Goal: Task Accomplishment & Management: Manage account settings

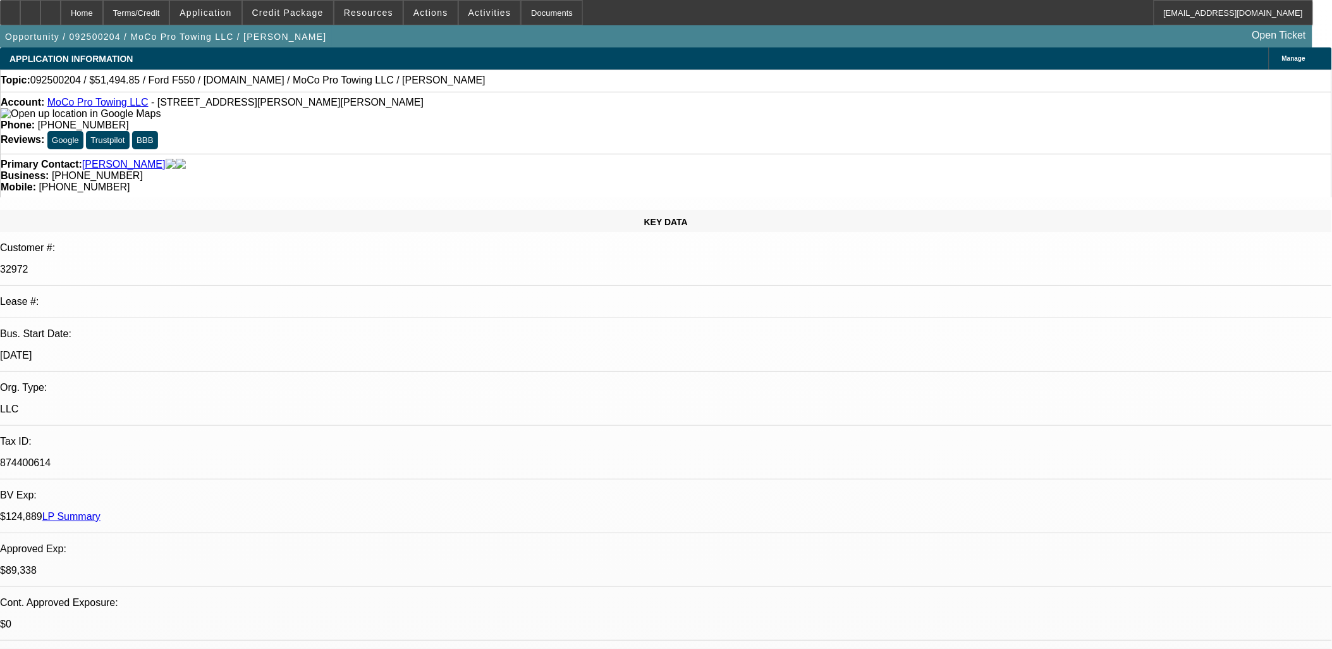
select select "0"
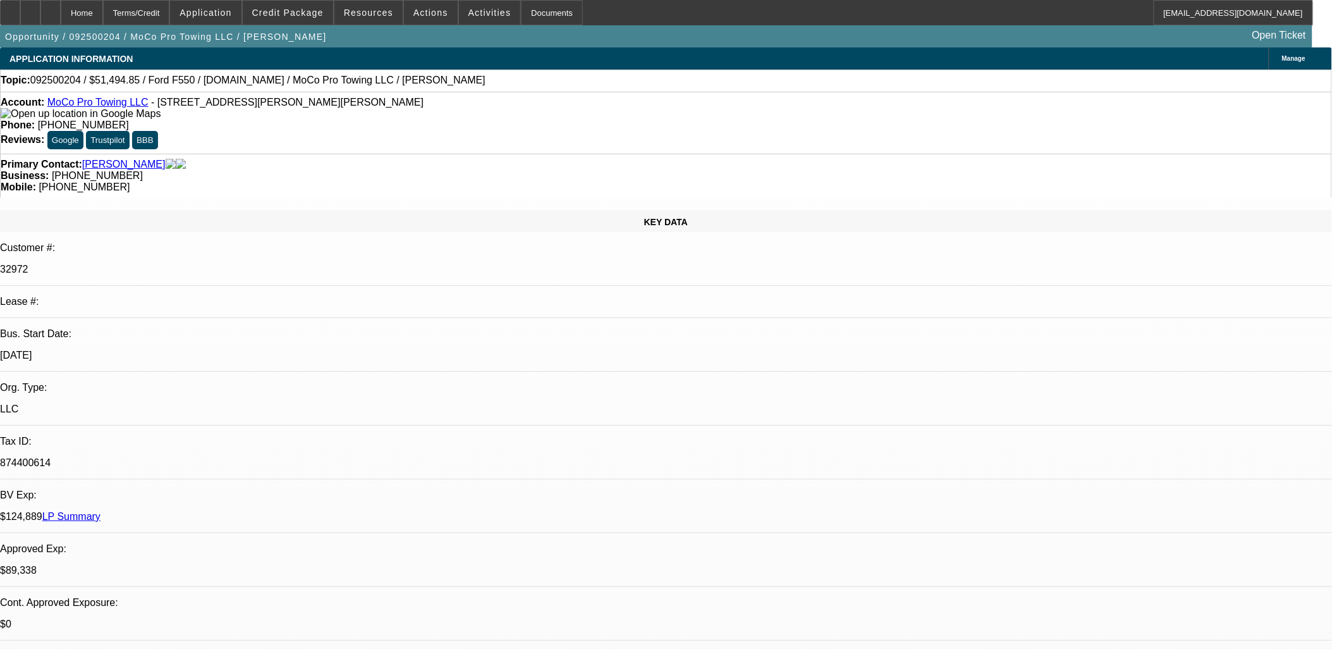
select select "0"
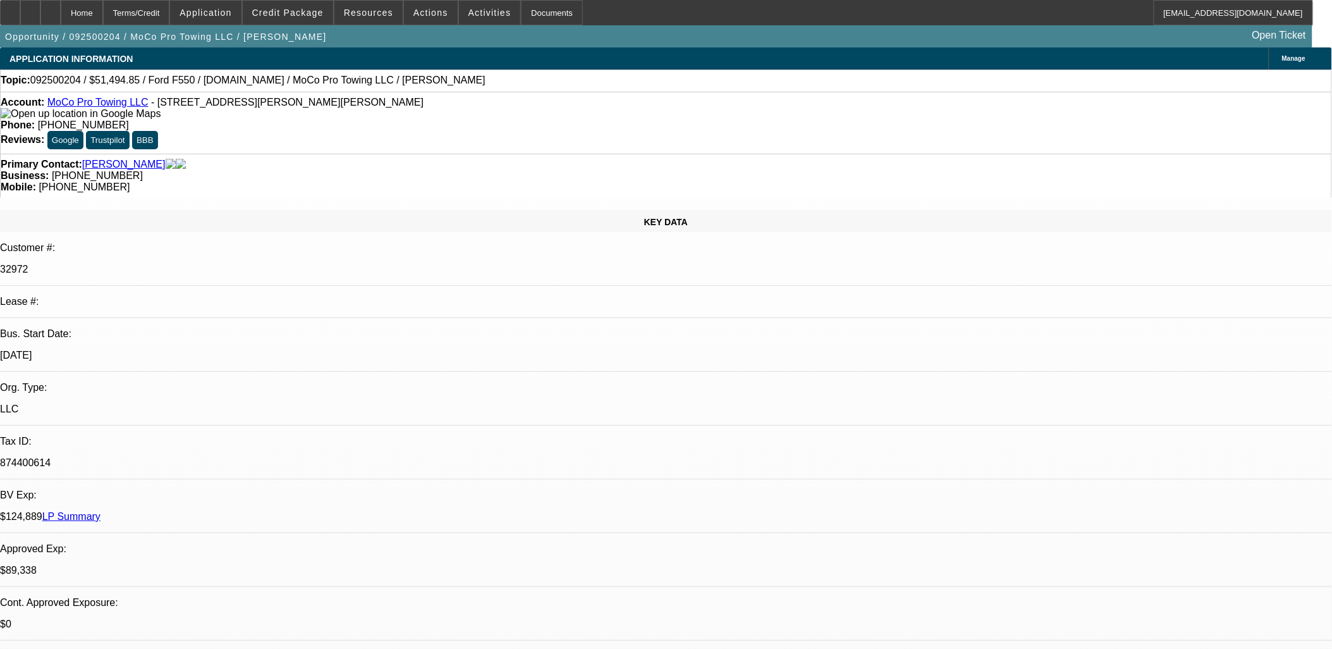
select select "0"
select select "1"
select select "2"
select select "6"
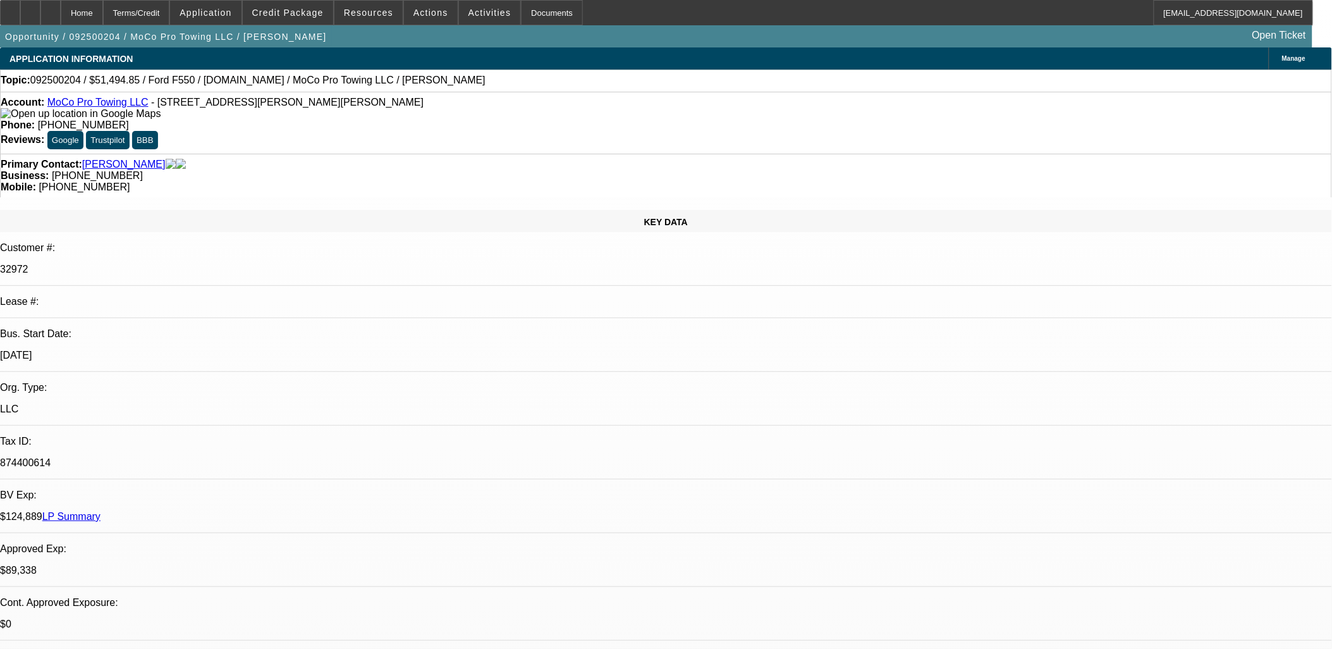
select select "1"
select select "2"
select select "6"
select select "1"
select select "2"
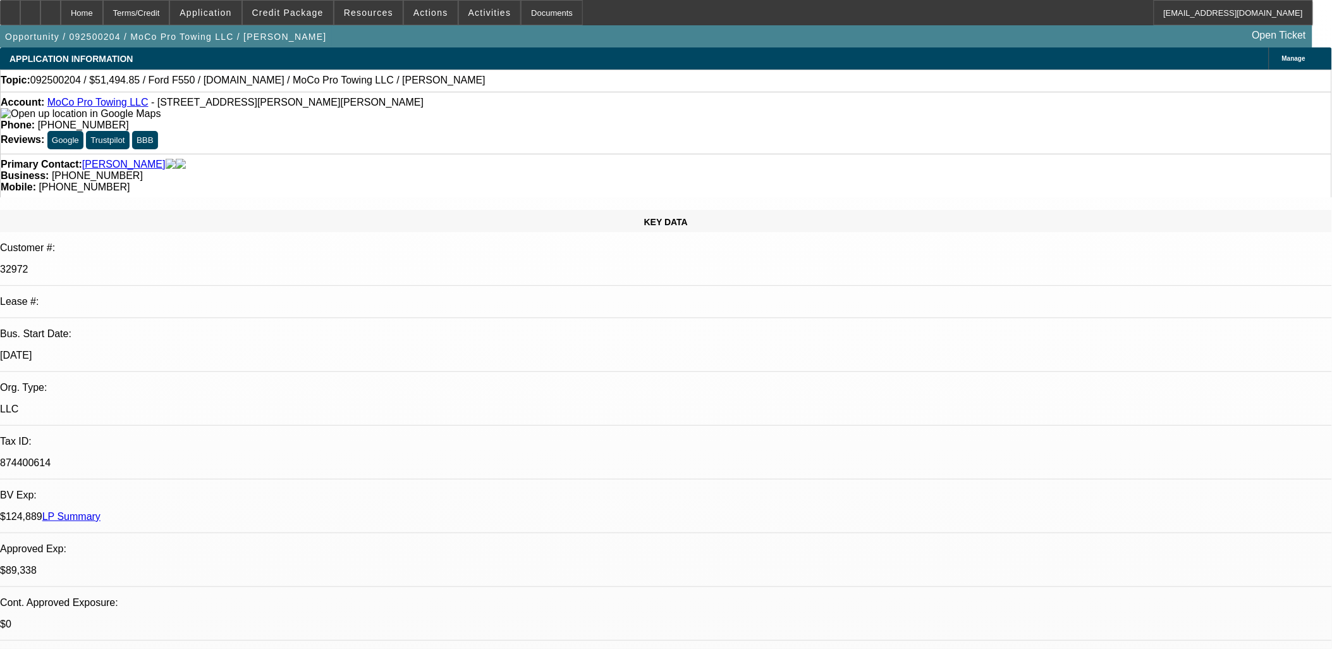
select select "6"
select select "1"
select select "2"
select select "6"
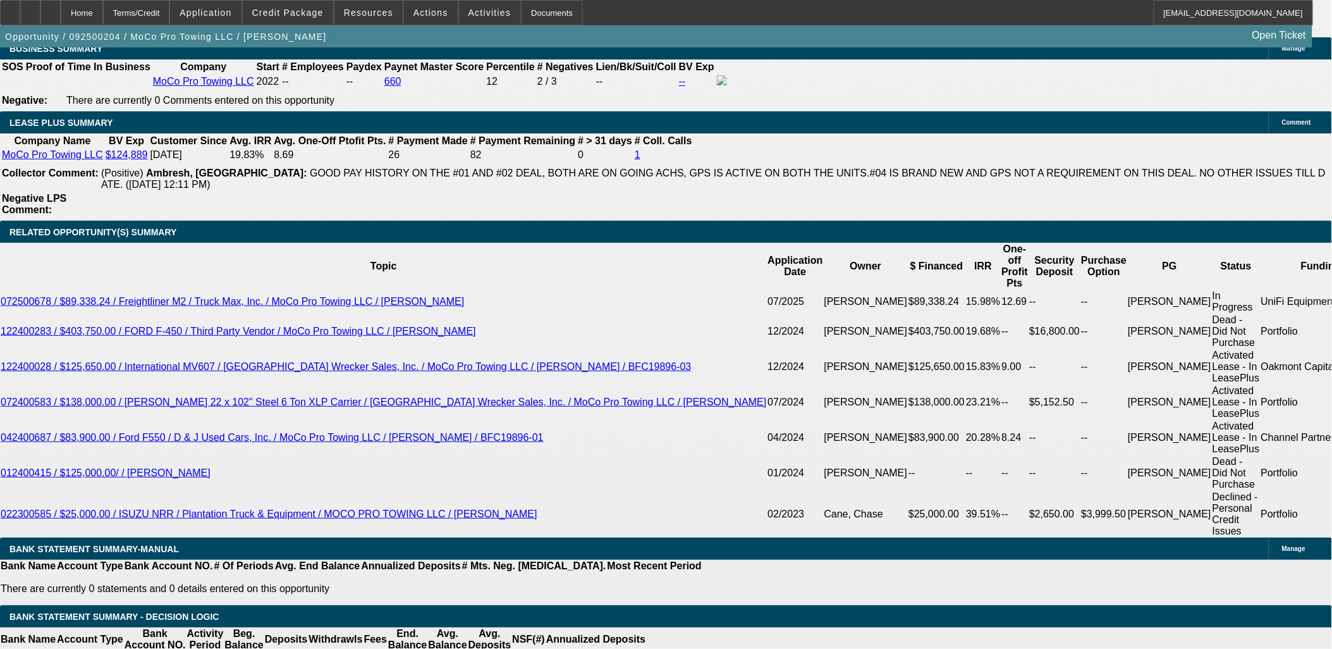
scroll to position [2038, 0]
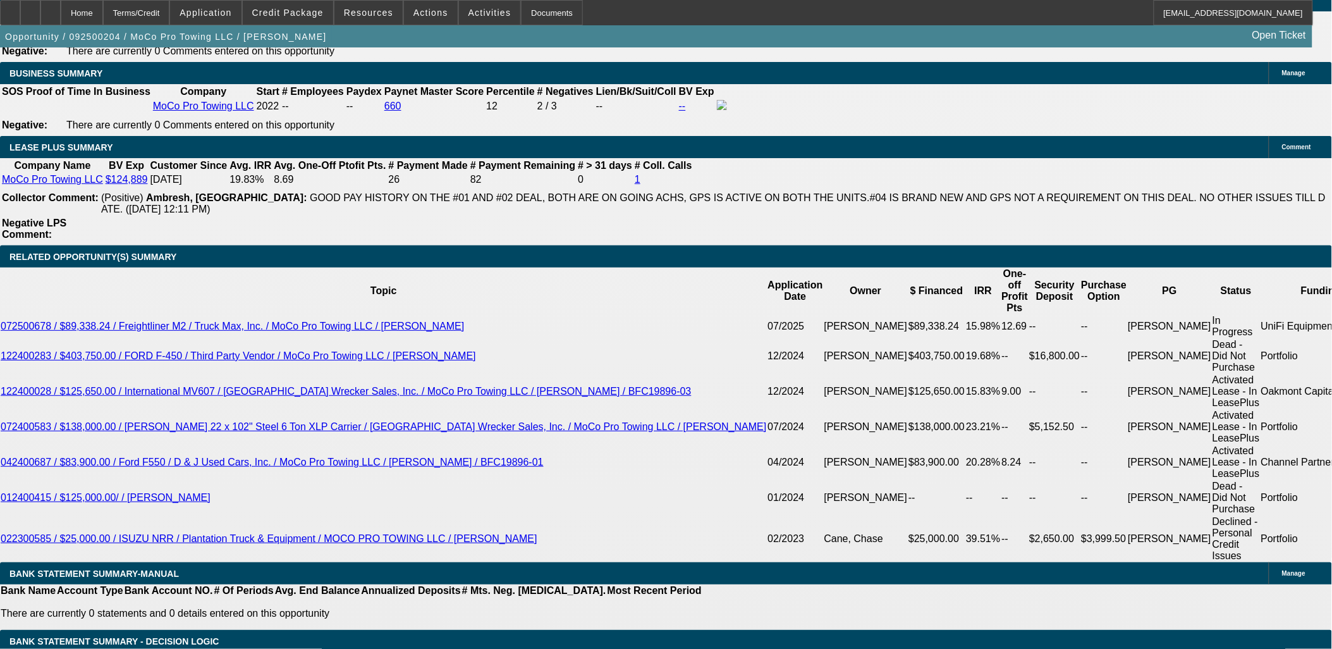
drag, startPoint x: 228, startPoint y: 360, endPoint x: 234, endPoint y: 361, distance: 6.4
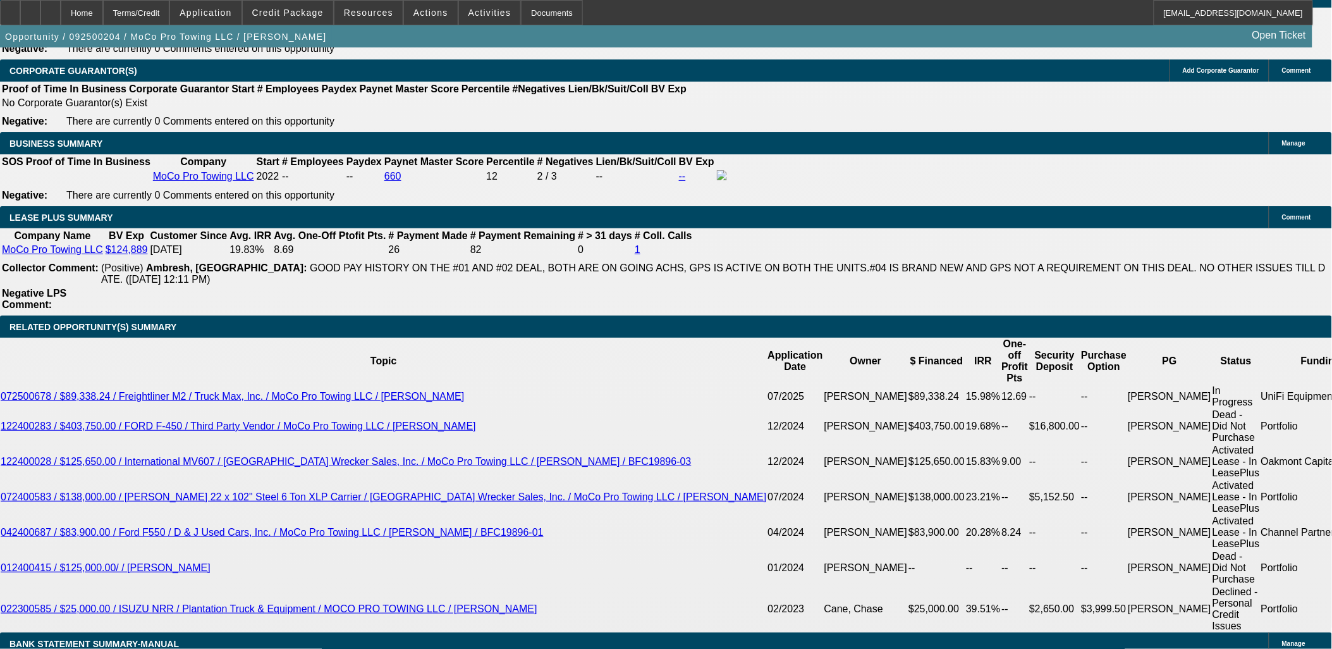
drag, startPoint x: 234, startPoint y: 429, endPoint x: 225, endPoint y: 427, distance: 9.1
type input "1399.99"
type input "UNKNOWN"
type input "13.7"
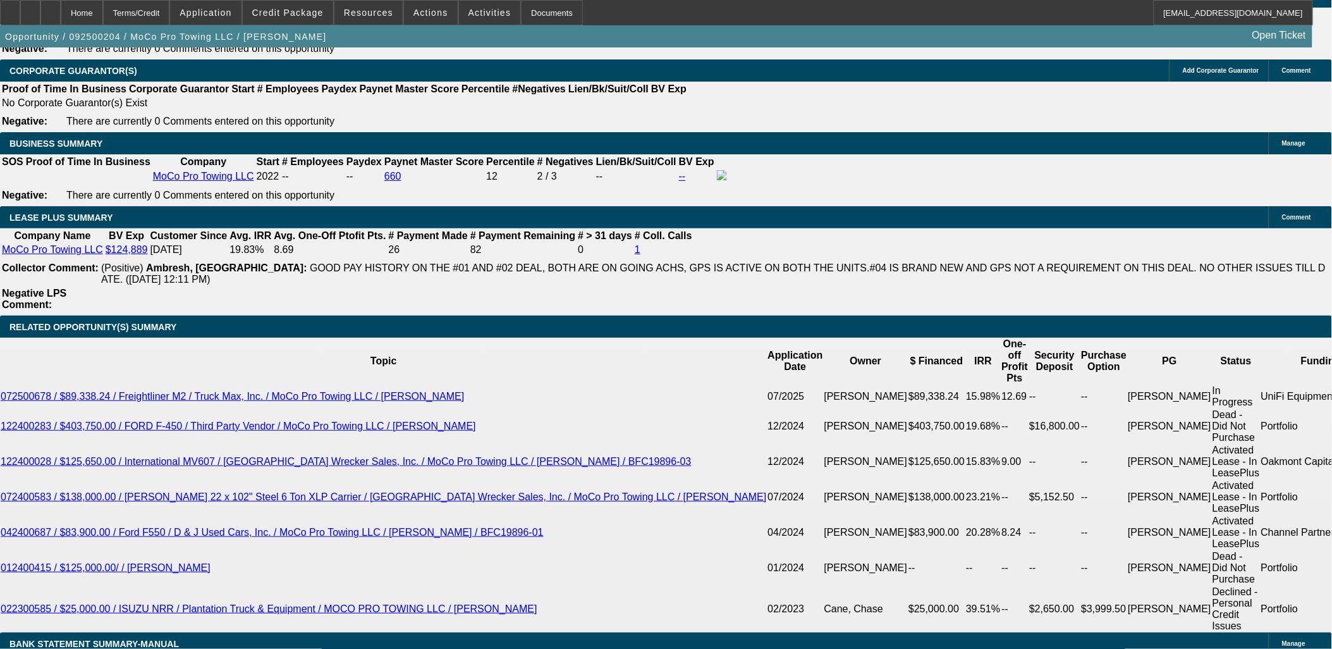
type input "$1,399.99"
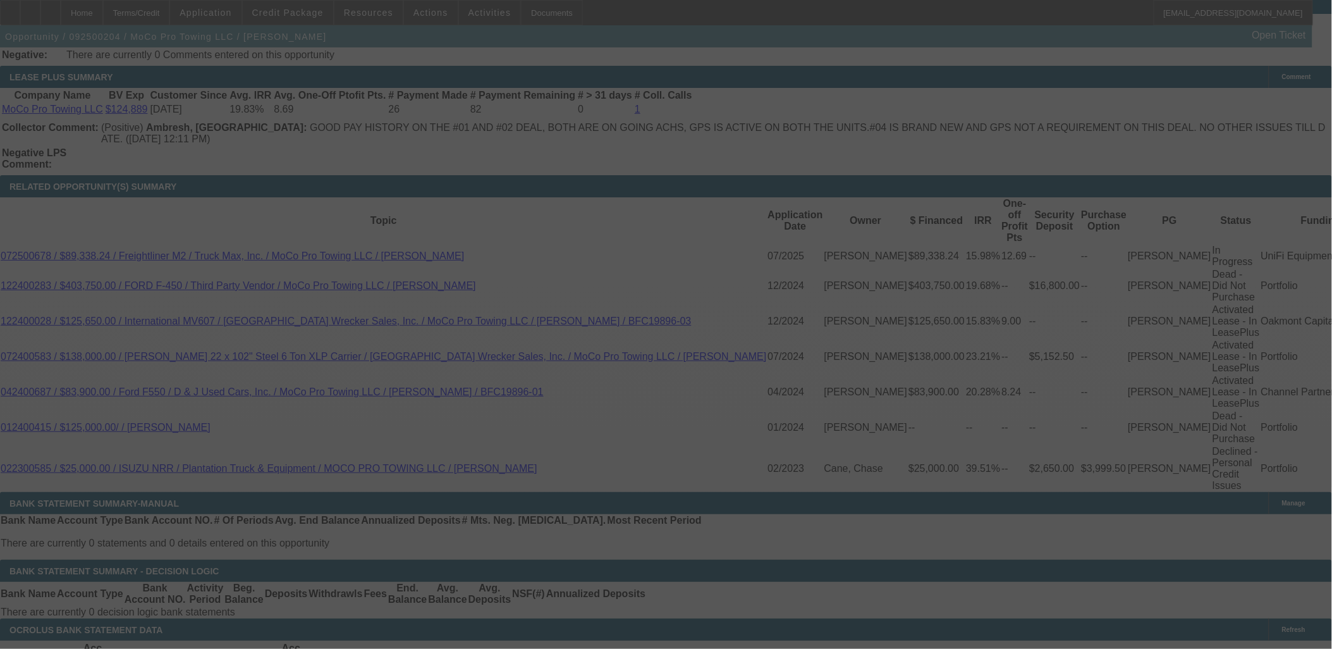
select select "0"
select select "2"
select select "0"
select select "6"
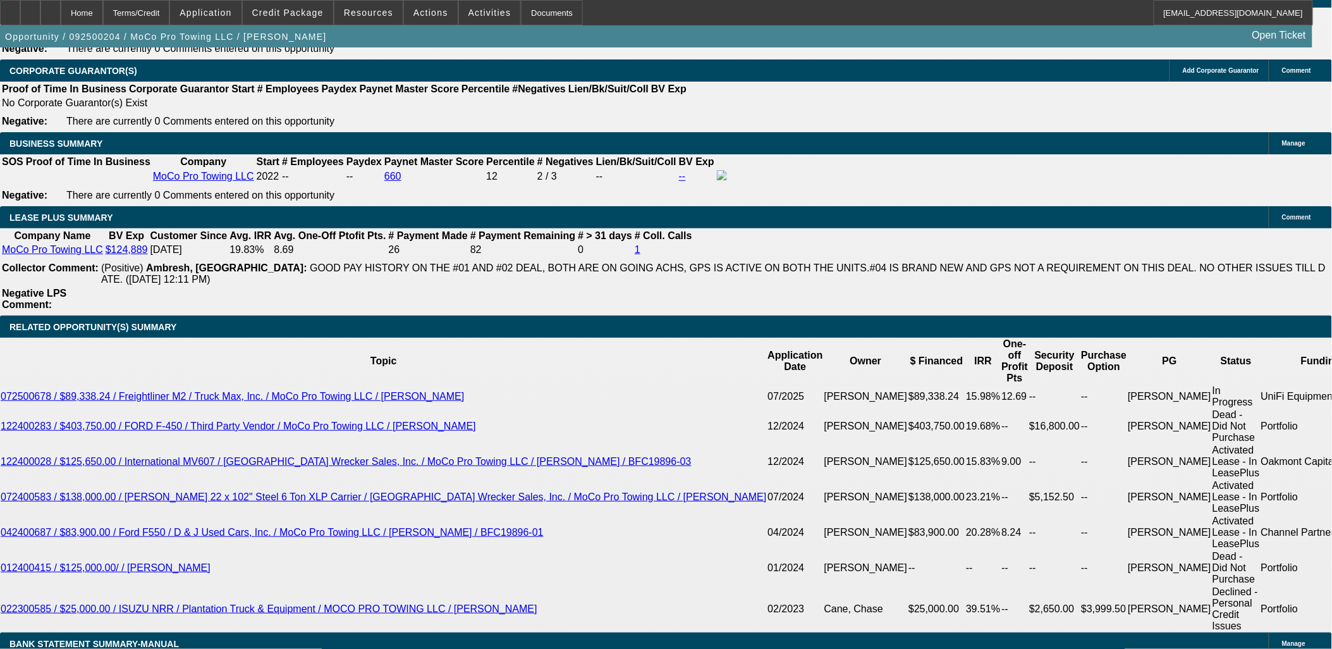
drag, startPoint x: 133, startPoint y: 393, endPoint x: 47, endPoint y: 267, distance: 152.1
drag, startPoint x: 90, startPoint y: 391, endPoint x: 16, endPoint y: 223, distance: 184.0
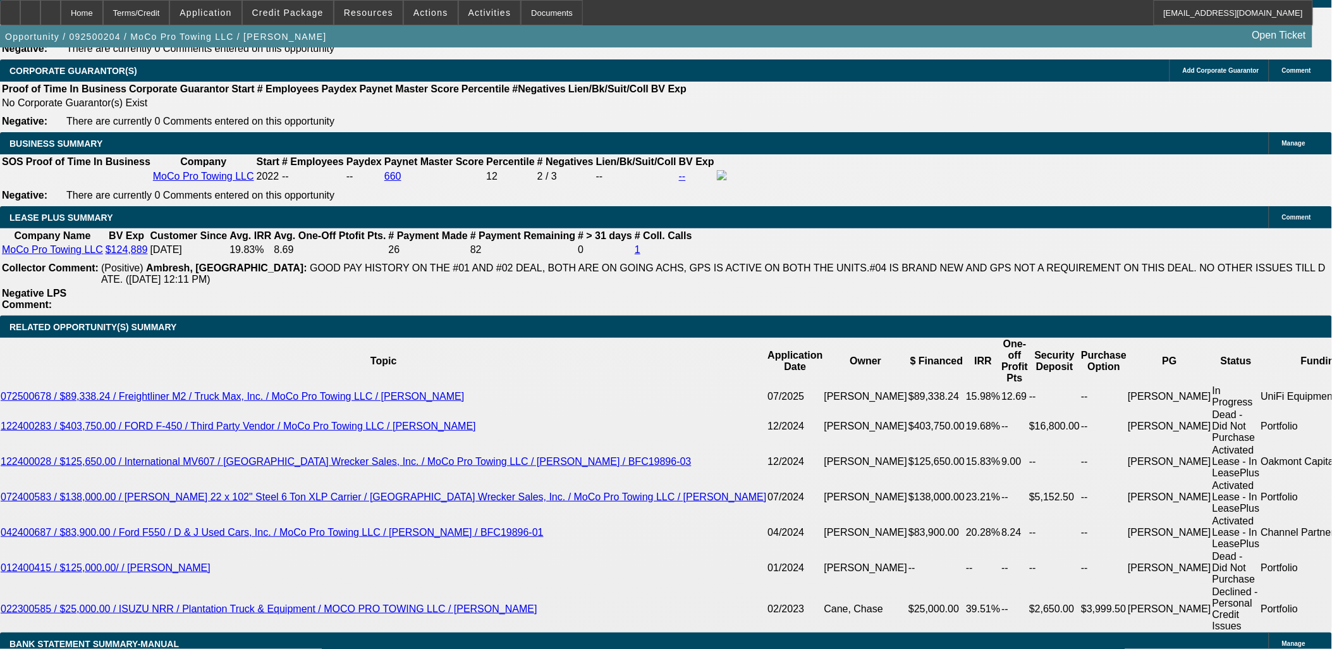
drag, startPoint x: 16, startPoint y: 223, endPoint x: 99, endPoint y: 397, distance: 192.6
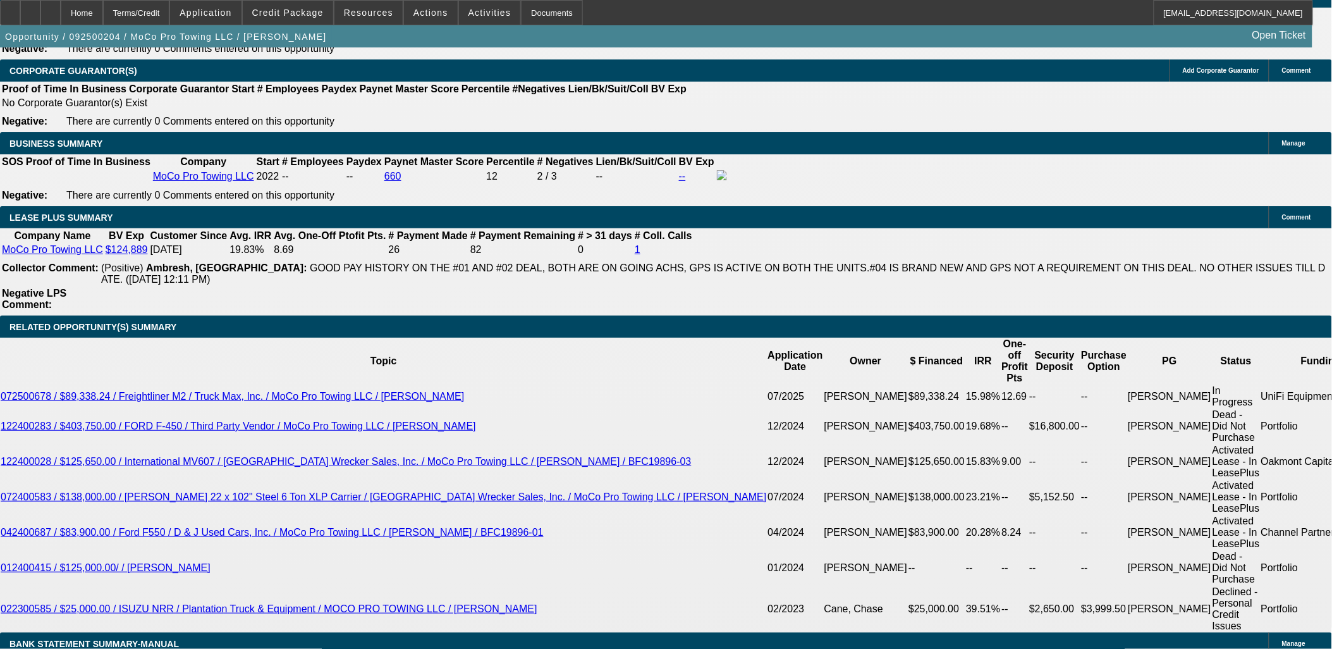
drag, startPoint x: 99, startPoint y: 397, endPoint x: 10, endPoint y: 219, distance: 198.0
drag, startPoint x: 13, startPoint y: 223, endPoint x: 102, endPoint y: 393, distance: 192.1
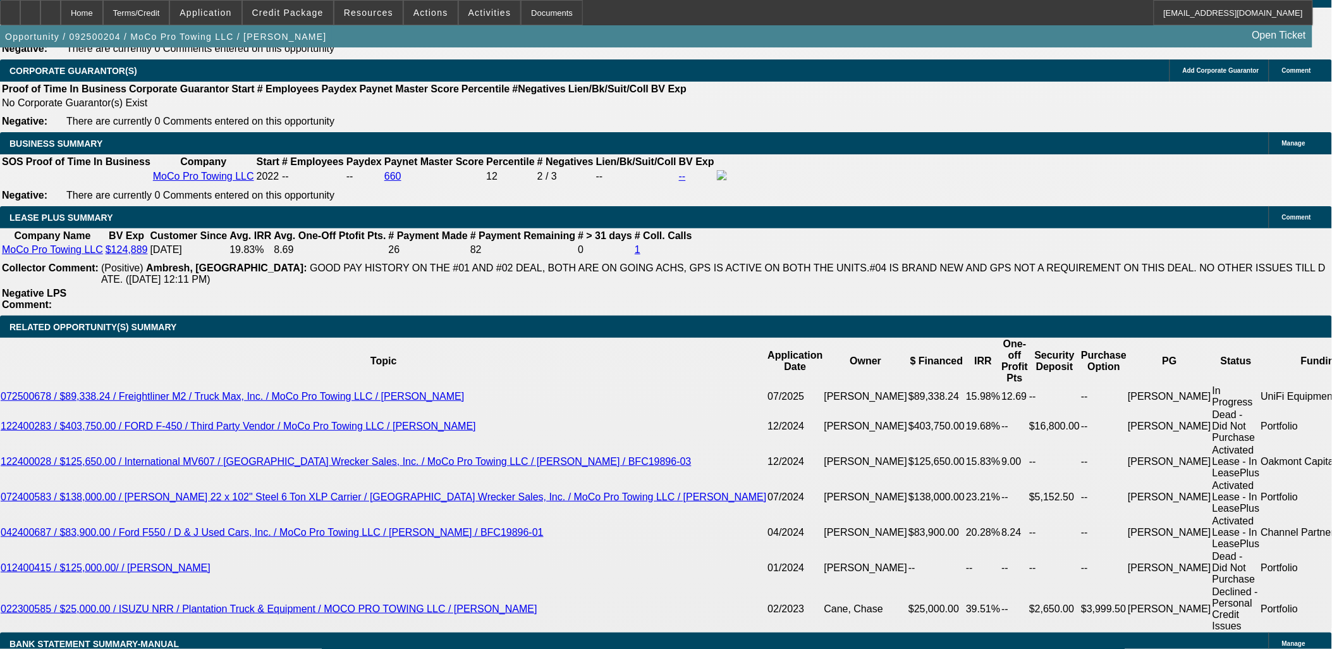
drag, startPoint x: 102, startPoint y: 393, endPoint x: 96, endPoint y: 393, distance: 6.4
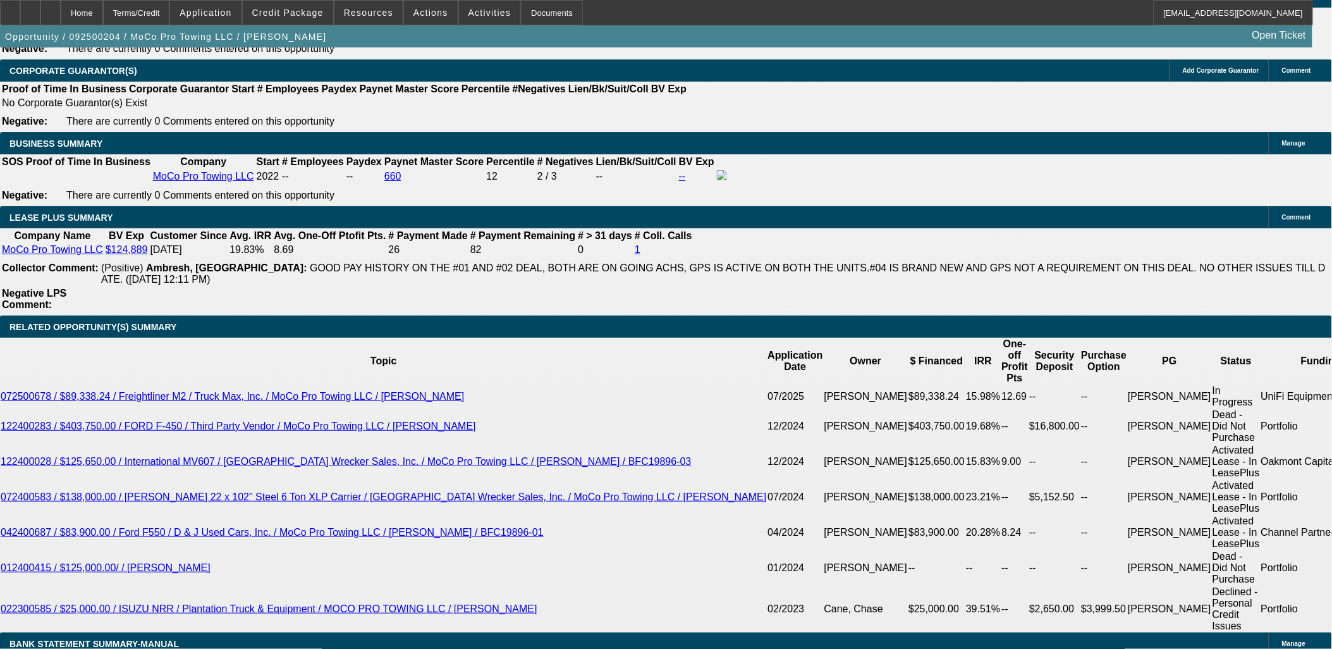
drag, startPoint x: 78, startPoint y: 396, endPoint x: 13, endPoint y: 223, distance: 185.1
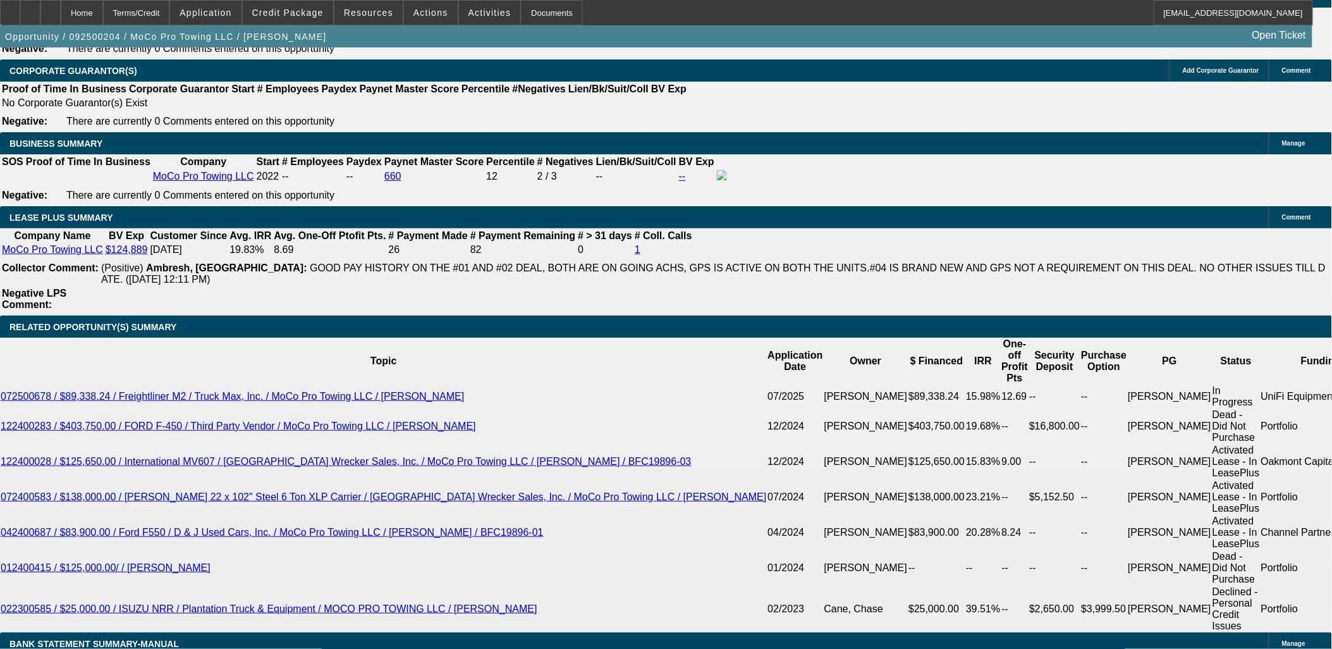
drag, startPoint x: 13, startPoint y: 223, endPoint x: 96, endPoint y: 399, distance: 194.9
drag, startPoint x: 87, startPoint y: 390, endPoint x: 66, endPoint y: 213, distance: 178.4
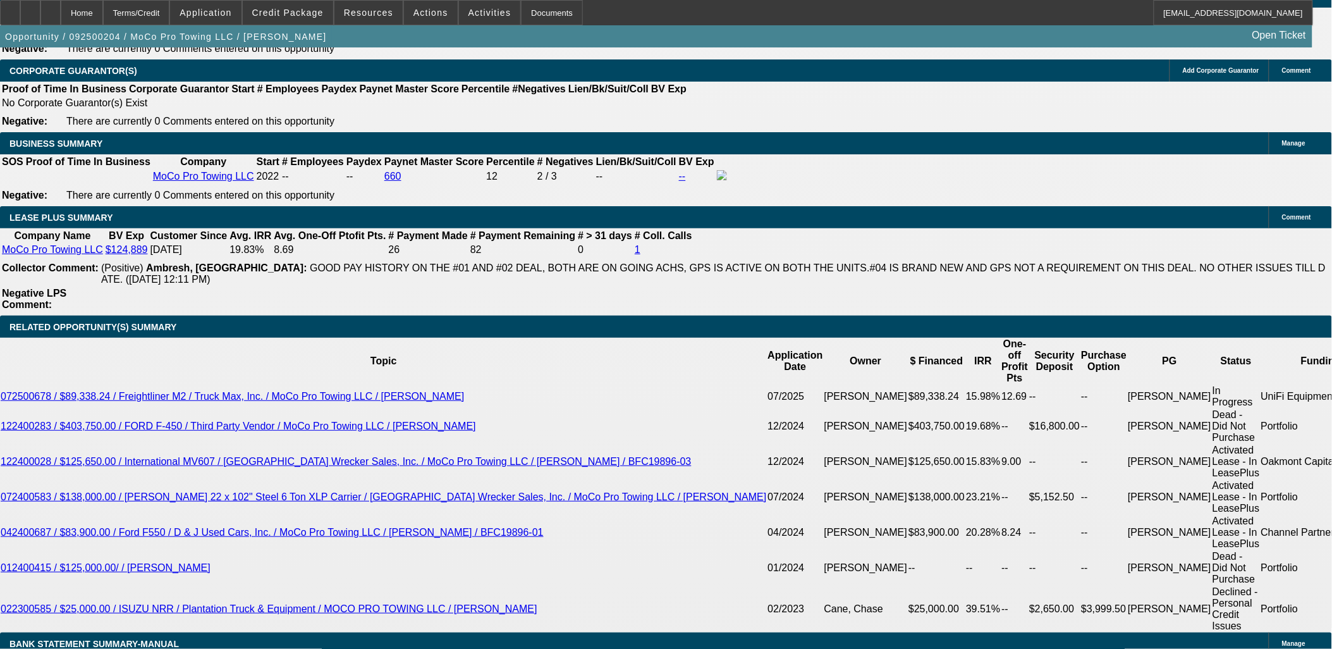
drag, startPoint x: 16, startPoint y: 223, endPoint x: 128, endPoint y: 395, distance: 206.1
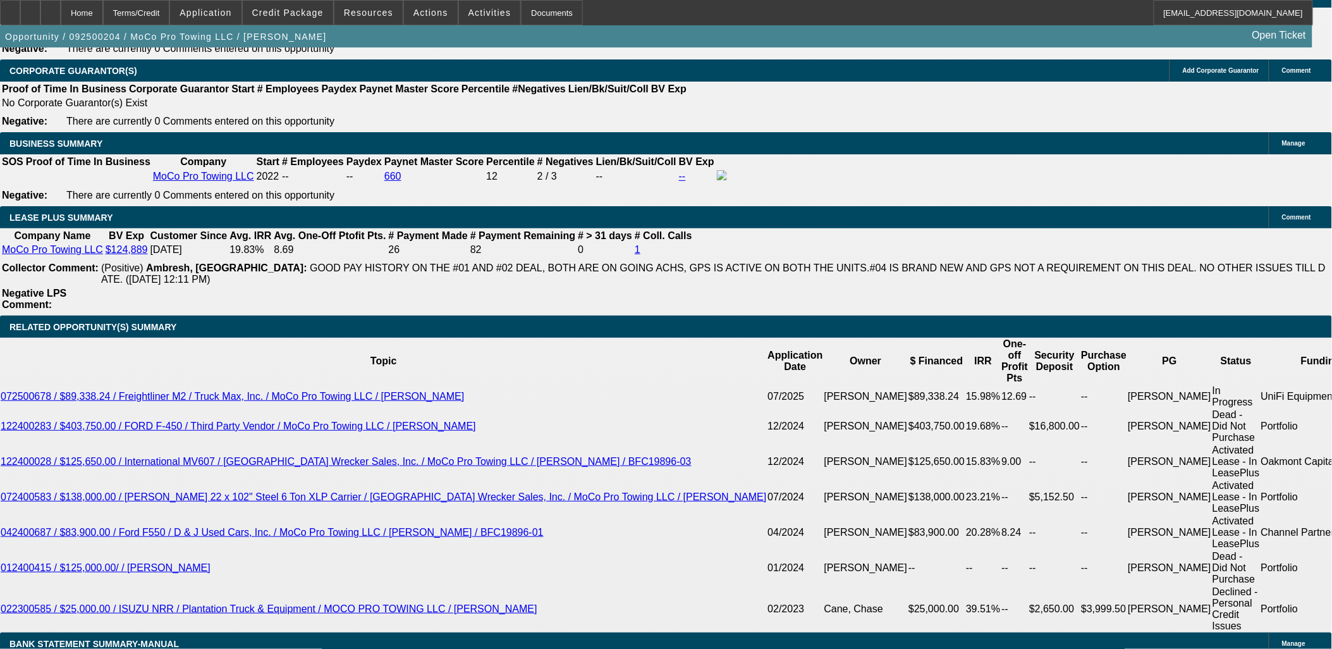
drag, startPoint x: 1006, startPoint y: 489, endPoint x: 1014, endPoint y: 493, distance: 9.1
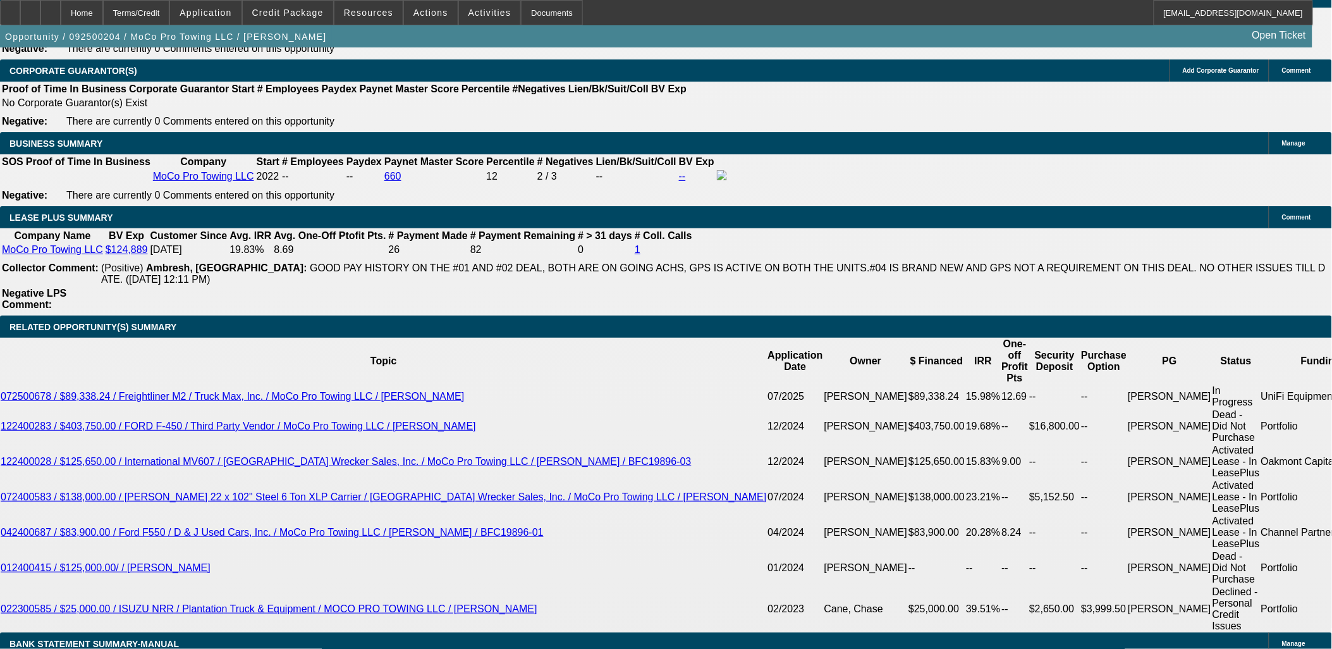
drag, startPoint x: 1005, startPoint y: 489, endPoint x: 988, endPoint y: 488, distance: 17.2
drag, startPoint x: 899, startPoint y: 492, endPoint x: 1004, endPoint y: 487, distance: 105.1
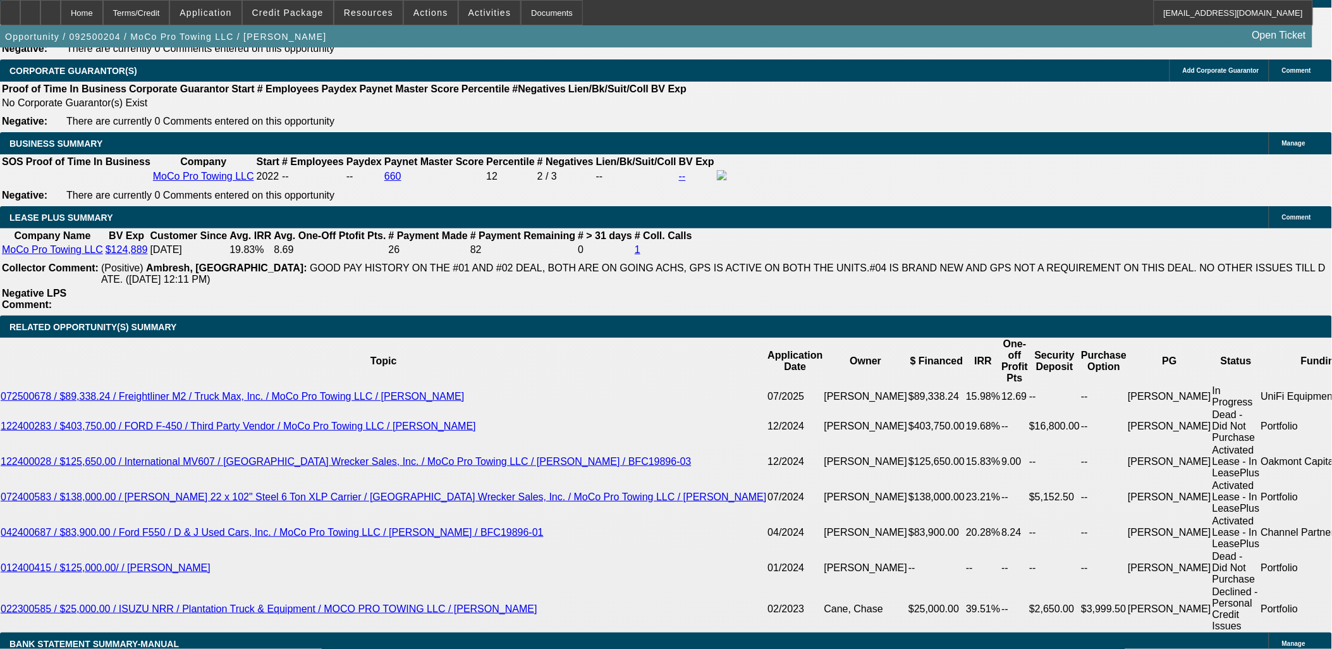
drag, startPoint x: 1004, startPoint y: 487, endPoint x: 901, endPoint y: 495, distance: 103.4
drag, startPoint x: 901, startPoint y: 495, endPoint x: 1021, endPoint y: 491, distance: 119.6
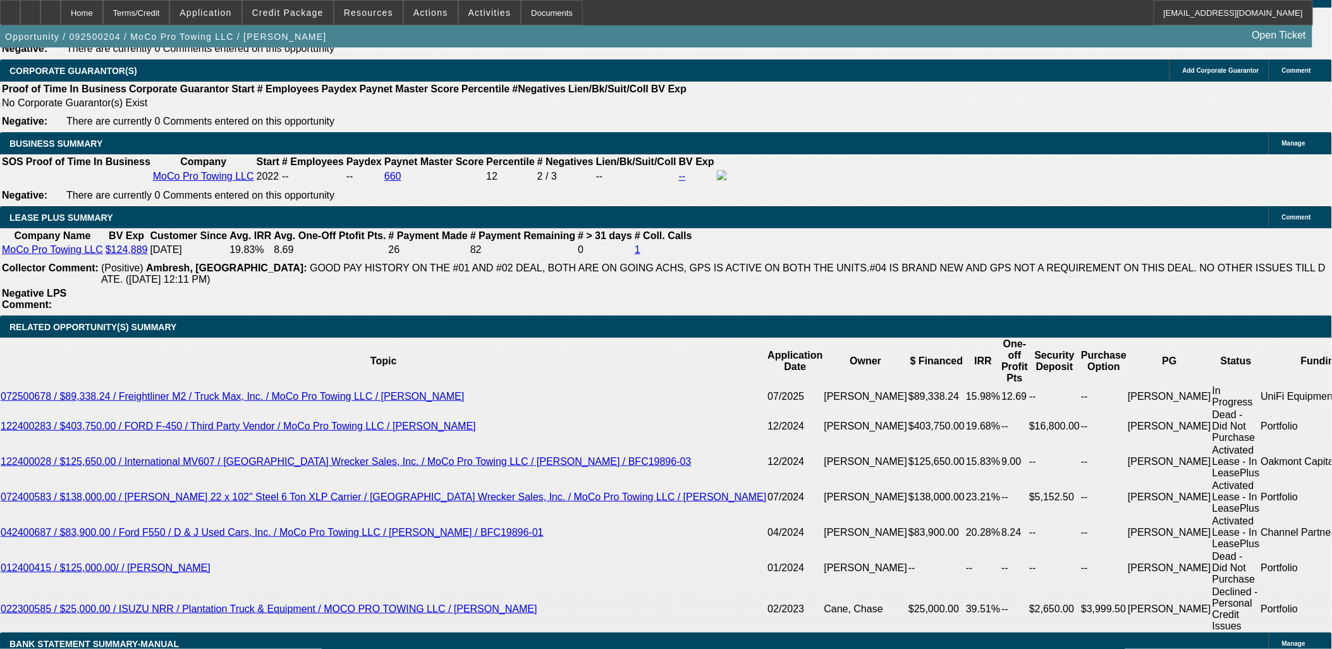
drag, startPoint x: 1021, startPoint y: 491, endPoint x: 901, endPoint y: 490, distance: 120.2
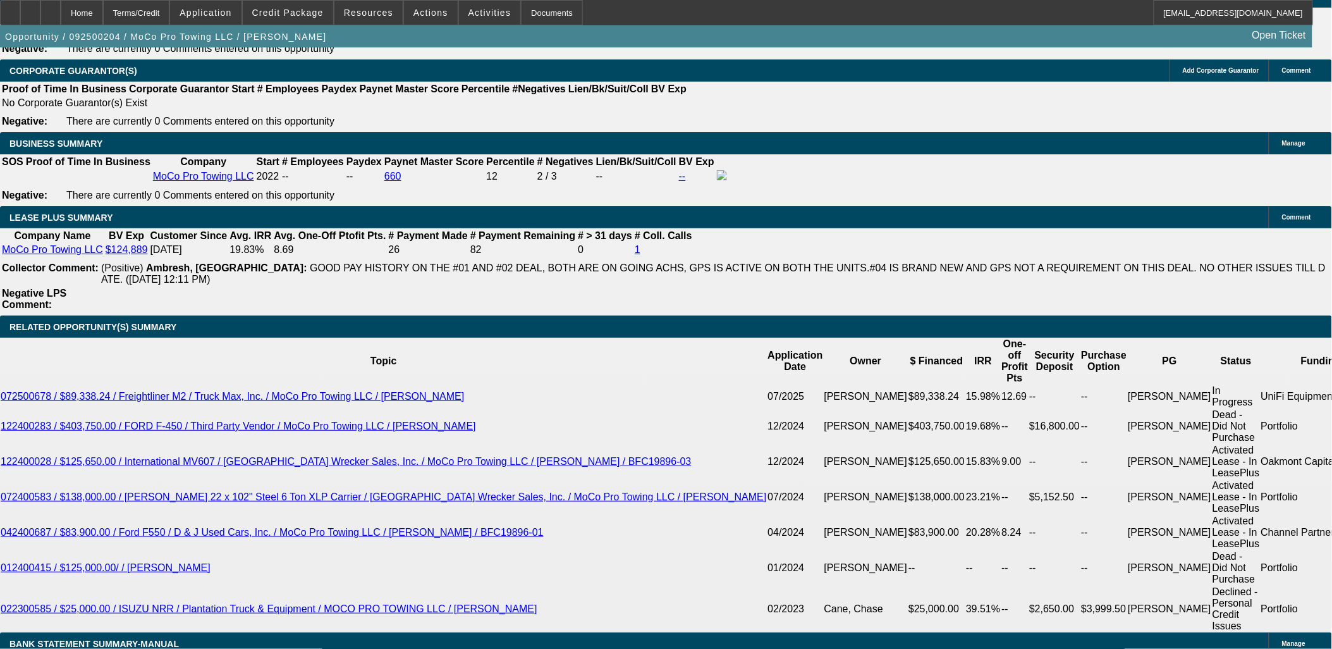
drag, startPoint x: 901, startPoint y: 491, endPoint x: 1063, endPoint y: 508, distance: 163.4
drag, startPoint x: 946, startPoint y: 502, endPoint x: 901, endPoint y: 488, distance: 47.6
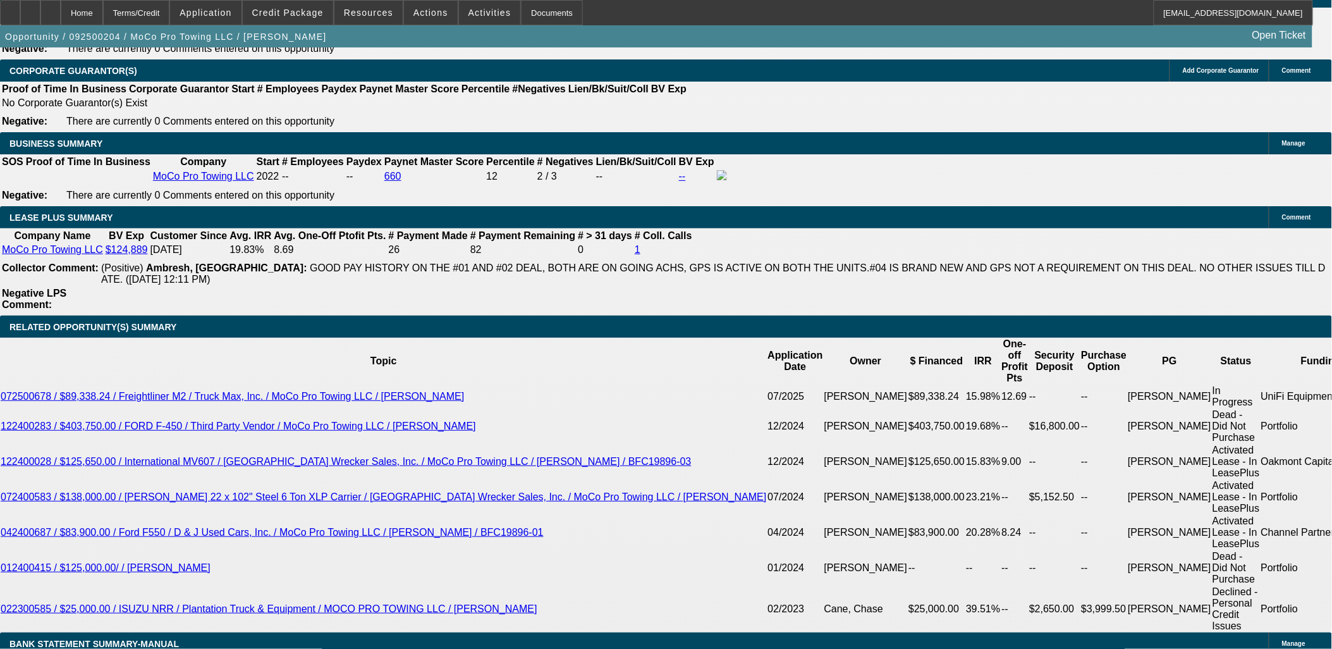
drag, startPoint x: 901, startPoint y: 488, endPoint x: 1064, endPoint y: 513, distance: 165.6
drag, startPoint x: 1064, startPoint y: 513, endPoint x: 1044, endPoint y: 513, distance: 20.2
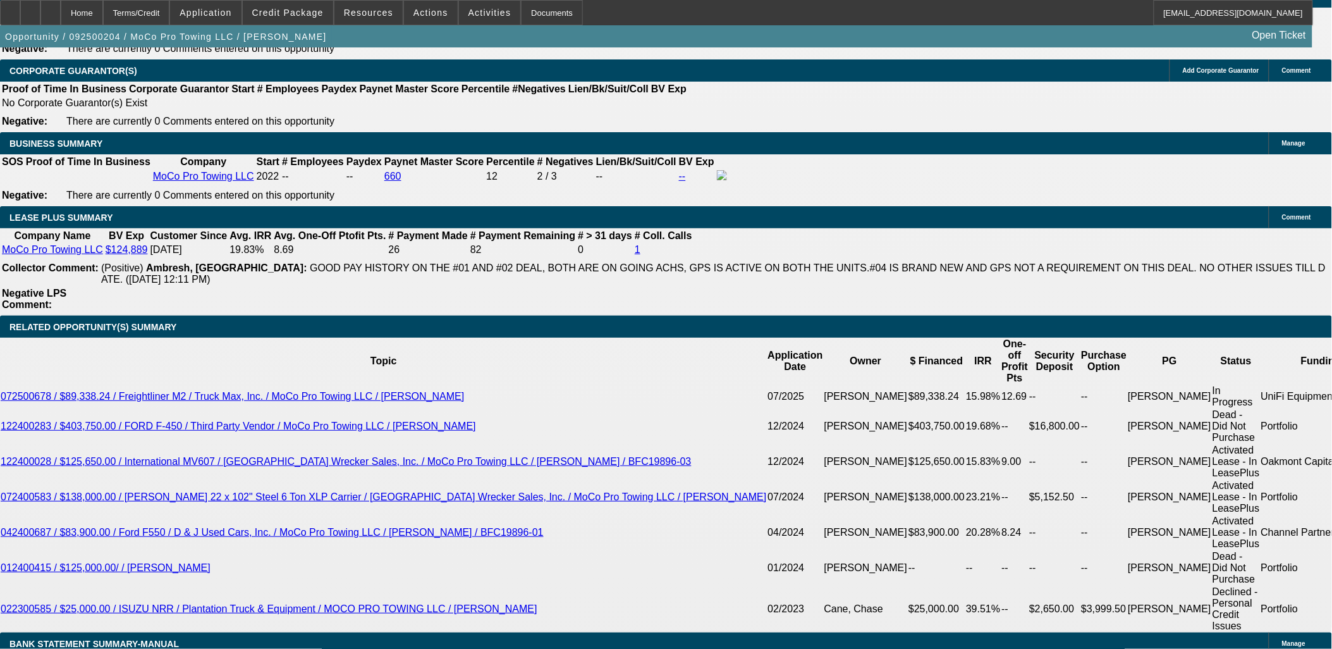
drag, startPoint x: 1044, startPoint y: 513, endPoint x: 1052, endPoint y: 513, distance: 8.2
drag, startPoint x: 882, startPoint y: 498, endPoint x: 907, endPoint y: 489, distance: 27.0
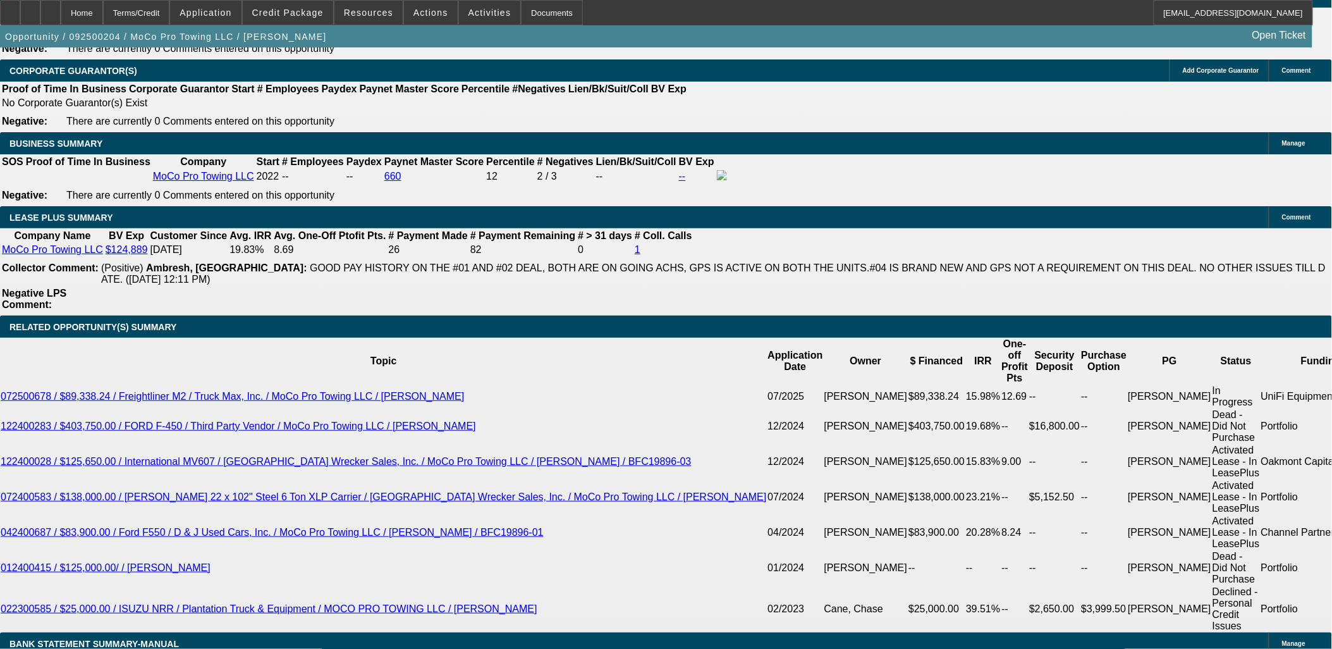
drag, startPoint x: 904, startPoint y: 487, endPoint x: 1059, endPoint y: 509, distance: 155.9
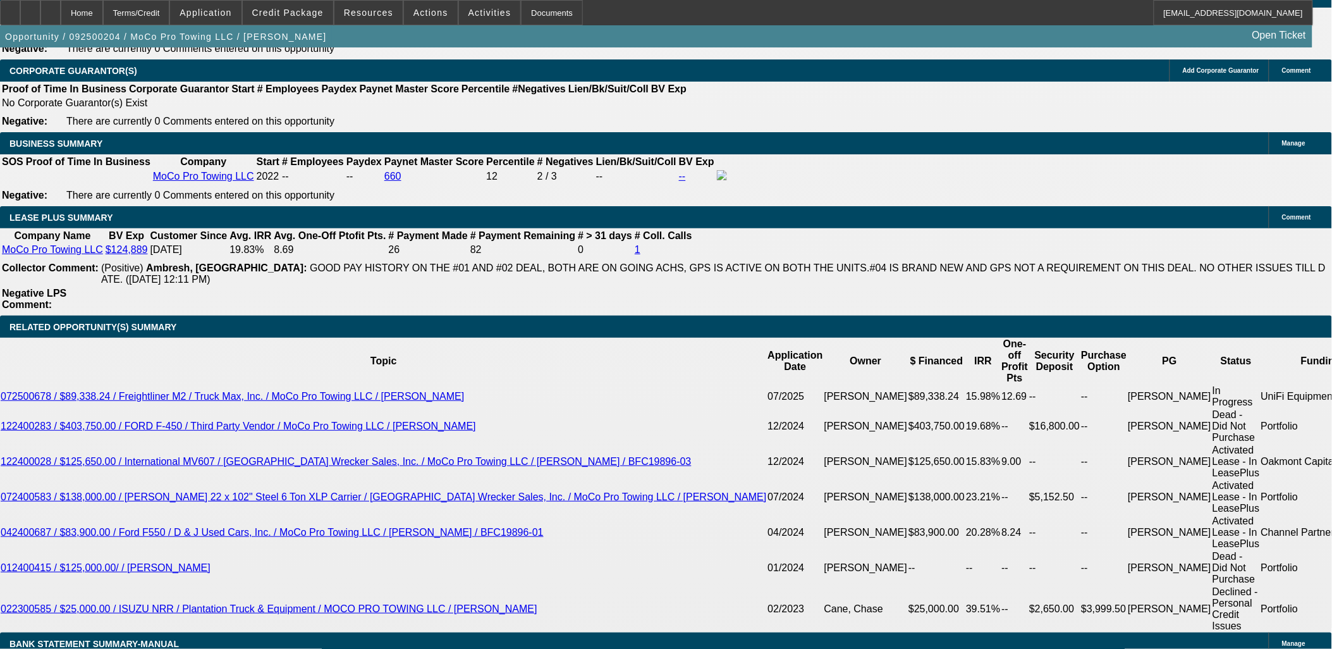
drag, startPoint x: 1058, startPoint y: 509, endPoint x: 902, endPoint y: 488, distance: 157.0
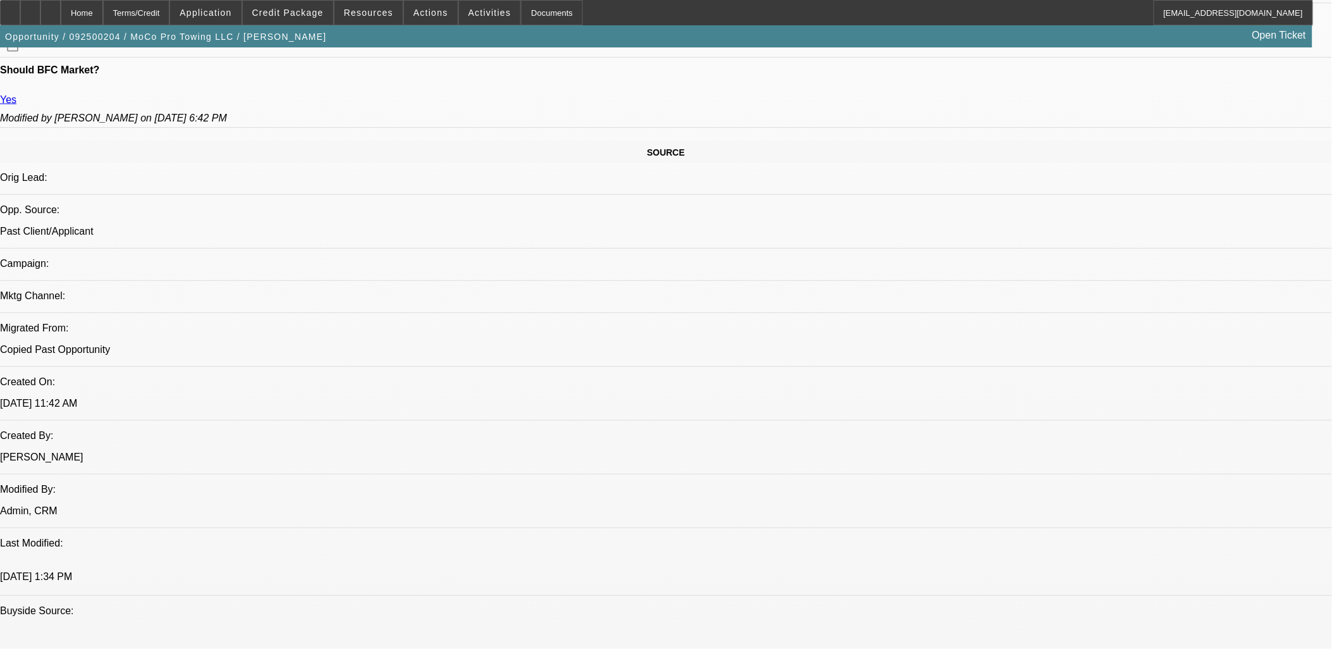
scroll to position [562, 0]
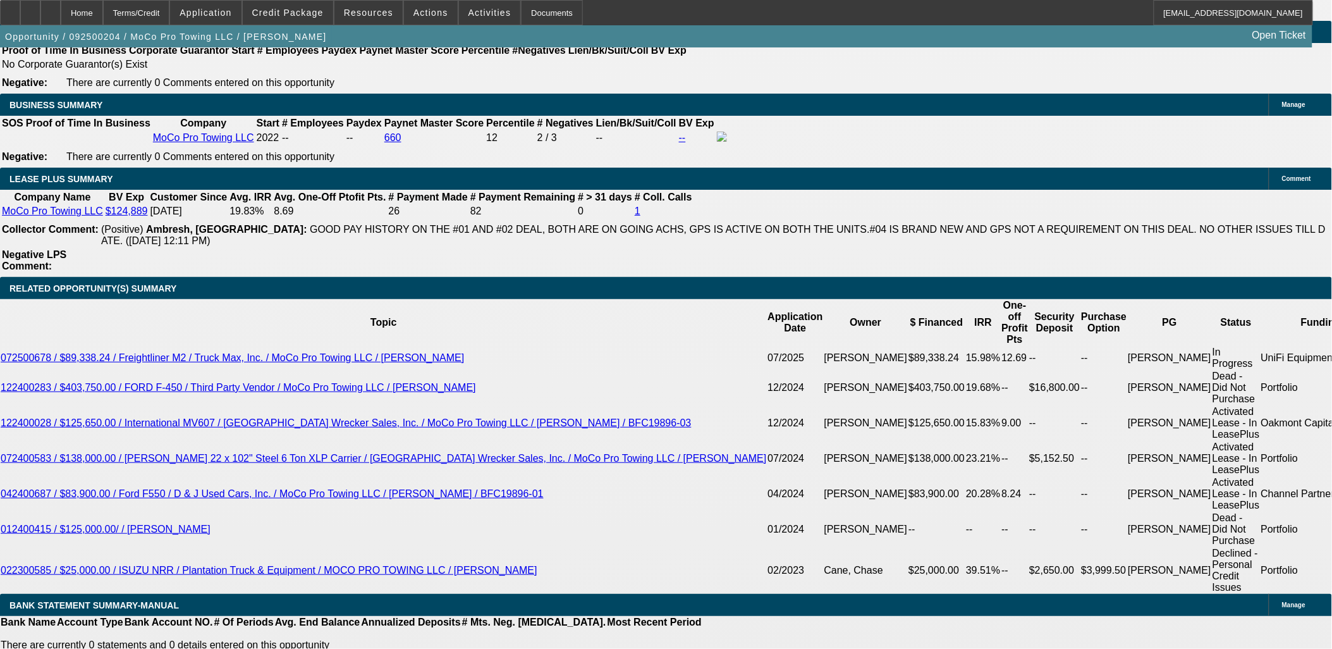
scroll to position [2038, 0]
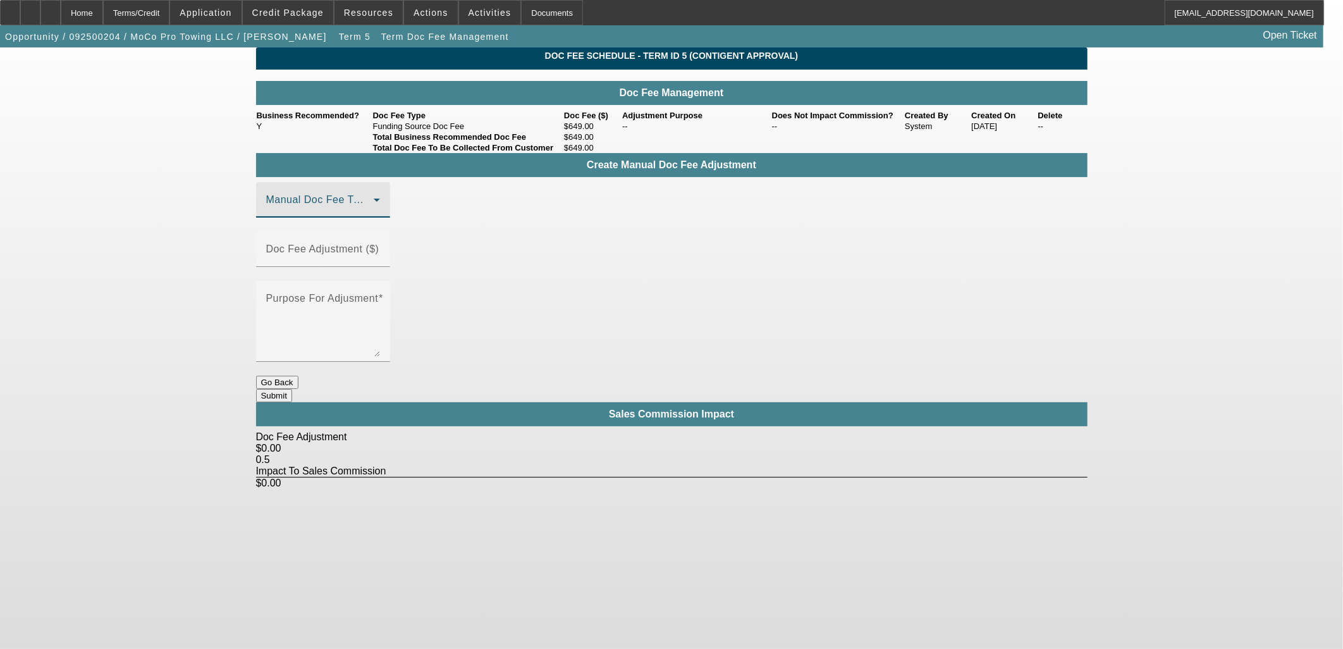
click at [384, 207] on icon at bounding box center [376, 199] width 15 height 15
drag, startPoint x: 397, startPoint y: 285, endPoint x: 498, endPoint y: 255, distance: 105.5
click at [402, 283] on mat-option "Funding Source Doc Fee" at bounding box center [341, 281] width 169 height 30
click at [379, 249] on mat-label "Doc Fee Adjustment ($)" at bounding box center [322, 248] width 113 height 11
click at [380, 249] on input "Doc Fee Adjustment ($)" at bounding box center [323, 254] width 114 height 15
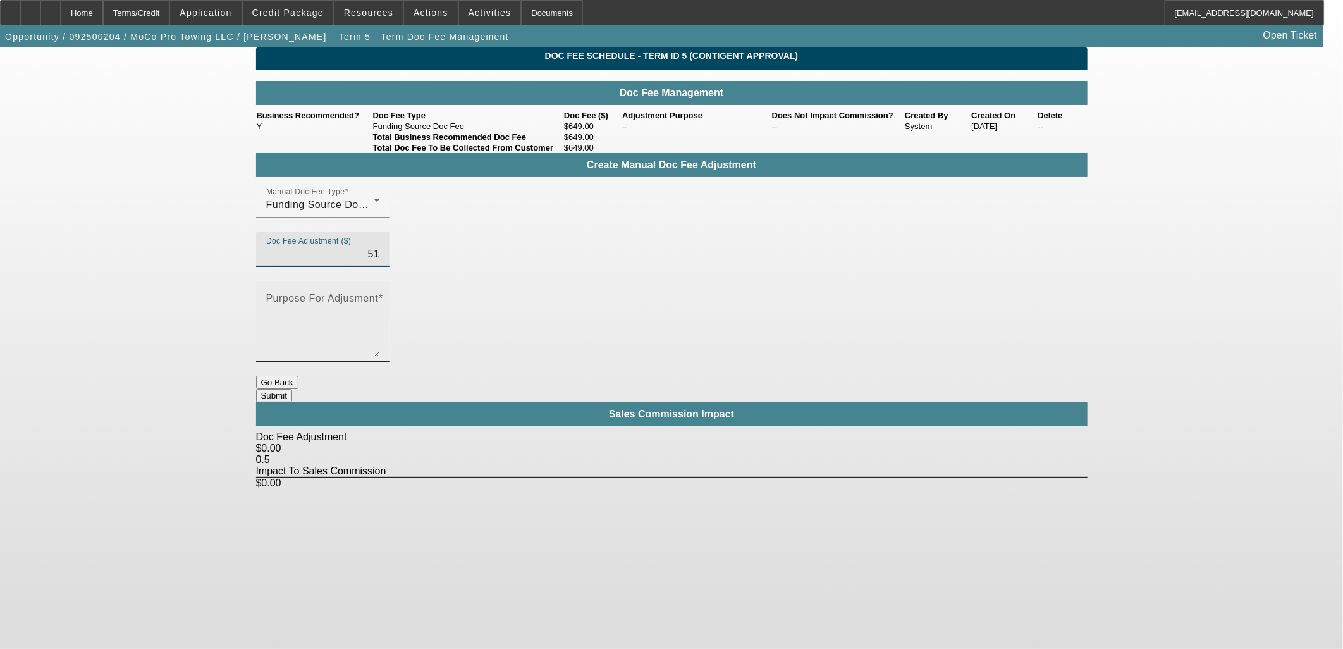
type input "$51.00"
click at [380, 296] on textarea "Purpose For Adjusment" at bounding box center [323, 326] width 114 height 61
type textarea "Manual Adjustment"
click at [292, 389] on button "Submit" at bounding box center [274, 395] width 36 height 13
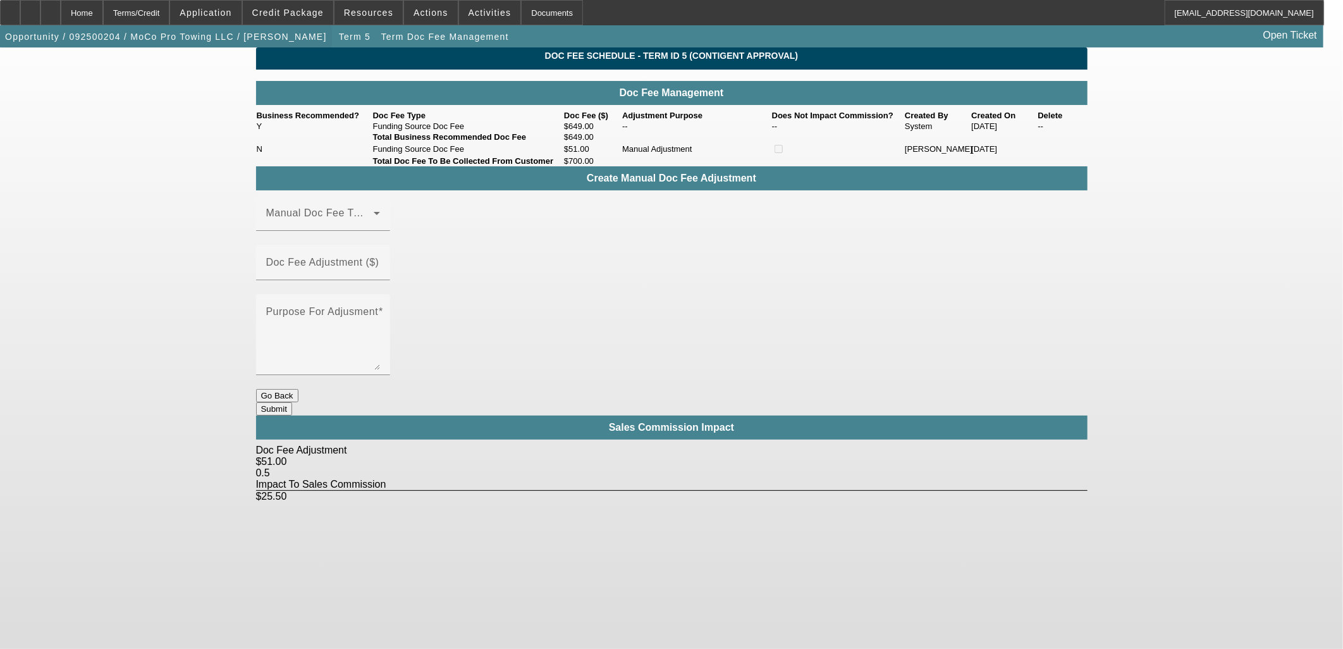
click at [224, 41] on span "button" at bounding box center [166, 37] width 332 height 30
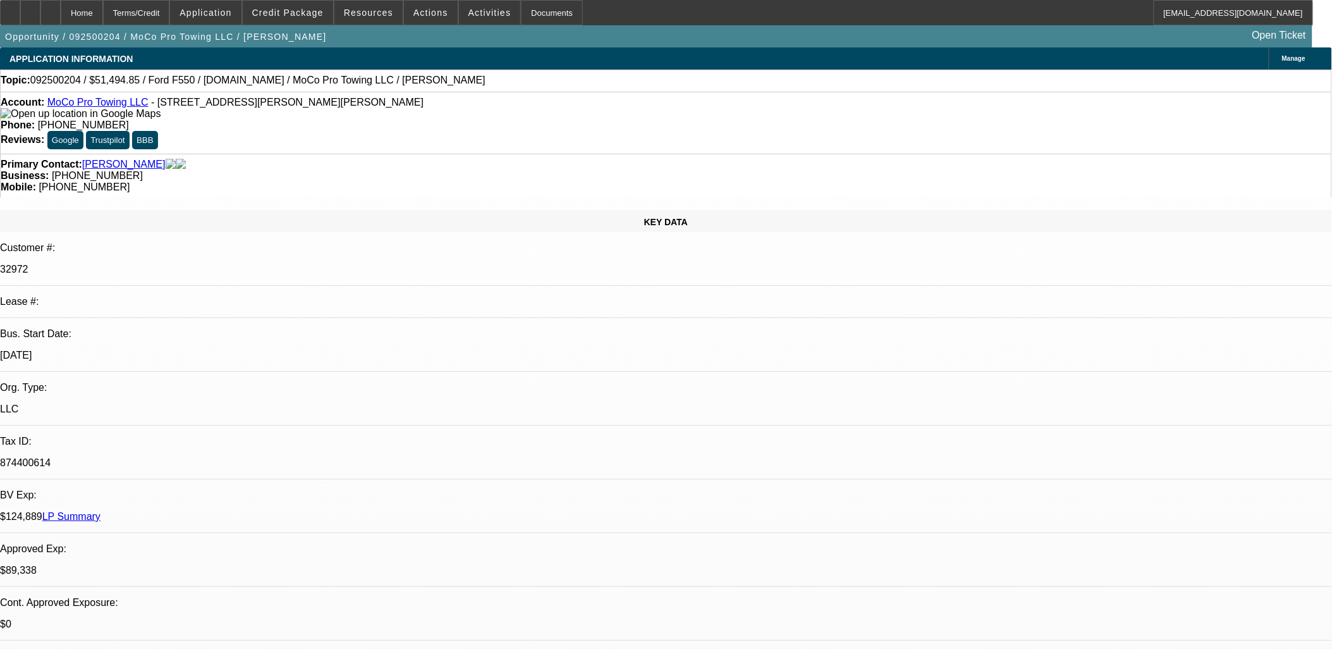
select select "0"
select select "2"
select select "0"
select select "6"
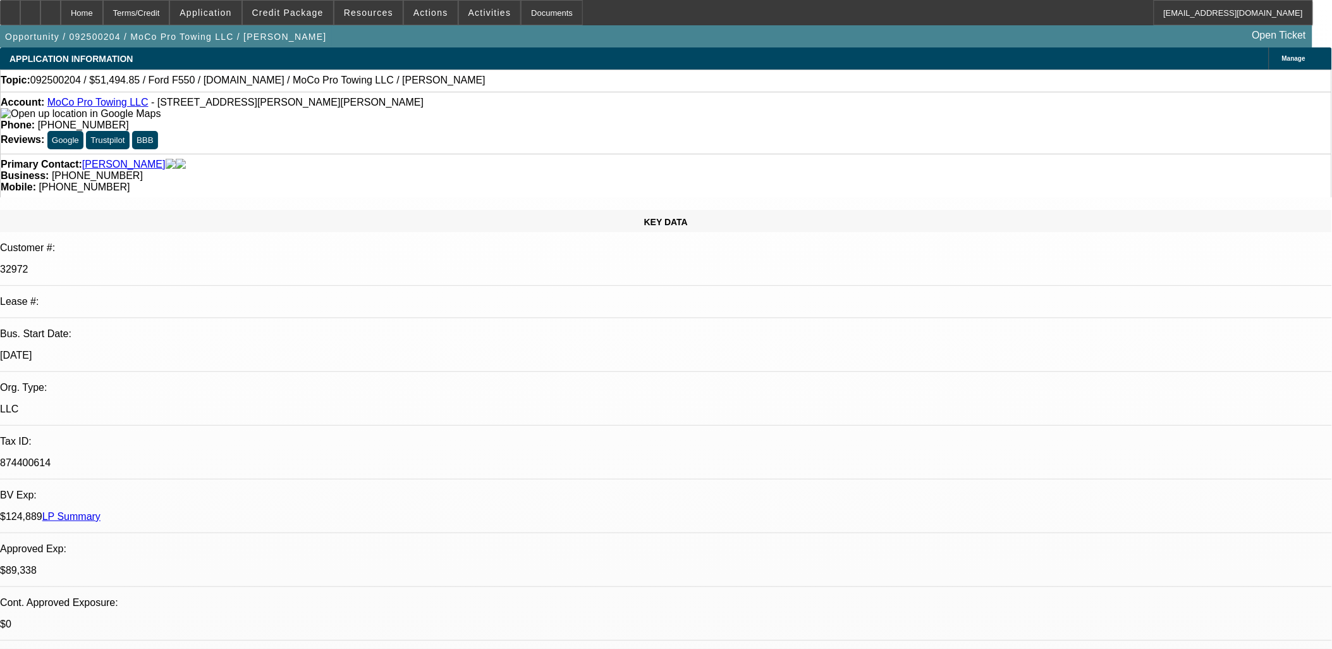
select select "0"
select select "2"
select select "0"
select select "6"
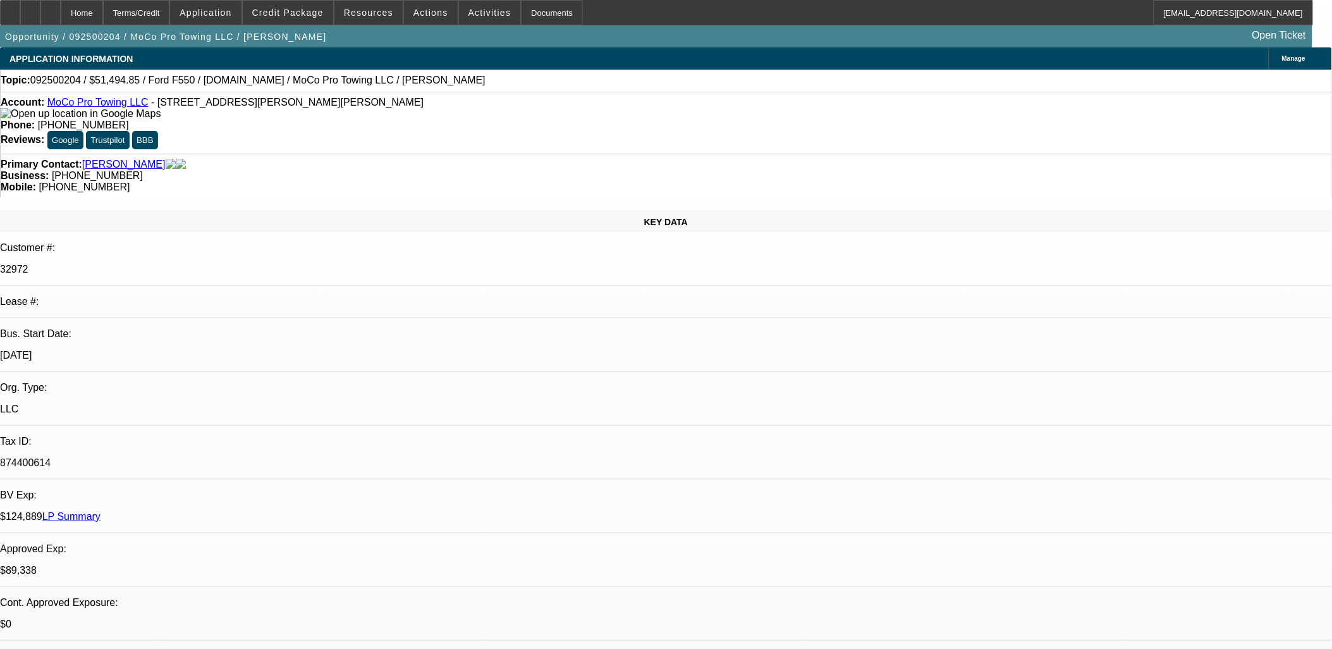
select select "0"
select select "2"
select select "0"
select select "6"
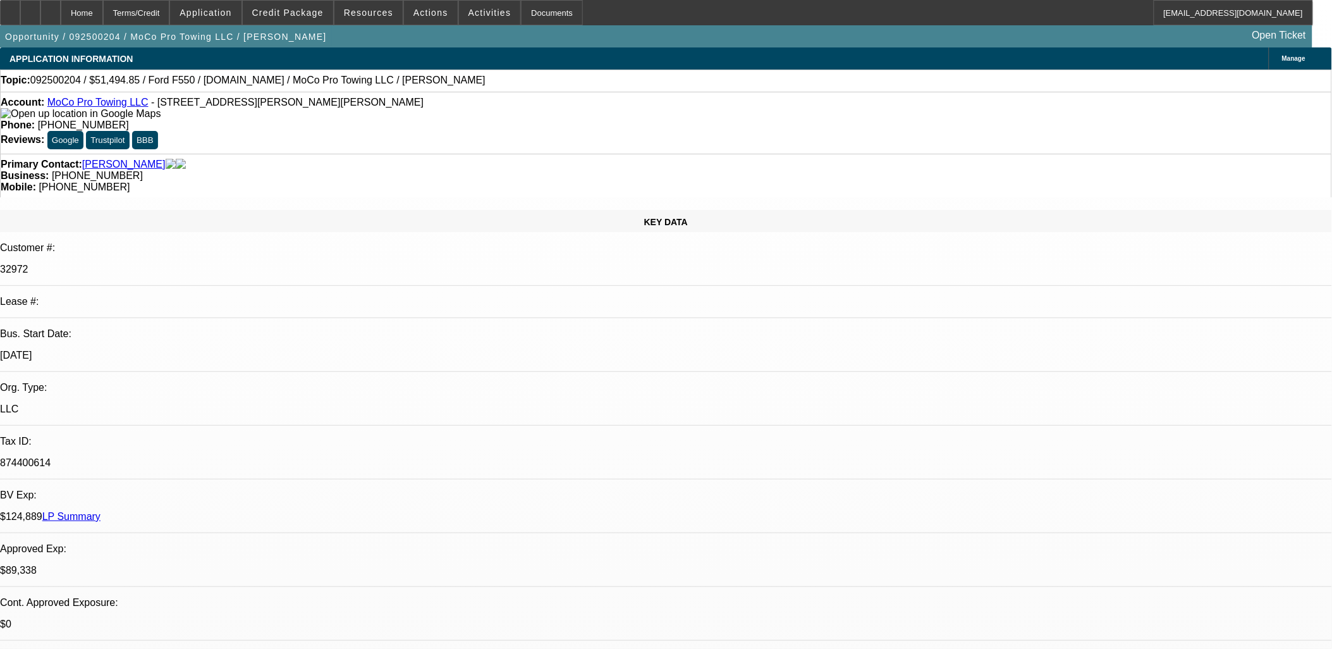
select select "0"
select select "2"
select select "0"
select select "6"
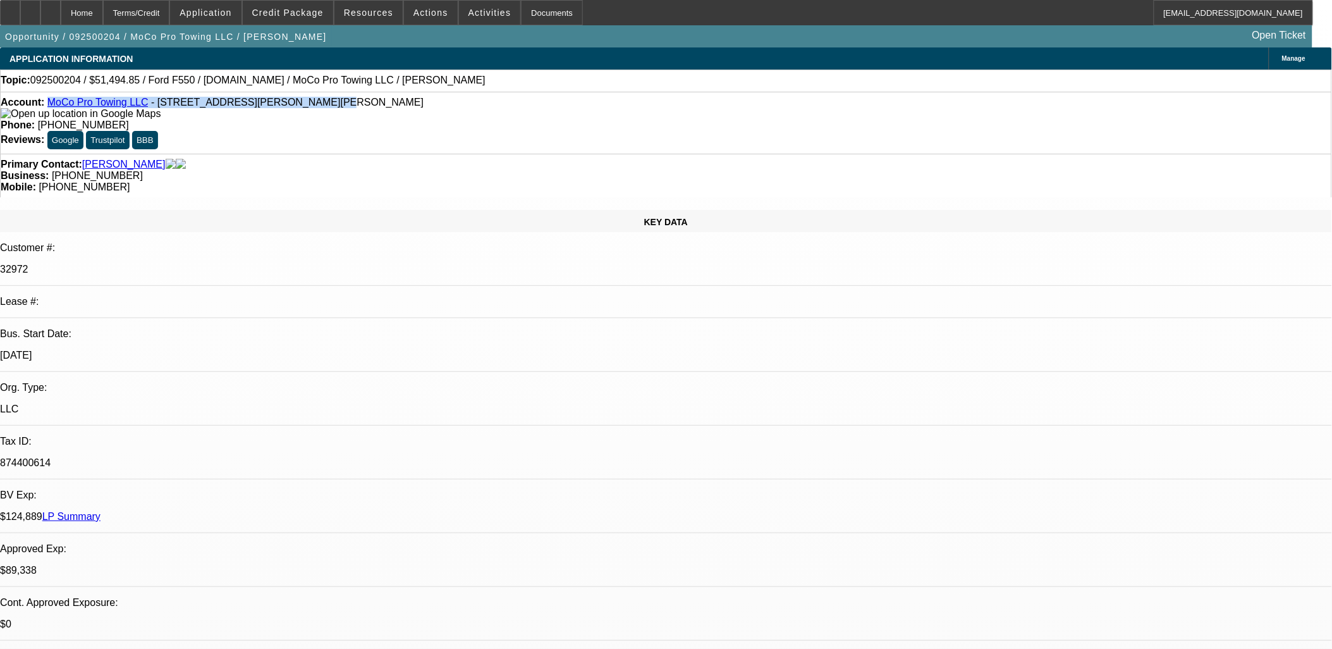
drag, startPoint x: 288, startPoint y: 108, endPoint x: 59, endPoint y: 106, distance: 228.9
click at [59, 106] on div "Account: MoCo Pro Towing LLC - 262 Claude Rd, Robbins, NC 27325" at bounding box center [666, 108] width 1331 height 23
copy div "MoCo Pro Towing LLC - 262 Claude Rd, Robbins, NC 27325"
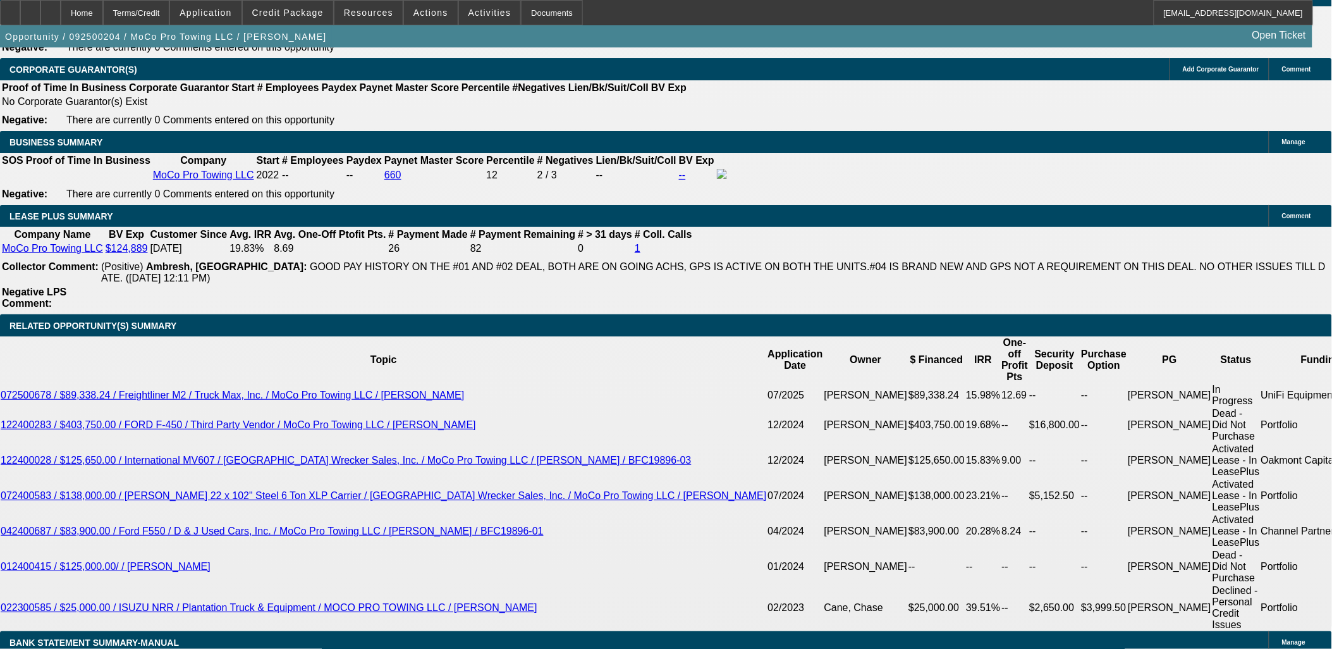
scroll to position [1967, 0]
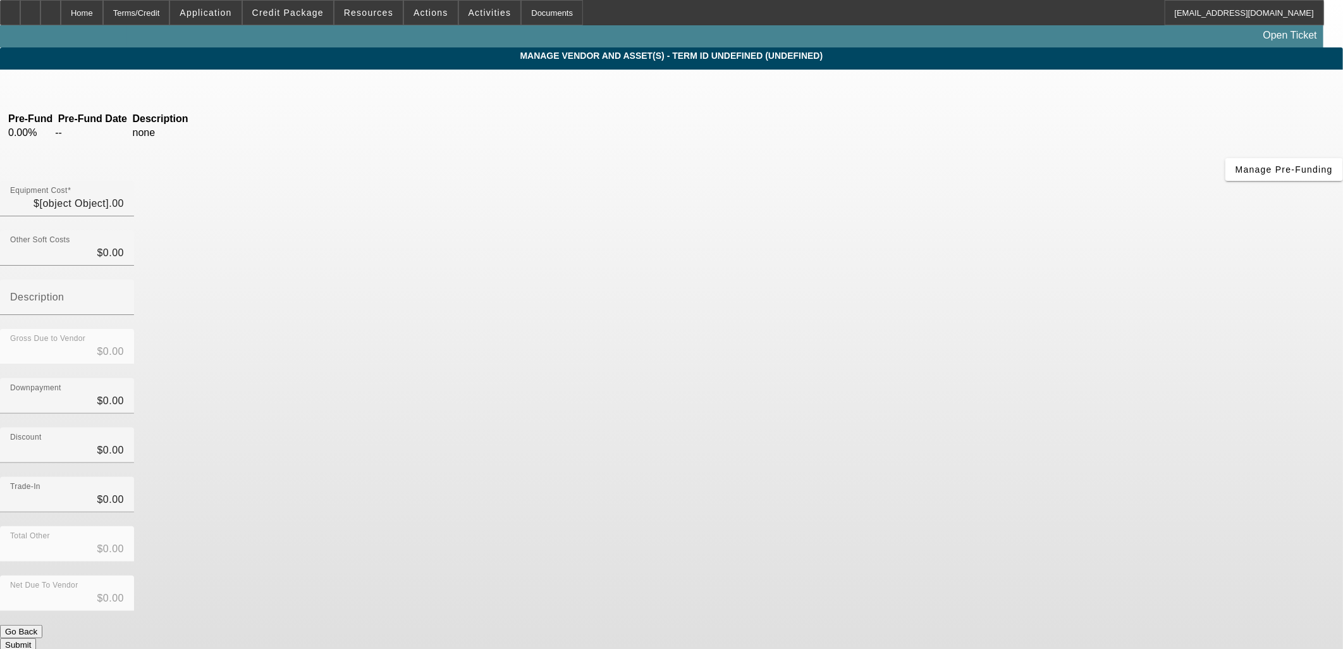
type input "$49,995.00"
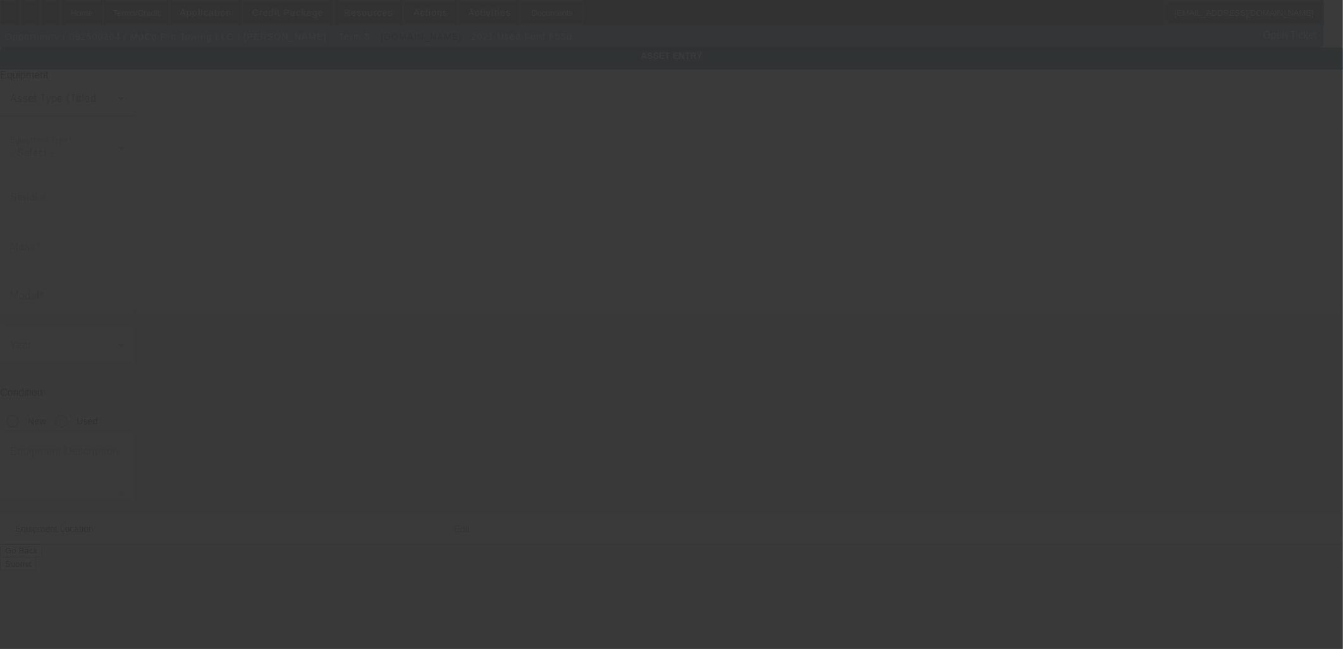
type input "1FDUF5GT7MEC74281"
type input "Ford"
type input "f550"
radio input "true"
type textarea "Ford F550"
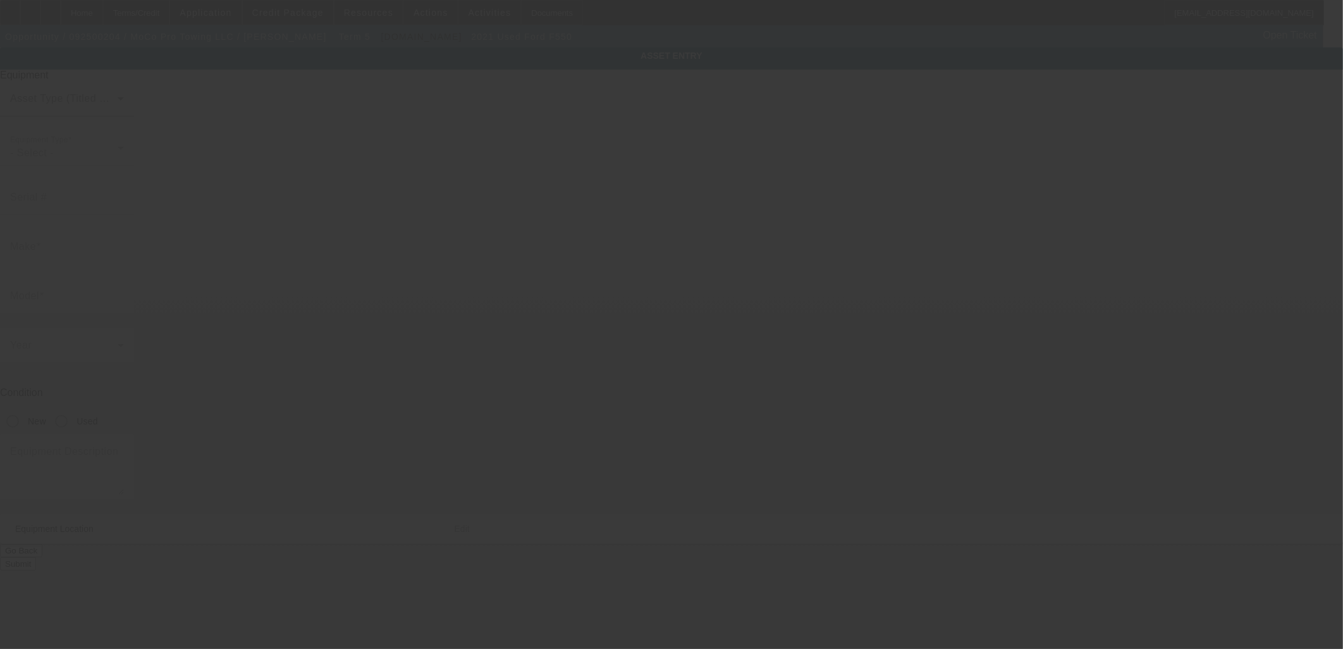
type input "262 Claude Rd"
type input "Robbins"
type input "27325"
type input "Moore"
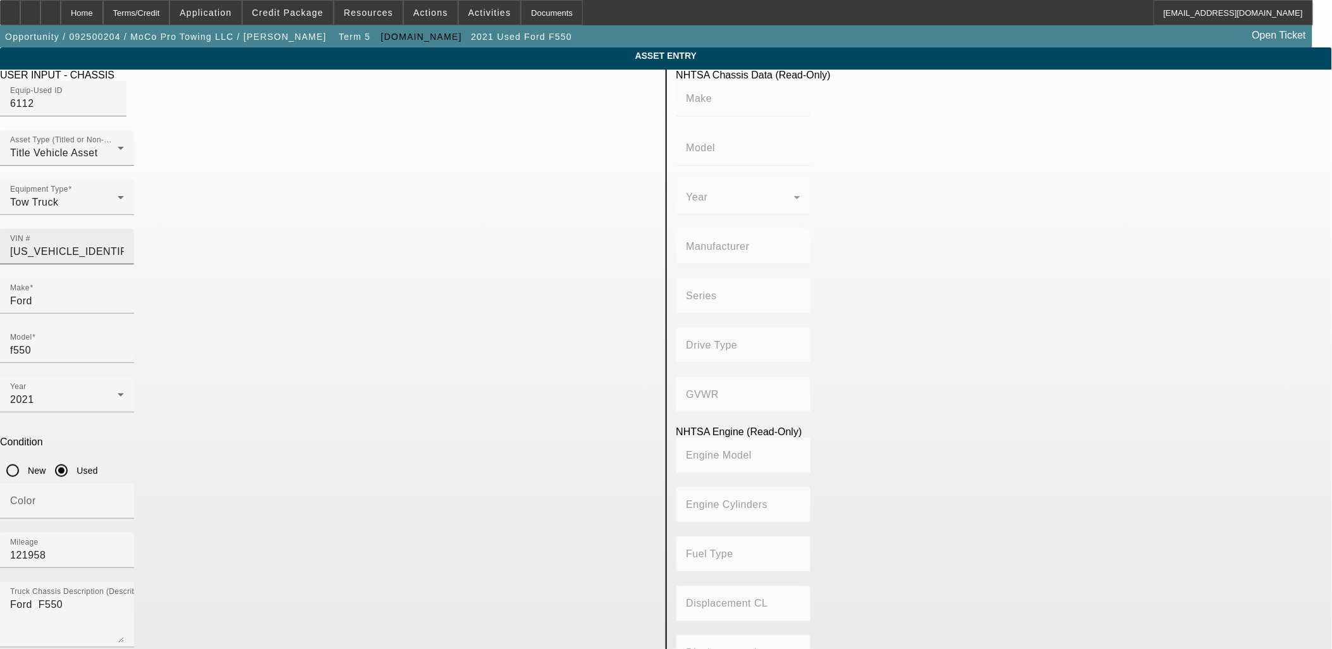
click at [124, 244] on input "1FDUF5GT7MEC74281" at bounding box center [67, 251] width 114 height 15
drag, startPoint x: 589, startPoint y: 222, endPoint x: 561, endPoint y: 249, distance: 38.9
click at [124, 244] on input "1FDUF5GT7MEC74281" at bounding box center [67, 251] width 114 height 15
click at [301, 20] on span at bounding box center [288, 12] width 90 height 30
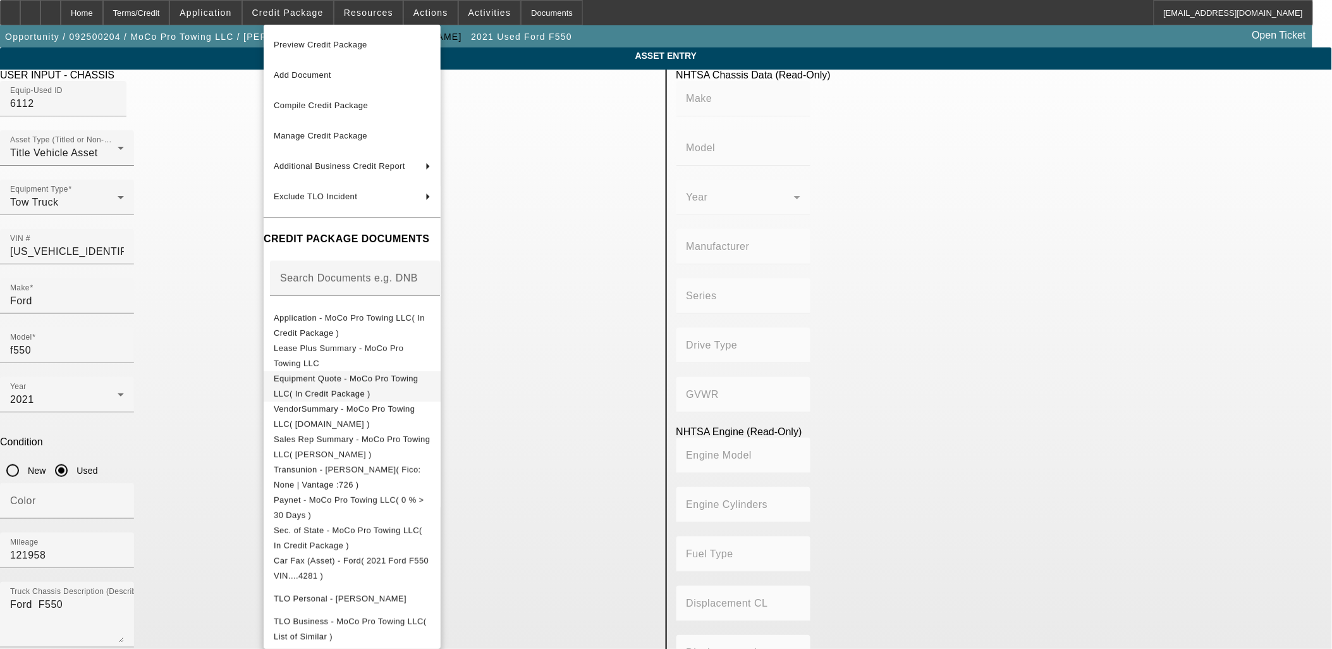
click at [370, 373] on span "Equipment Quote - MoCo Pro Towing LLC( In Credit Package )" at bounding box center [352, 386] width 157 height 30
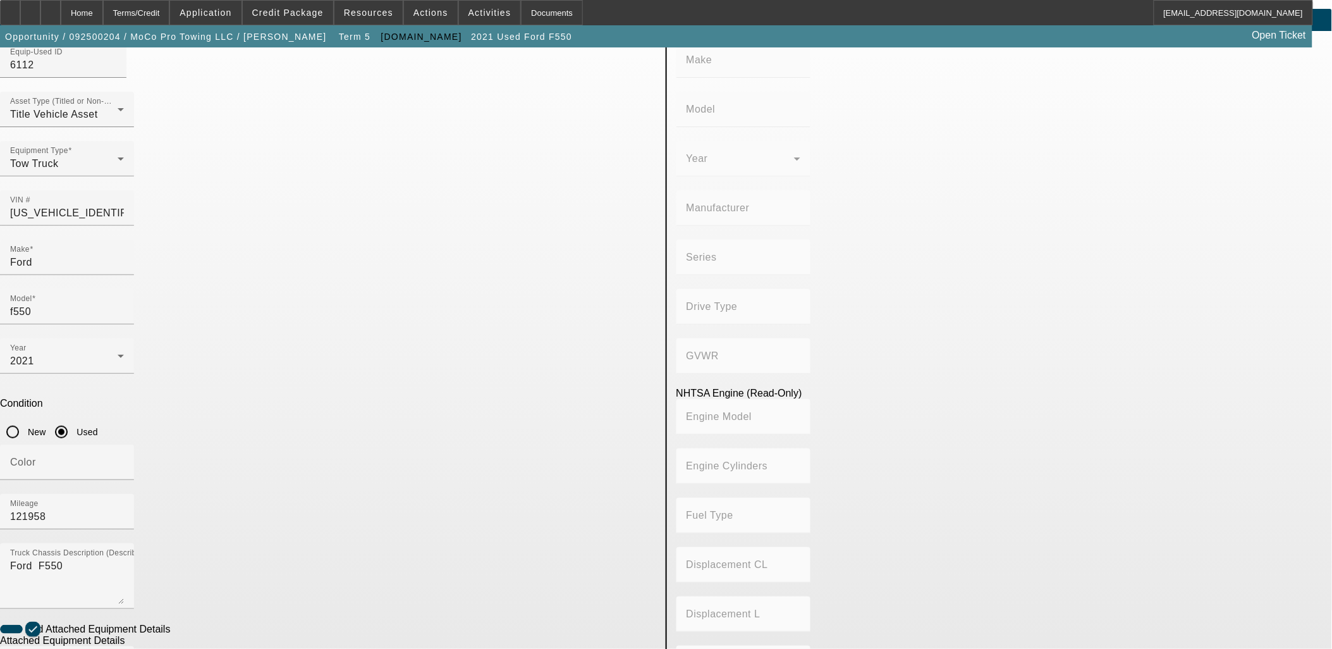
scroll to position [70, 0]
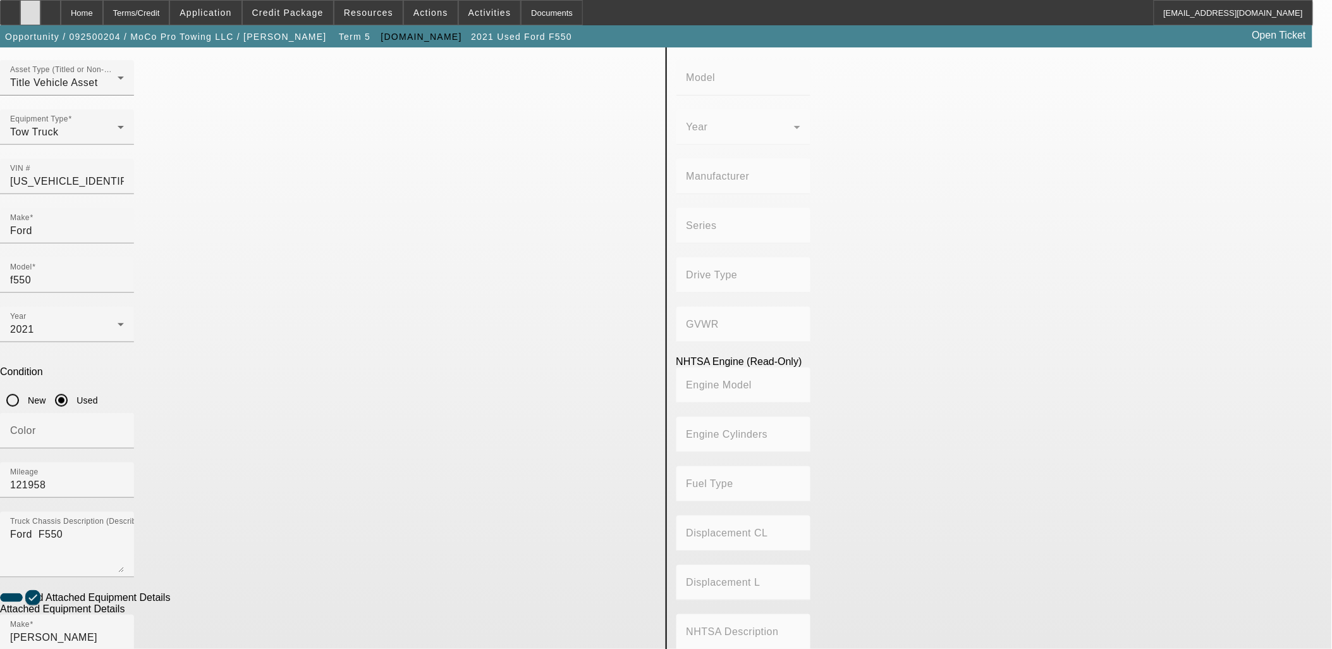
click at [40, 14] on div at bounding box center [30, 12] width 20 height 25
click at [239, 39] on span "Opportunity / 092500204 / MoCo Pro Towing LLC / Johnson, Donald" at bounding box center [166, 37] width 322 height 10
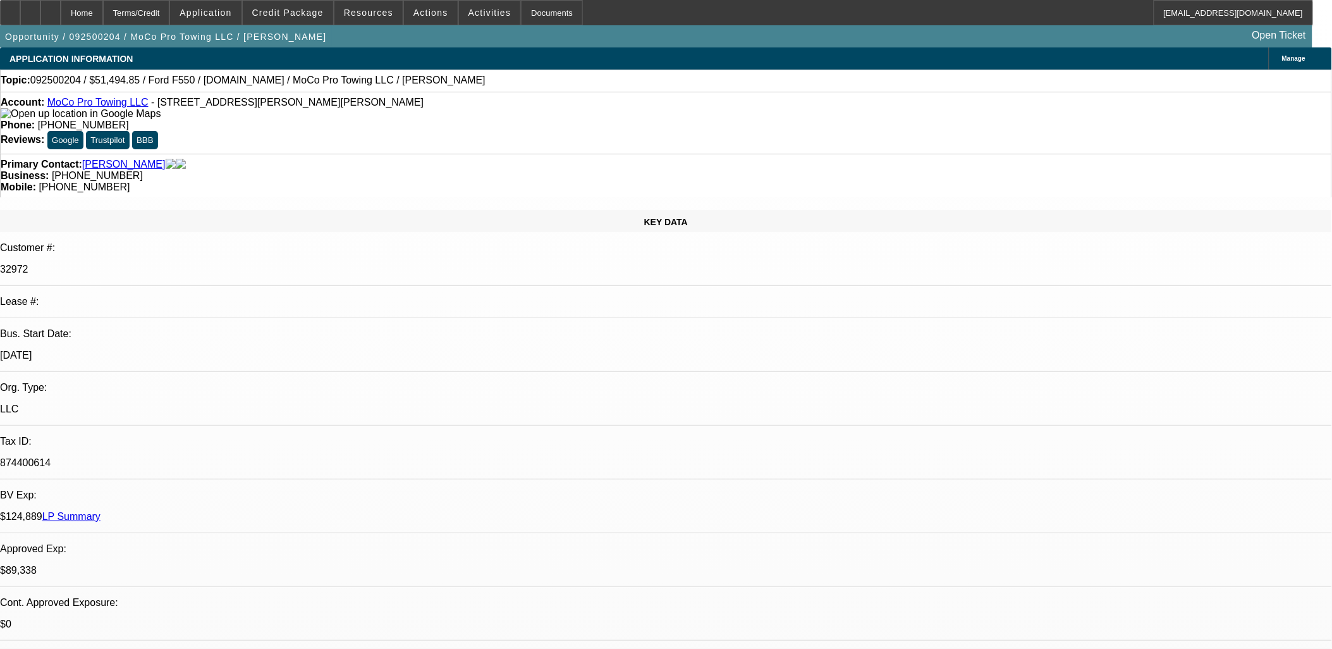
select select "0"
select select "2"
select select "0"
select select "6"
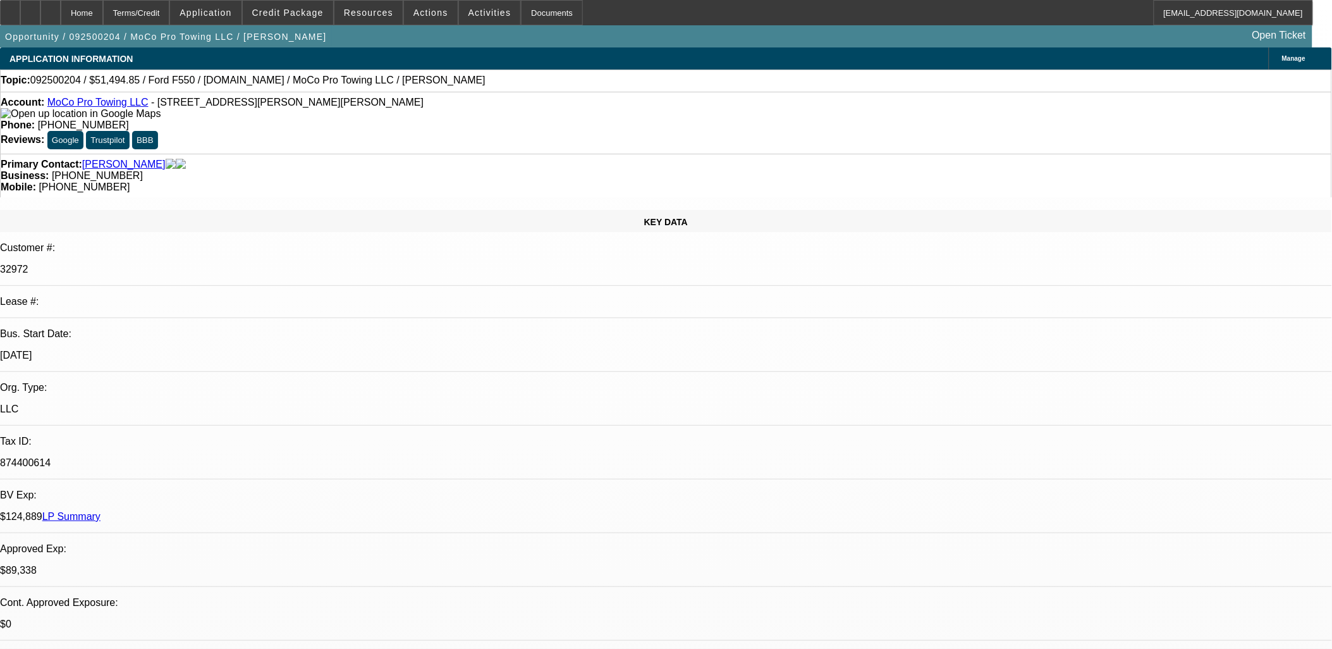
select select "0"
select select "2"
select select "0"
select select "6"
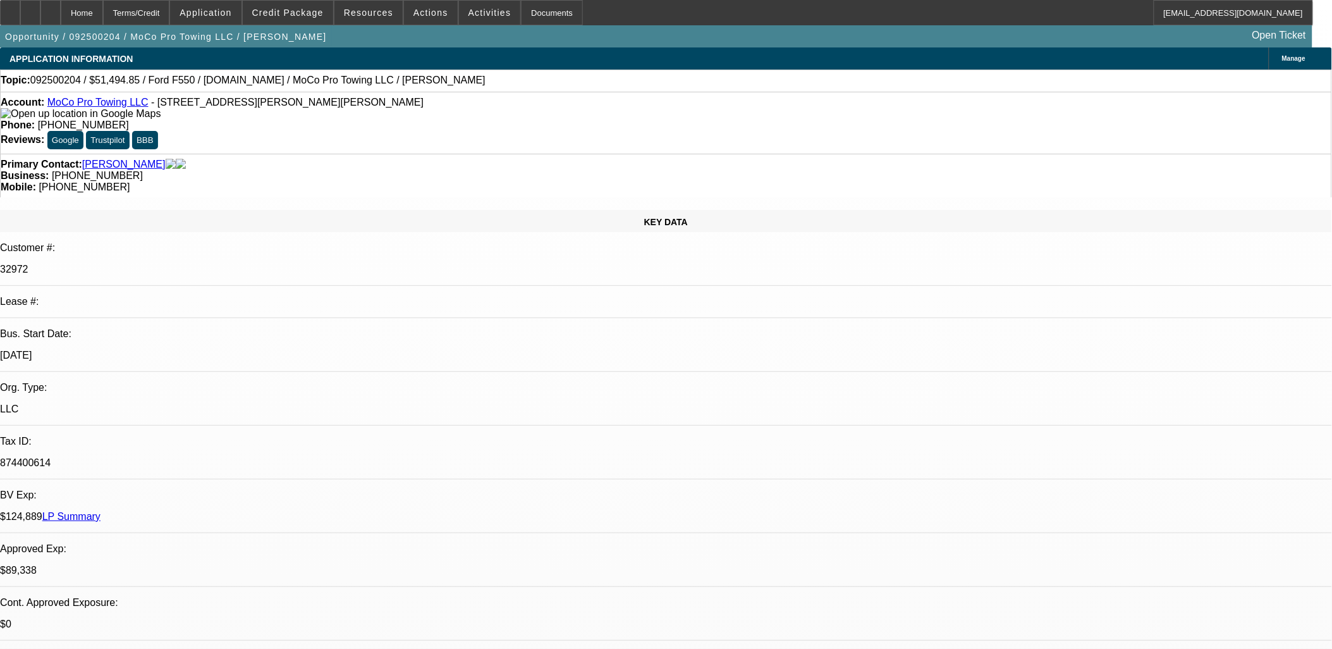
select select "0"
select select "2"
select select "0"
select select "6"
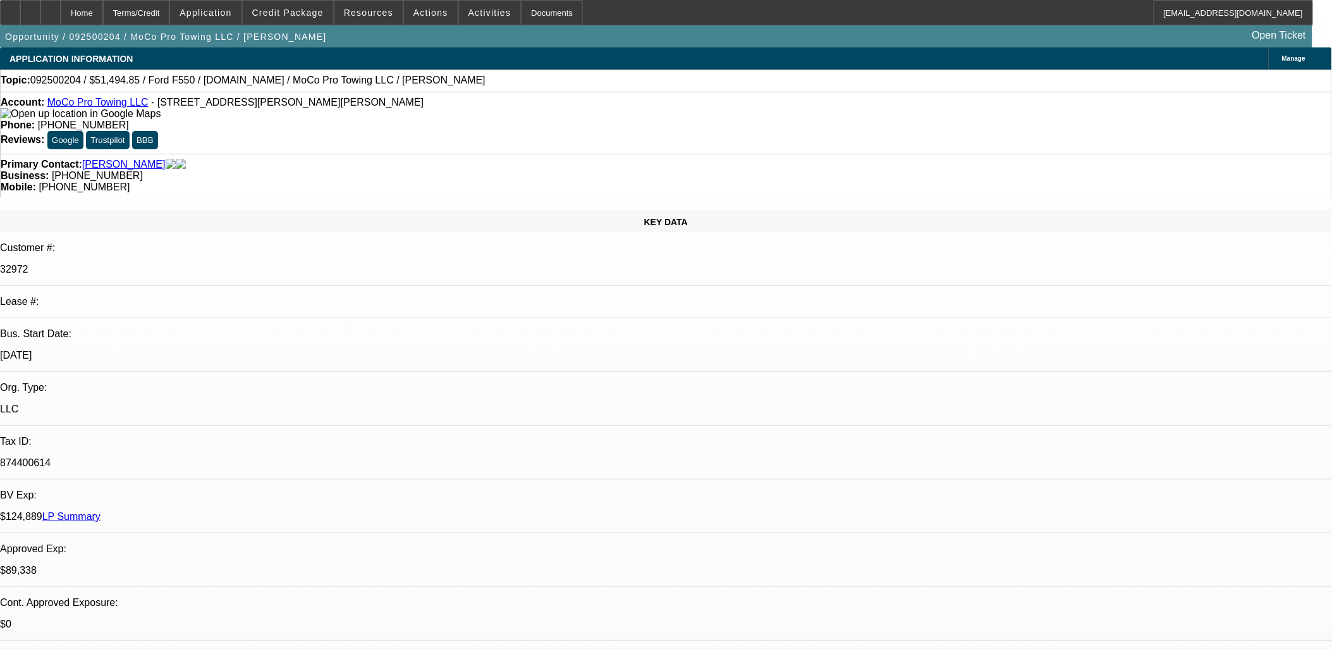
select select "0"
select select "2"
select select "0"
select select "6"
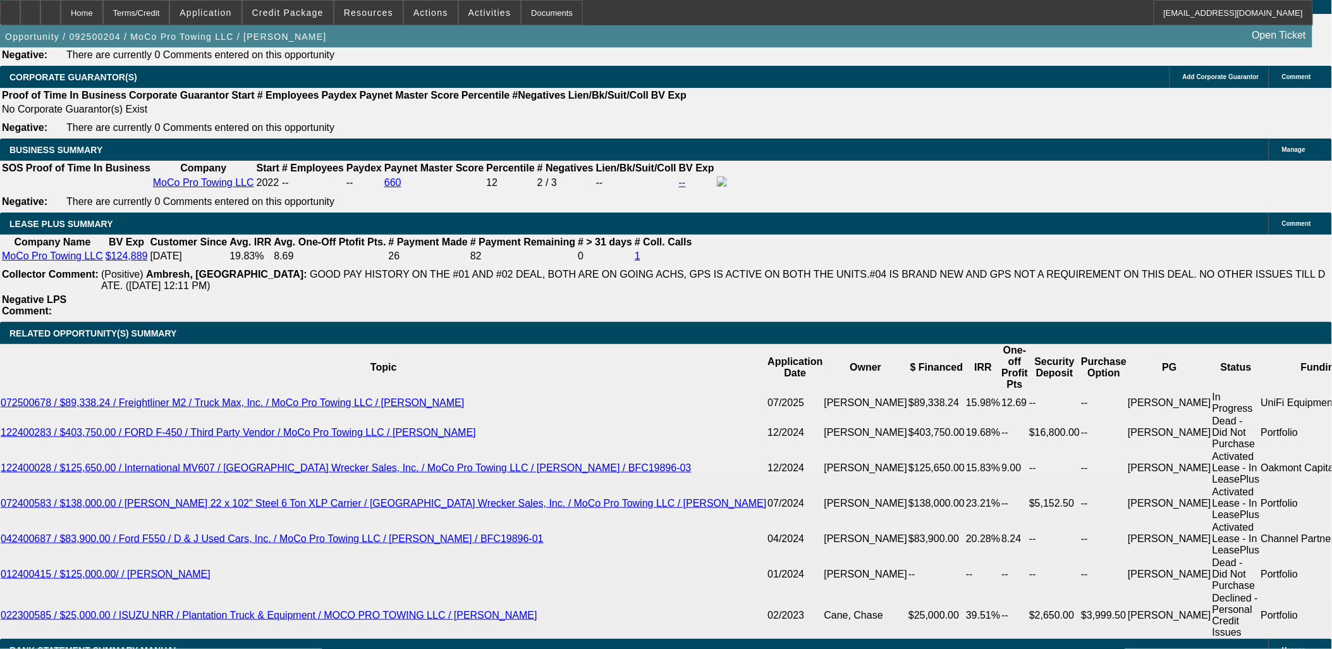
scroll to position [2038, 0]
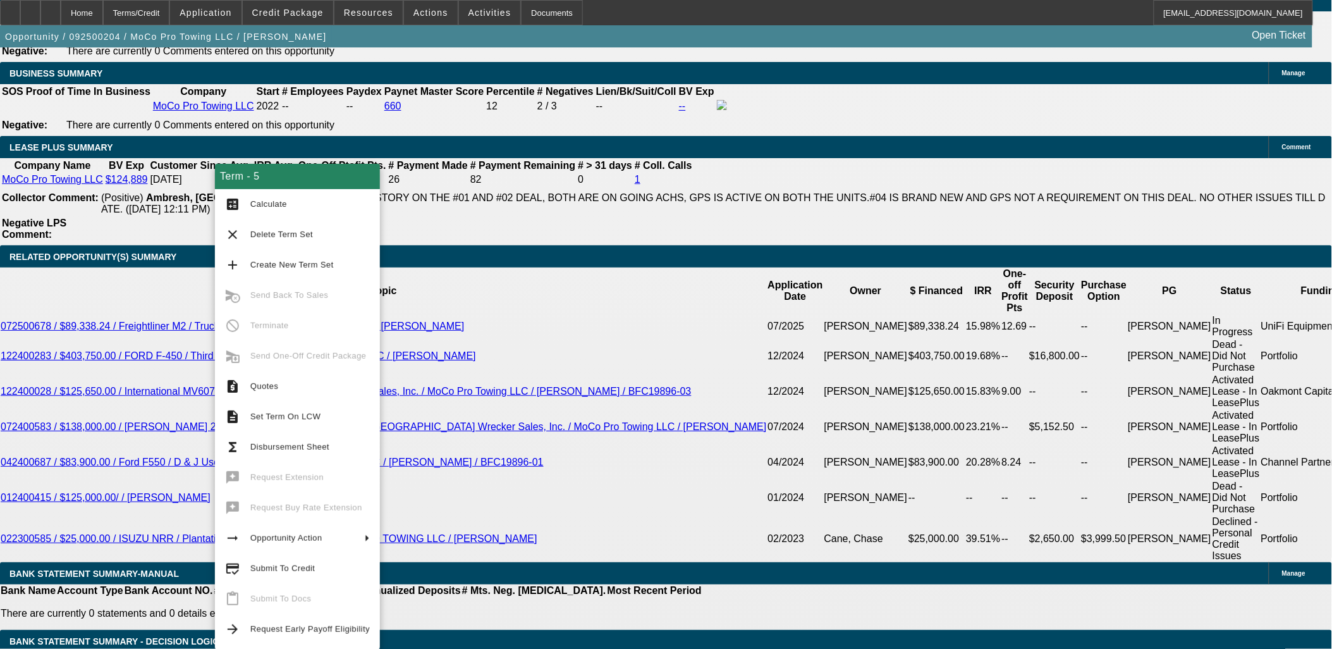
drag, startPoint x: 275, startPoint y: 563, endPoint x: 1012, endPoint y: 523, distance: 738.5
click at [1011, 524] on body "Home Terms/Credit Application Credit Package Resources Actions Activities Docum…" at bounding box center [666, 577] width 1332 height 5231
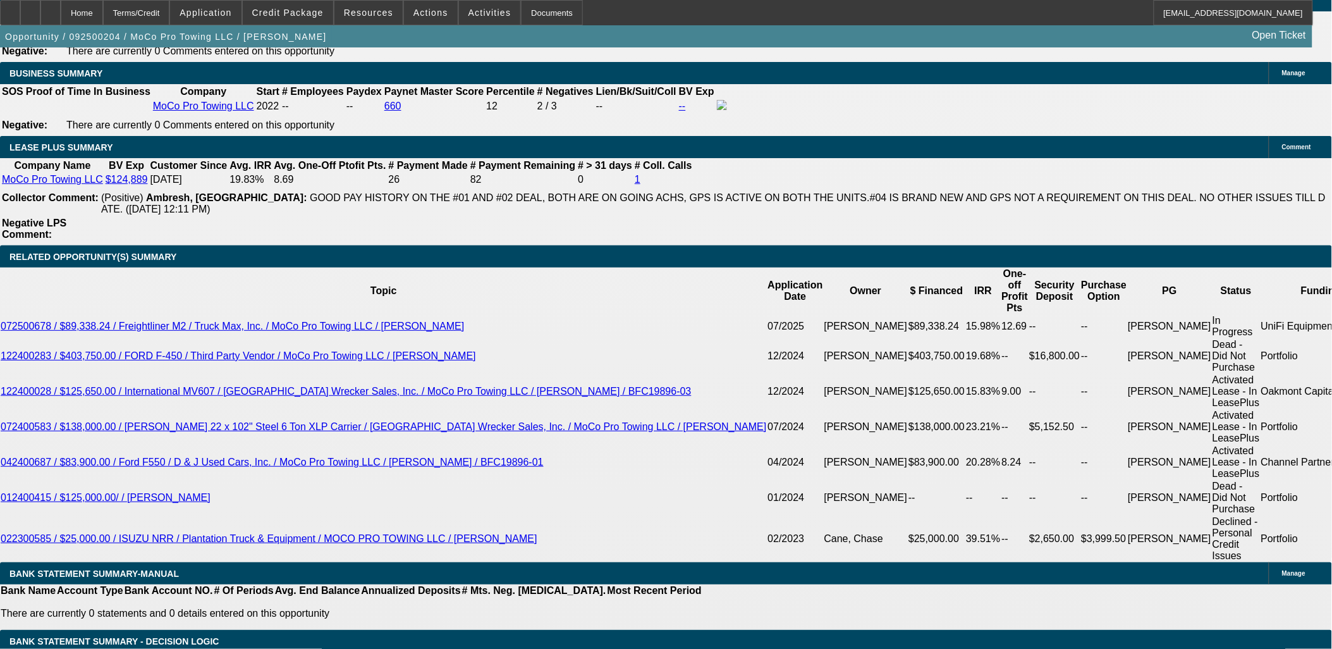
scroll to position [211, 0]
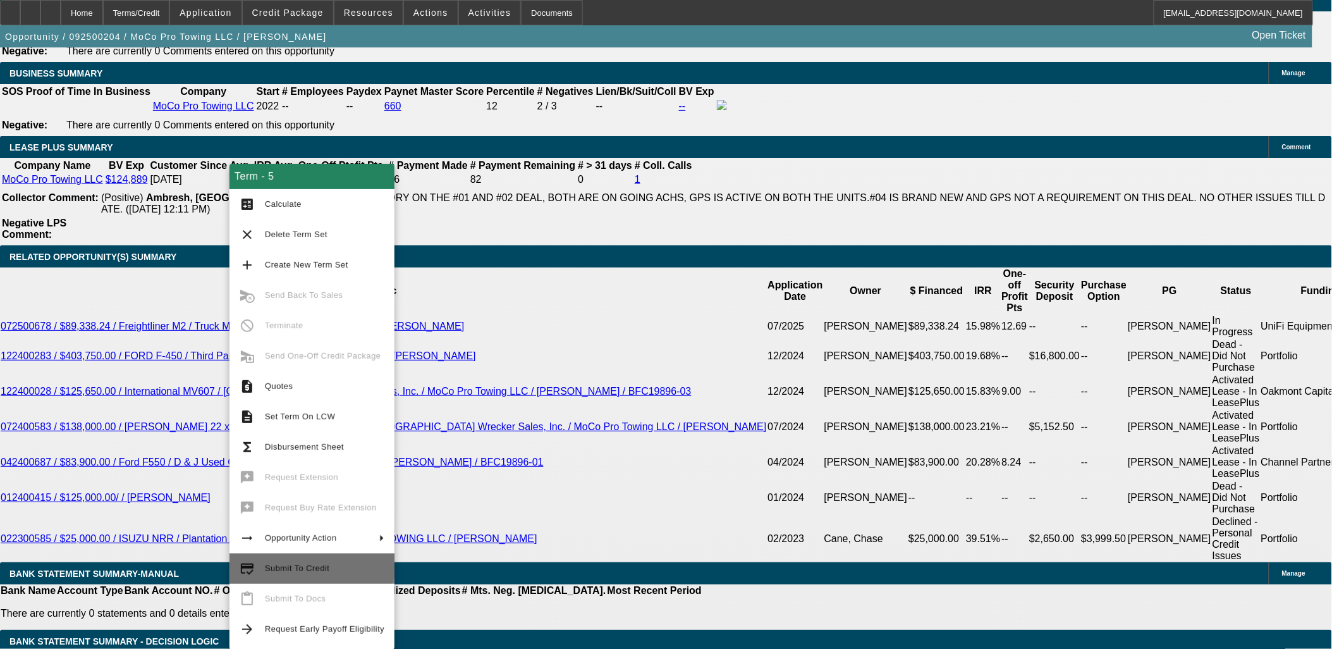
click at [312, 561] on span "Submit To Credit" at bounding box center [325, 568] width 120 height 15
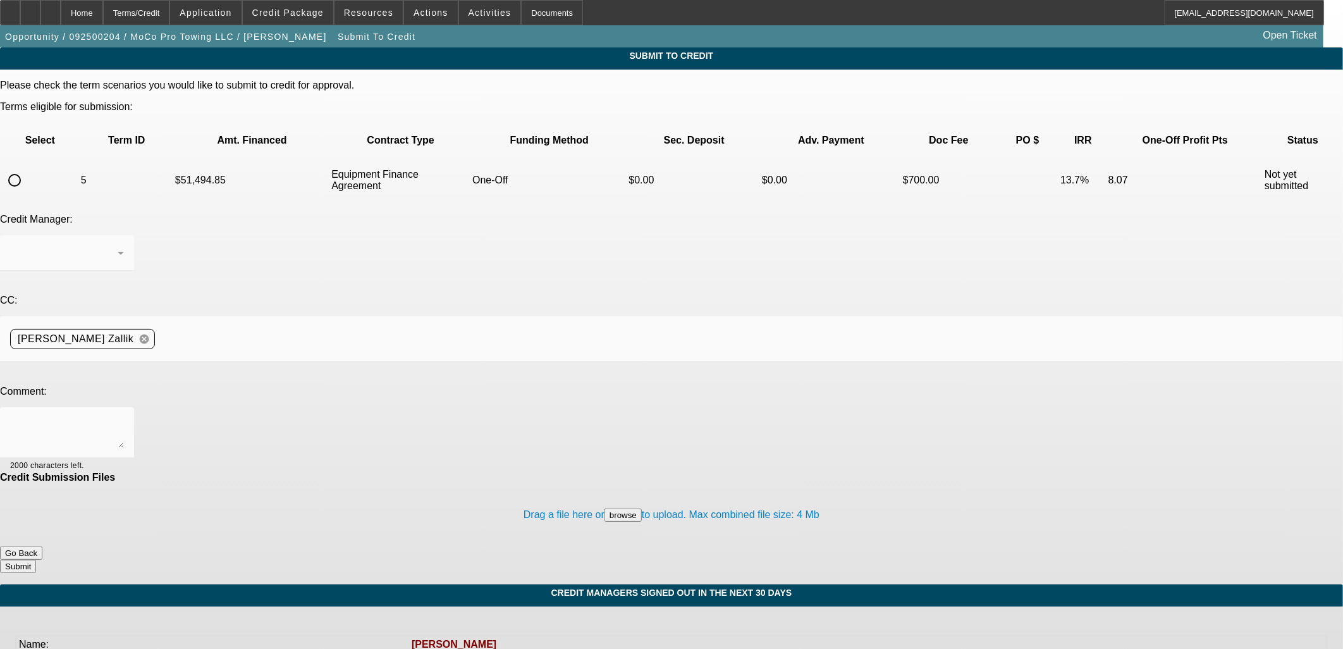
click at [27, 168] on input "radio" at bounding box center [14, 180] width 25 height 25
radio input "true"
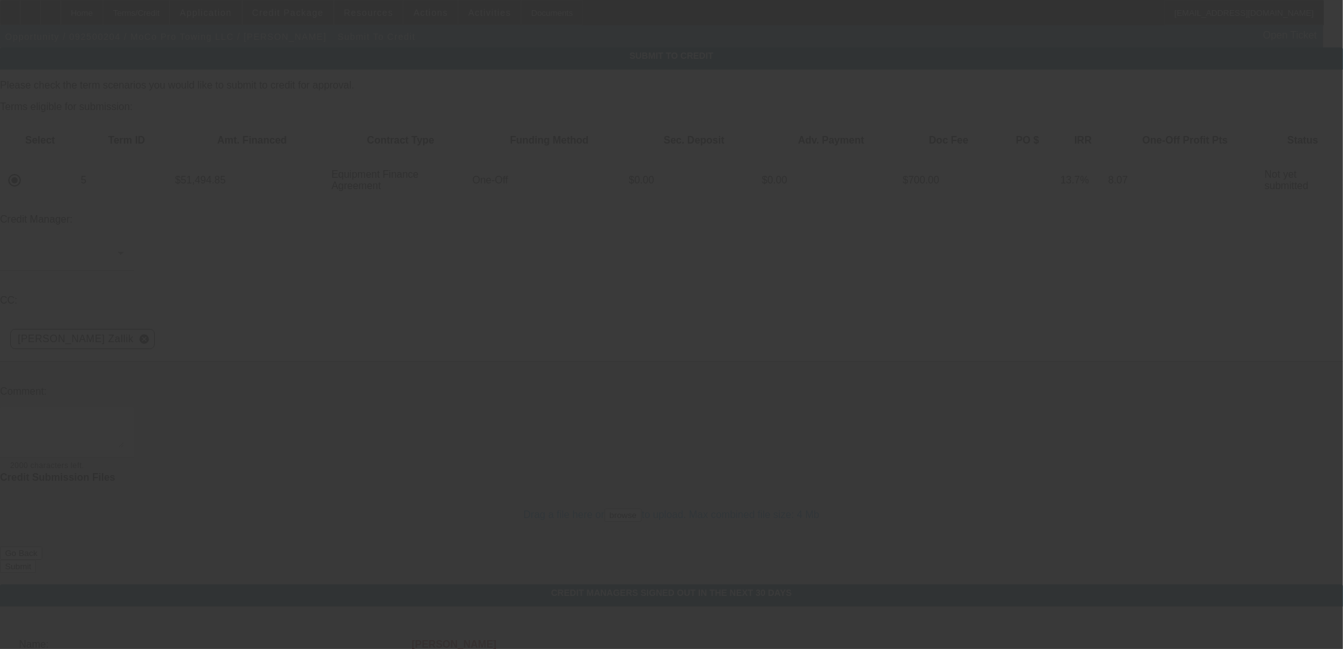
click at [420, 331] on div at bounding box center [671, 324] width 1343 height 649
click at [427, 315] on div at bounding box center [671, 324] width 1343 height 649
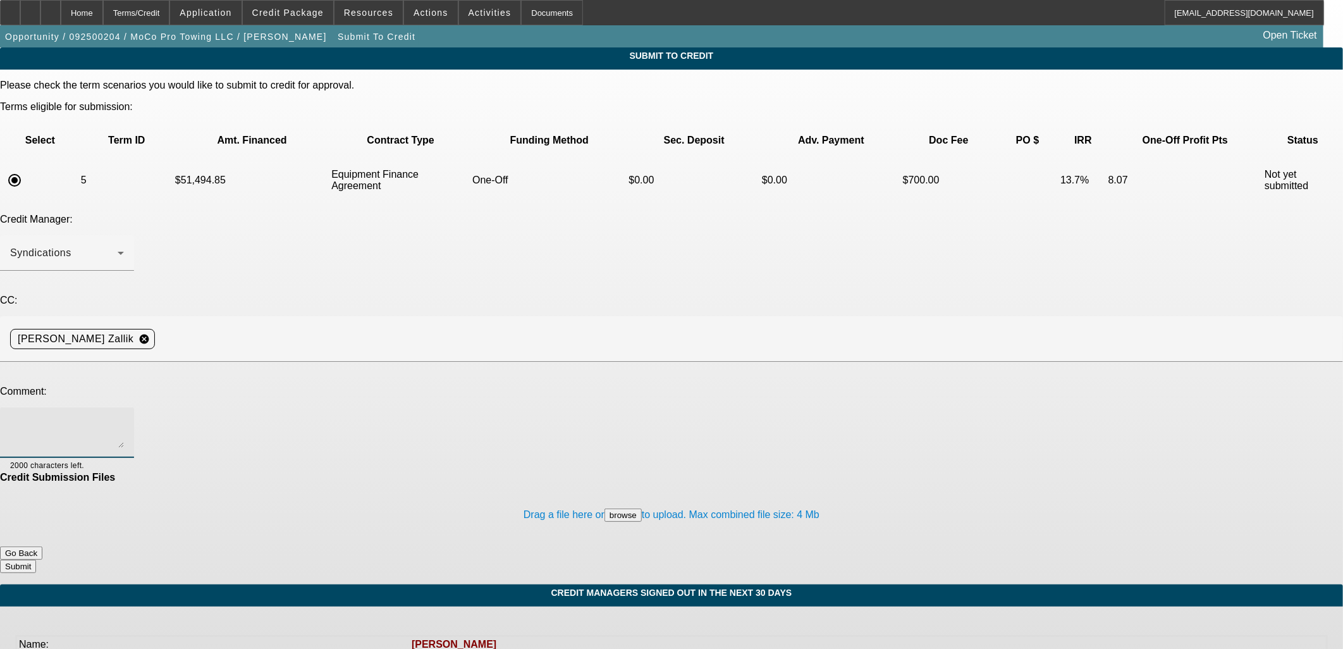
click at [124, 417] on textarea at bounding box center [67, 432] width 114 height 30
type textarea "Please send back to get contingency removed. Thanks, Asher"
click at [799, 492] on form "Please check the term scenarios you would like to submit to credit for approval…" at bounding box center [671, 332] width 1343 height 505
click at [36, 560] on button "Submit" at bounding box center [18, 566] width 36 height 13
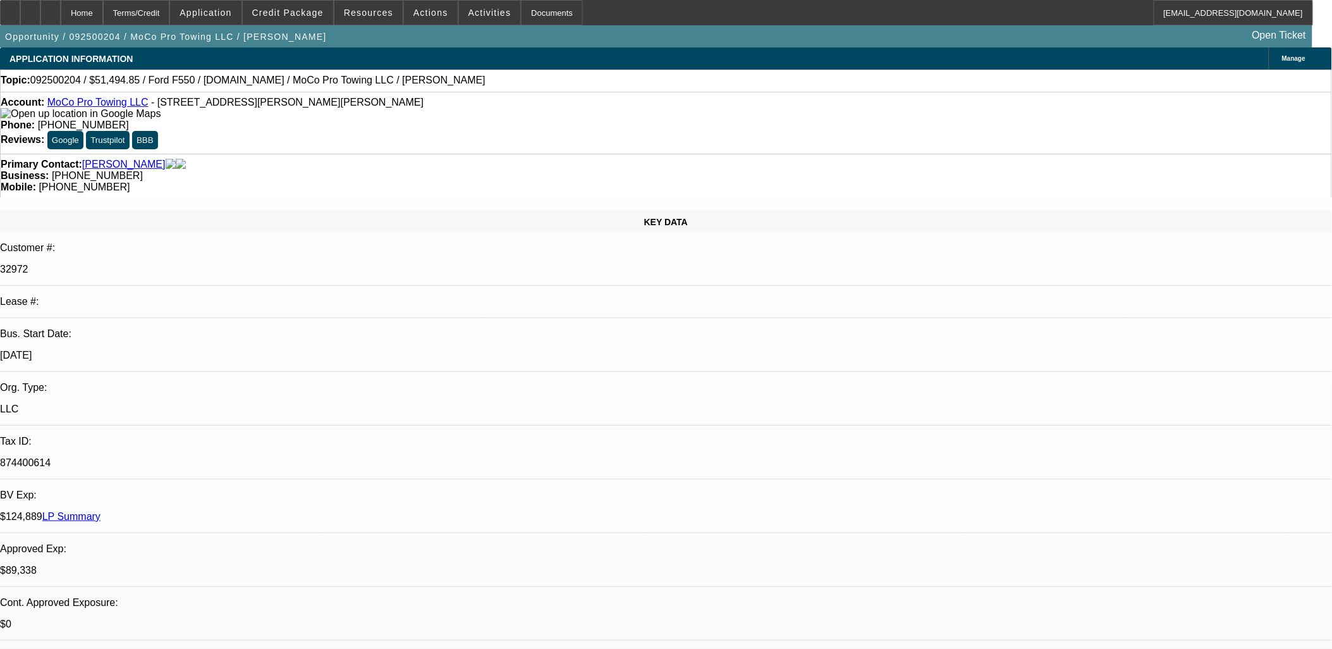
select select "0"
select select "2"
select select "0"
select select "6"
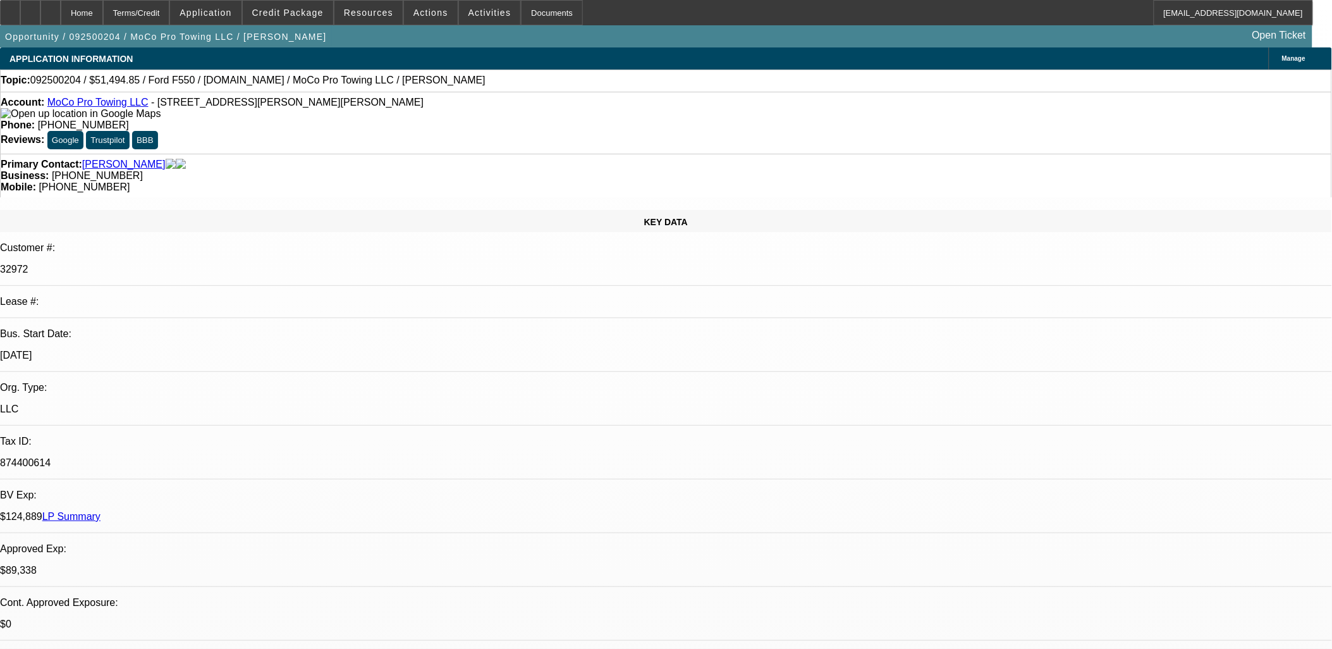
select select "0"
select select "2"
select select "0"
select select "6"
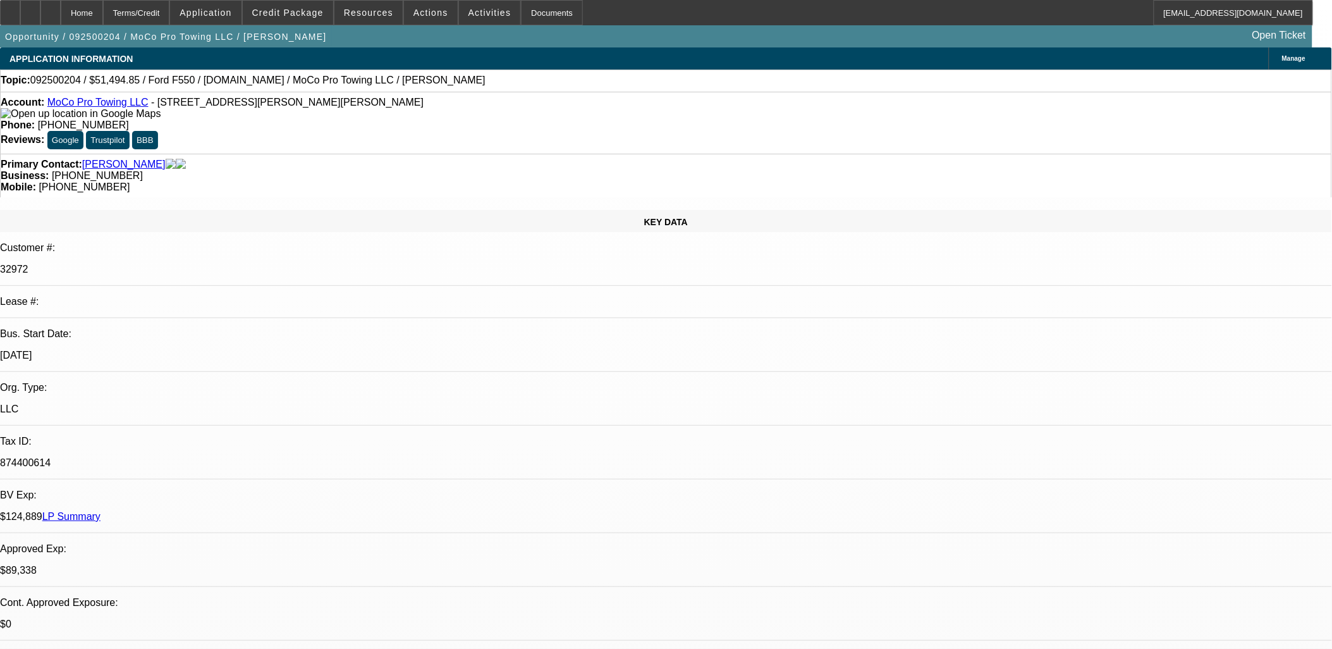
select select "0"
select select "2"
select select "0"
select select "6"
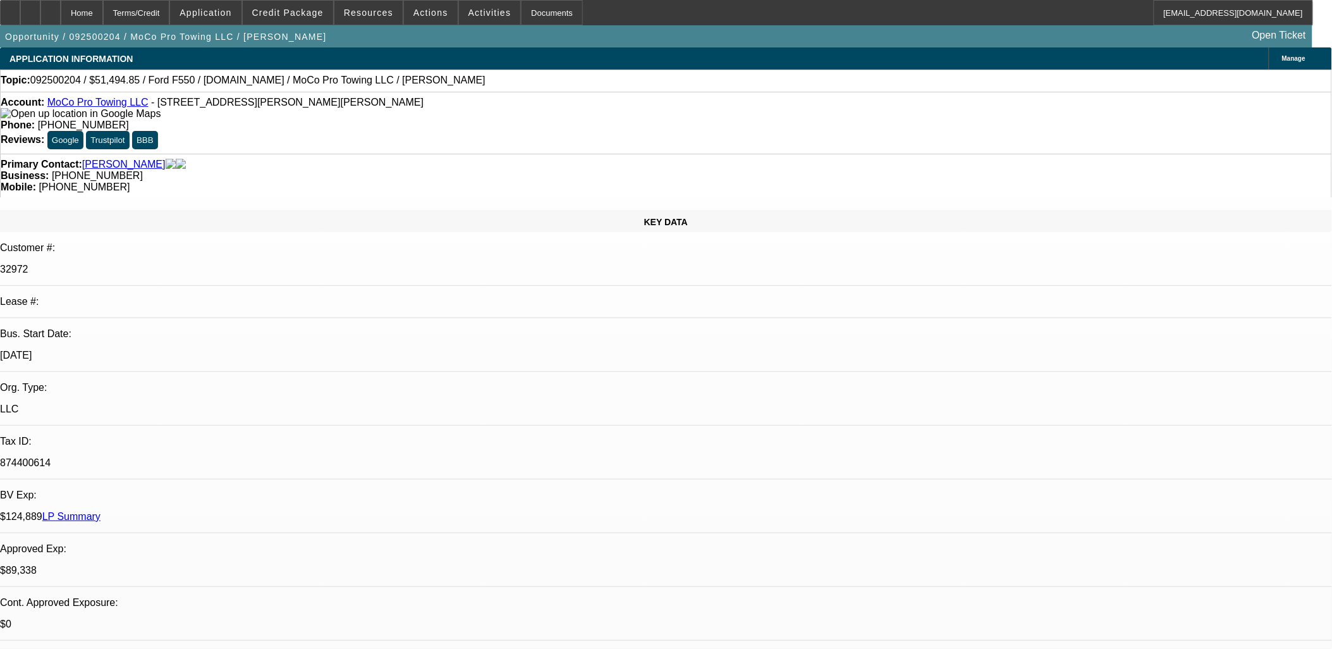
select select "0"
select select "2"
select select "0"
select select "6"
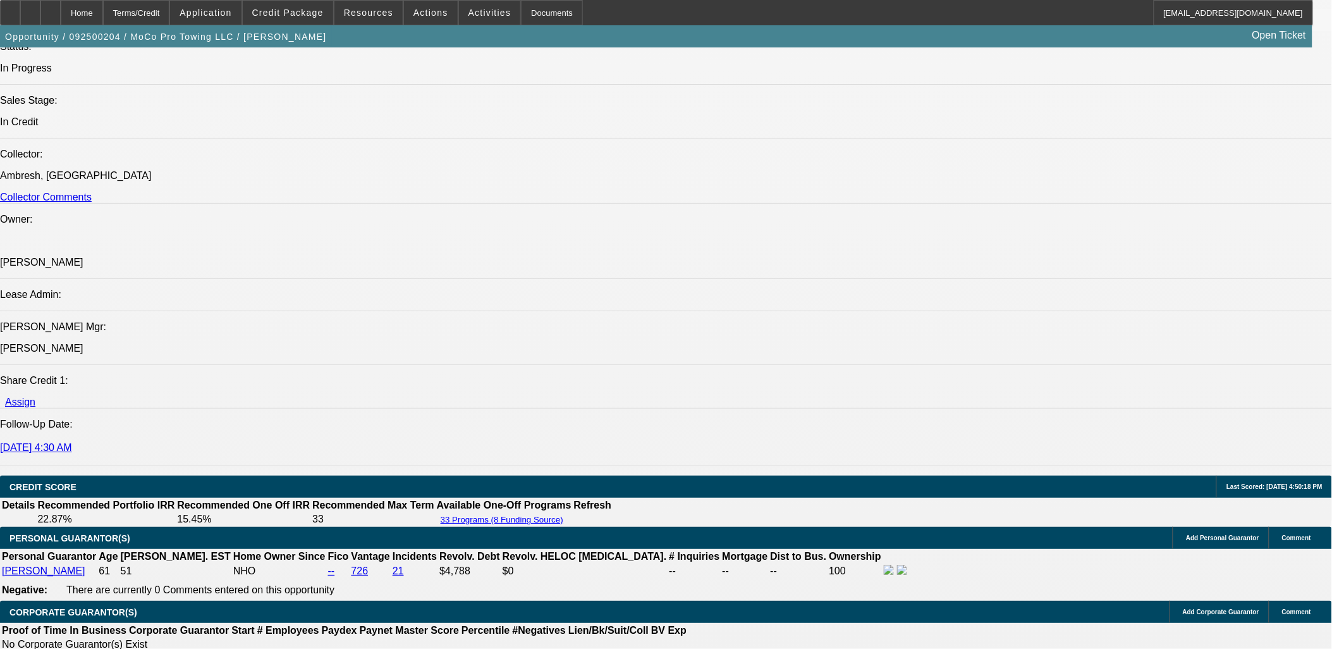
scroll to position [1686, 0]
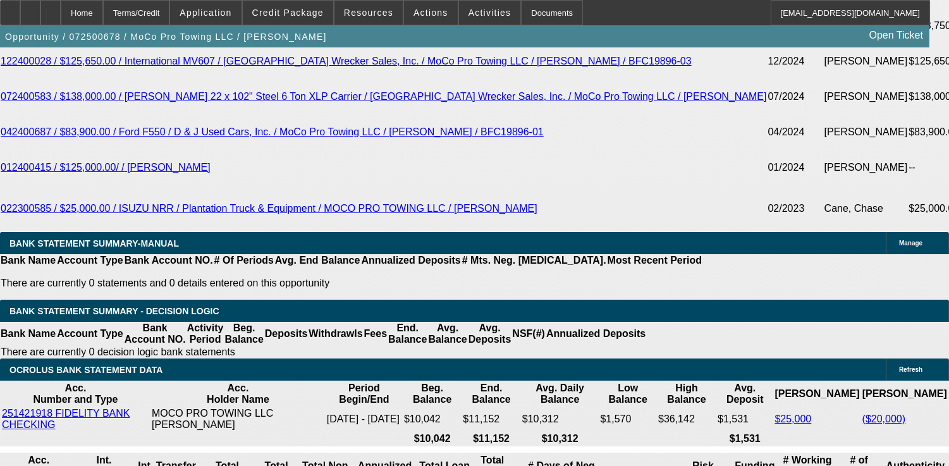
select select "0"
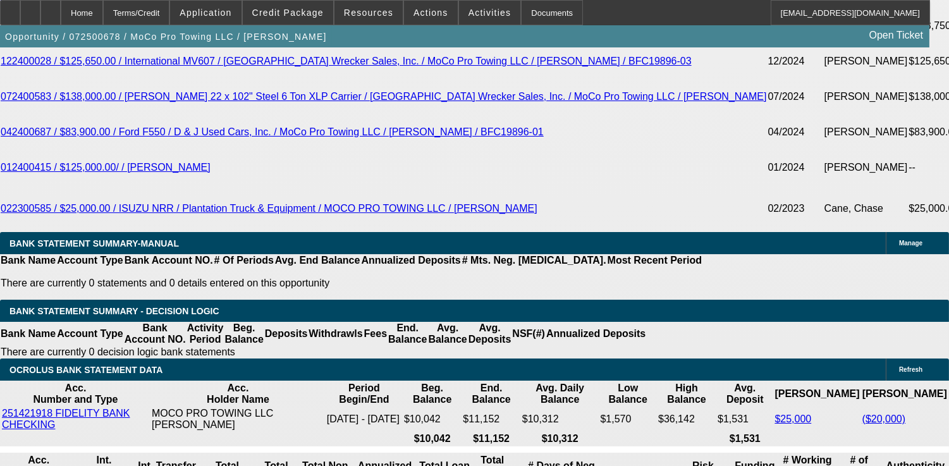
select select "0"
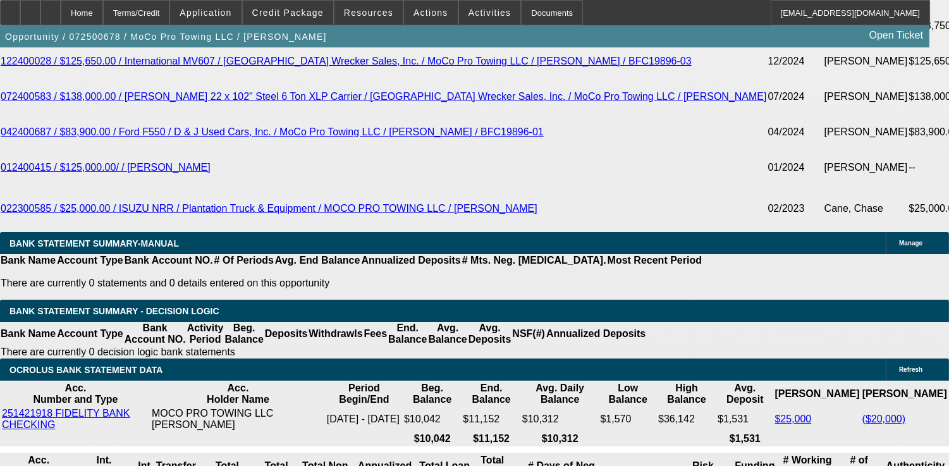
select select "0"
select select "1"
select select "6"
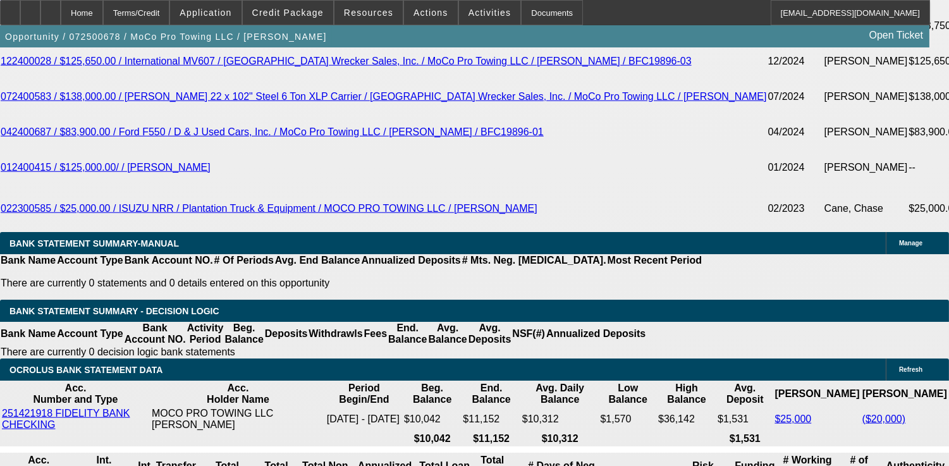
select select "1"
select select "6"
select select "1"
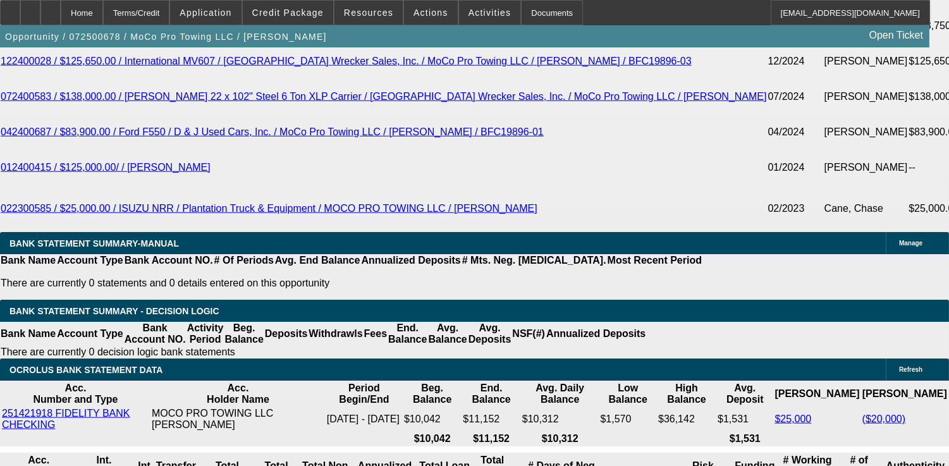
select select "6"
select select "1"
select select "6"
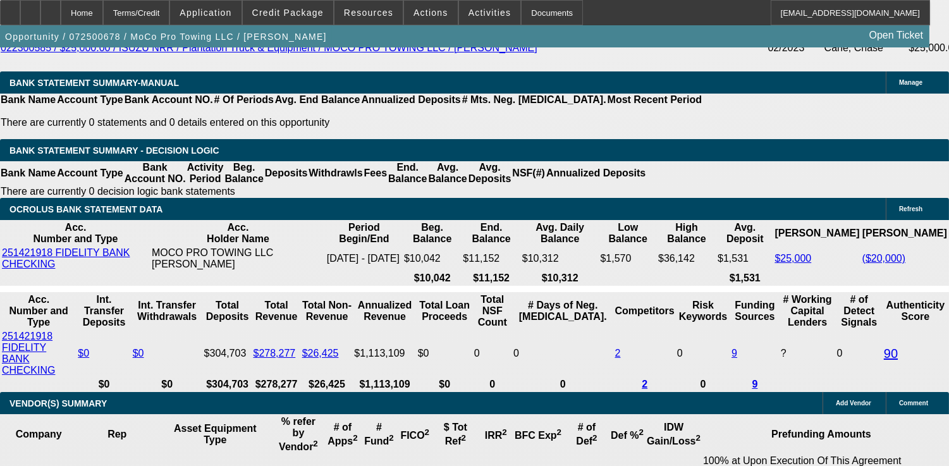
scroll to position [2619, 0]
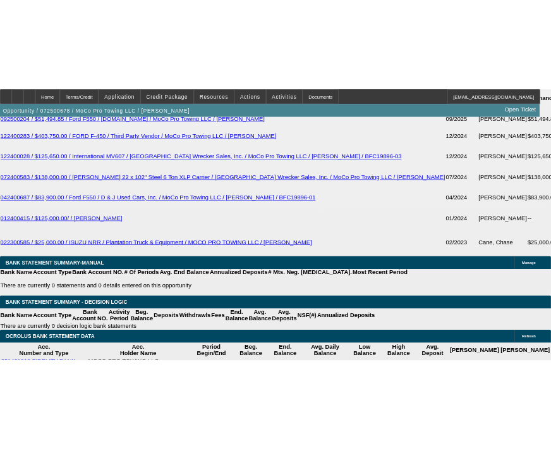
scroll to position [2393, 0]
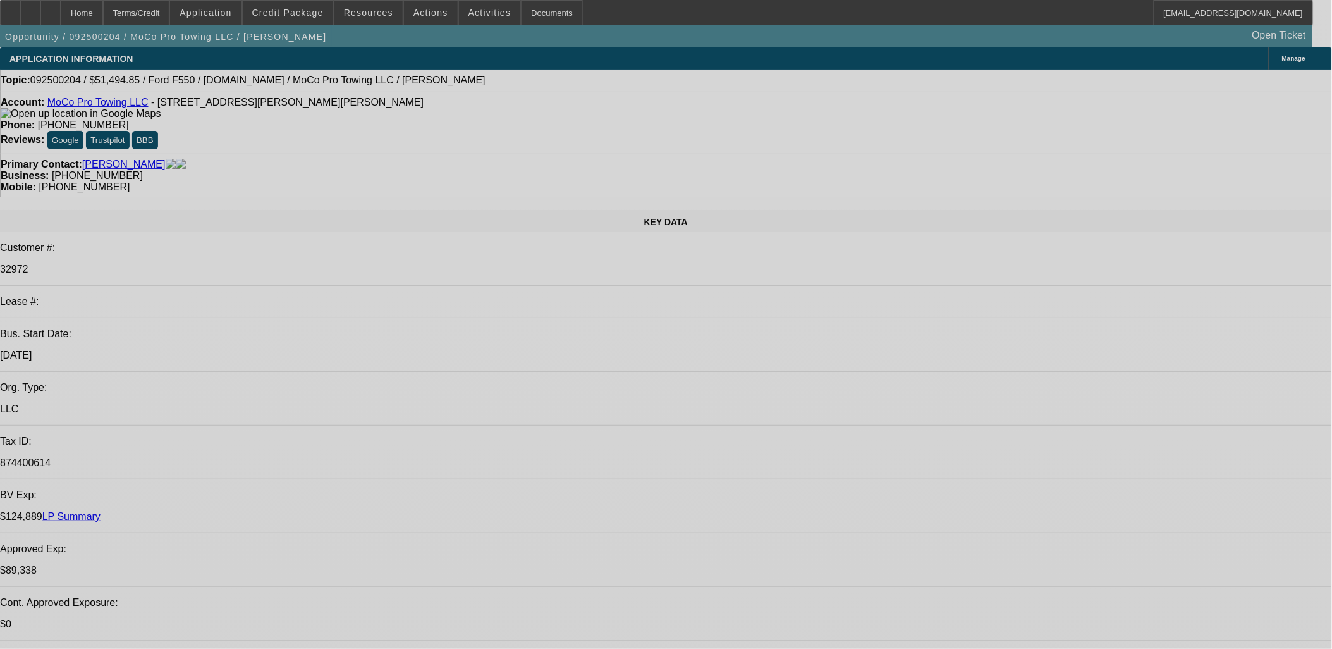
select select "0"
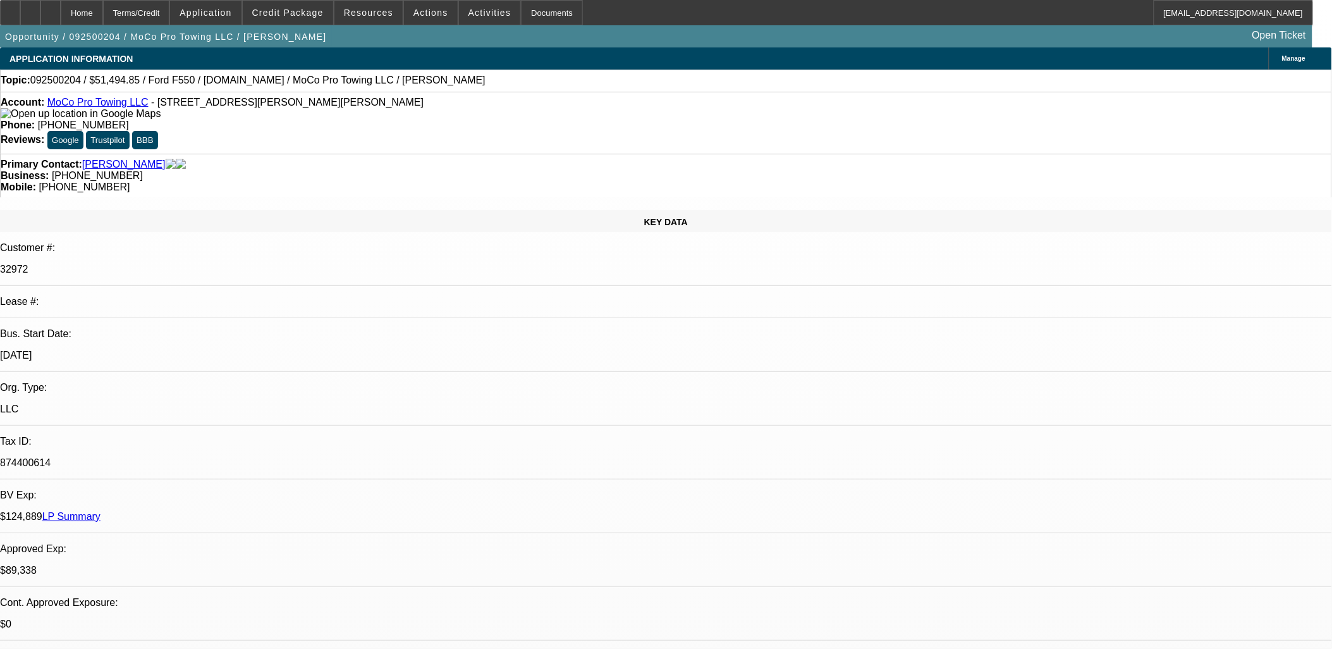
select select "0"
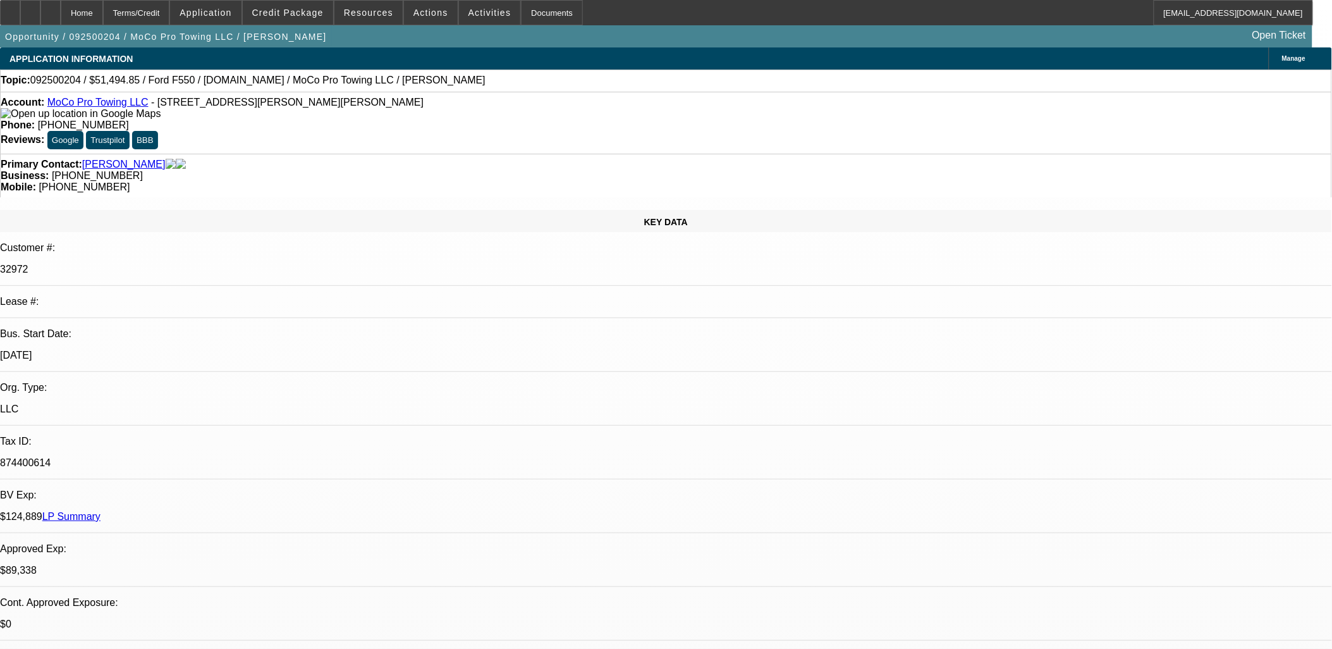
select select "0"
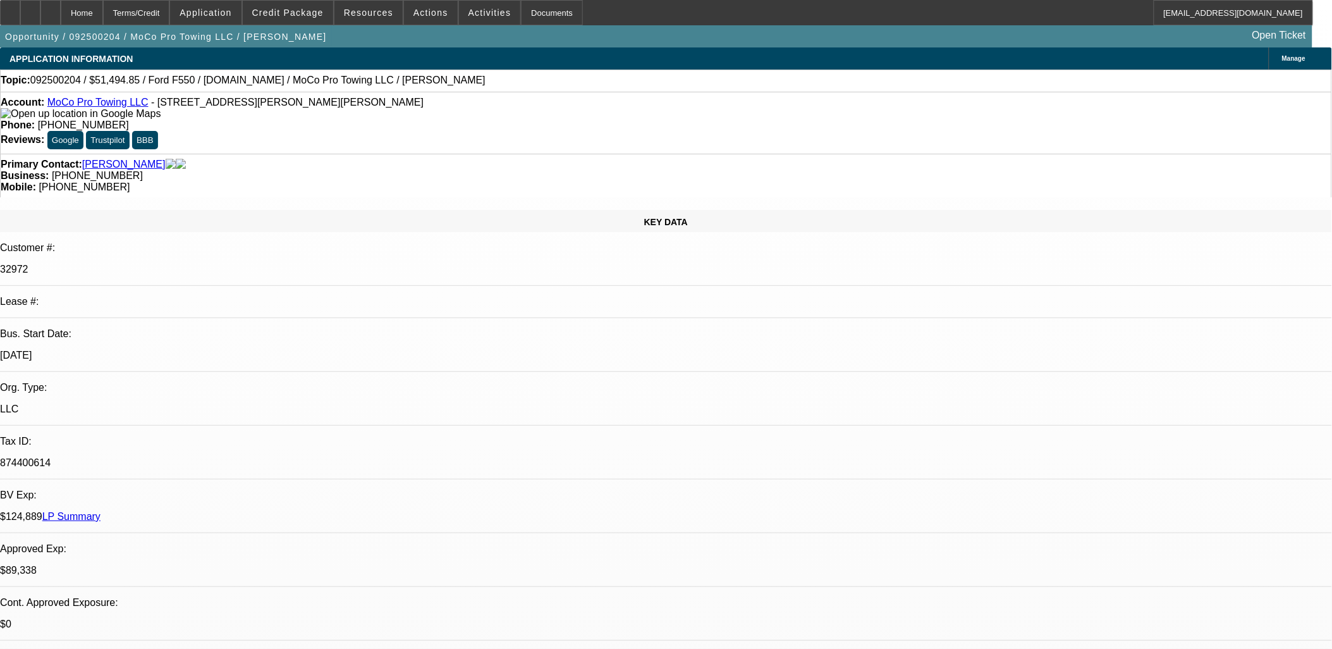
select select "0"
select select "1"
select select "2"
select select "6"
select select "1"
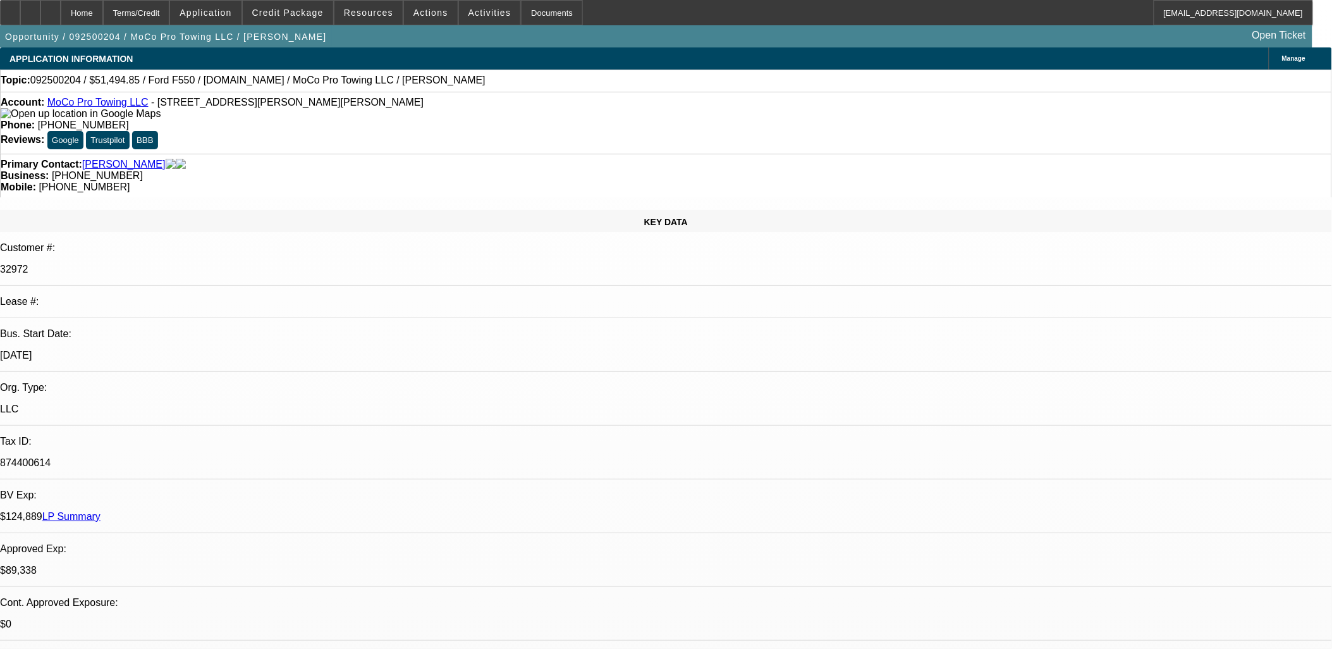
select select "2"
select select "6"
select select "1"
select select "2"
select select "6"
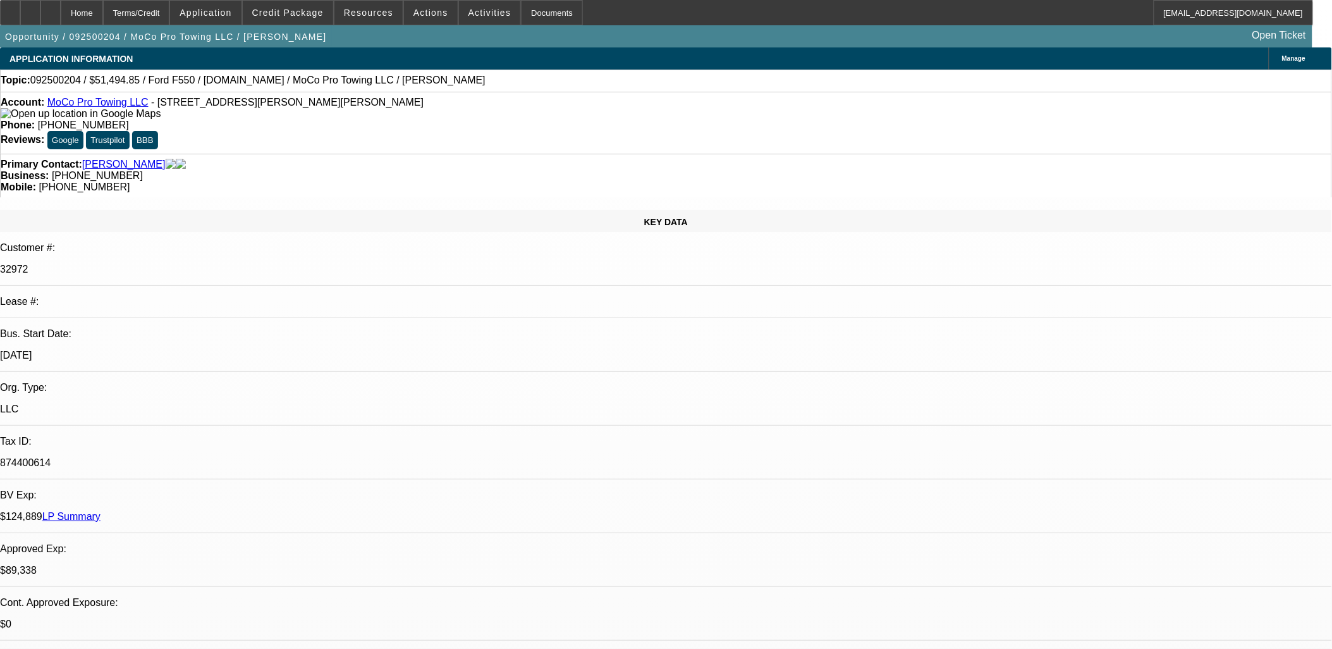
select select "1"
select select "2"
select select "6"
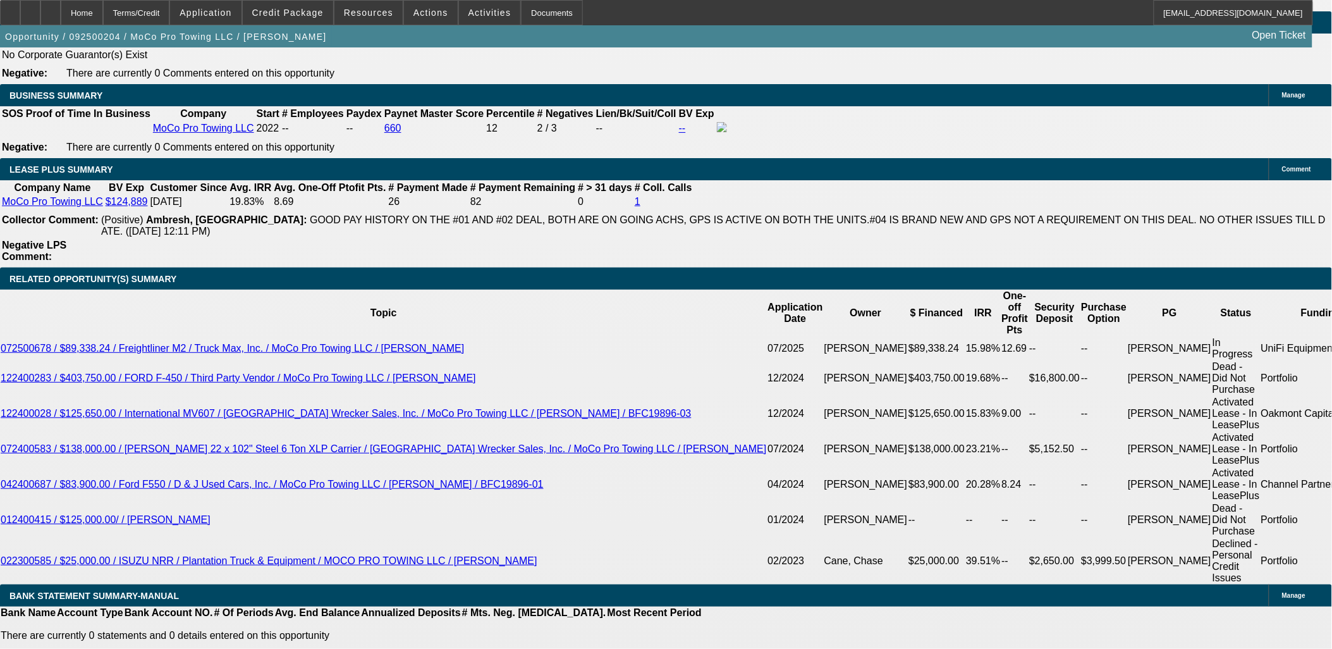
scroll to position [2038, 0]
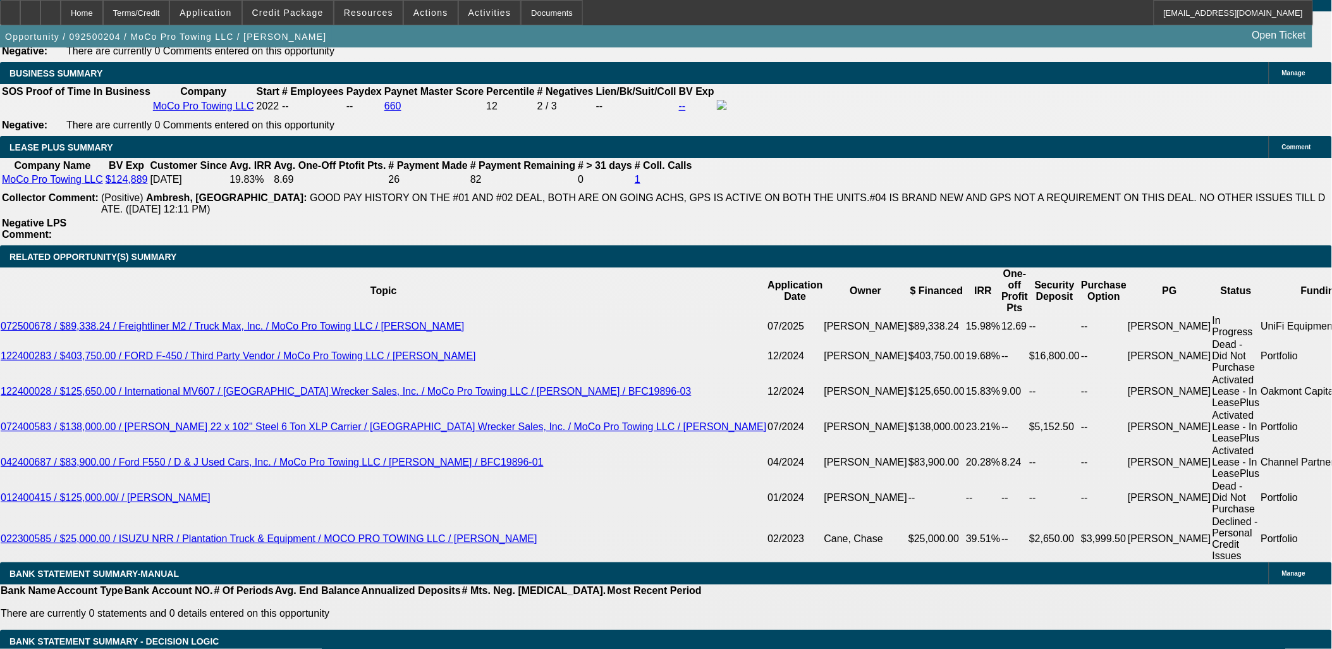
drag, startPoint x: 89, startPoint y: 595, endPoint x: 16, endPoint y: 418, distance: 191.4
drag, startPoint x: 16, startPoint y: 418, endPoint x: 102, endPoint y: 588, distance: 190.6
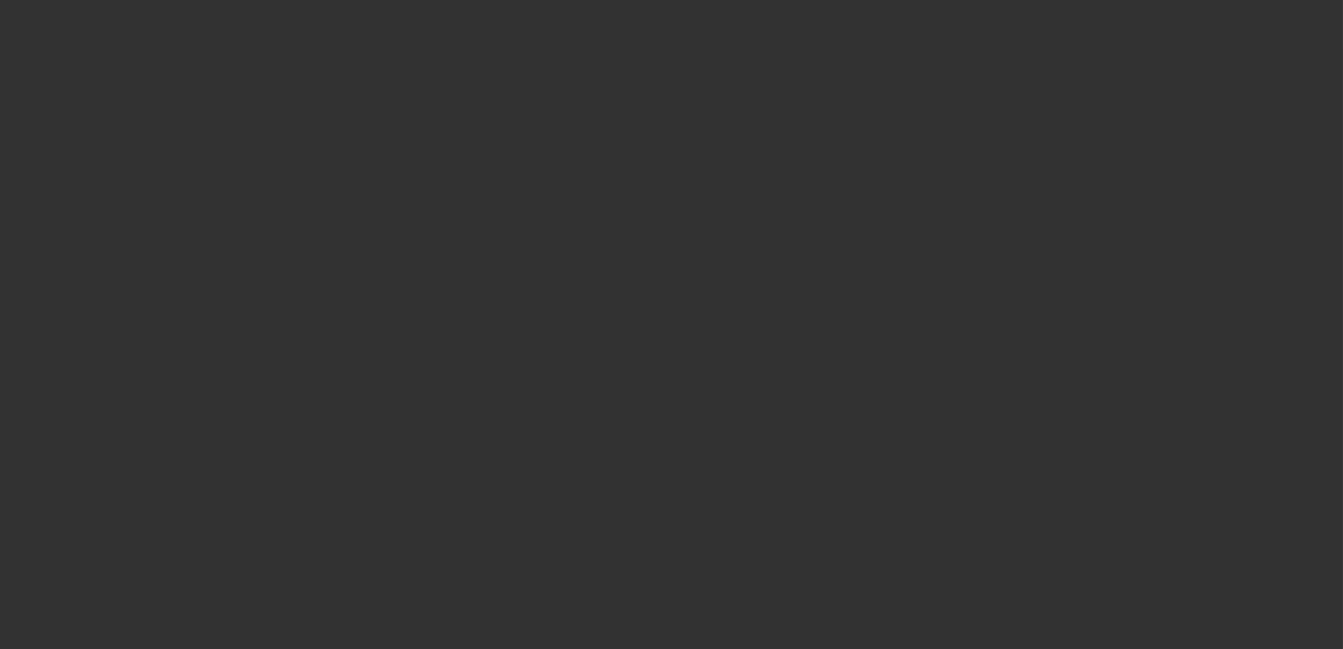
select select "0"
select select "2"
select select "0"
select select "6"
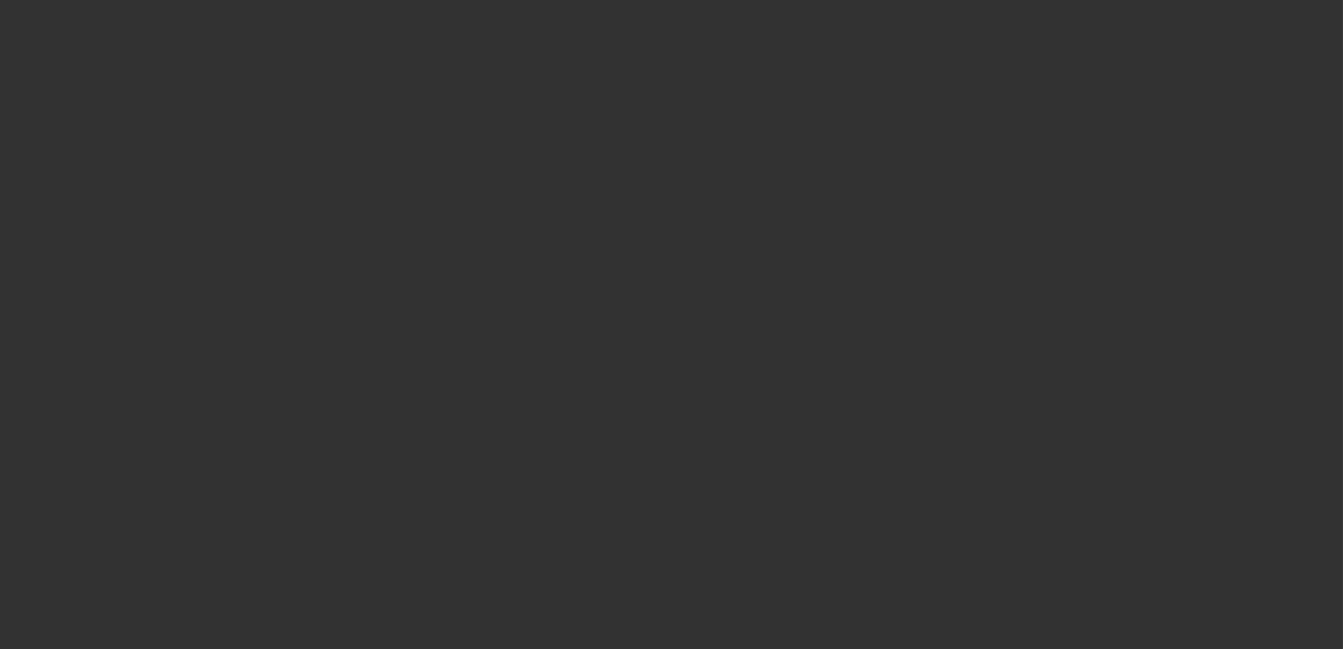
select select "0"
select select "2"
select select "0"
select select "6"
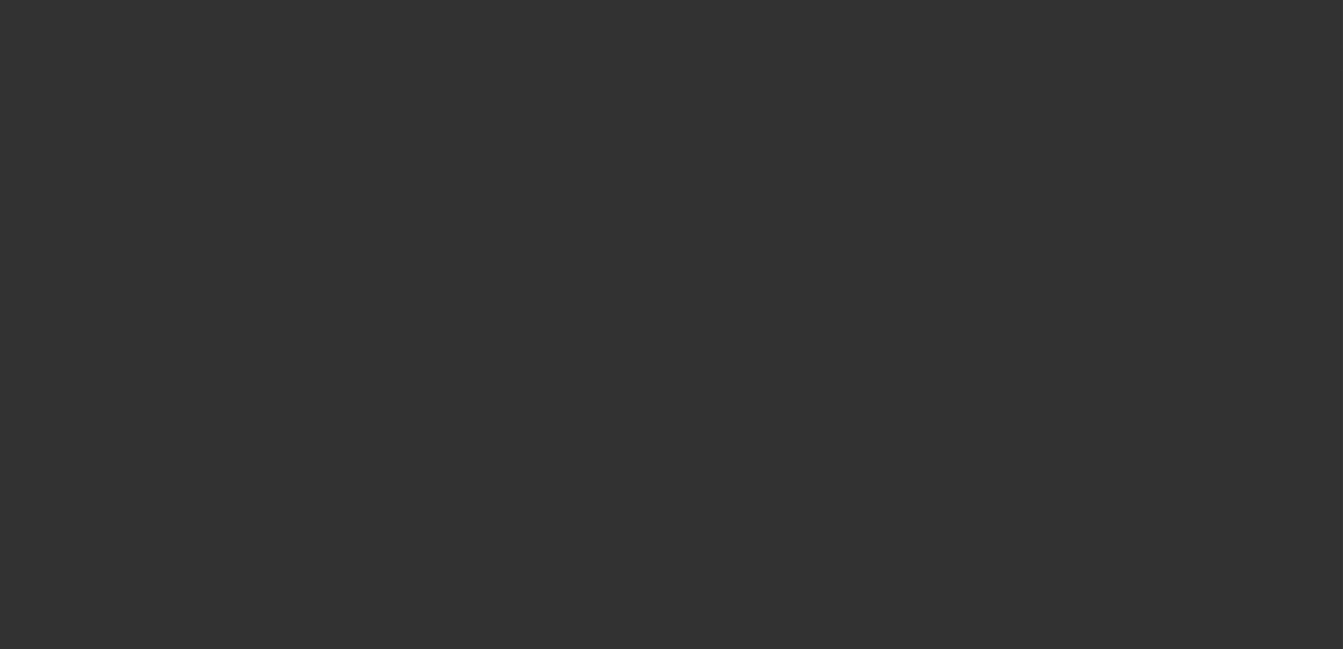
select select "0"
select select "2"
select select "0"
select select "6"
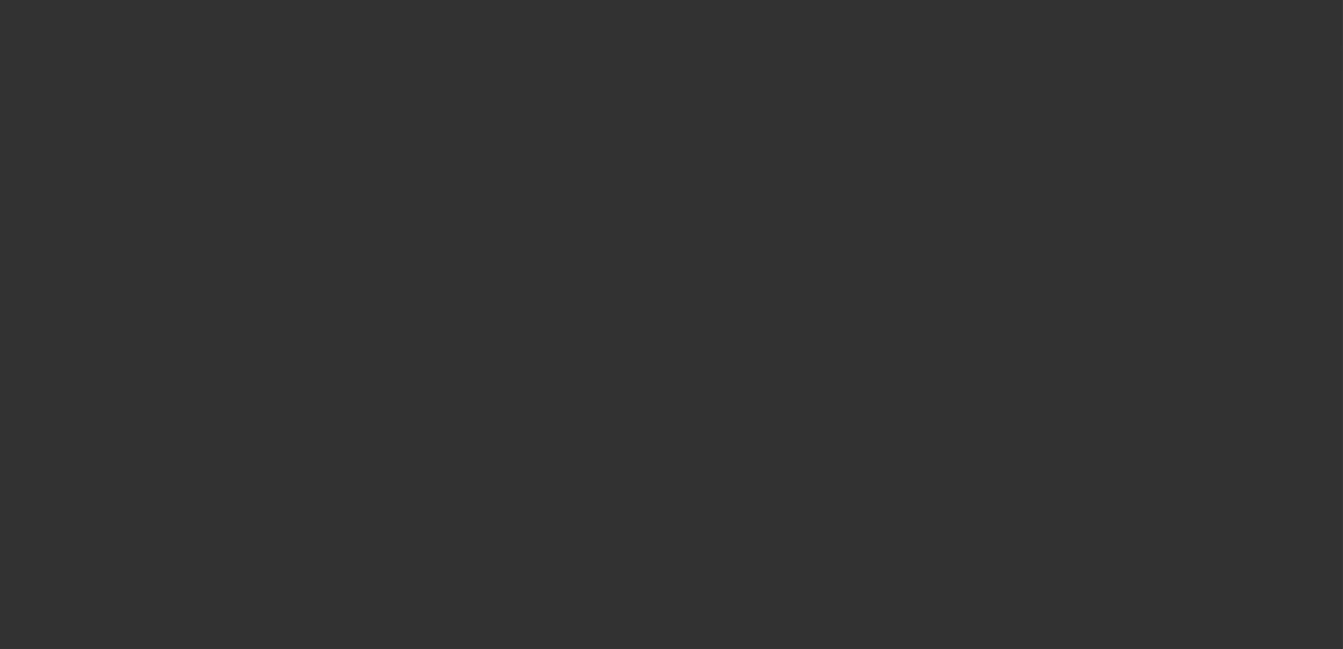
select select "0"
select select "2"
select select "0"
select select "6"
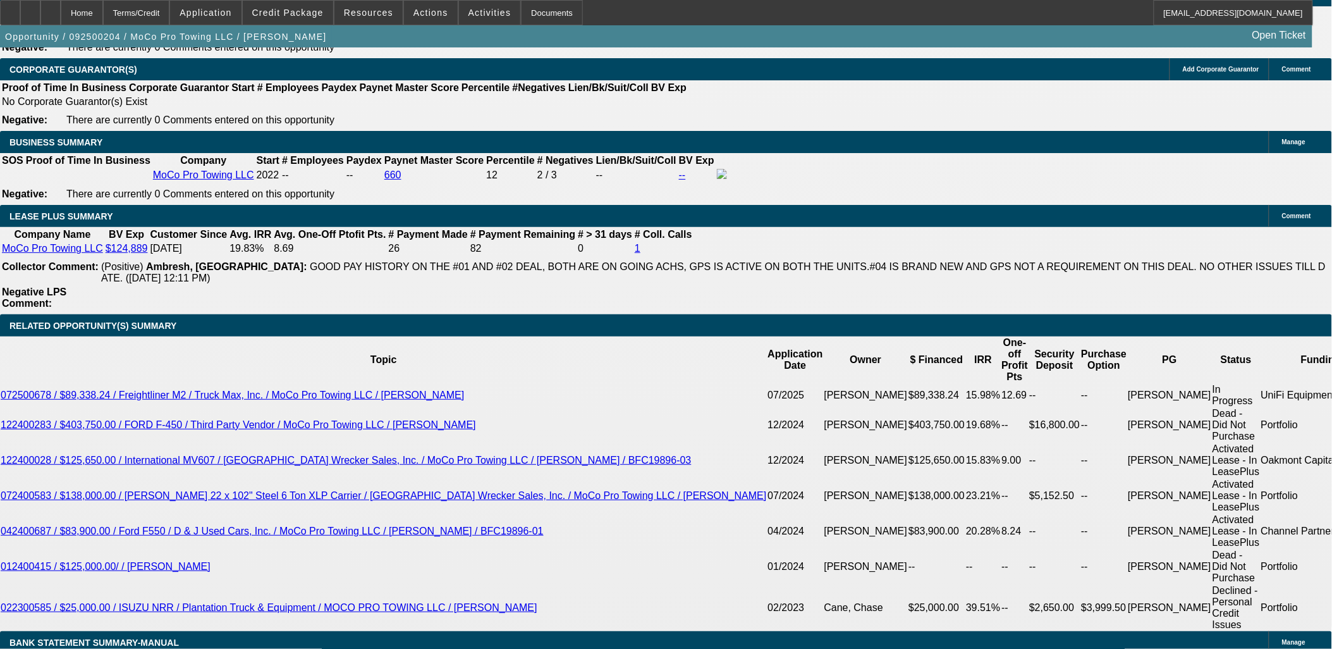
scroll to position [1967, 0]
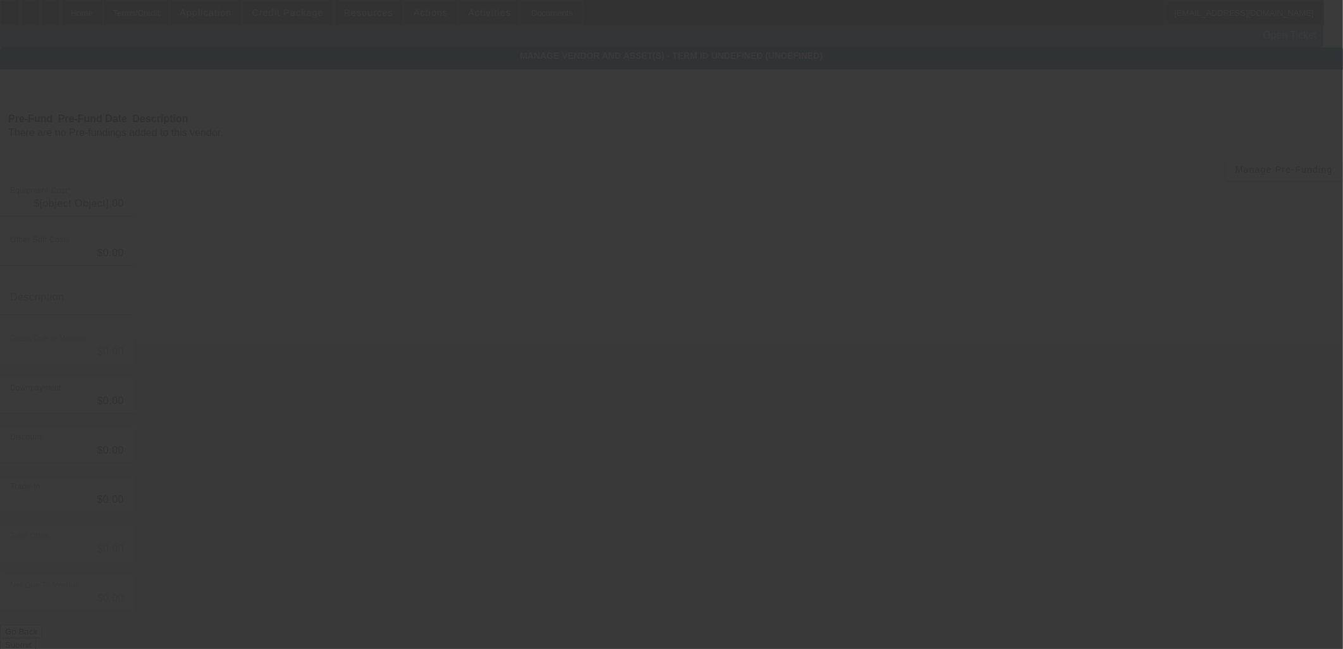
type input "$49,995.00"
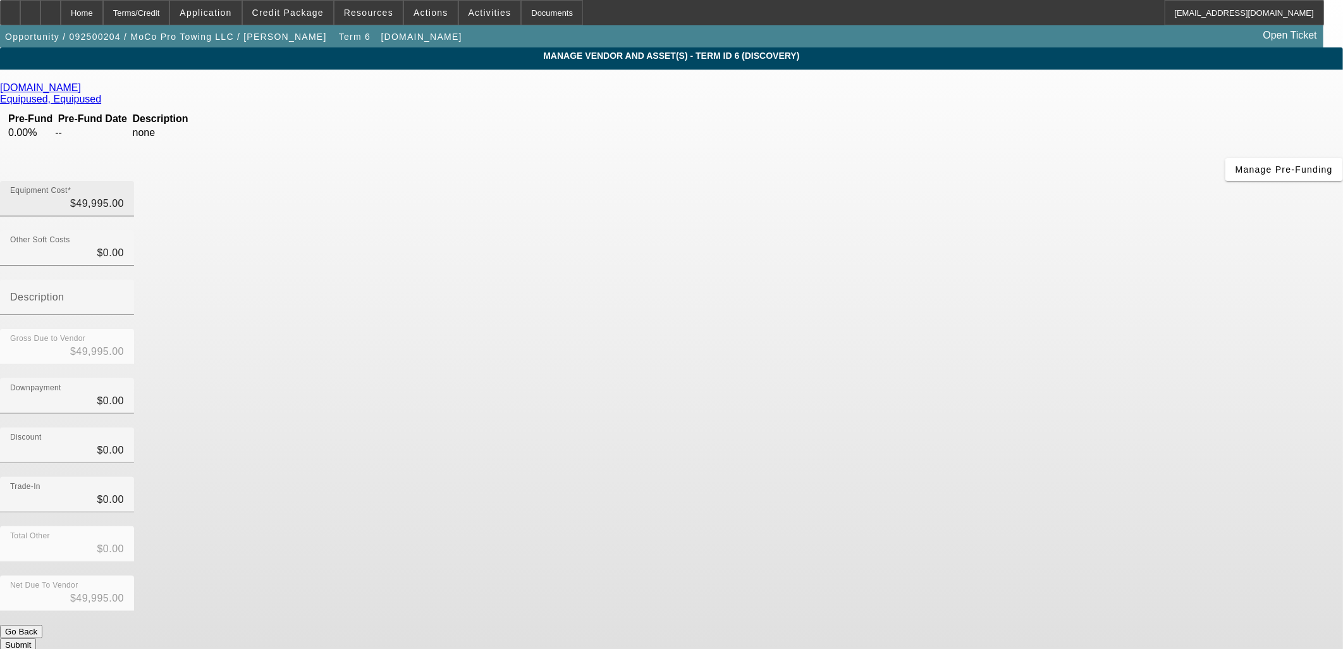
click at [124, 181] on div "Equipment Cost $49,995.00" at bounding box center [67, 198] width 114 height 35
drag, startPoint x: 820, startPoint y: 103, endPoint x: 1038, endPoint y: 80, distance: 218.8
click at [1034, 80] on div "Equip-Used.com Equipused, Equipused Pre-Fund Pre-Fund Date Description 0.00% --…" at bounding box center [671, 398] width 1343 height 657
type input "47"
type input "$47.00"
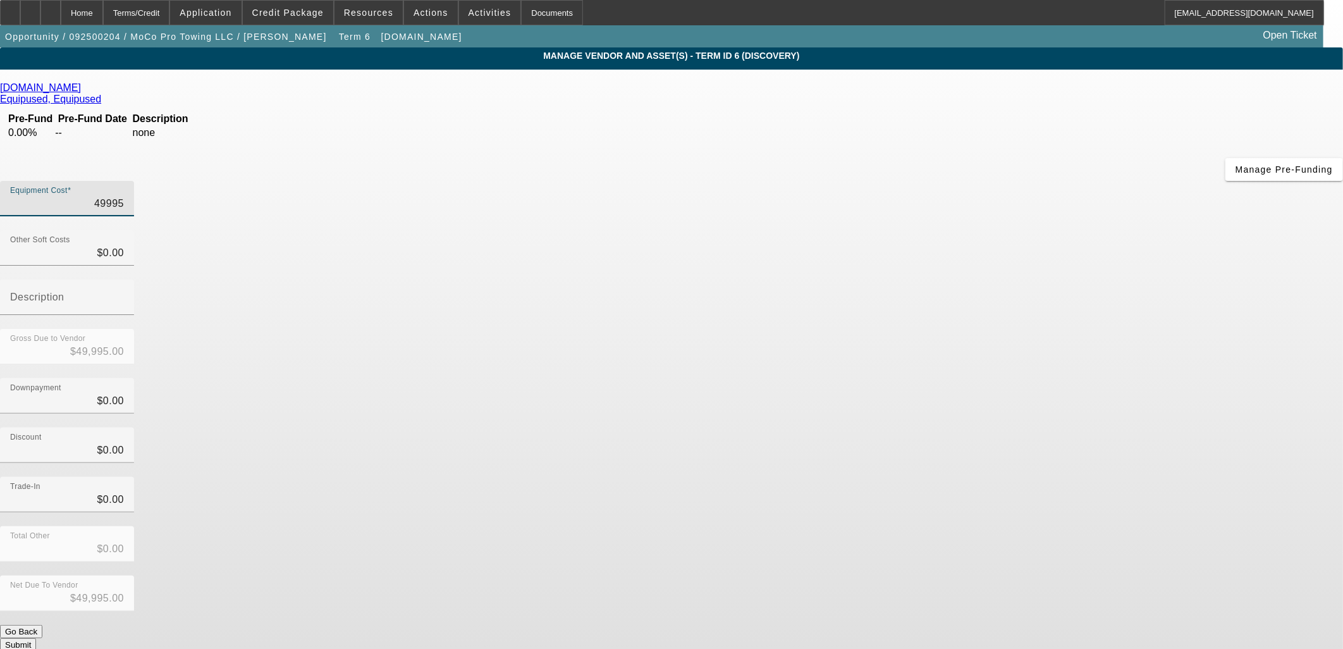
type input "$47.00"
type input "475"
type input "$475.00"
type input "4750"
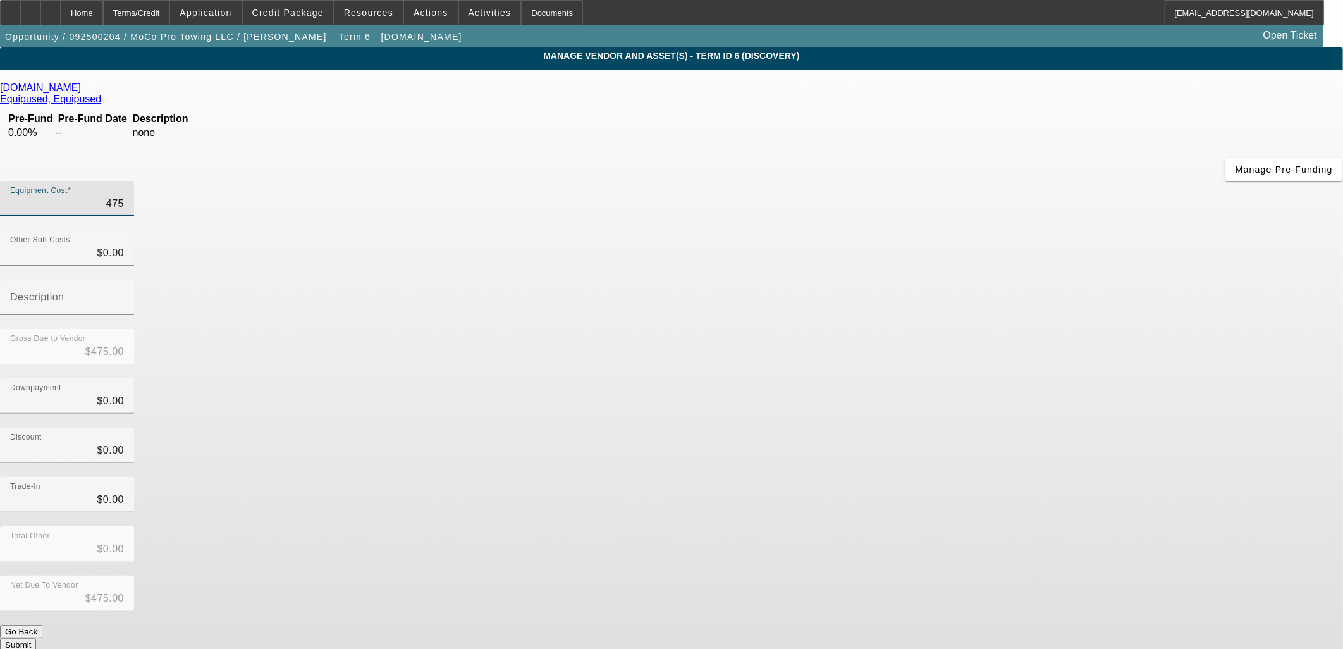
type input "$4,750.00"
type input "47500"
type input "$47,500.00"
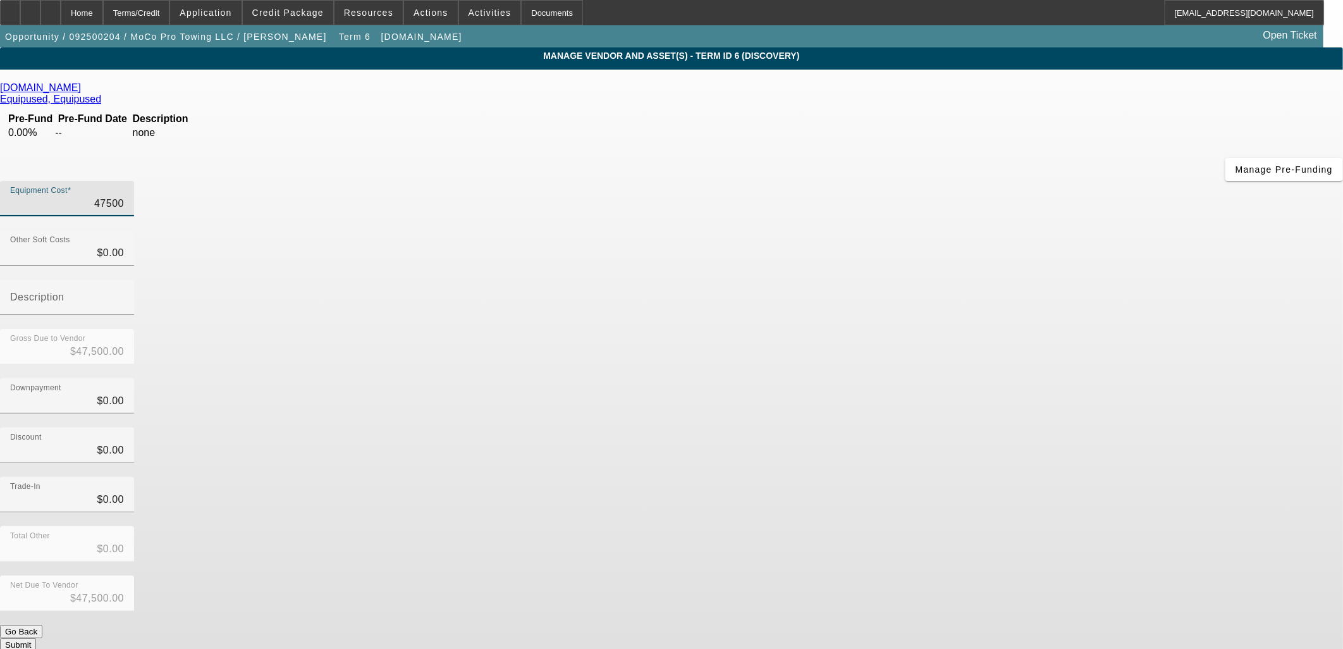
type input "$47,500.00"
click at [36, 638] on button "Submit" at bounding box center [18, 644] width 36 height 13
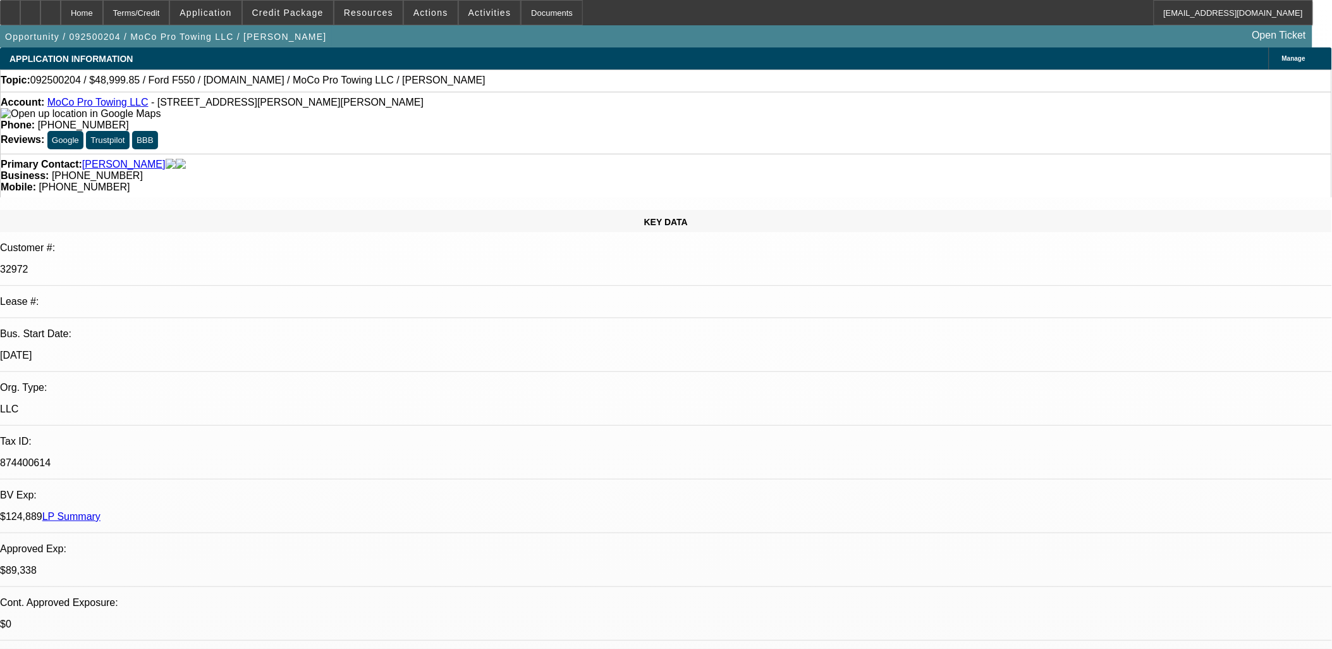
select select "0"
select select "2"
select select "0"
select select "6"
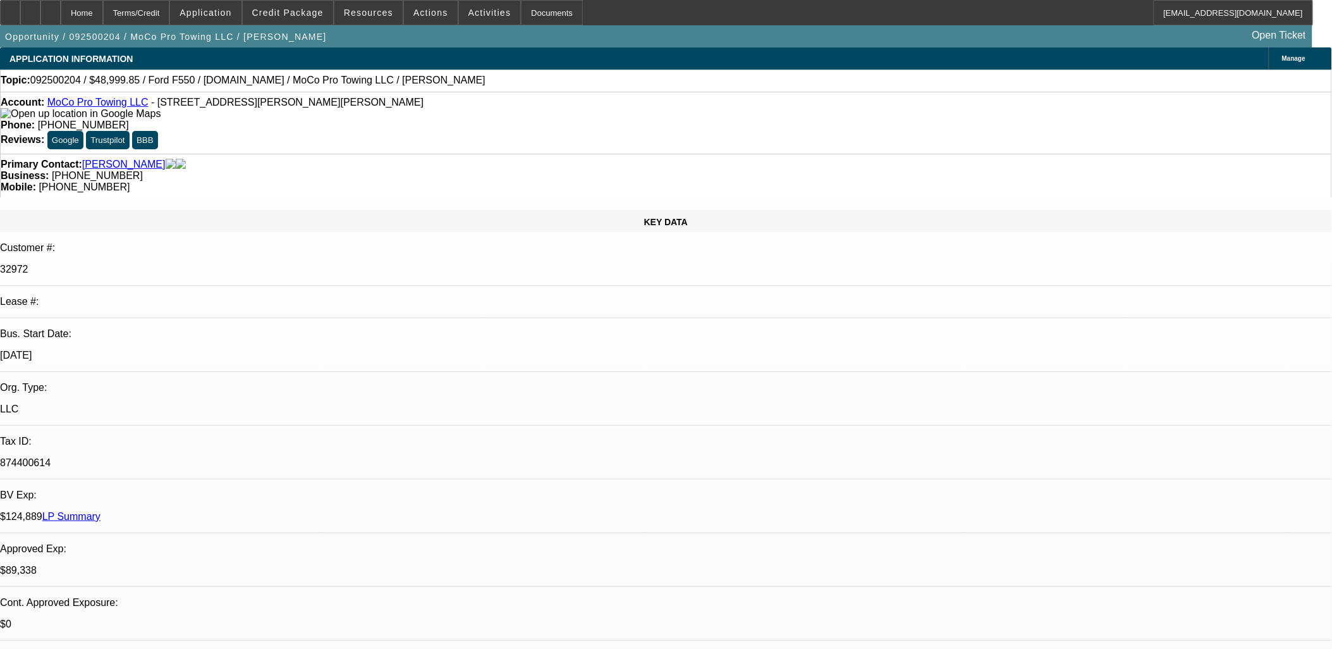
select select "0"
select select "2"
select select "0"
select select "6"
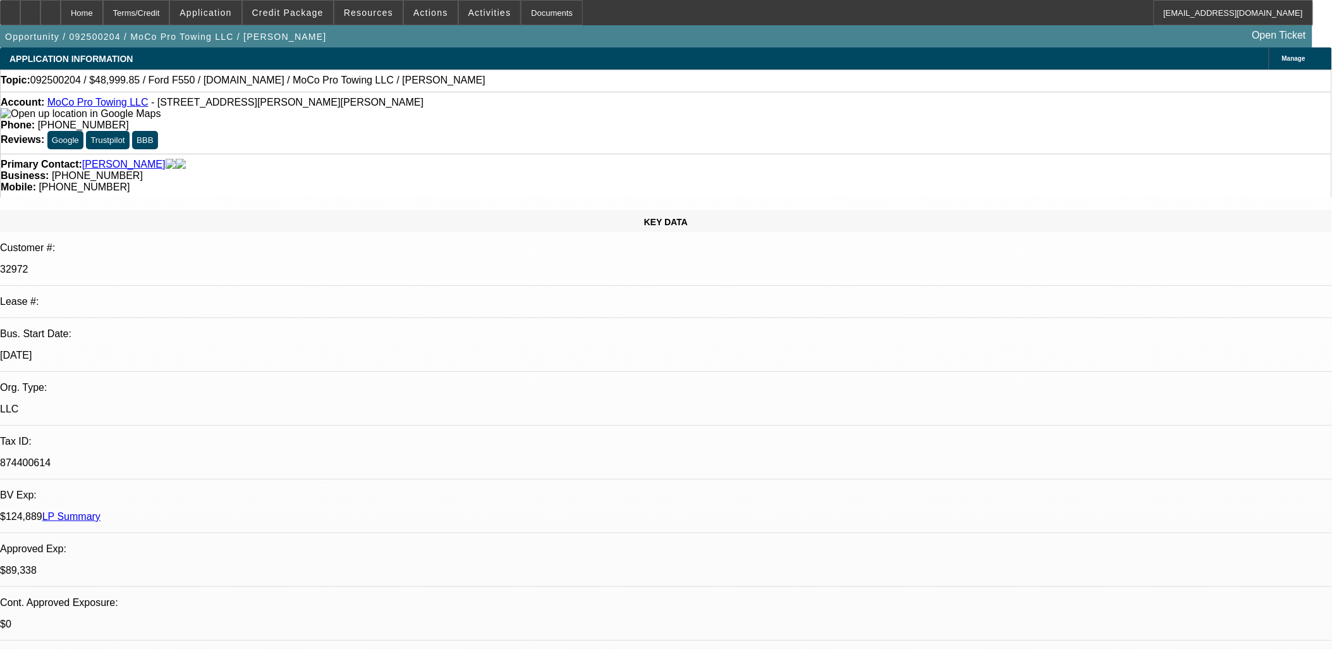
select select "0"
select select "2"
select select "0"
select select "6"
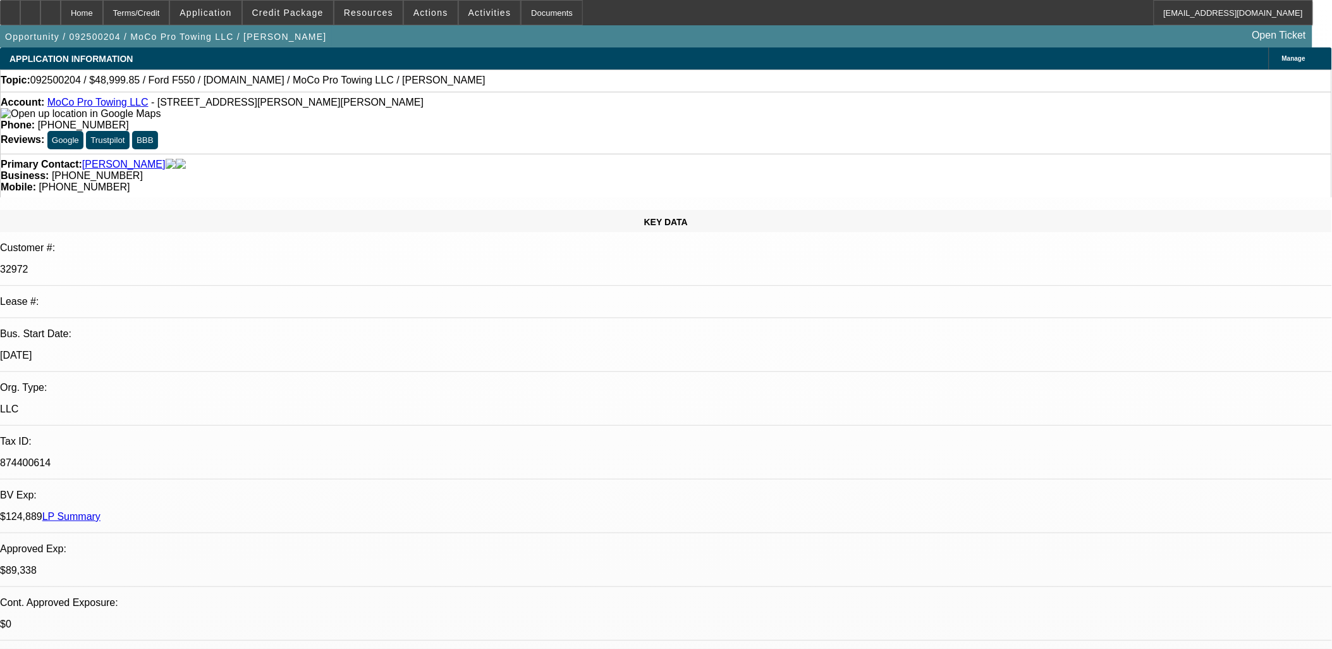
select select "0"
select select "2"
select select "0"
select select "6"
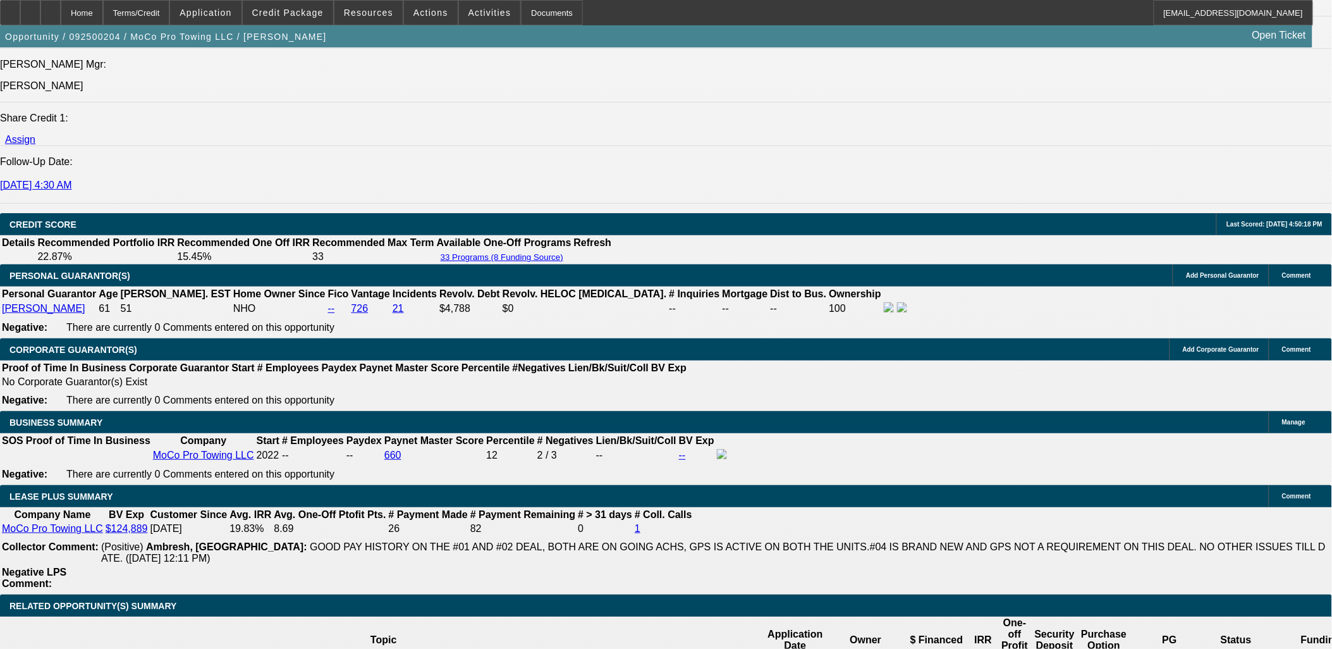
scroll to position [1756, 0]
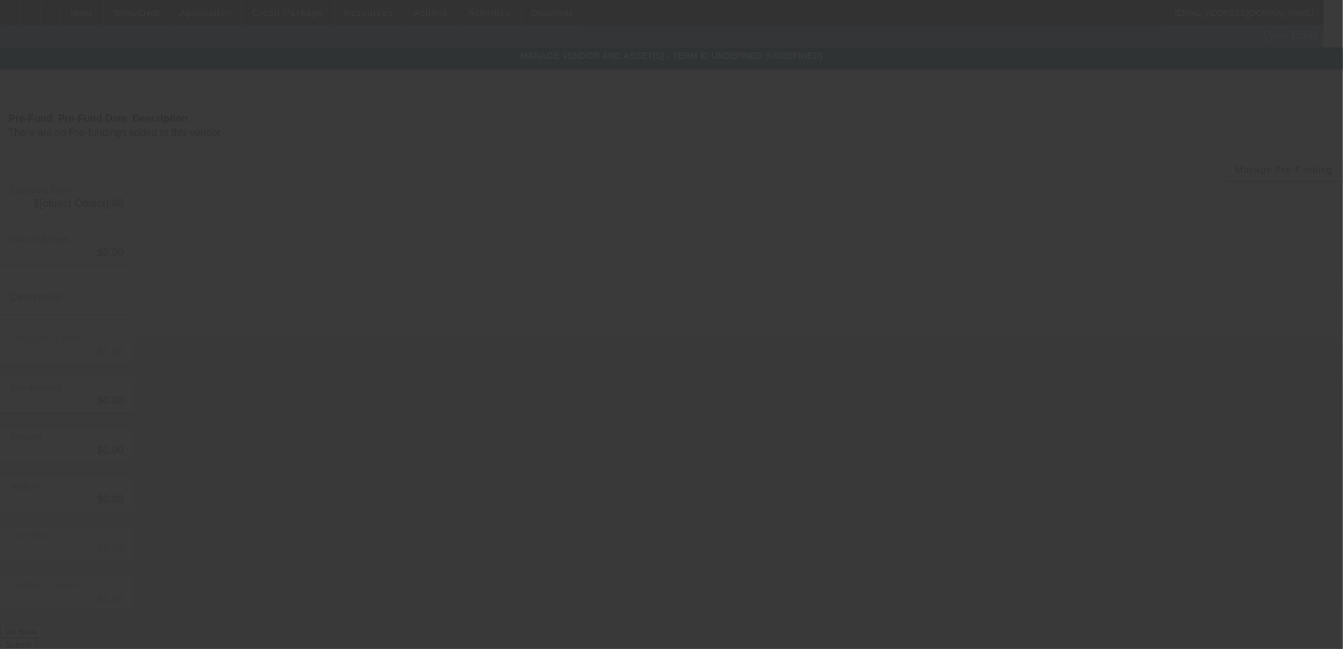
type input "$1,499.85"
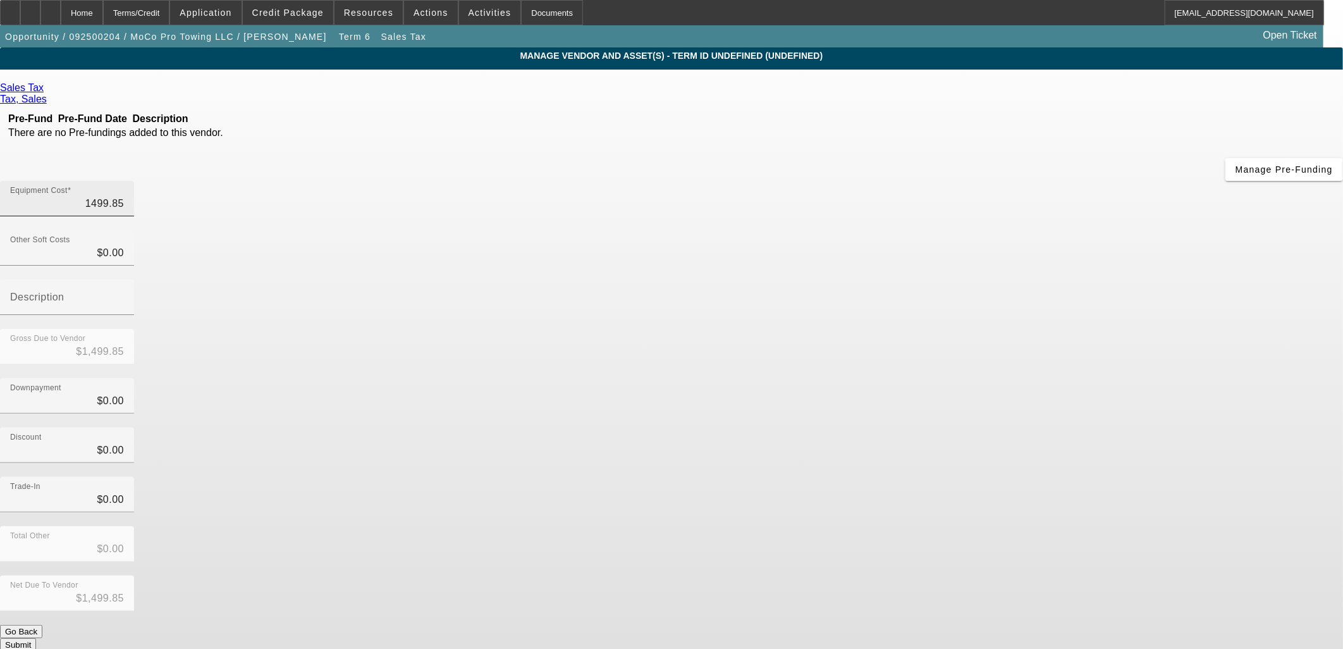
click at [124, 196] on input "1499.85" at bounding box center [67, 203] width 114 height 15
drag, startPoint x: 817, startPoint y: 102, endPoint x: 873, endPoint y: 111, distance: 57.0
click at [882, 181] on div "Equipment Cost 1499.85" at bounding box center [671, 205] width 1343 height 49
type input "142"
type input "$142.00"
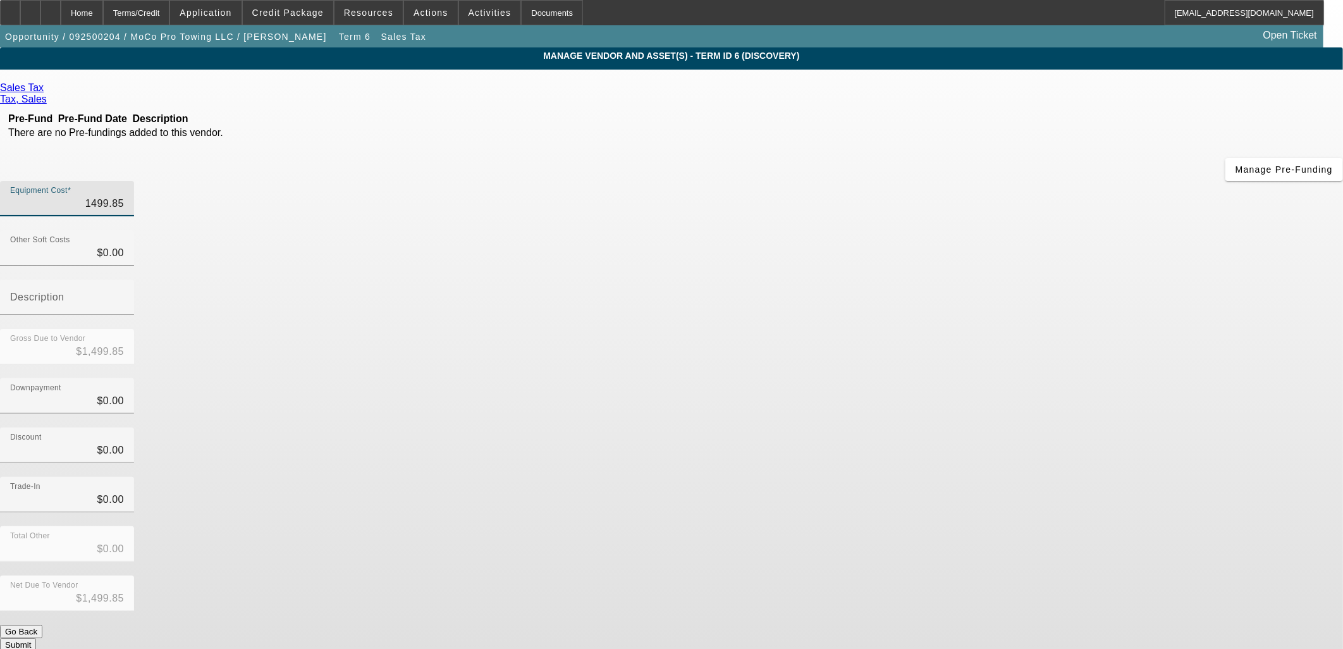
type input "$142.00"
type input "1422"
type input "$1,422.00"
type input "14225"
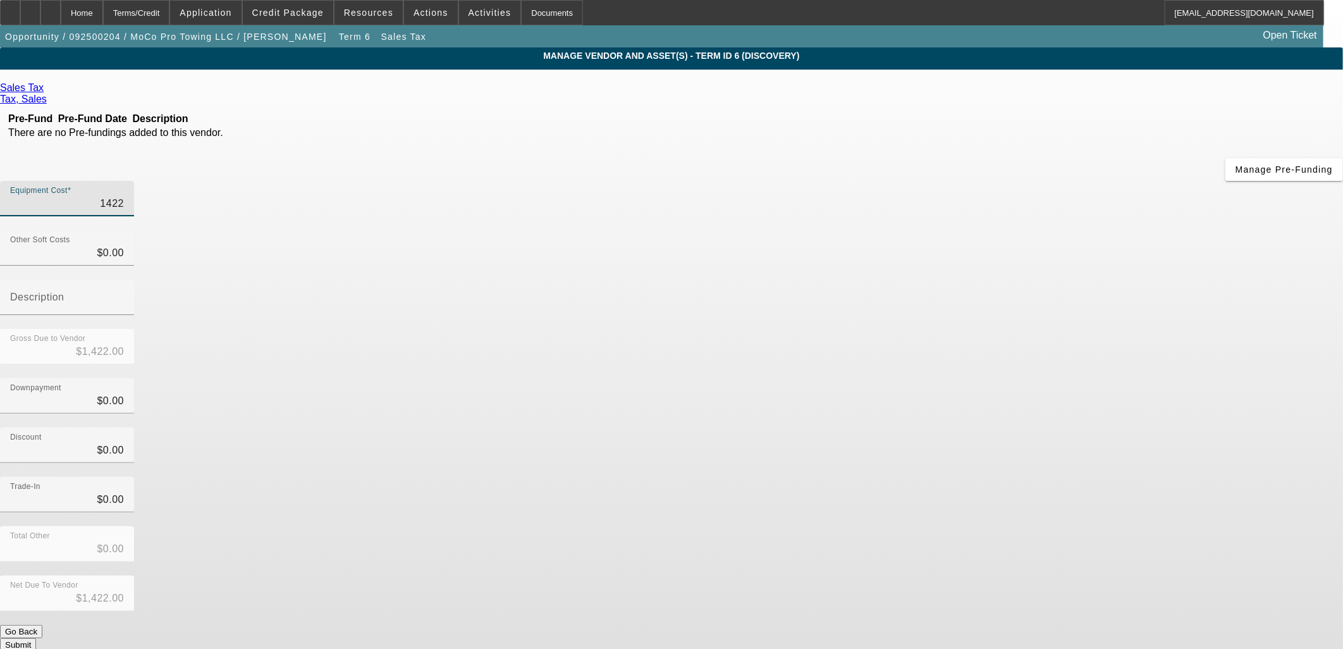
type input "$14,225.00"
type input "1422"
type input "$1,422.00"
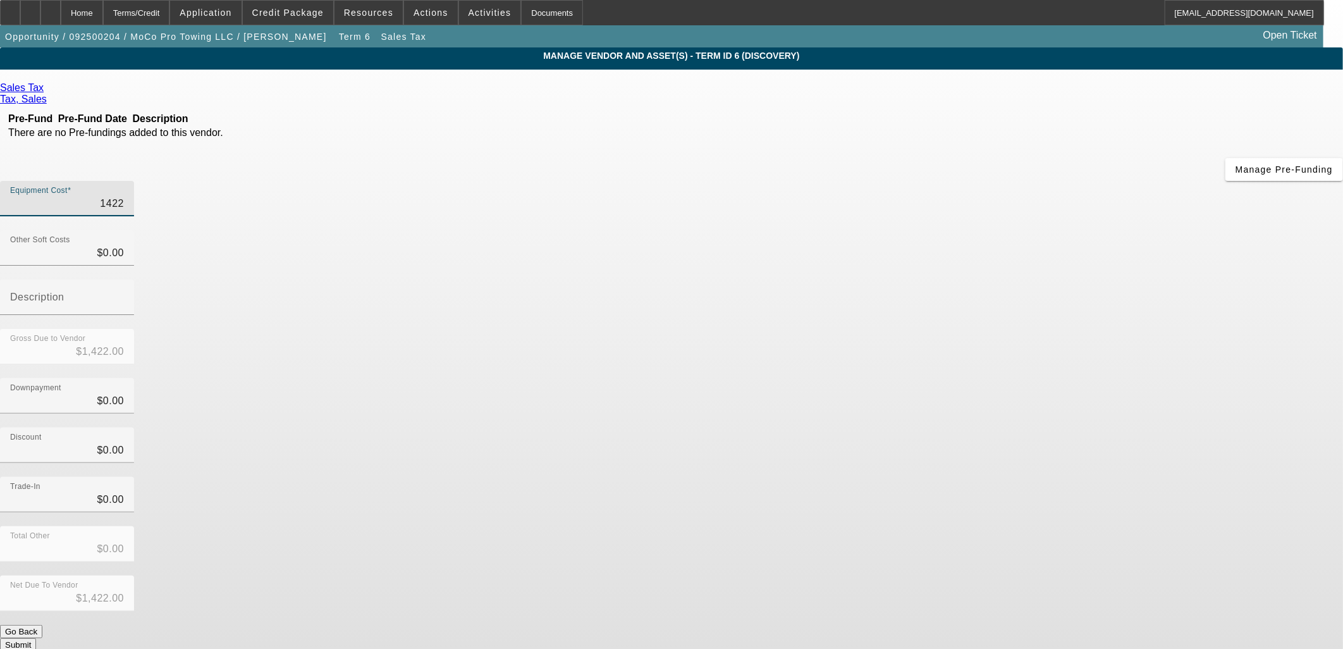
type input "142"
type input "$142.00"
type input "1425"
type input "$1,425.00"
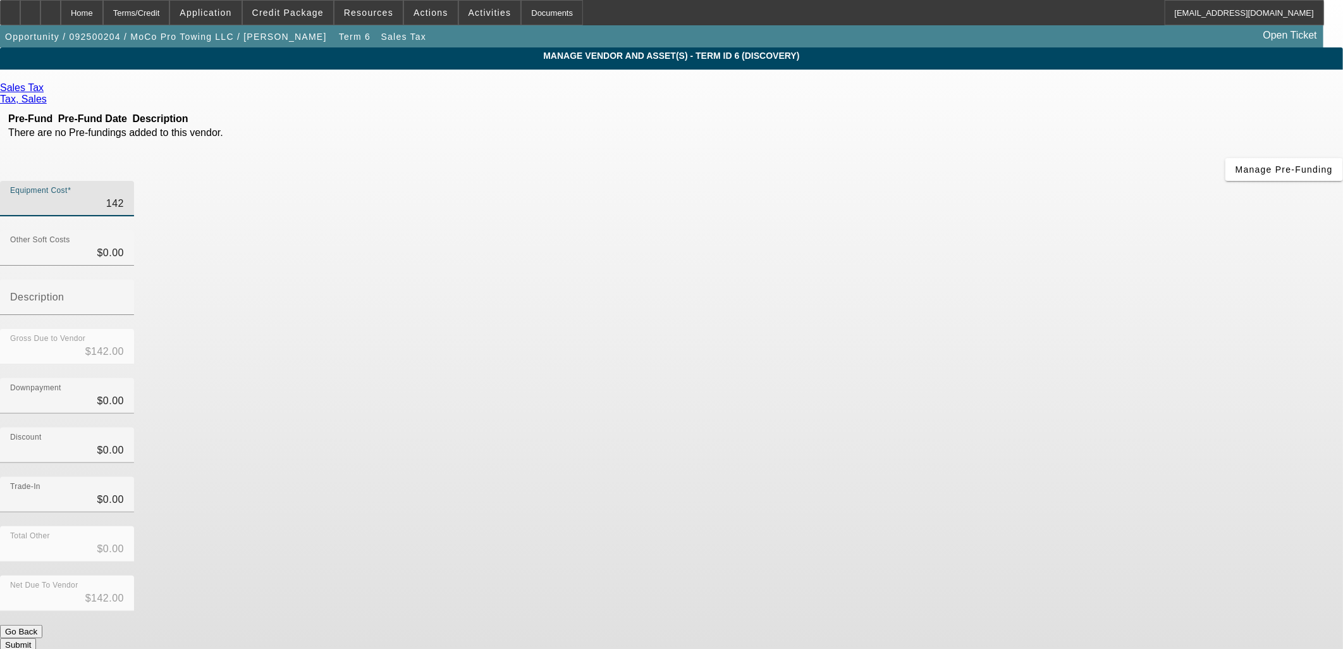
type input "$1,425.00"
click at [887, 378] on div "Downpayment $0.00" at bounding box center [671, 402] width 1343 height 49
click at [36, 638] on button "Submit" at bounding box center [18, 644] width 36 height 13
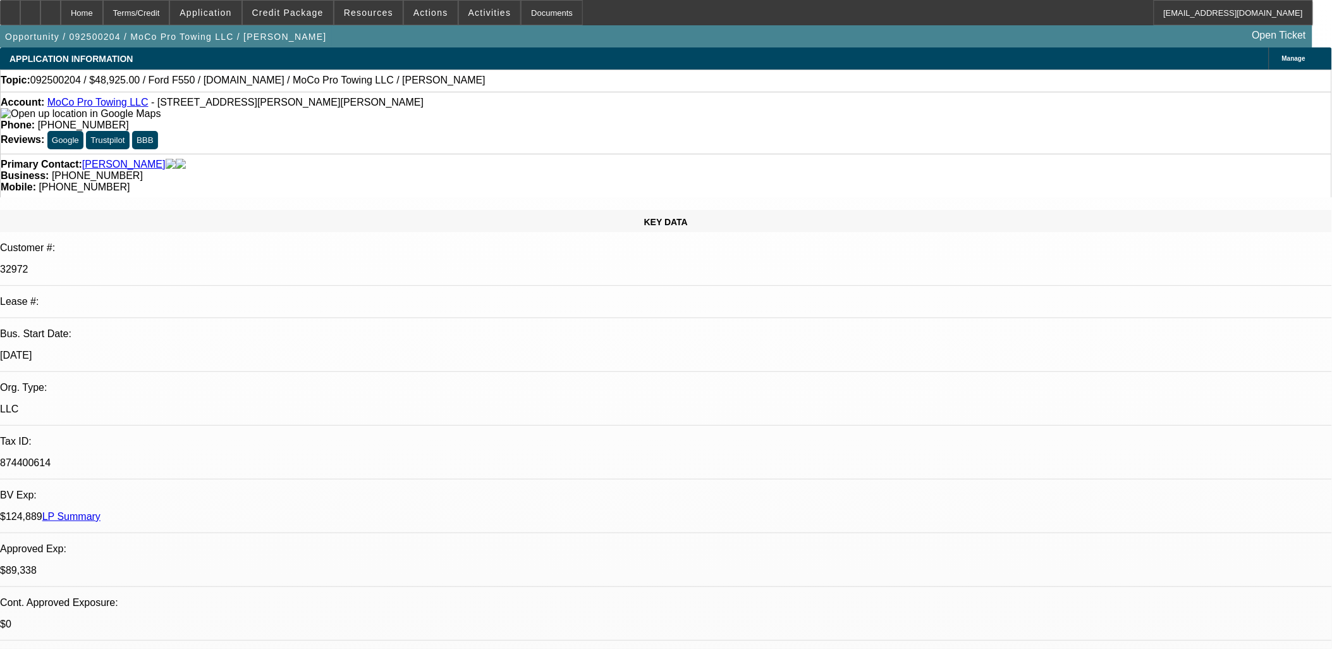
select select "0"
select select "2"
select select "0"
select select "6"
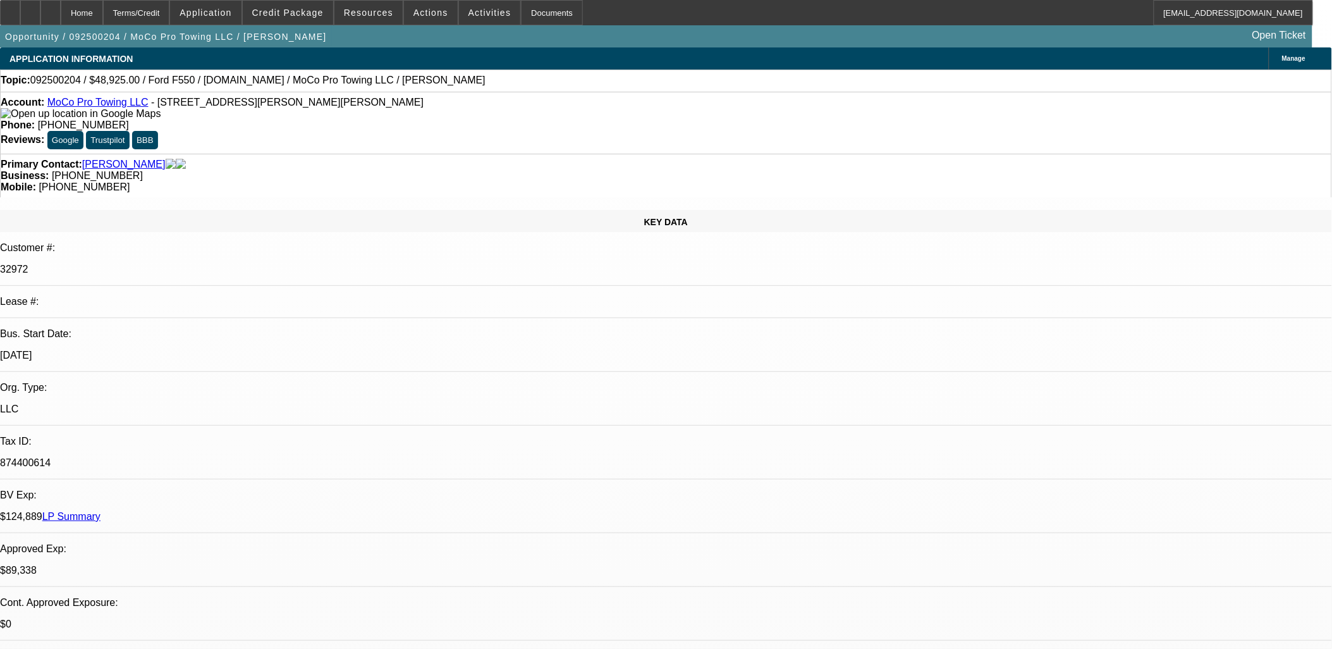
select select "0"
select select "2"
select select "0"
select select "6"
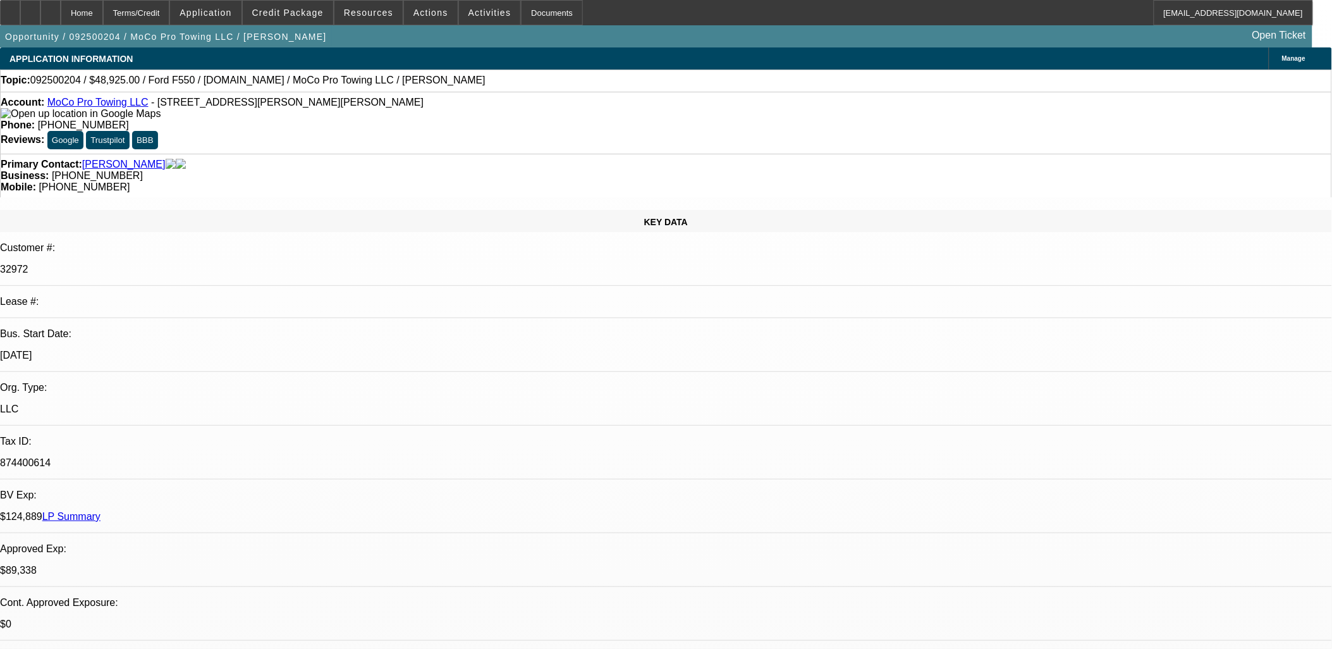
select select "0"
select select "2"
select select "0"
select select "6"
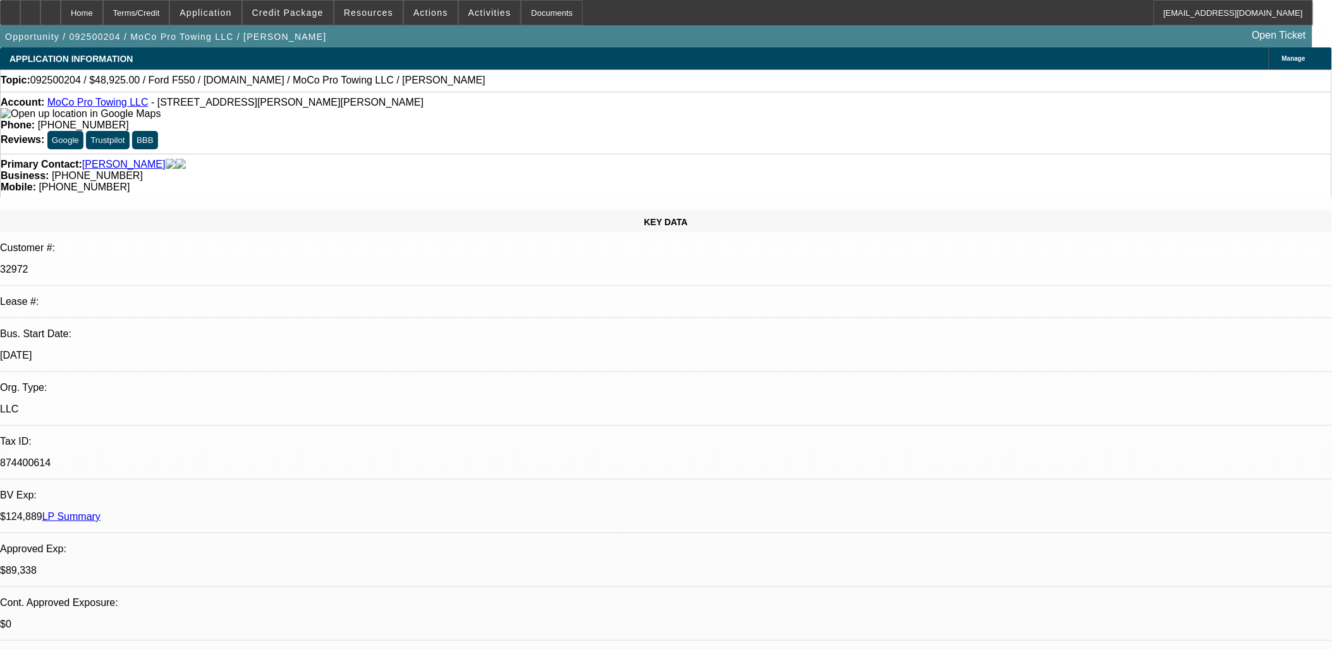
select select "0"
select select "2"
select select "0"
select select "6"
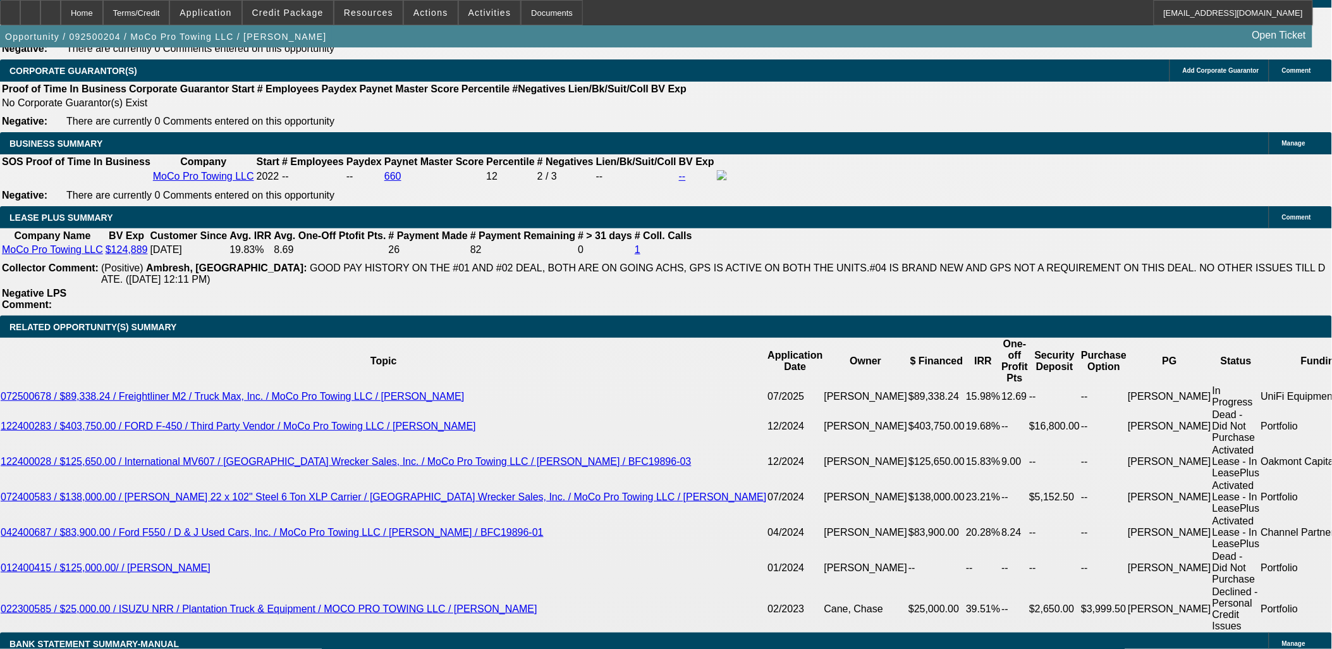
scroll to position [1986, 0]
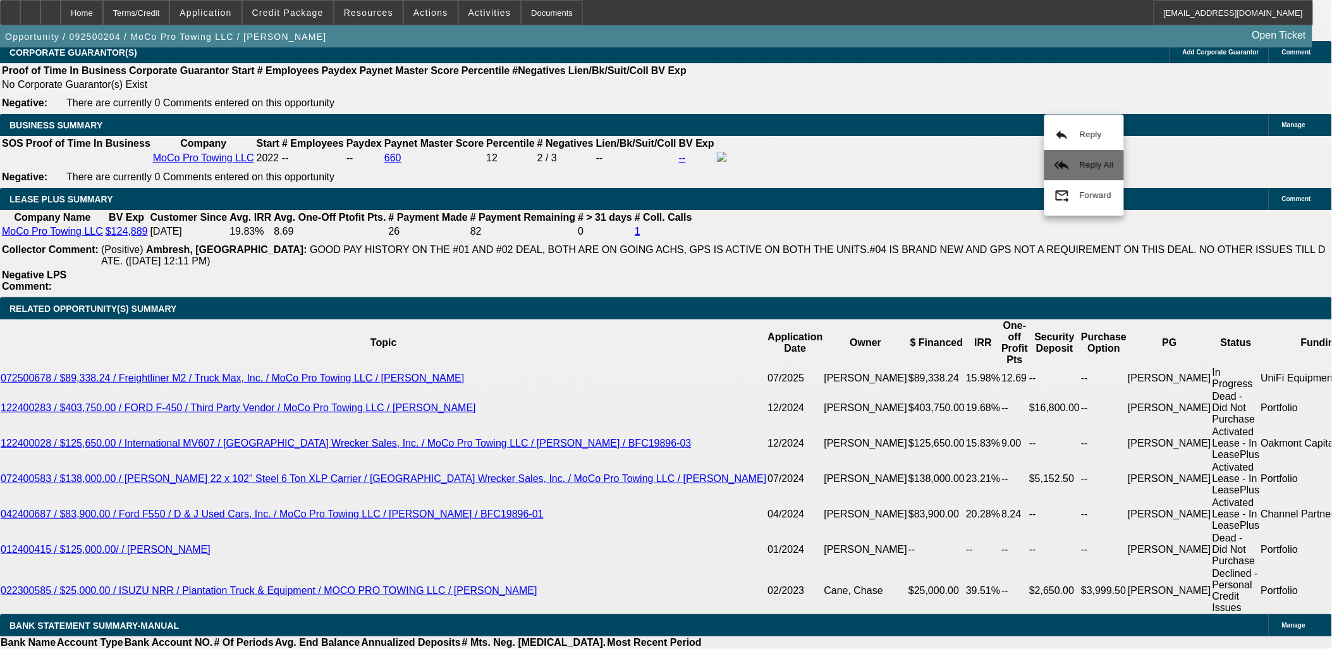
click at [1071, 171] on button "reply_all Reply All" at bounding box center [1085, 165] width 80 height 30
click at [30, 8] on icon at bounding box center [30, 8] width 0 height 0
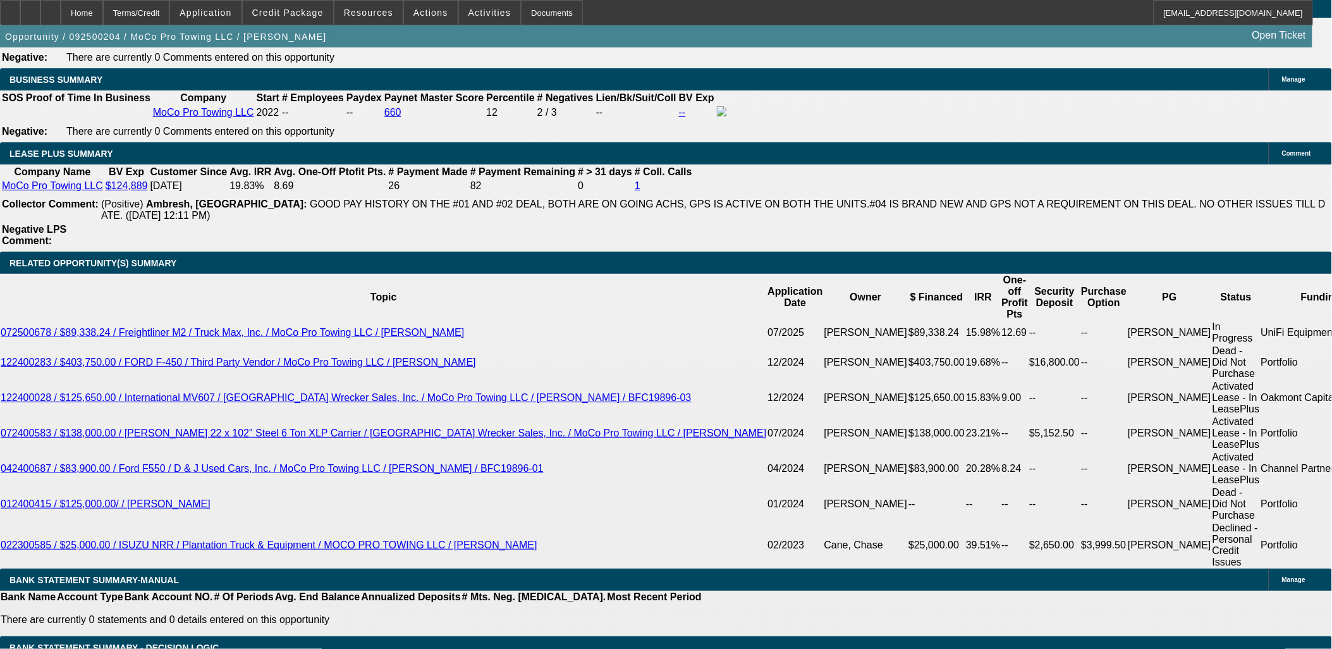
scroll to position [2056, 0]
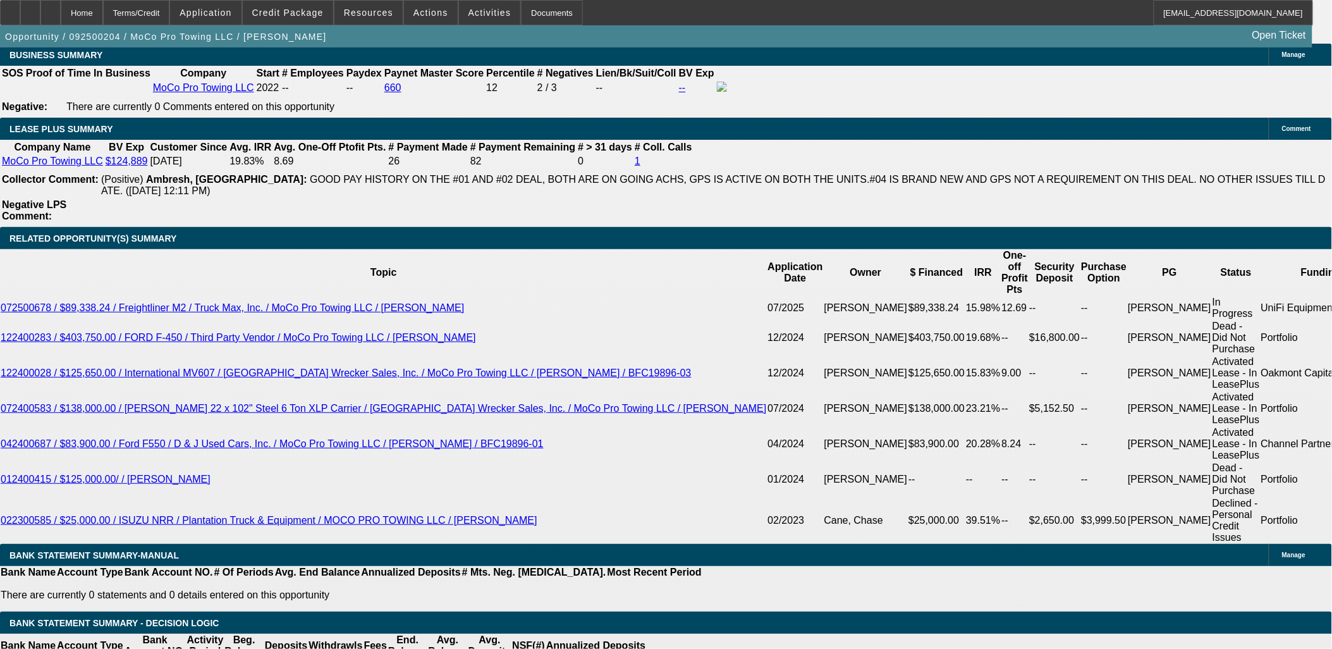
type input "133414"
type input "UNKNOWN"
type input "1334.14"
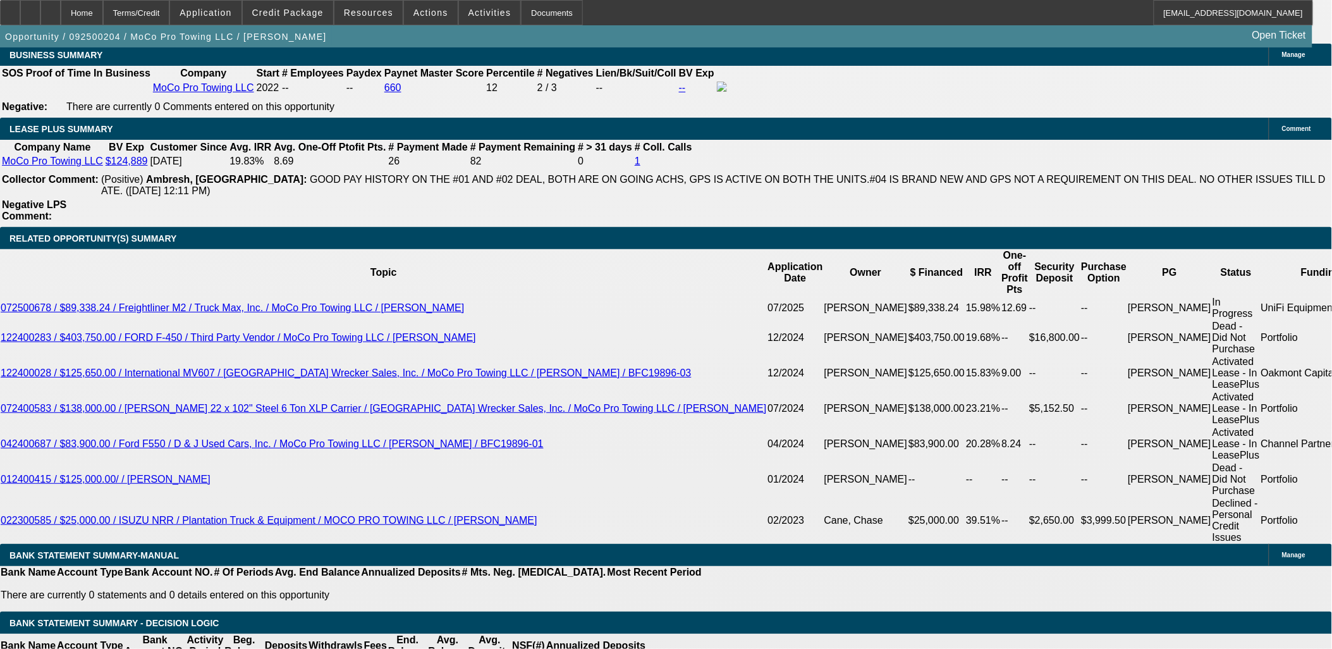
type input "13.9"
drag, startPoint x: 238, startPoint y: 341, endPoint x: 252, endPoint y: 340, distance: 14.0
type input "$1,334.99"
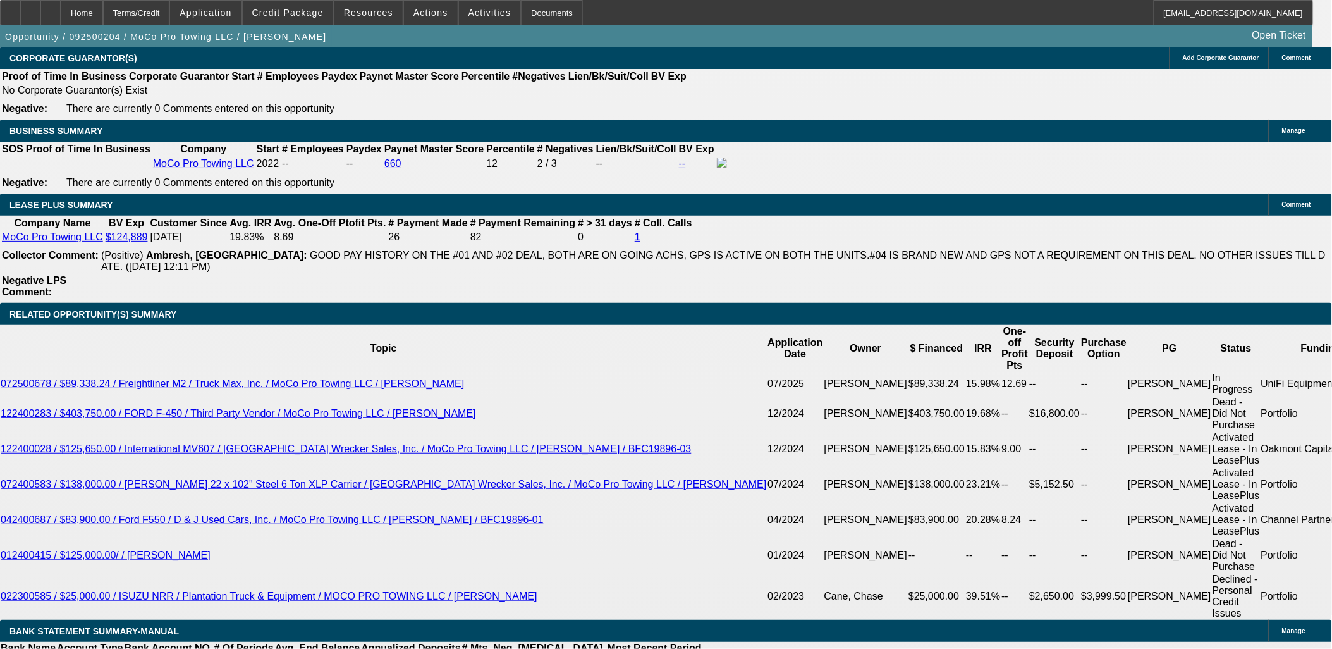
scroll to position [1915, 0]
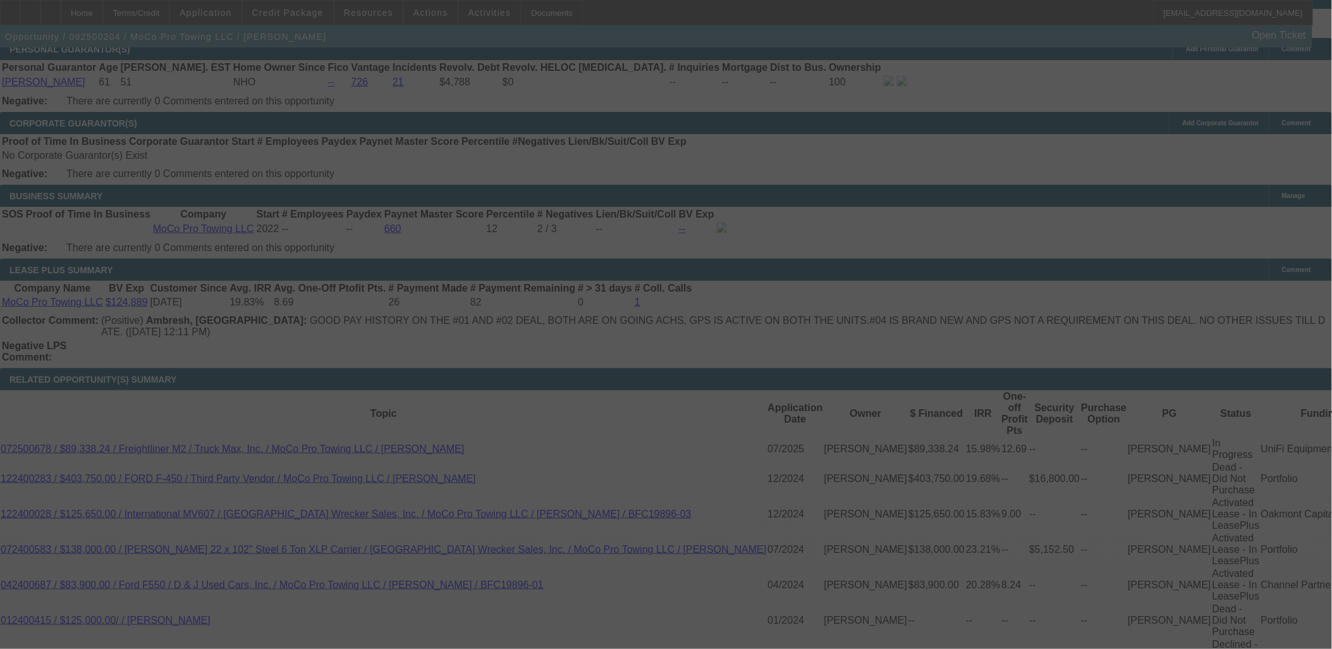
select select "0"
select select "2"
select select "0"
select select "6"
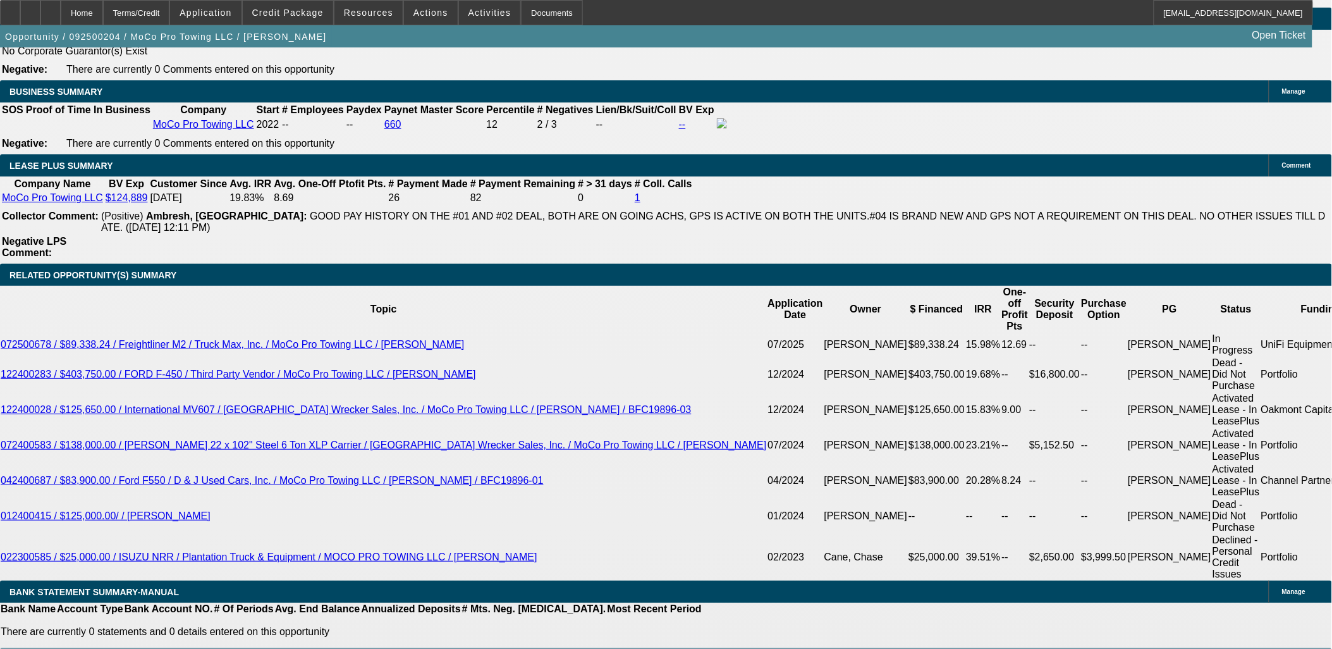
scroll to position [1986, 0]
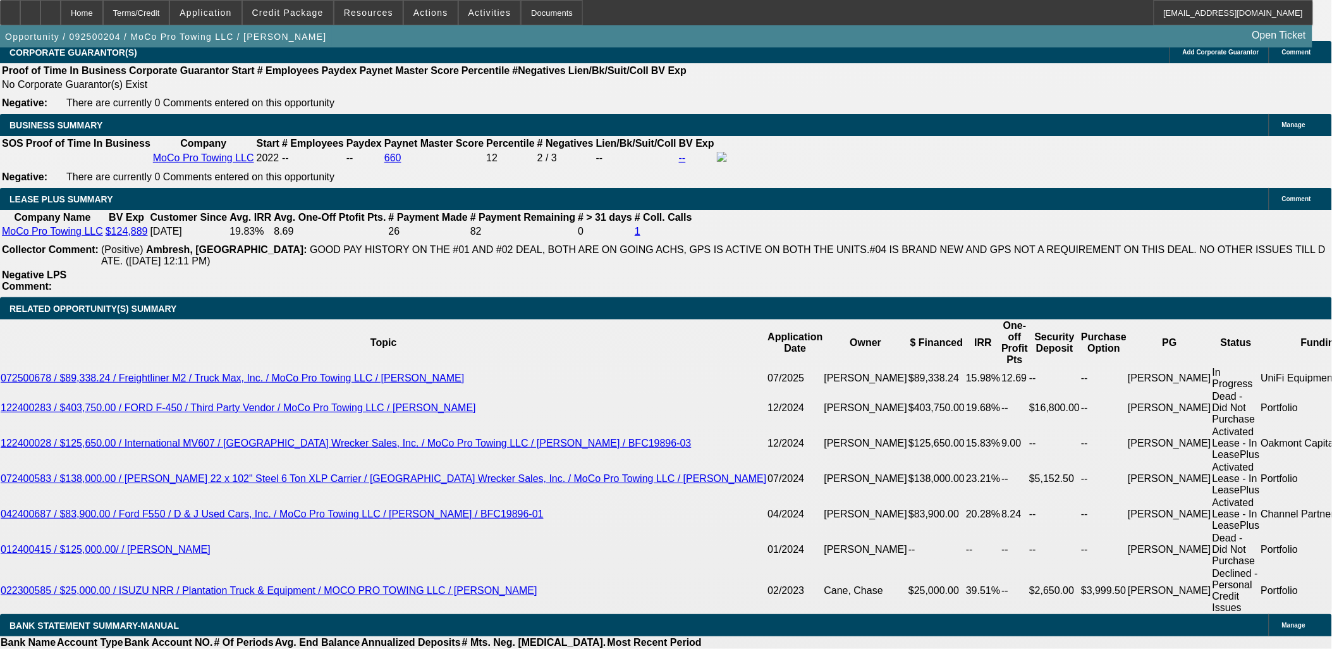
copy div "Please send back to get contingency removed. Thanks, Asher"
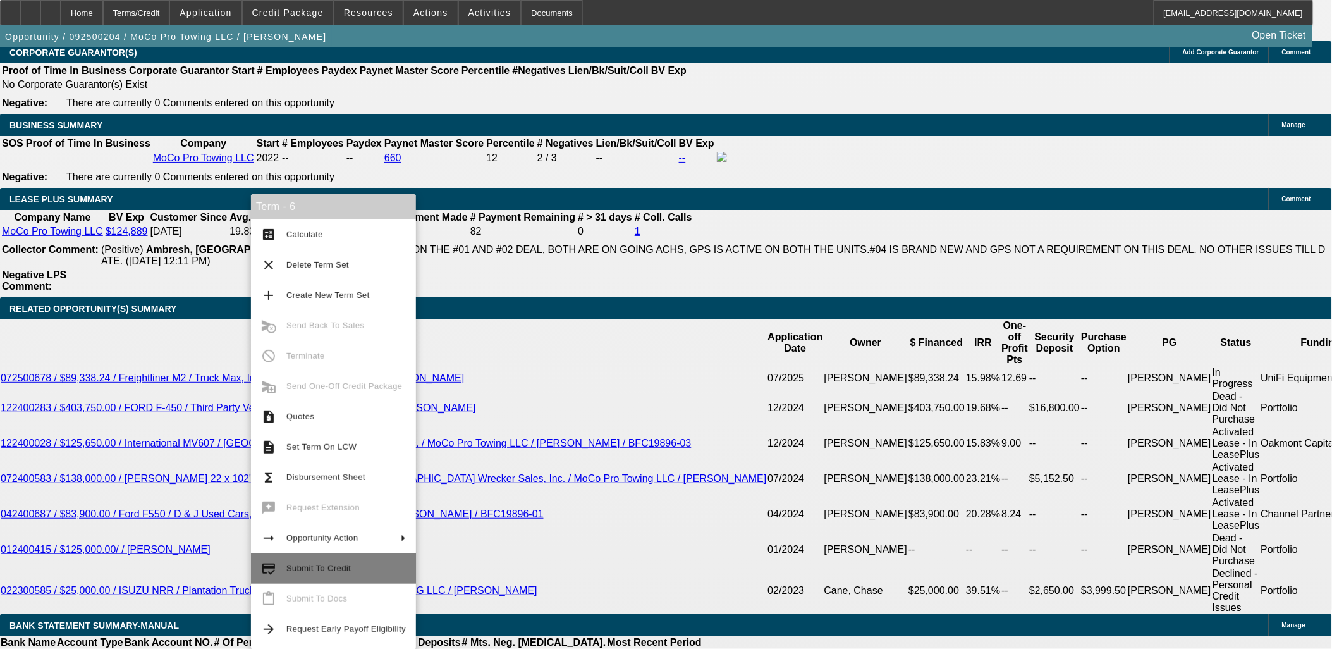
click at [304, 568] on span "Submit To Credit" at bounding box center [318, 567] width 65 height 9
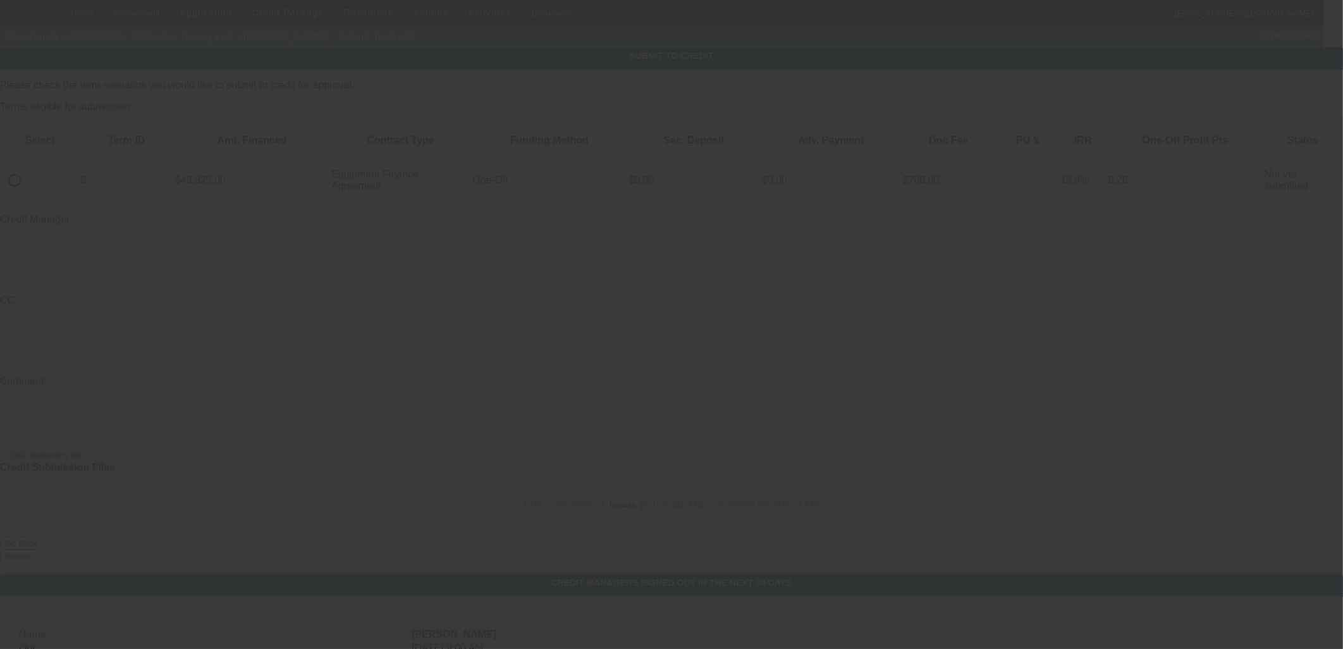
click at [54, 138] on div at bounding box center [671, 324] width 1343 height 649
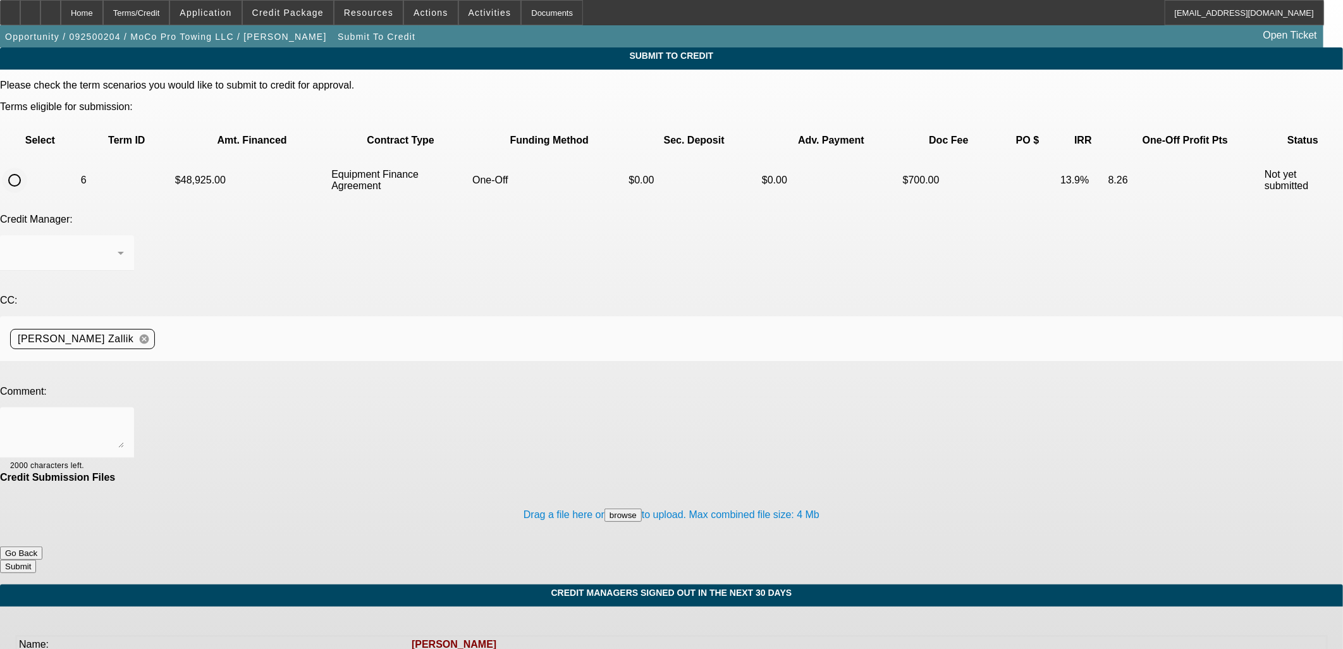
click at [27, 168] on input "radio" at bounding box center [14, 180] width 25 height 25
radio input "true"
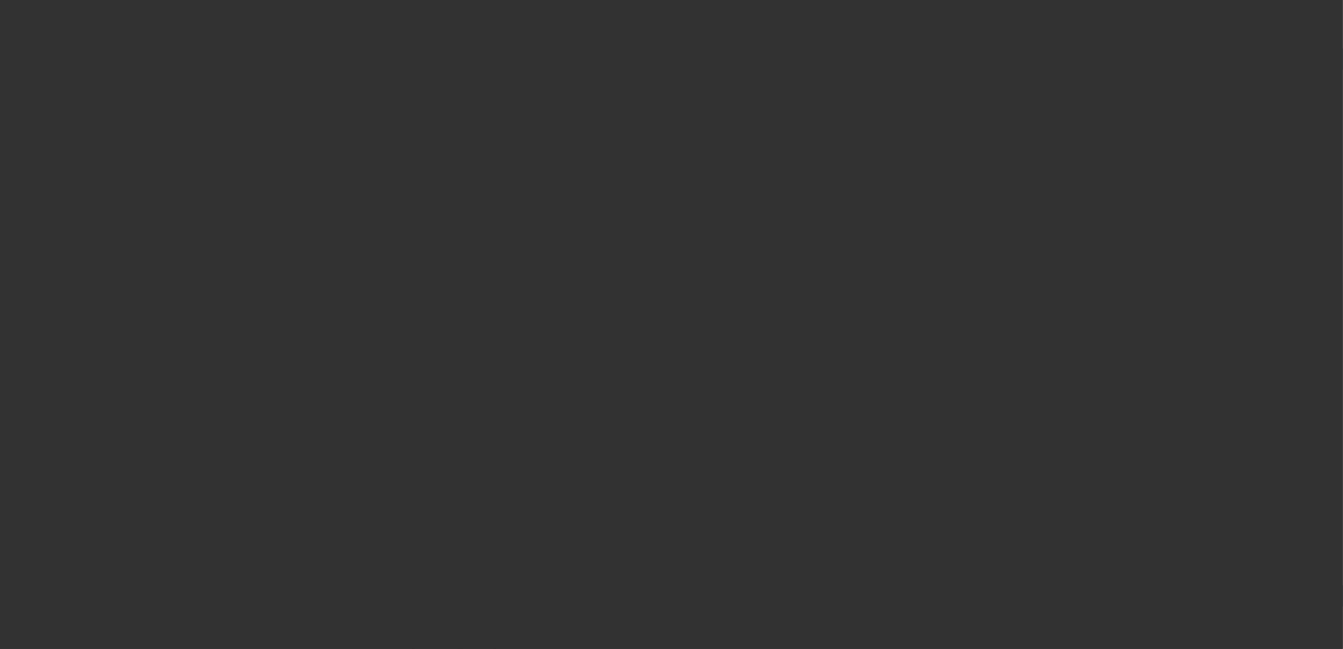
click at [405, 288] on div at bounding box center [671, 324] width 1343 height 649
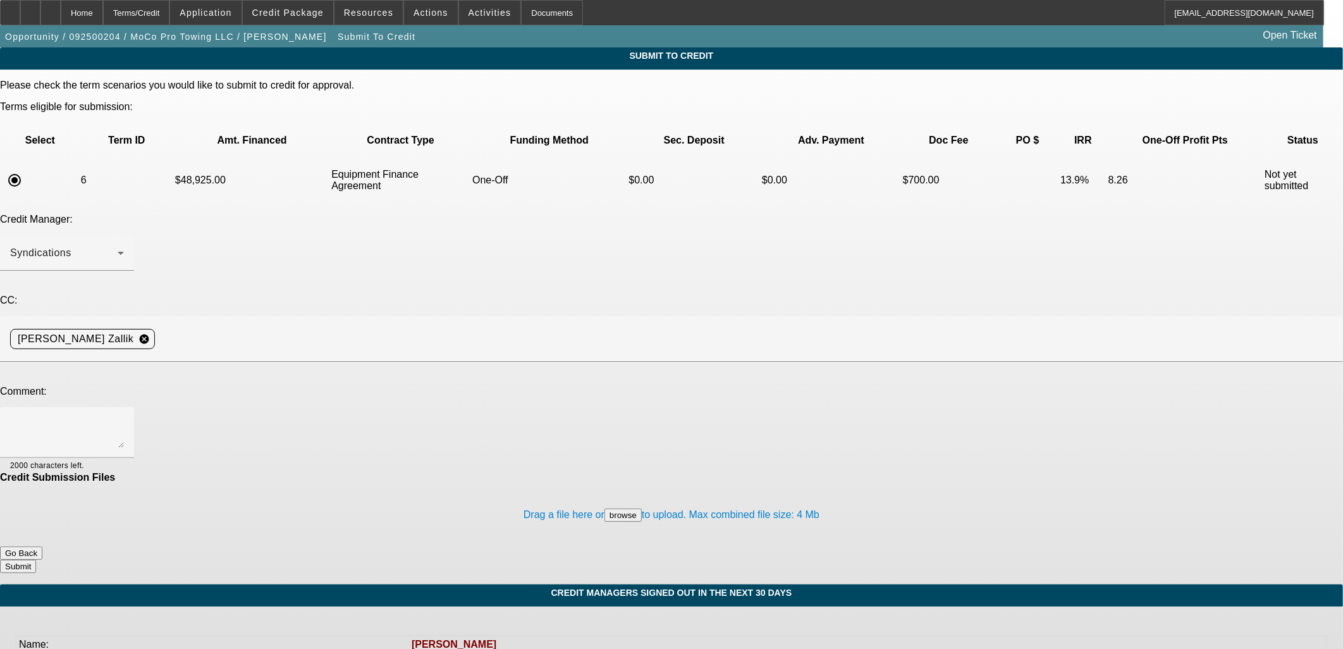
click at [405, 290] on div at bounding box center [671, 324] width 1343 height 649
click at [124, 417] on textarea at bounding box center [67, 432] width 114 height 30
paste textarea "Please send back to get contingency removed. Thanks, Asher"
type textarea "Signed sales agreement uploaded under Equipment Quote. Please send back to get …"
click at [36, 560] on button "Submit" at bounding box center [18, 566] width 36 height 13
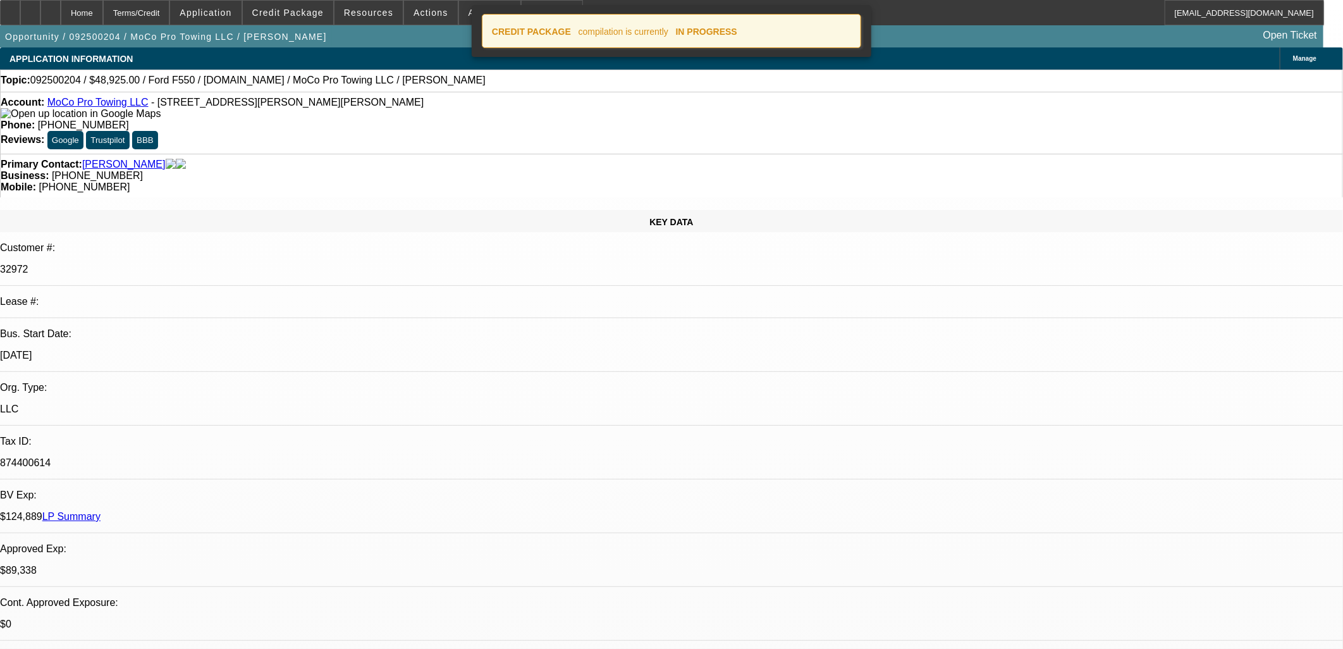
select select "0"
select select "2"
select select "0"
select select "6"
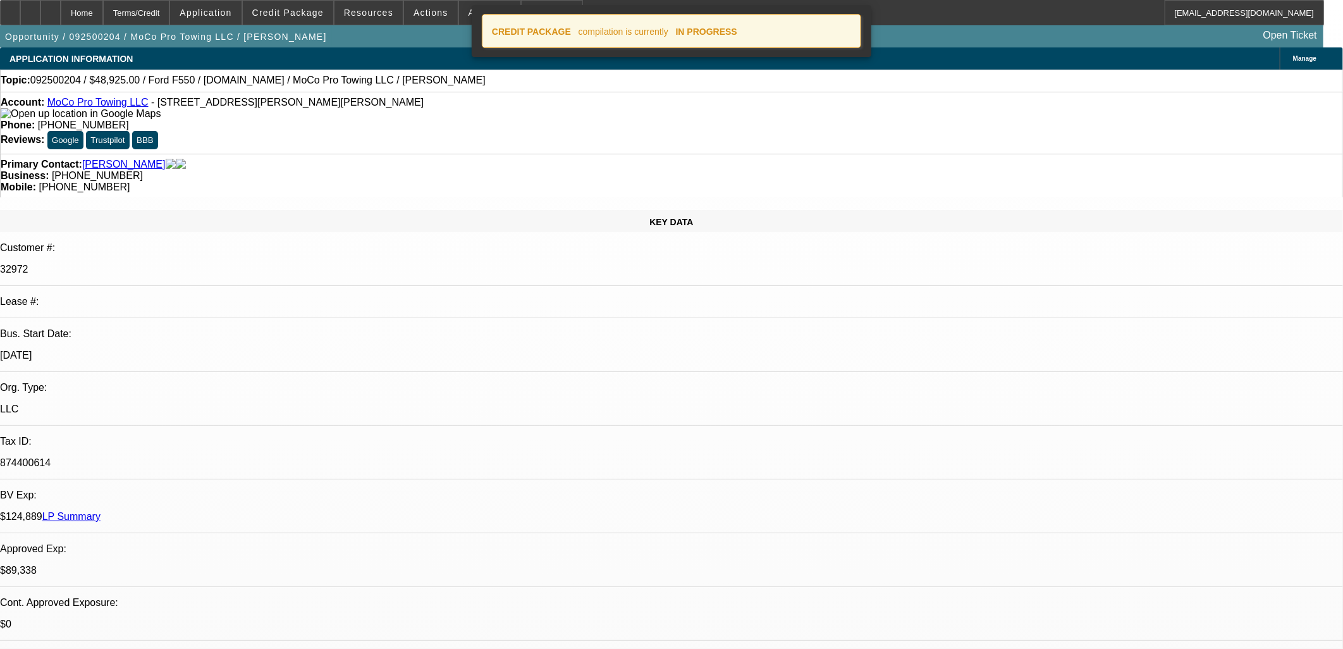
select select "0"
select select "2"
select select "0"
select select "6"
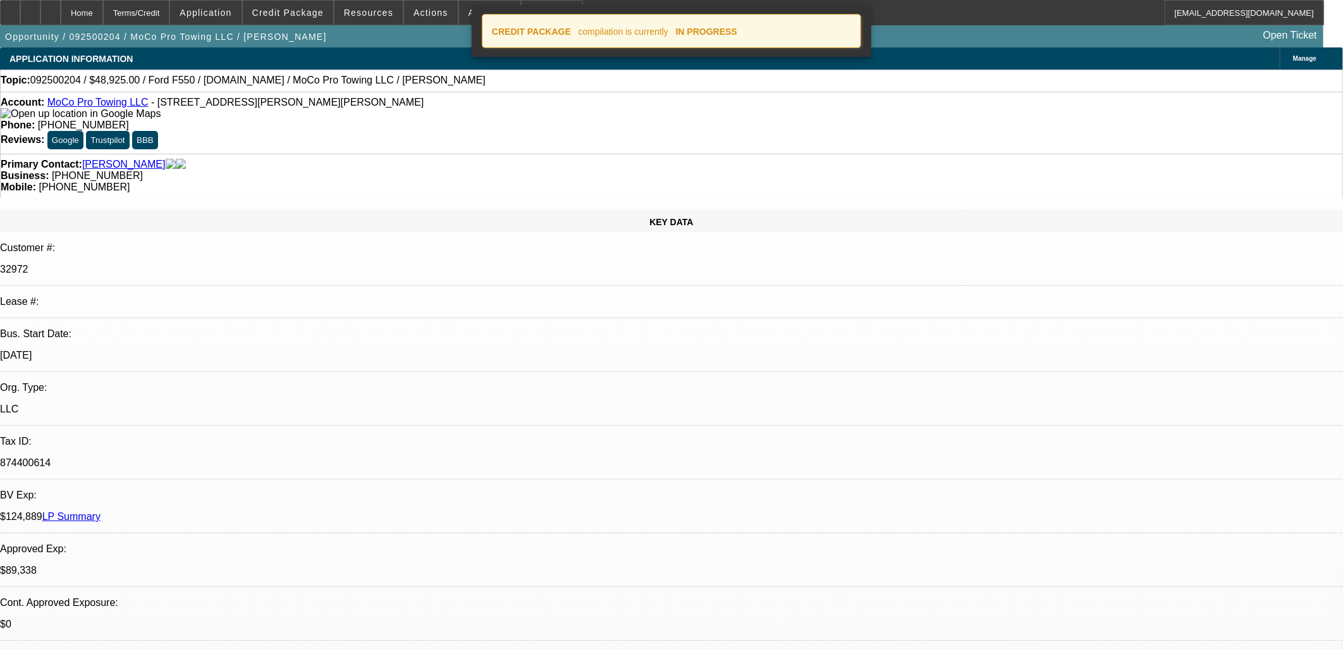
select select "0"
select select "2"
select select "0"
select select "6"
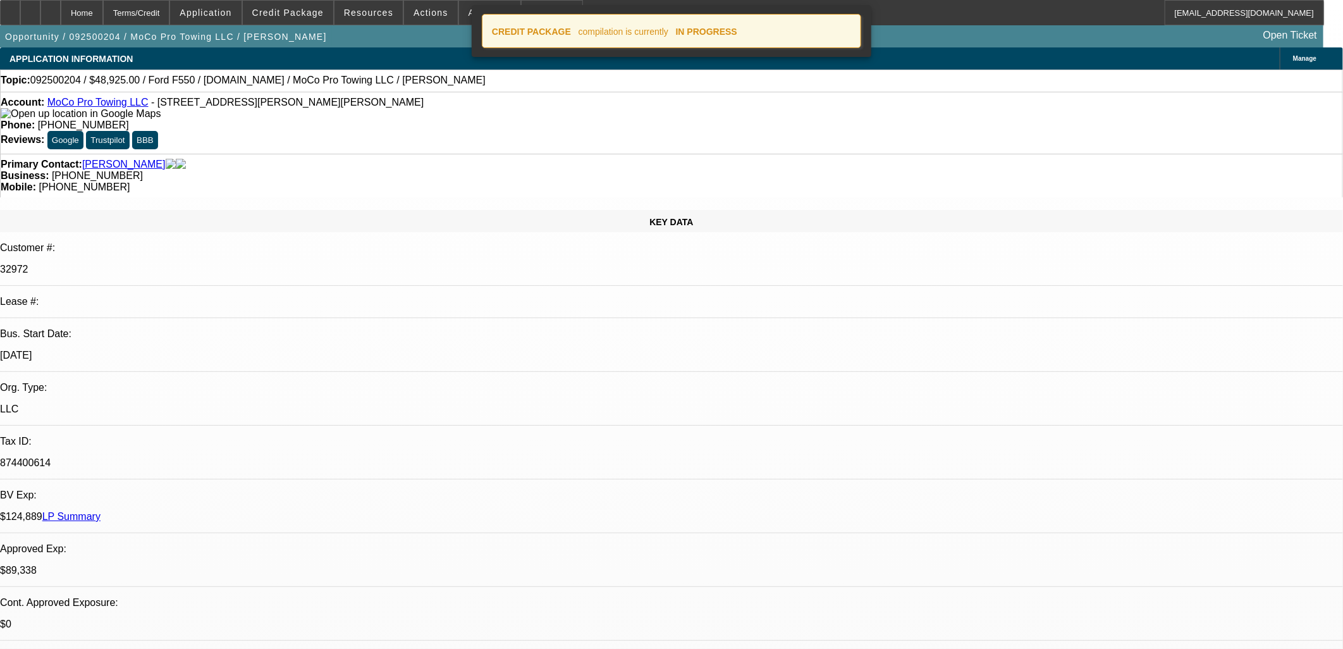
select select "0"
select select "2"
select select "0"
select select "6"
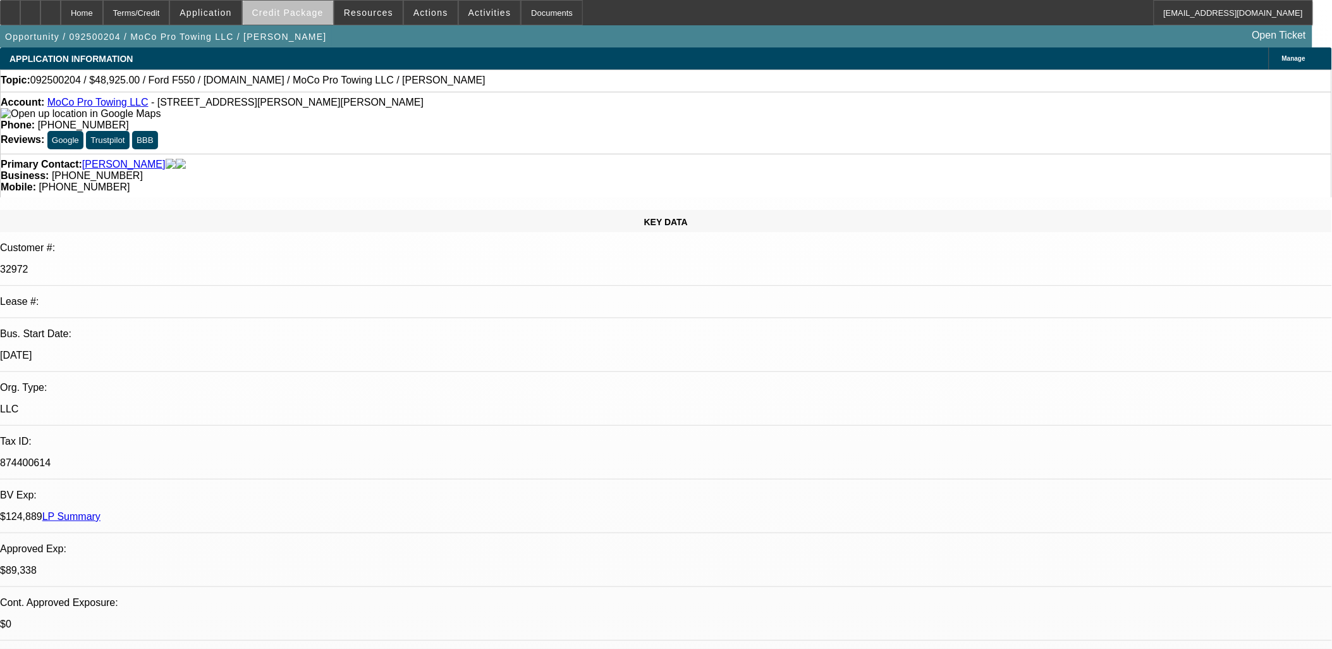
click at [316, 14] on span "Credit Package" at bounding box center [287, 13] width 71 height 10
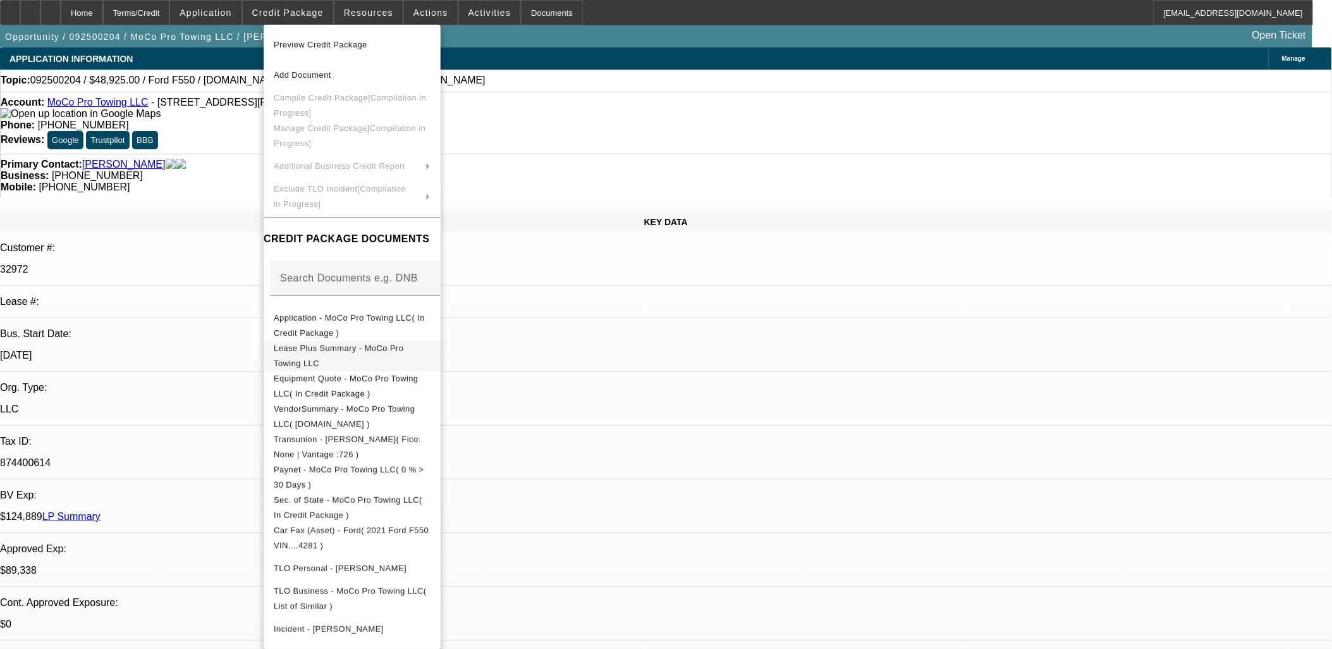
scroll to position [36, 0]
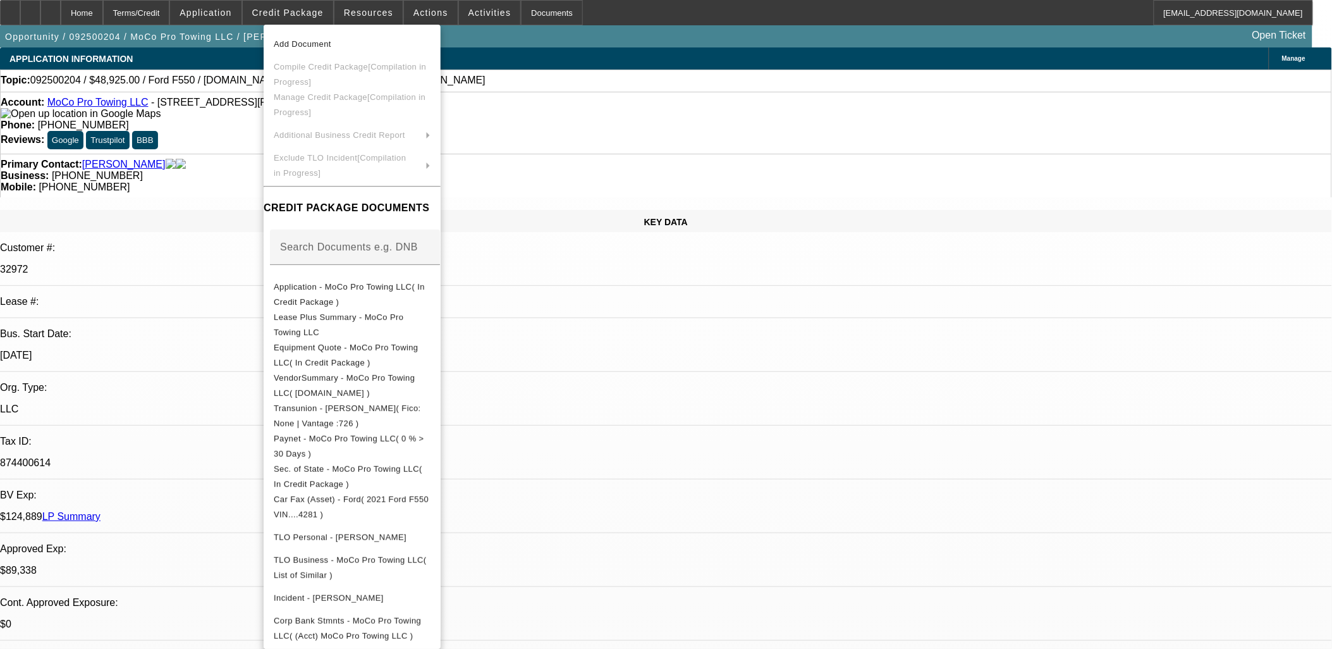
click at [371, 13] on div at bounding box center [666, 324] width 1332 height 649
click at [371, 11] on div at bounding box center [666, 324] width 1332 height 649
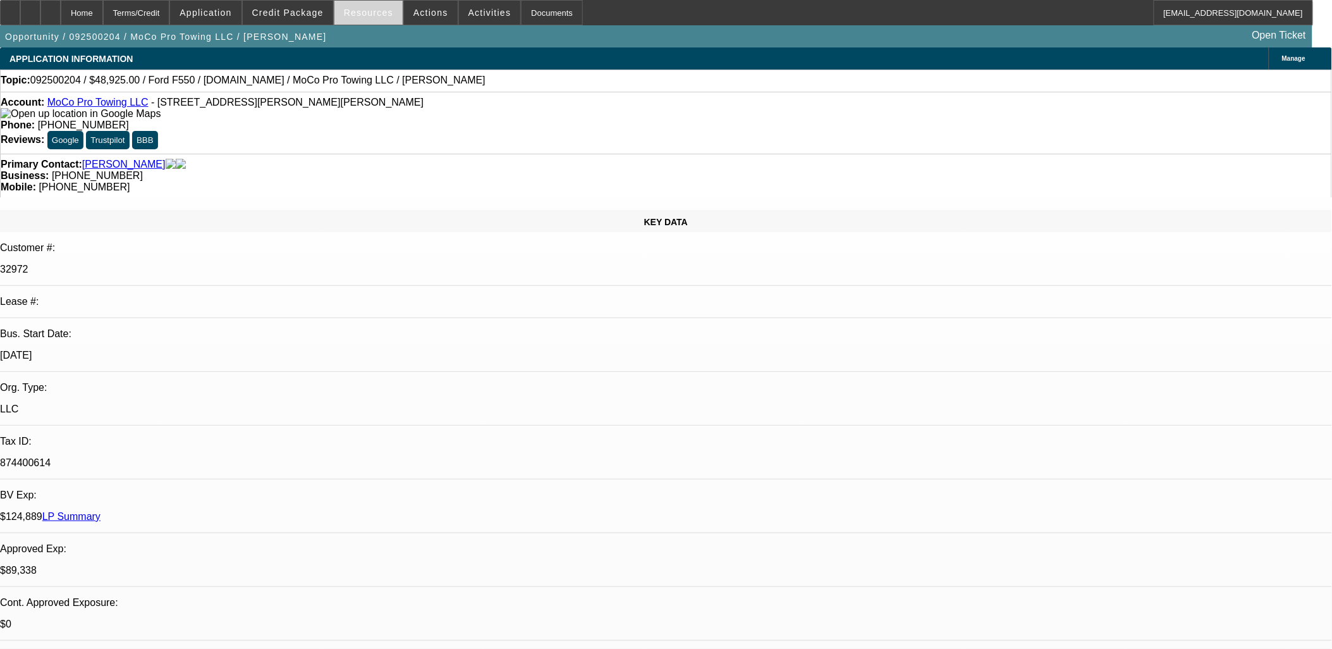
click at [372, 14] on span "Resources" at bounding box center [368, 13] width 49 height 10
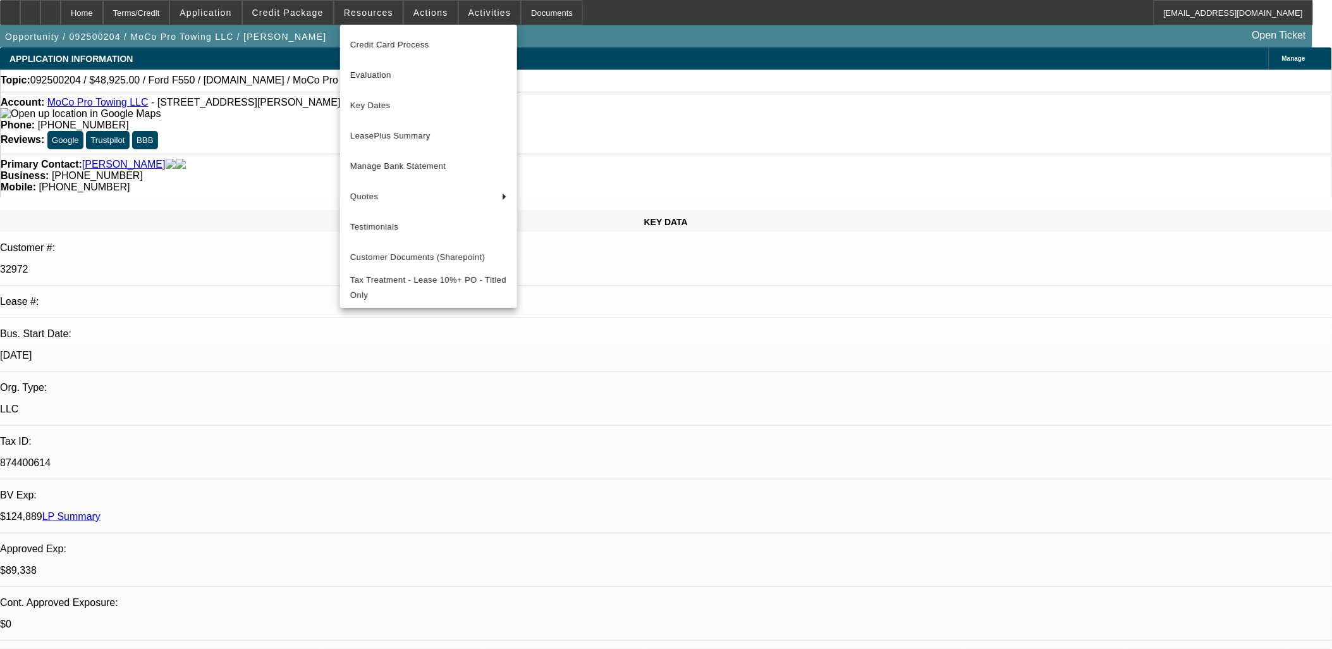
click at [293, 296] on div at bounding box center [666, 324] width 1332 height 649
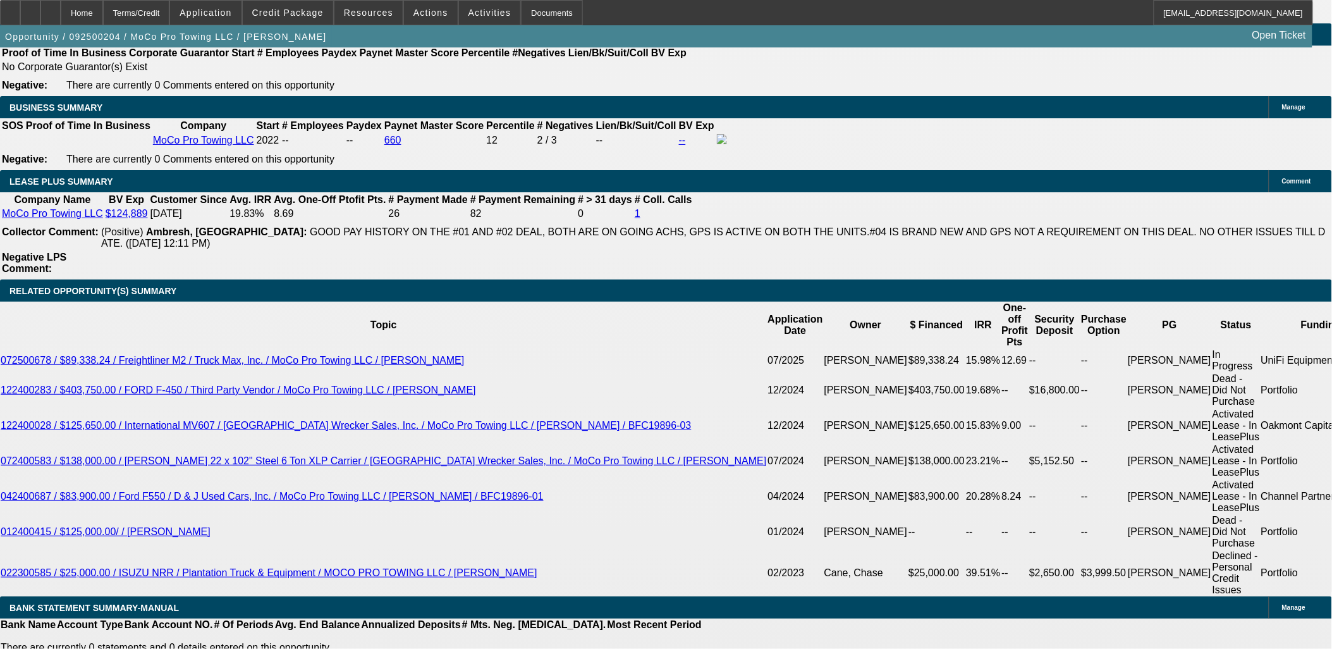
scroll to position [2038, 0]
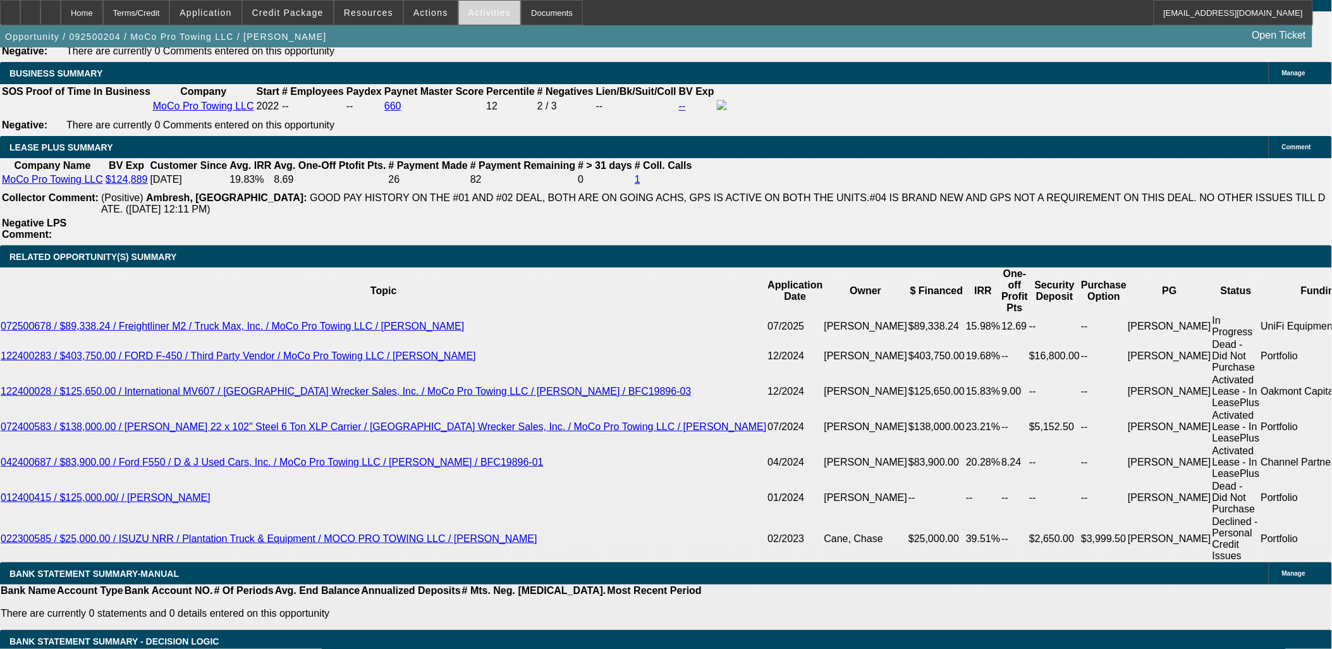
click at [468, 23] on span at bounding box center [490, 12] width 62 height 30
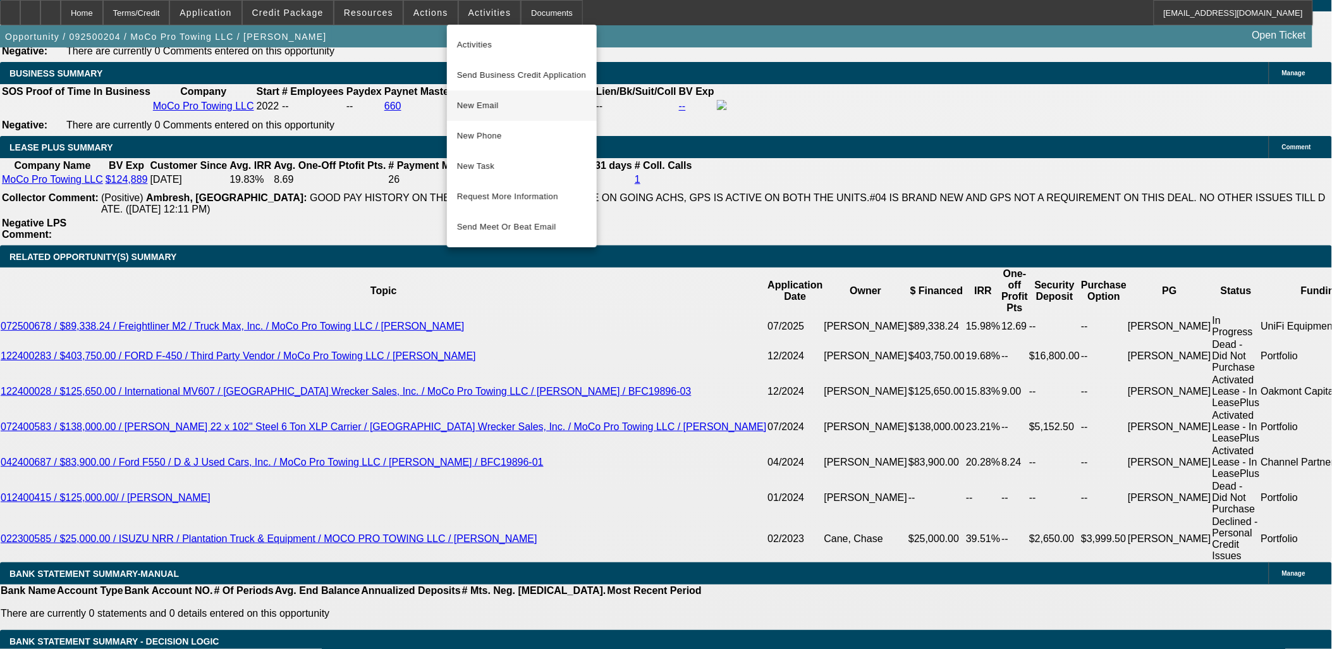
click at [538, 104] on span "New Email" at bounding box center [522, 105] width 130 height 15
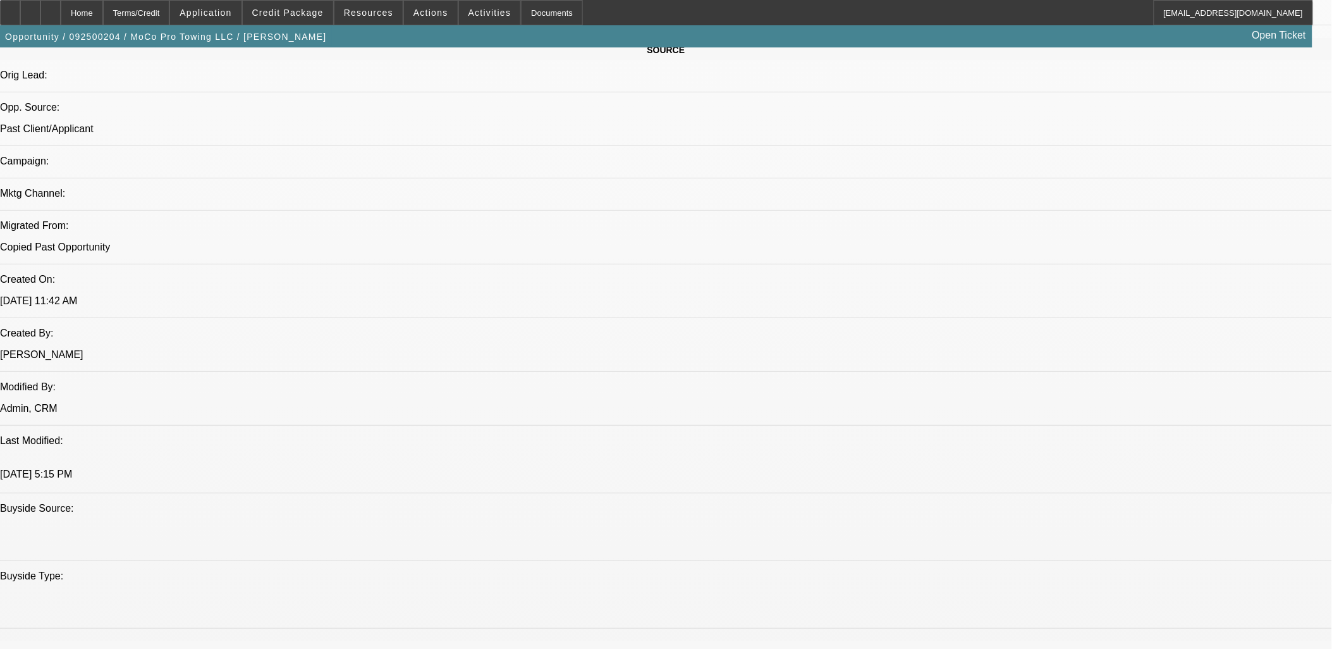
scroll to position [652, 0]
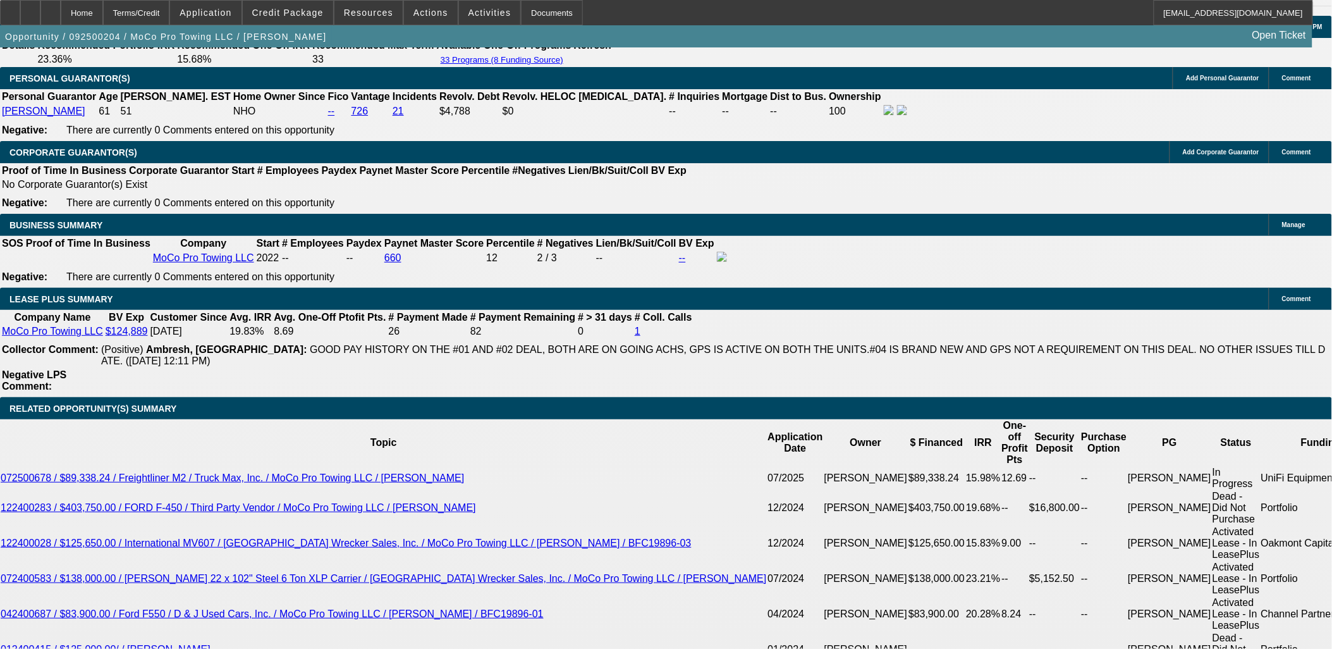
scroll to position [1897, 0]
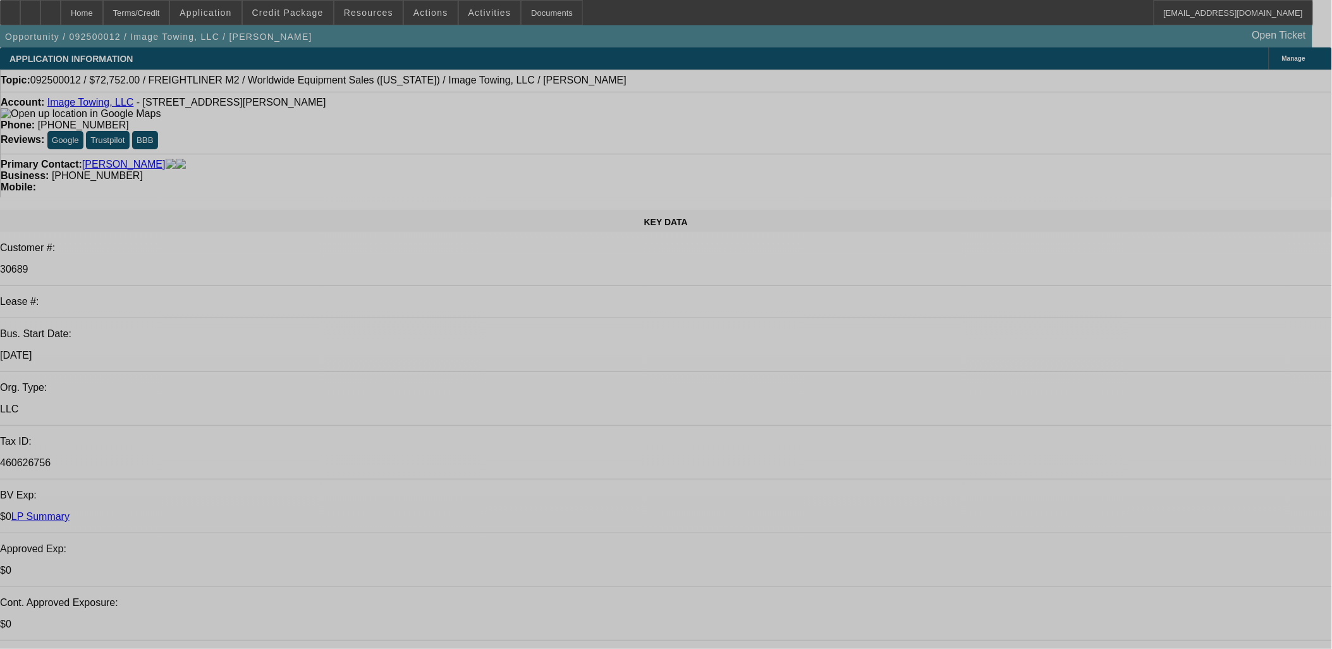
select select "0"
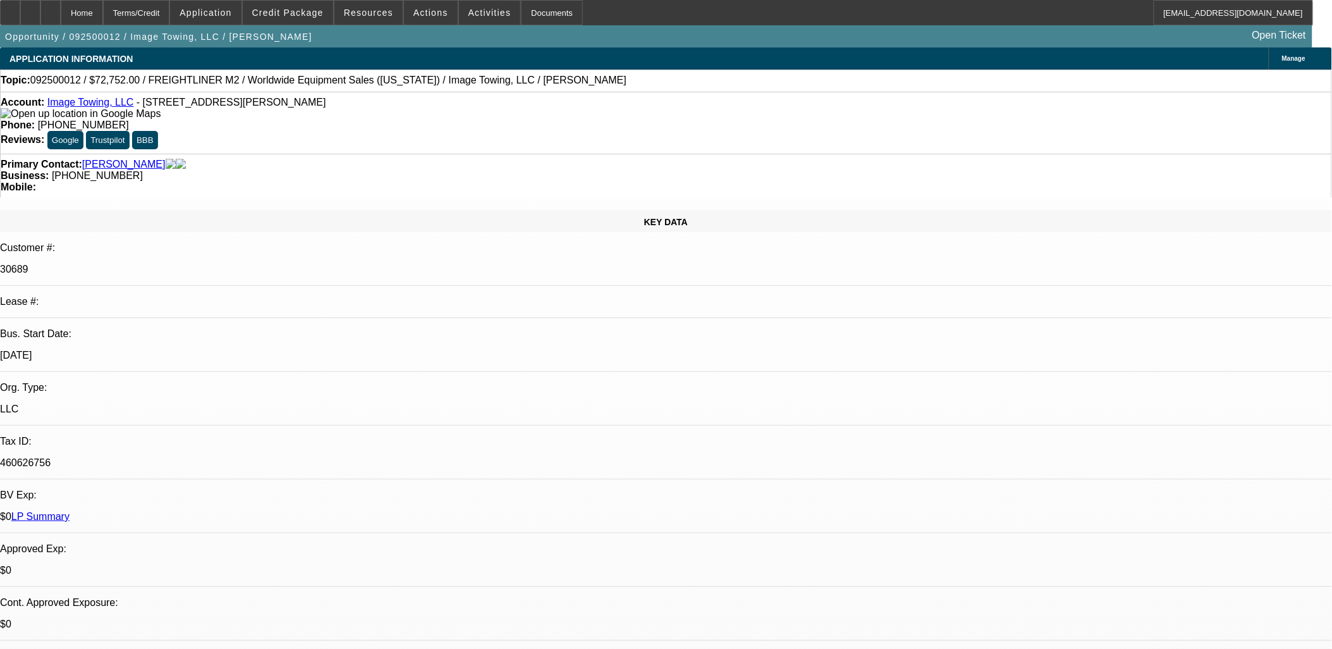
select select "0"
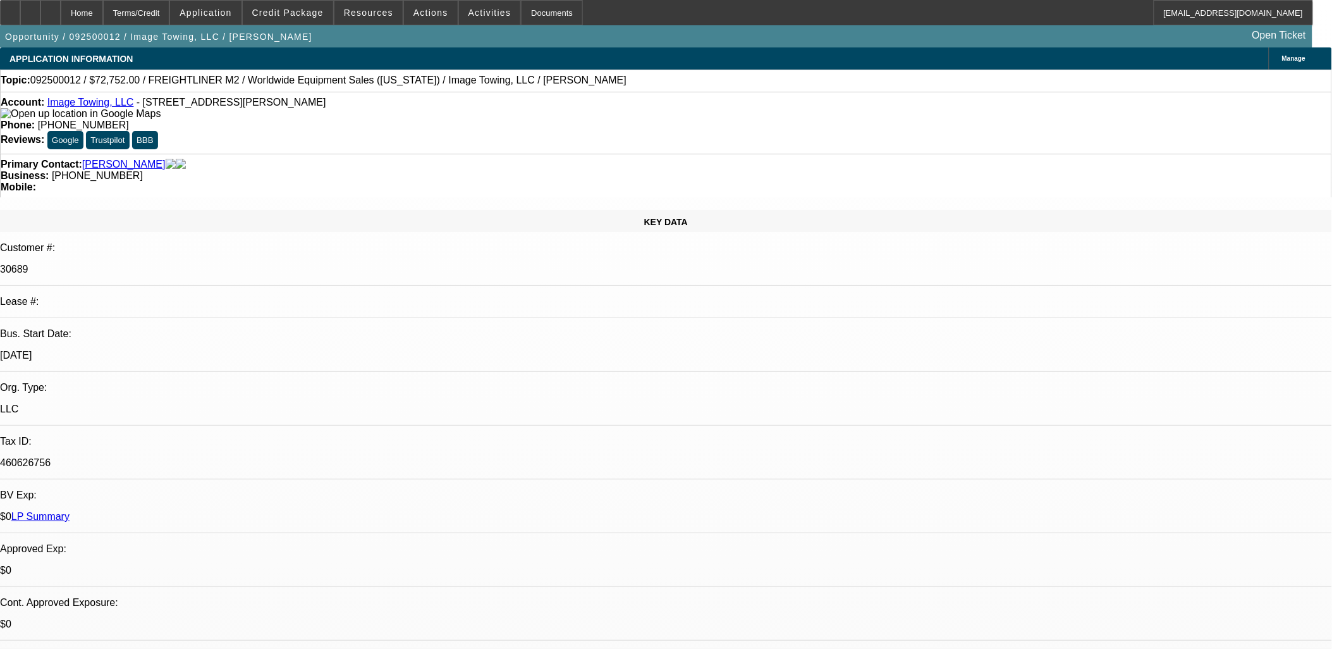
select select "0"
select select "1"
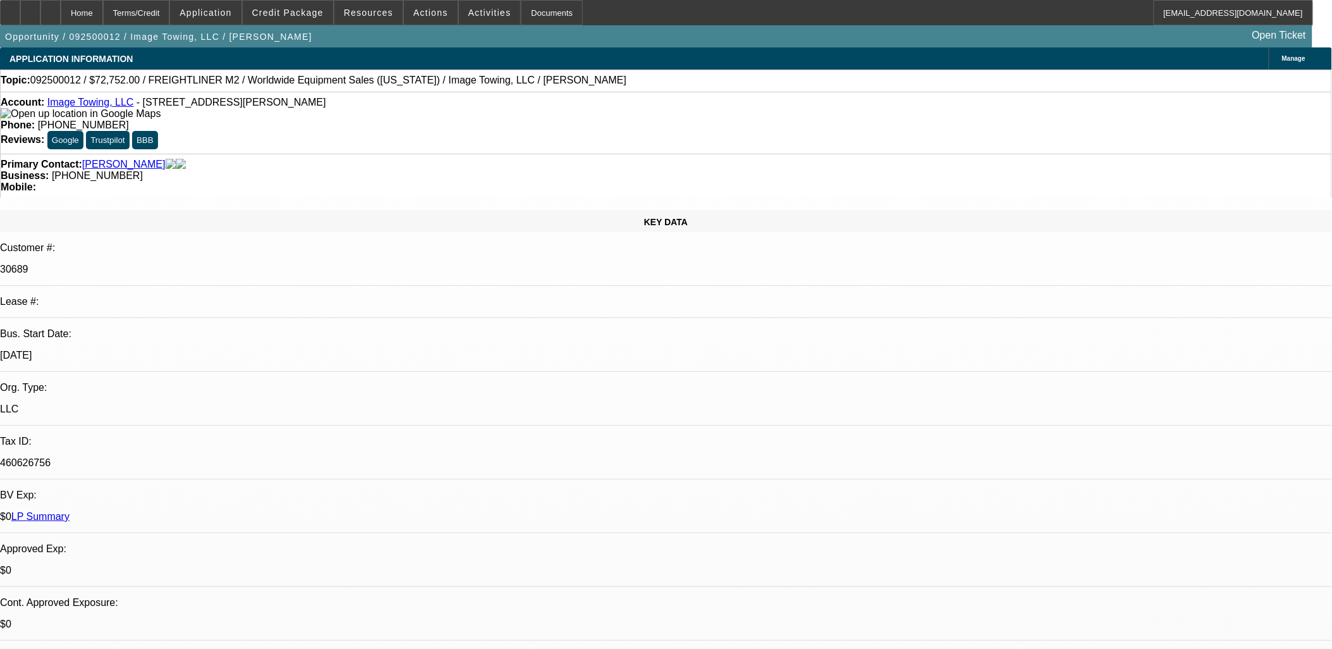
select select "6"
select select "1"
select select "6"
select select "1"
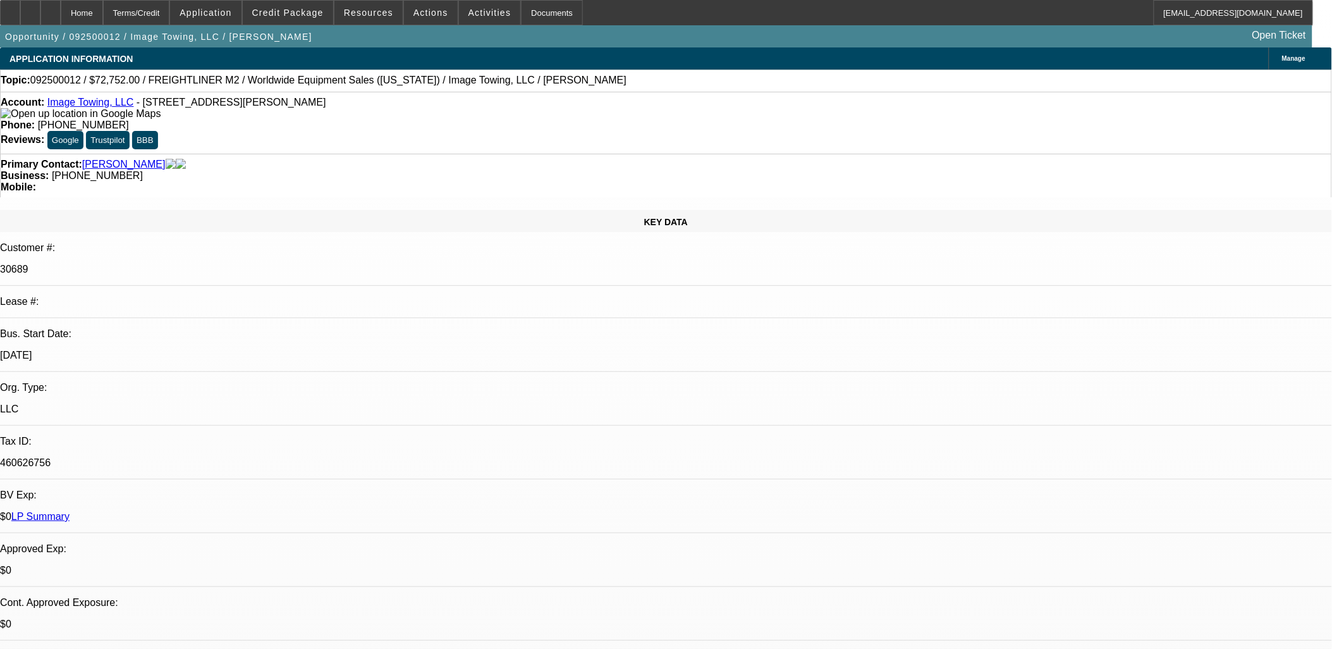
select select "1"
select select "6"
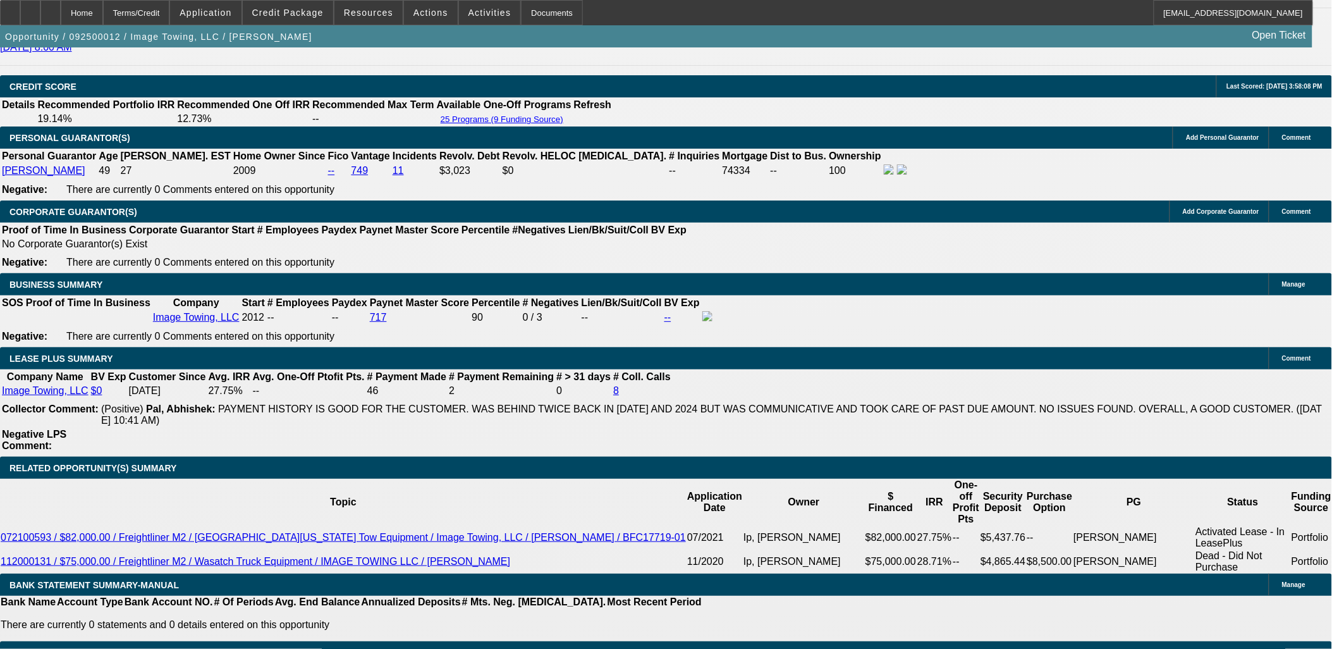
scroll to position [1967, 0]
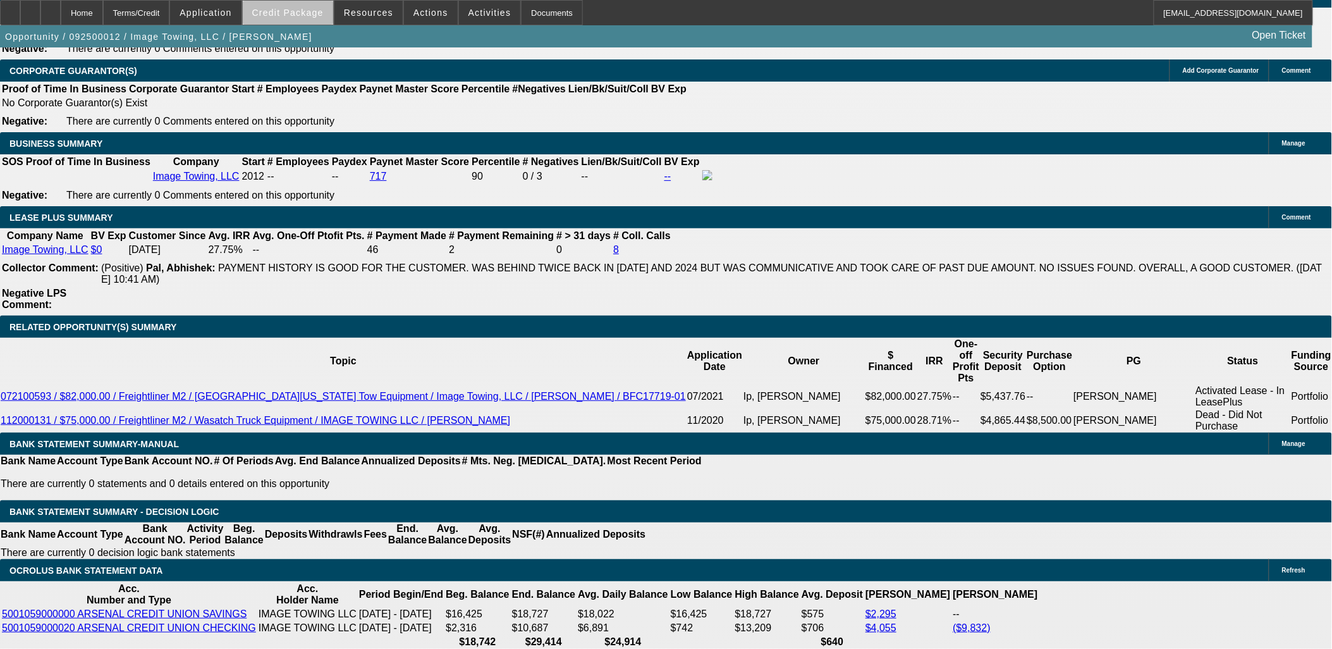
drag, startPoint x: 318, startPoint y: 23, endPoint x: 314, endPoint y: 17, distance: 7.2
click at [314, 17] on span at bounding box center [288, 12] width 90 height 30
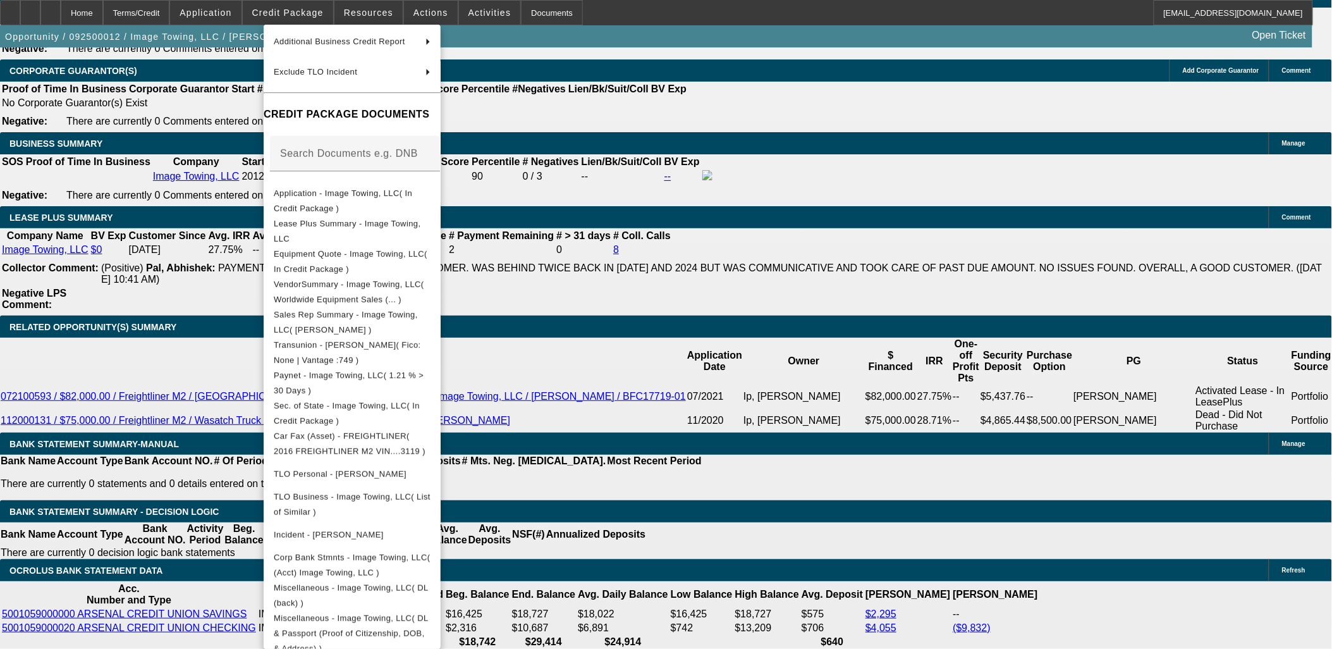
scroll to position [2010, 0]
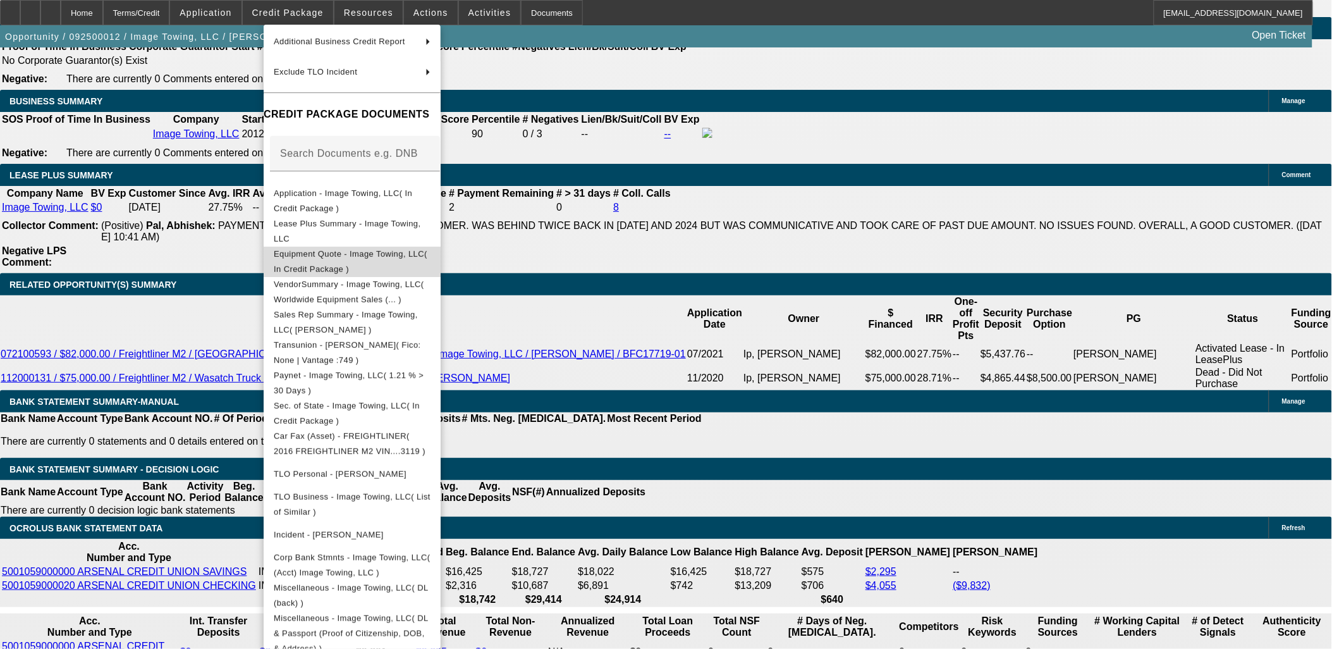
click at [315, 255] on span "Equipment Quote - Image Towing, LLC( In Credit Package )" at bounding box center [351, 261] width 154 height 25
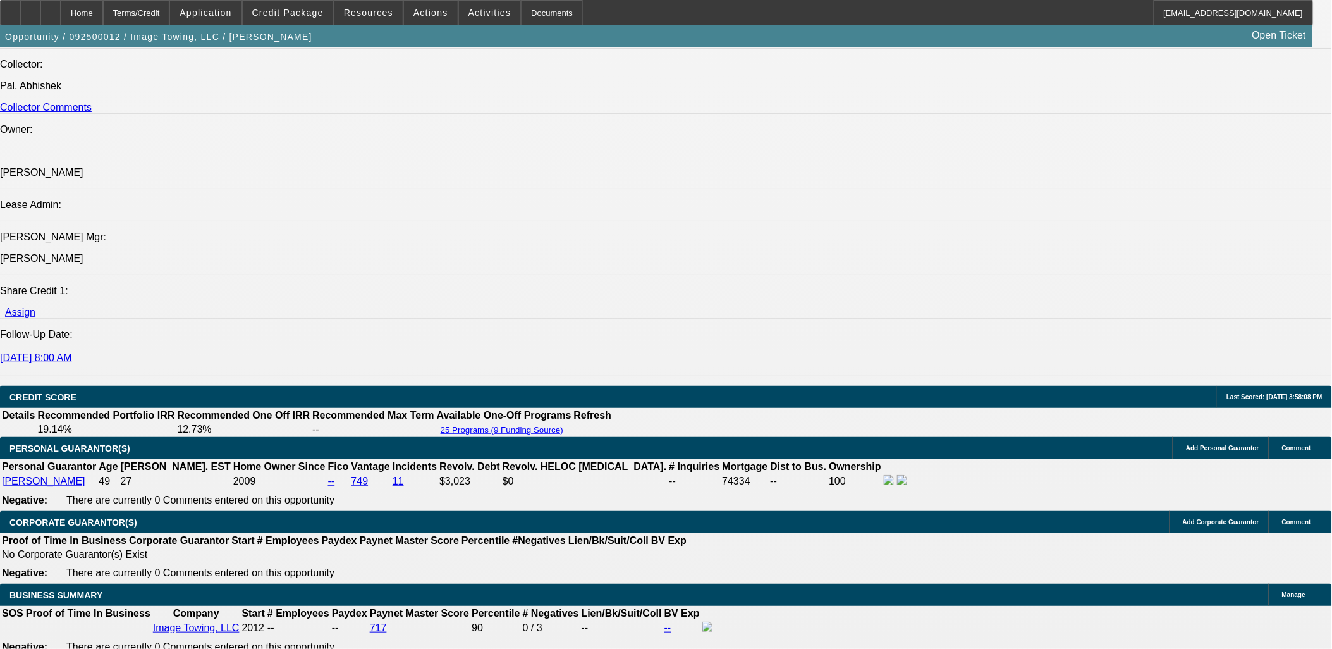
scroll to position [1307, 0]
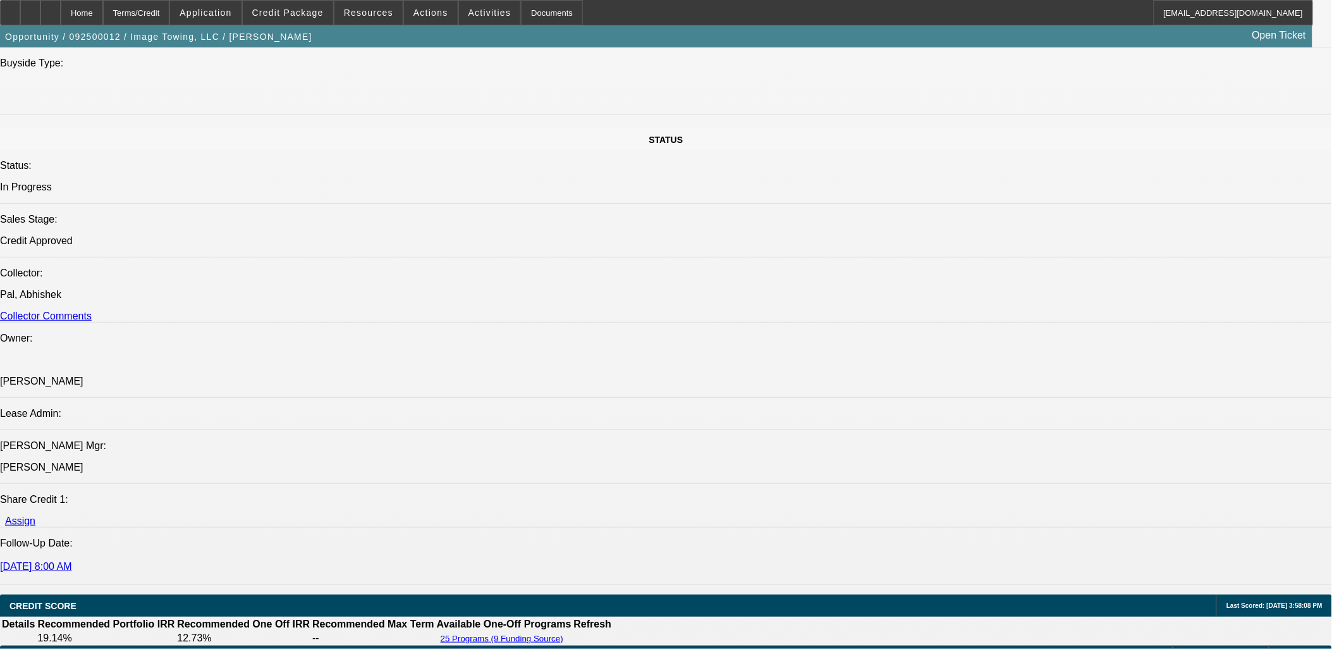
drag, startPoint x: 489, startPoint y: 14, endPoint x: 517, endPoint y: 80, distance: 71.8
click at [489, 14] on button "Activities" at bounding box center [490, 13] width 62 height 24
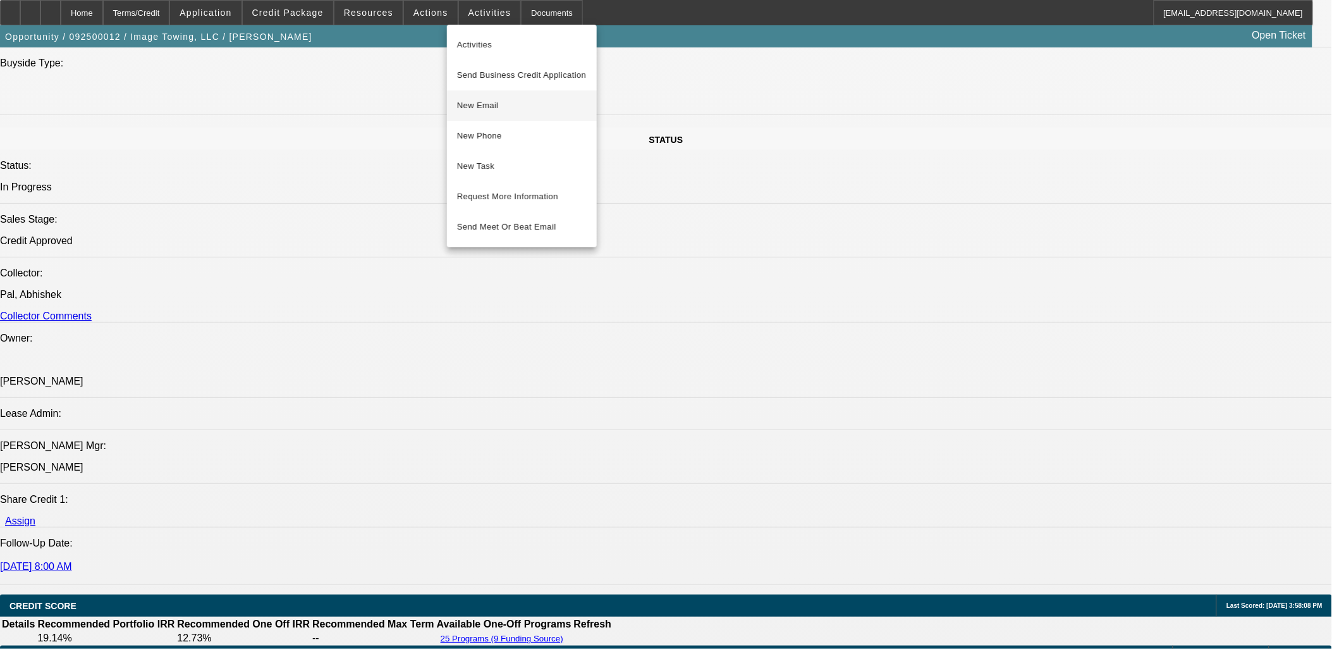
click at [531, 100] on span "New Email" at bounding box center [522, 105] width 130 height 15
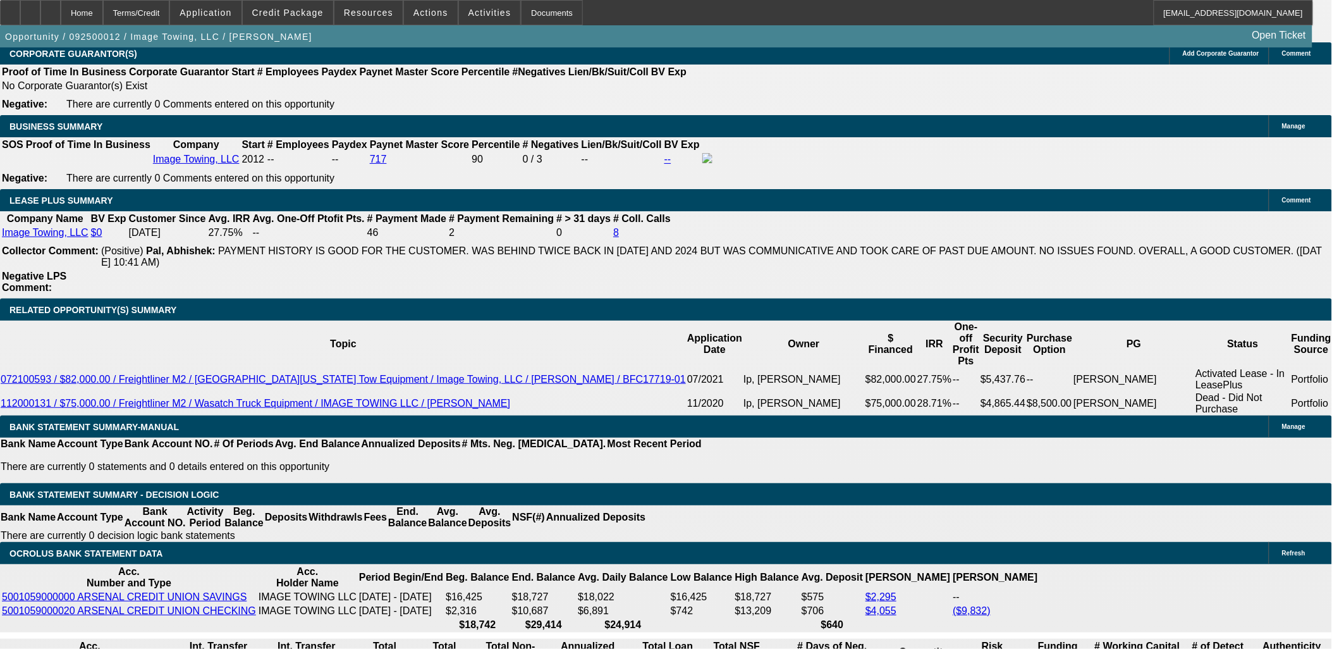
scroll to position [2010, 0]
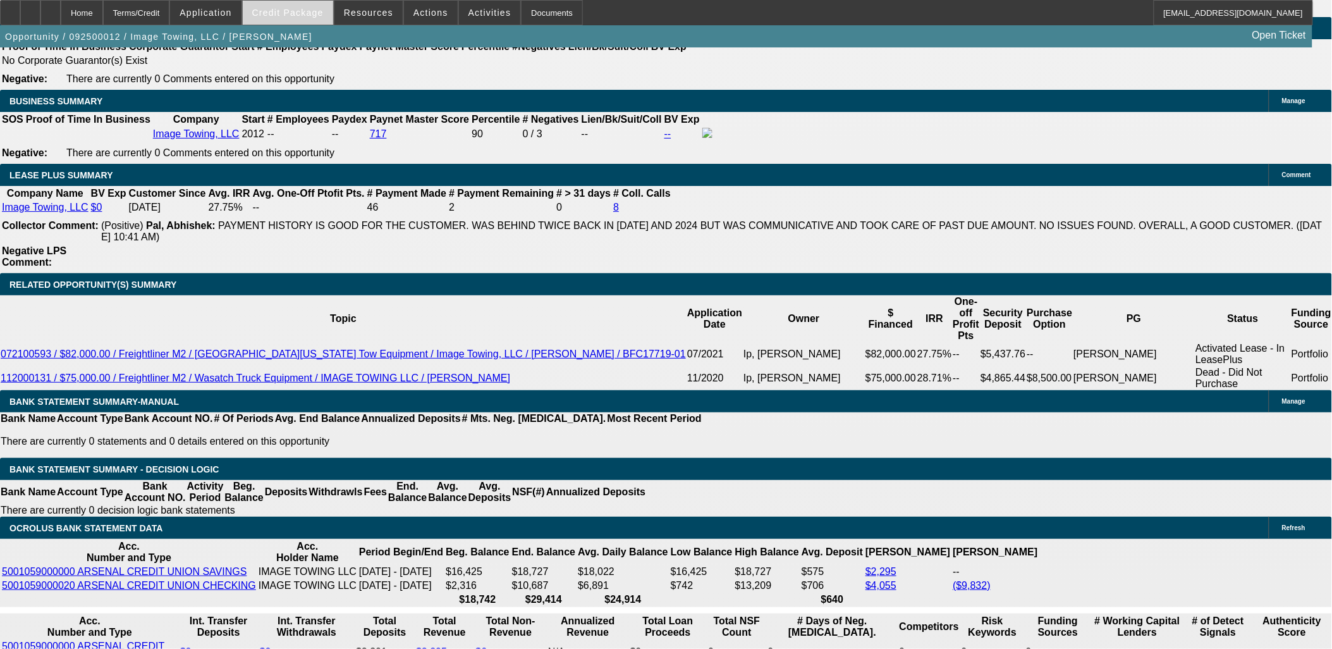
click at [292, 16] on span "Credit Package" at bounding box center [287, 13] width 71 height 10
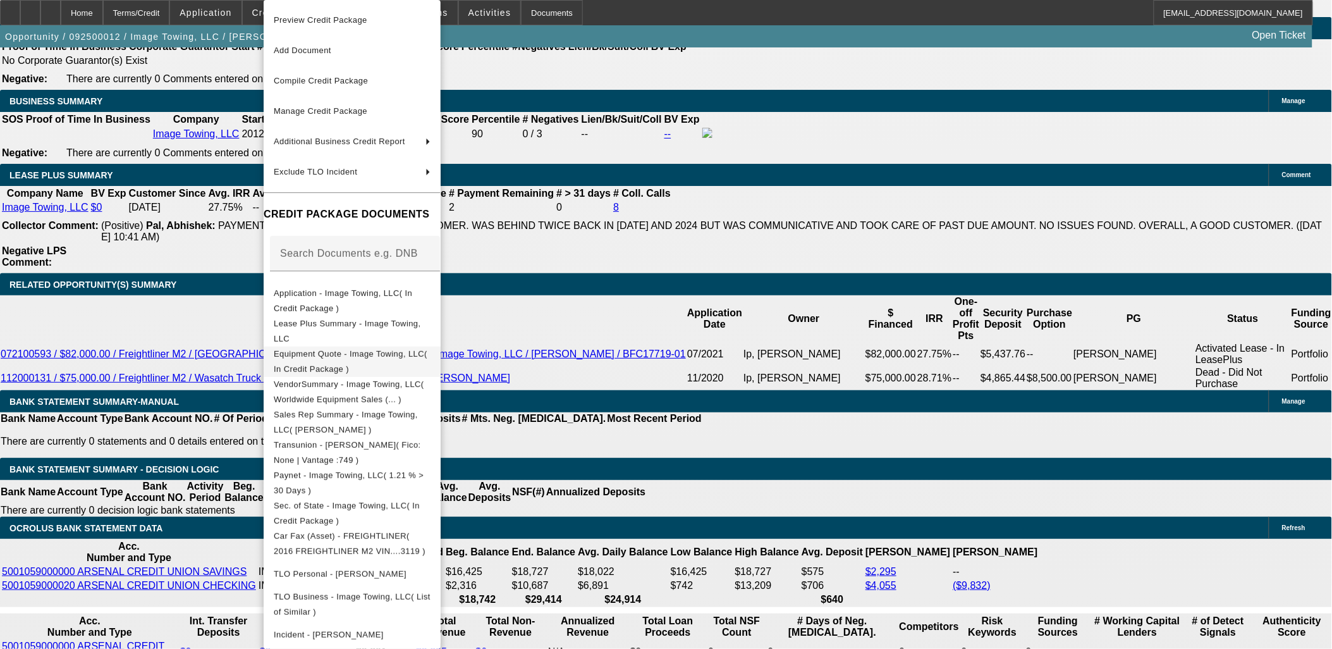
click at [431, 349] on span "Equipment Quote - Image Towing, LLC( In Credit Package )" at bounding box center [352, 362] width 157 height 30
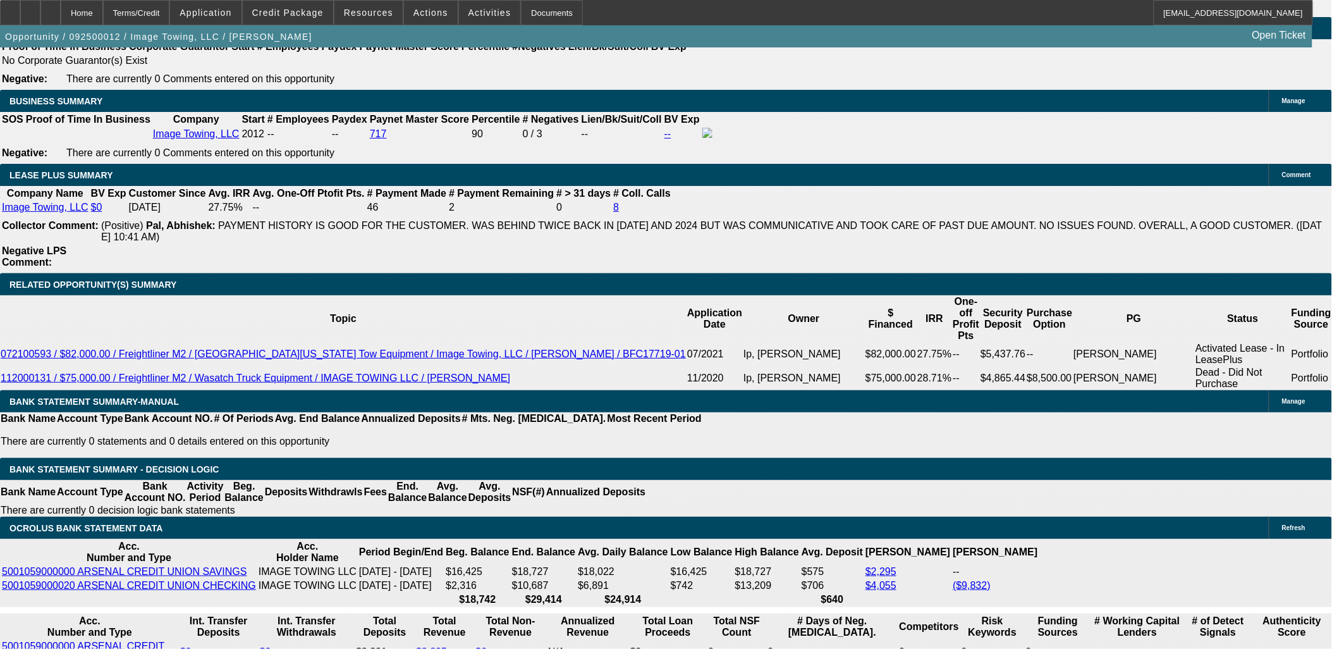
scroll to position [666, 0]
drag, startPoint x: 992, startPoint y: 238, endPoint x: 983, endPoint y: 242, distance: 9.3
click at [305, 11] on span "Credit Package" at bounding box center [287, 13] width 71 height 10
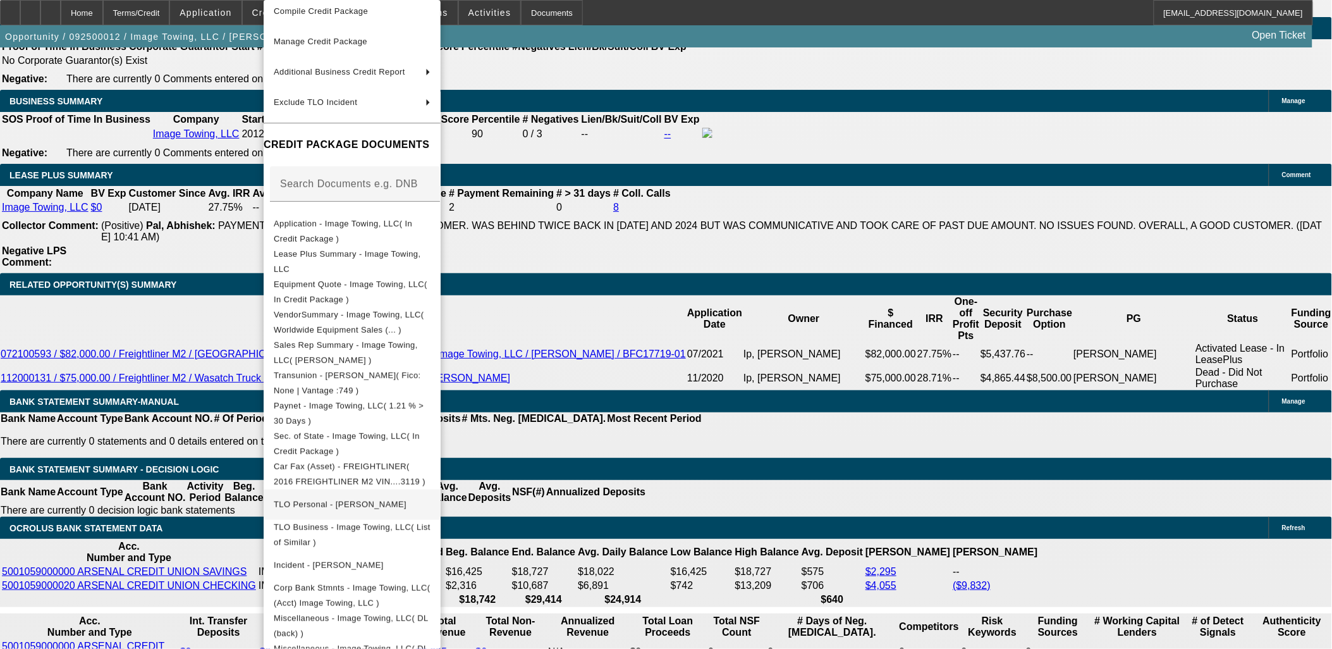
scroll to position [99, 0]
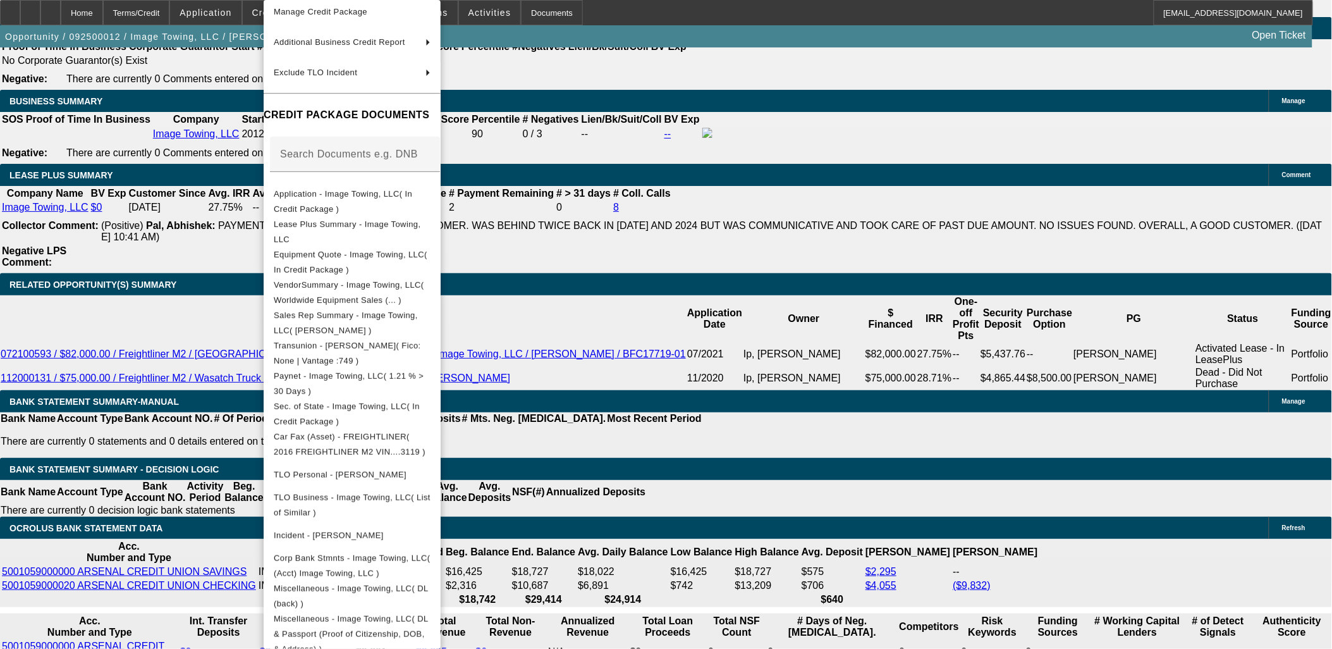
click at [52, 13] on div at bounding box center [666, 324] width 1332 height 649
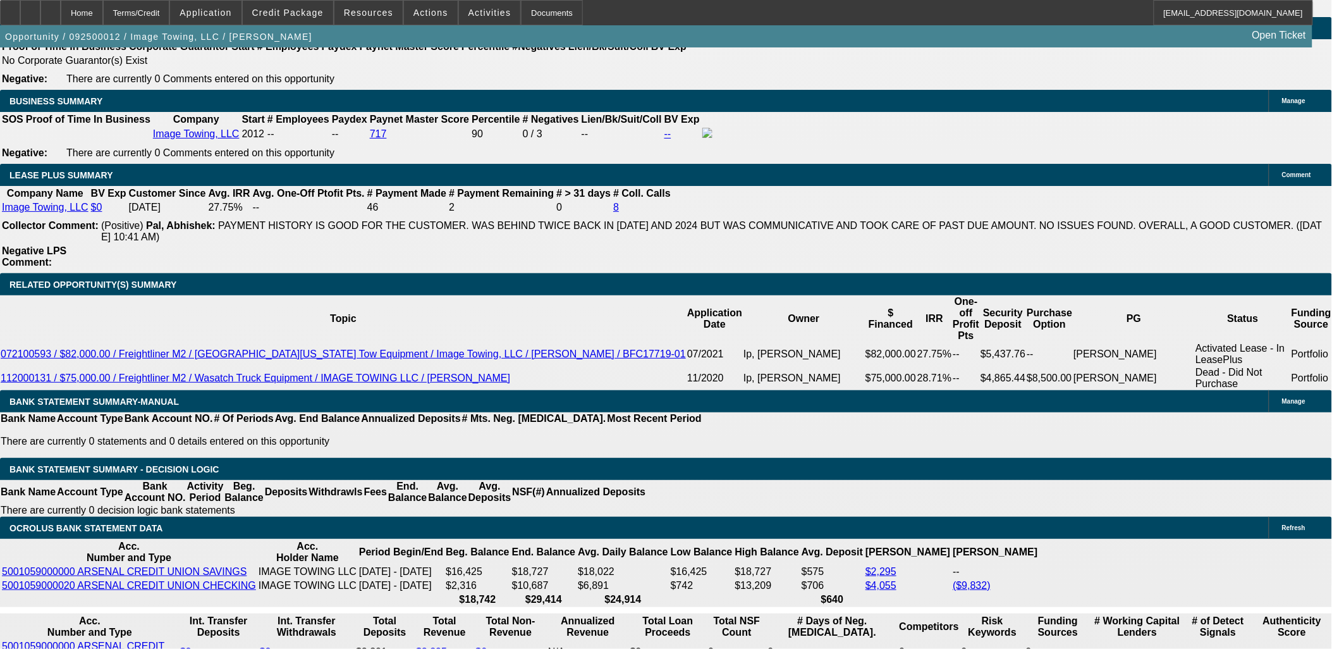
click at [30, 8] on icon at bounding box center [30, 8] width 0 height 0
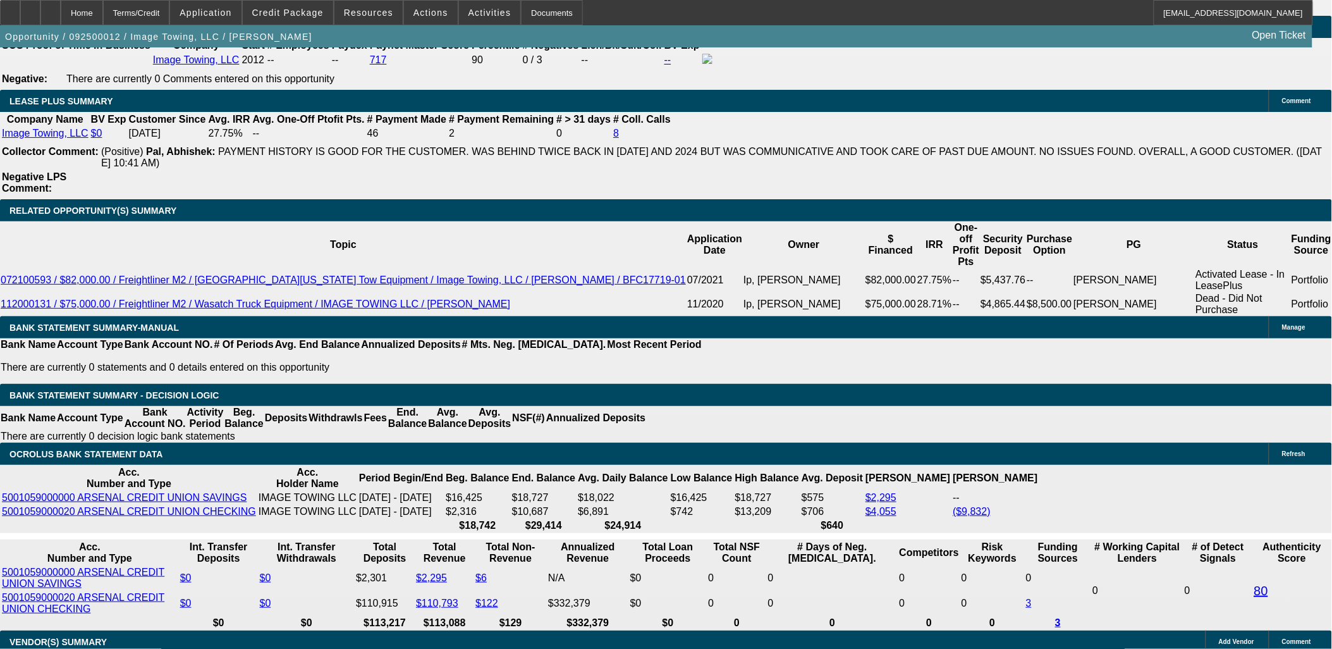
scroll to position [2010, 0]
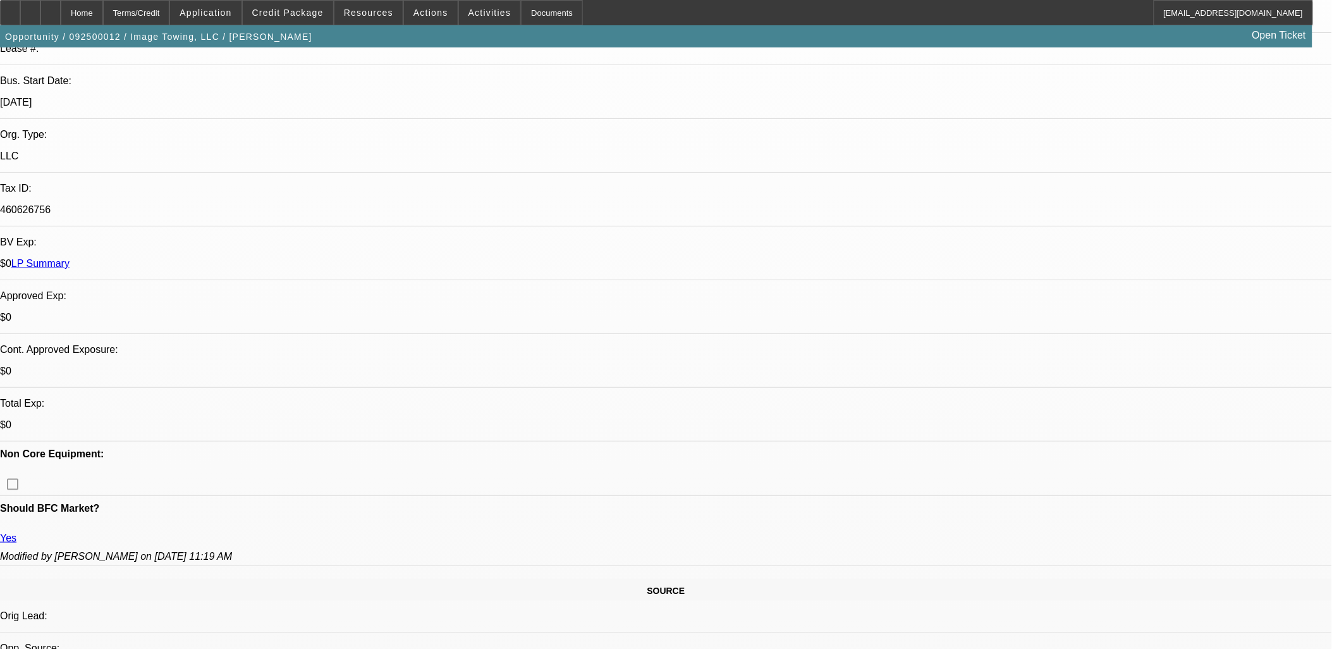
scroll to position [183, 0]
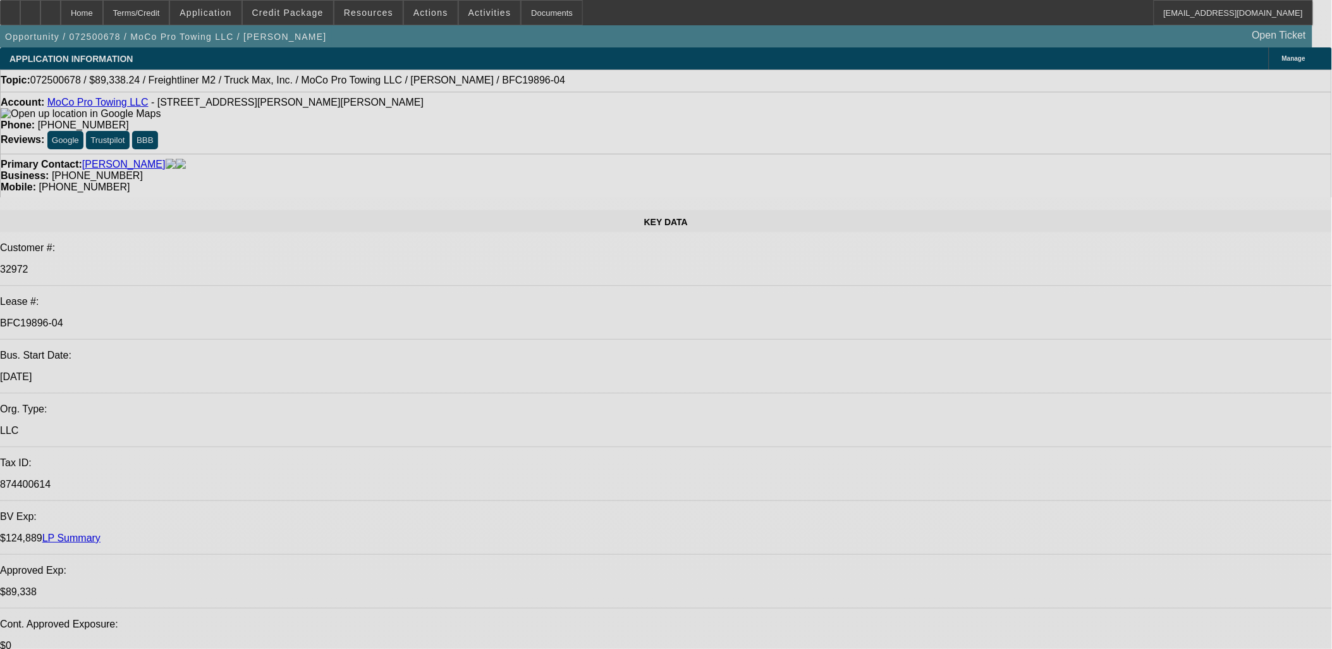
select select "0"
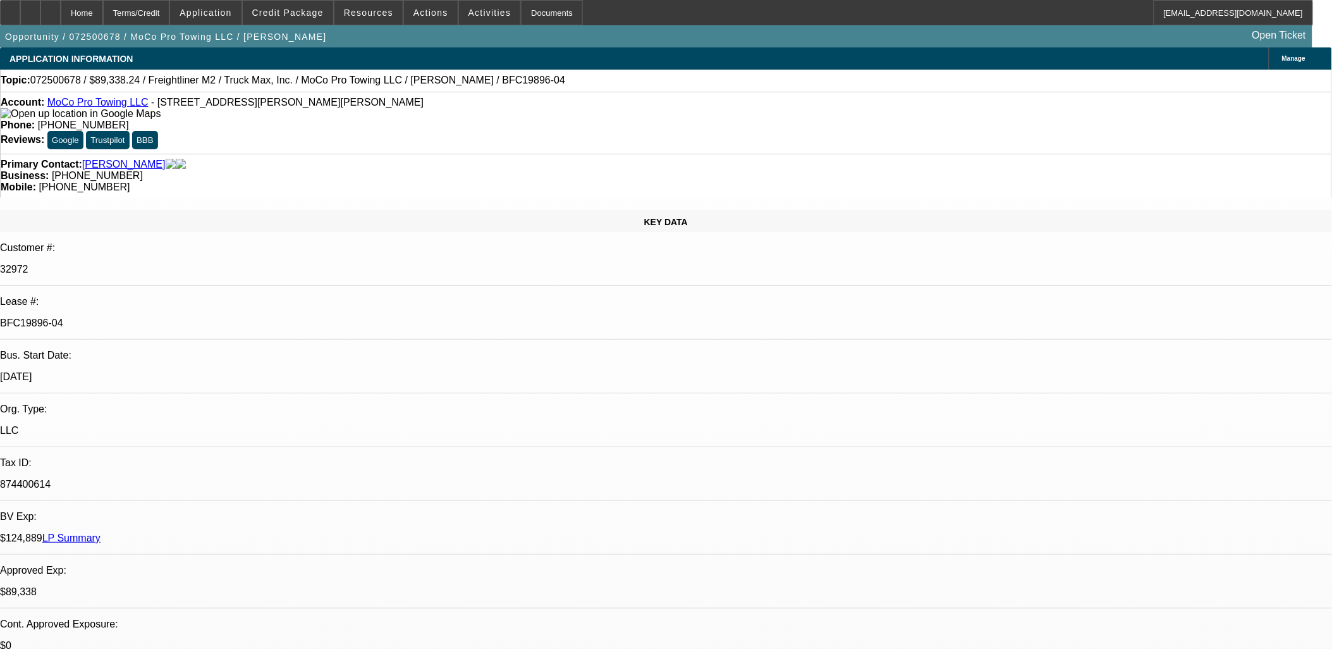
select select "0"
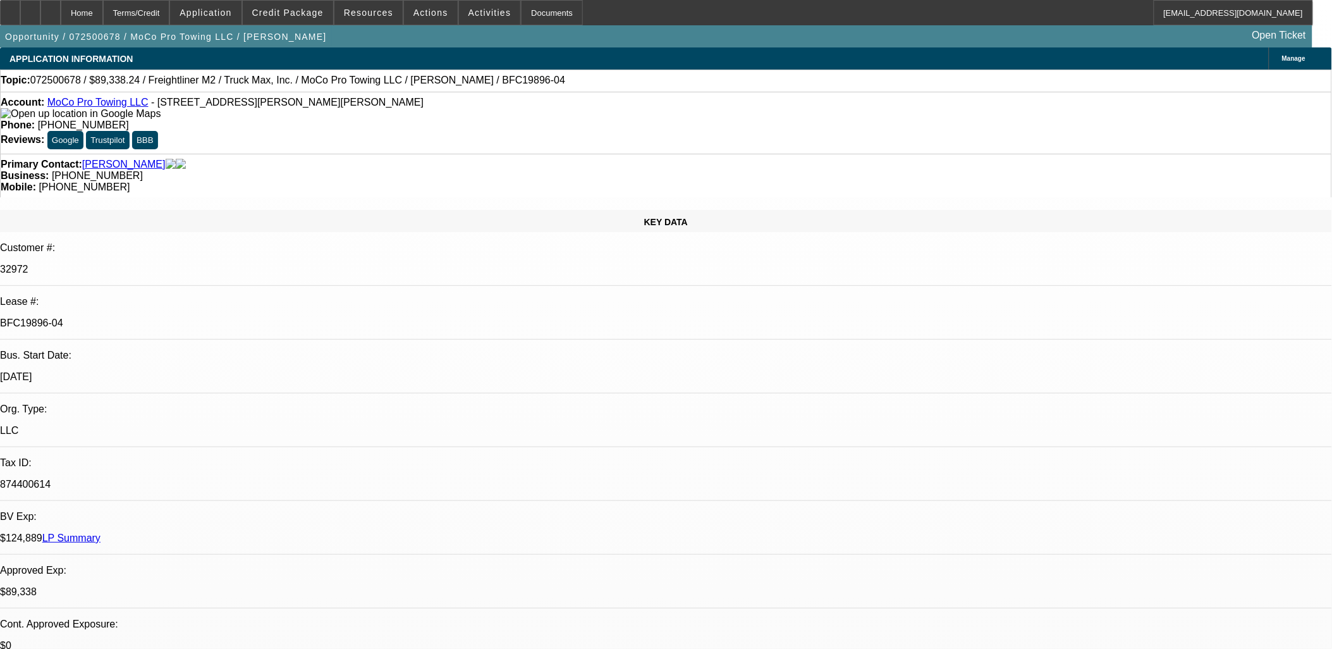
select select "0"
select select "1"
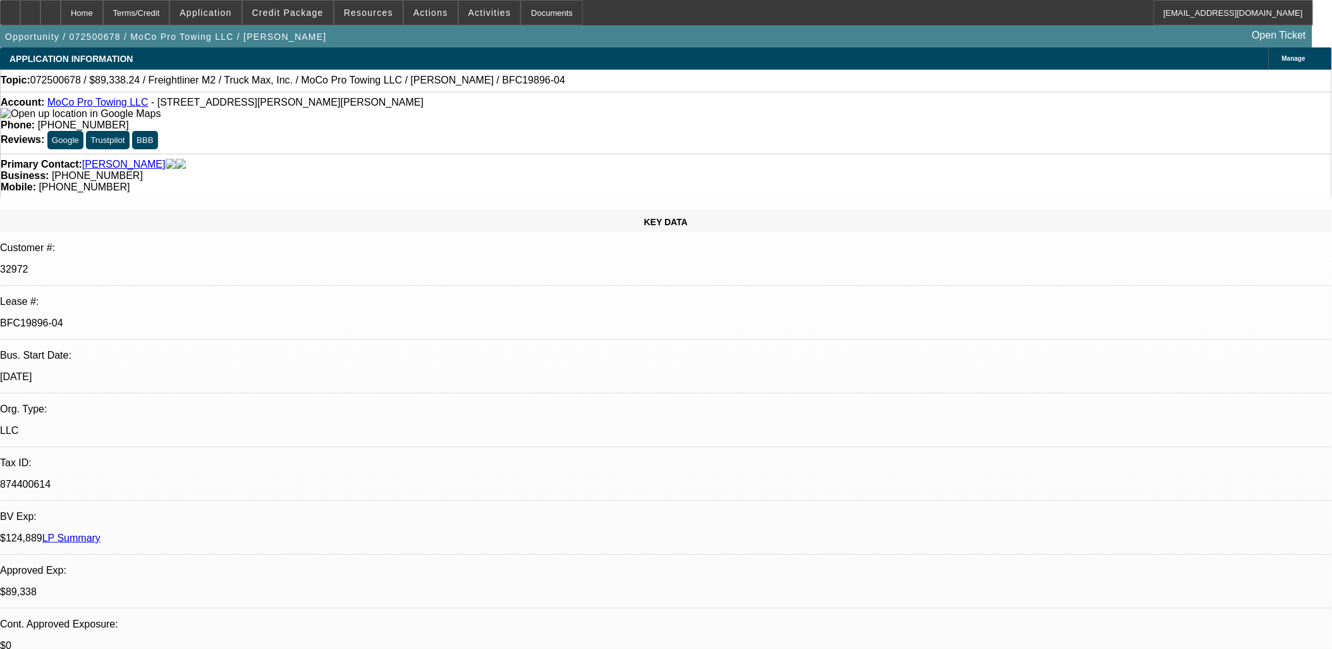
select select "1"
select select "6"
select select "1"
select select "6"
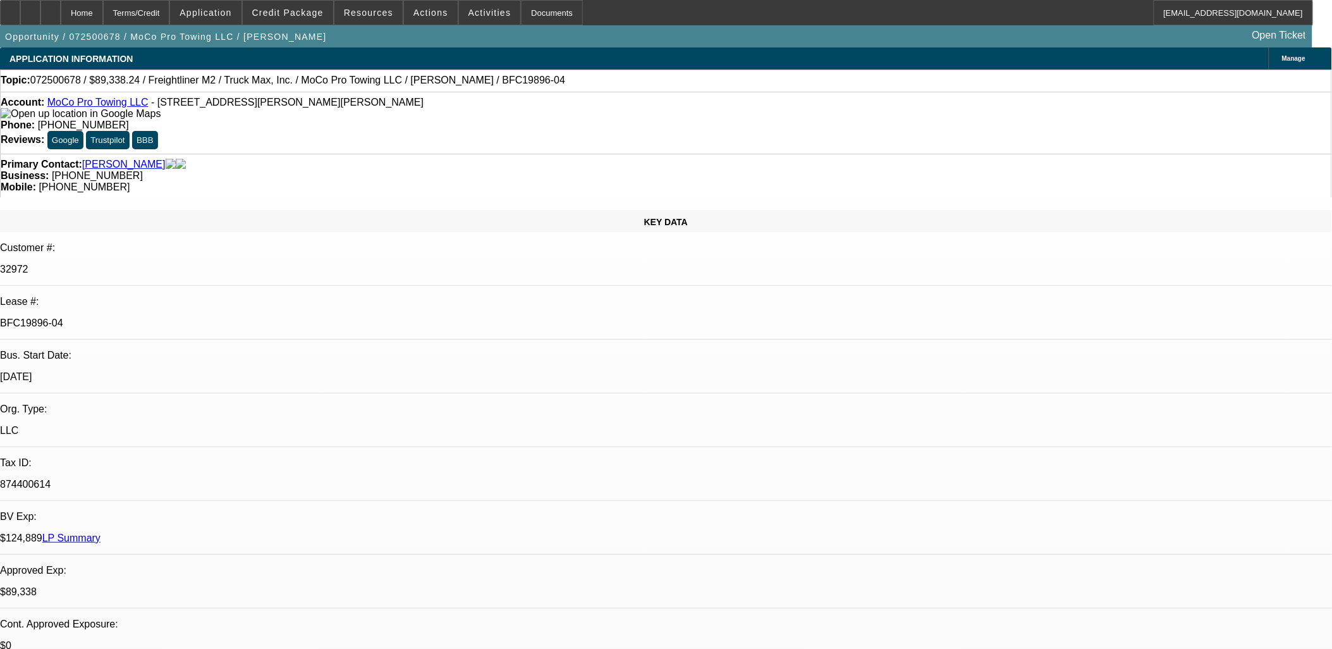
select select "1"
select select "6"
select select "1"
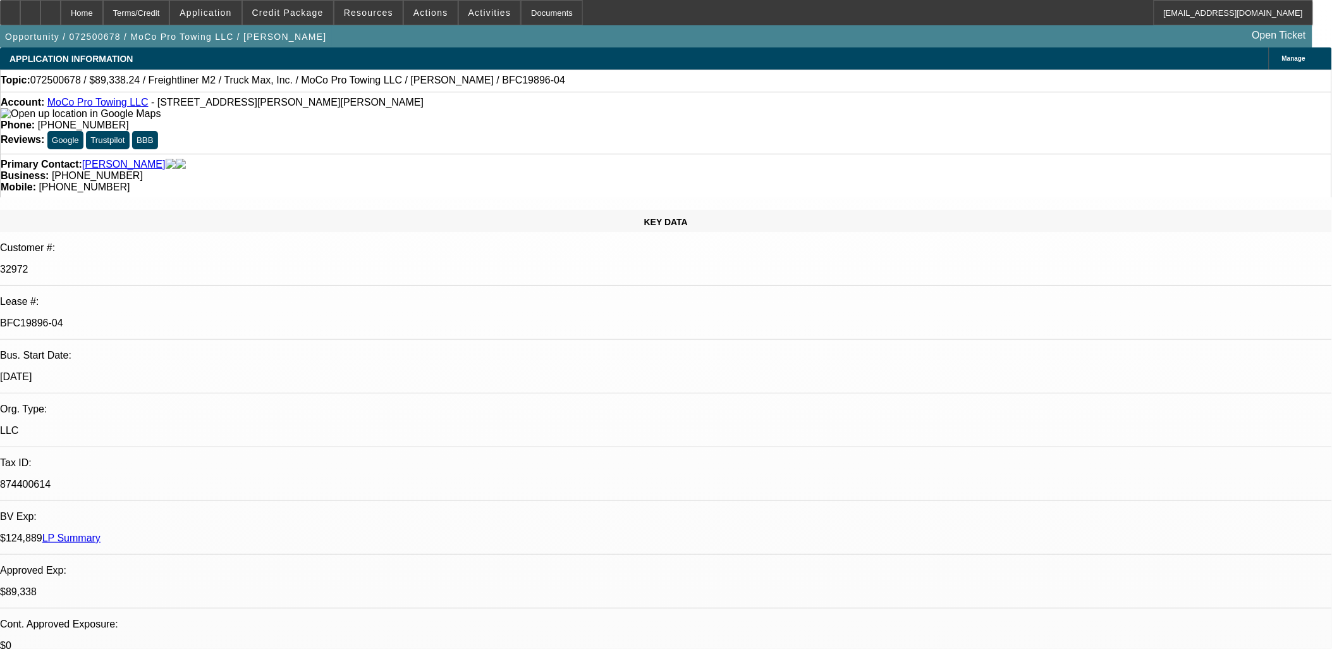
select select "6"
drag, startPoint x: 1079, startPoint y: 457, endPoint x: 900, endPoint y: 460, distance: 179.6
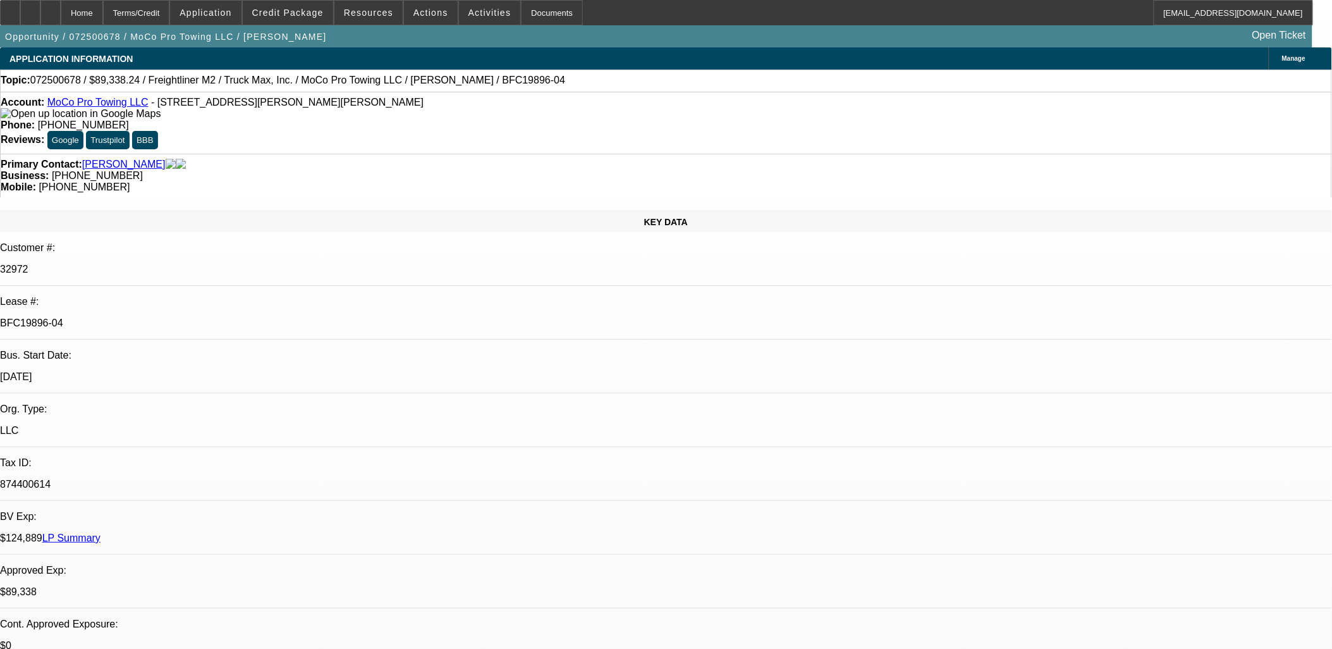
copy p "[STREET_ADDRESS][PERSON_NAME]"
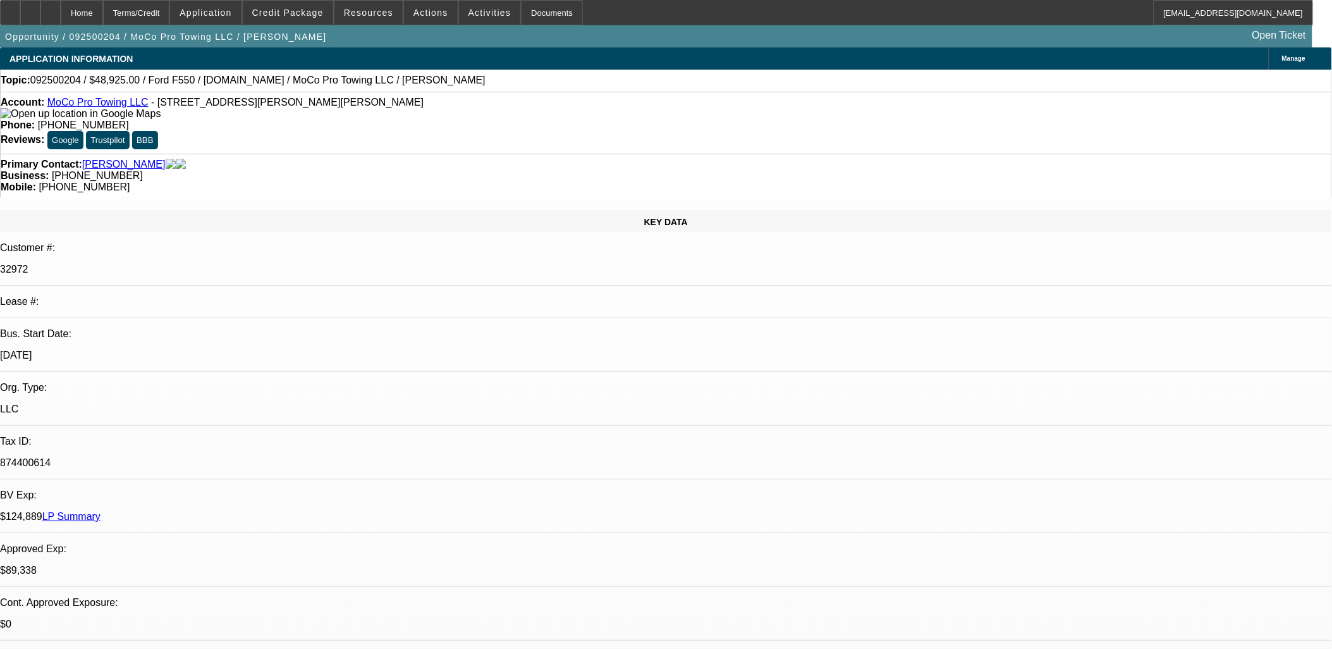
select select "0"
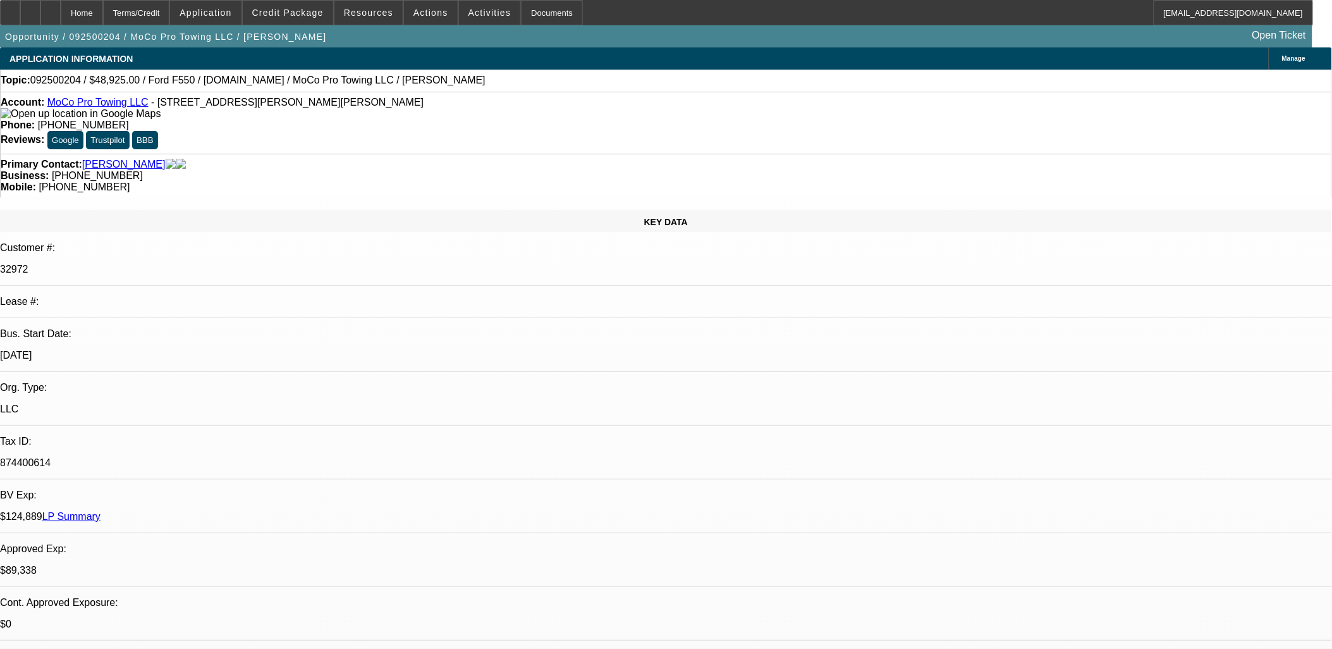
select select "0"
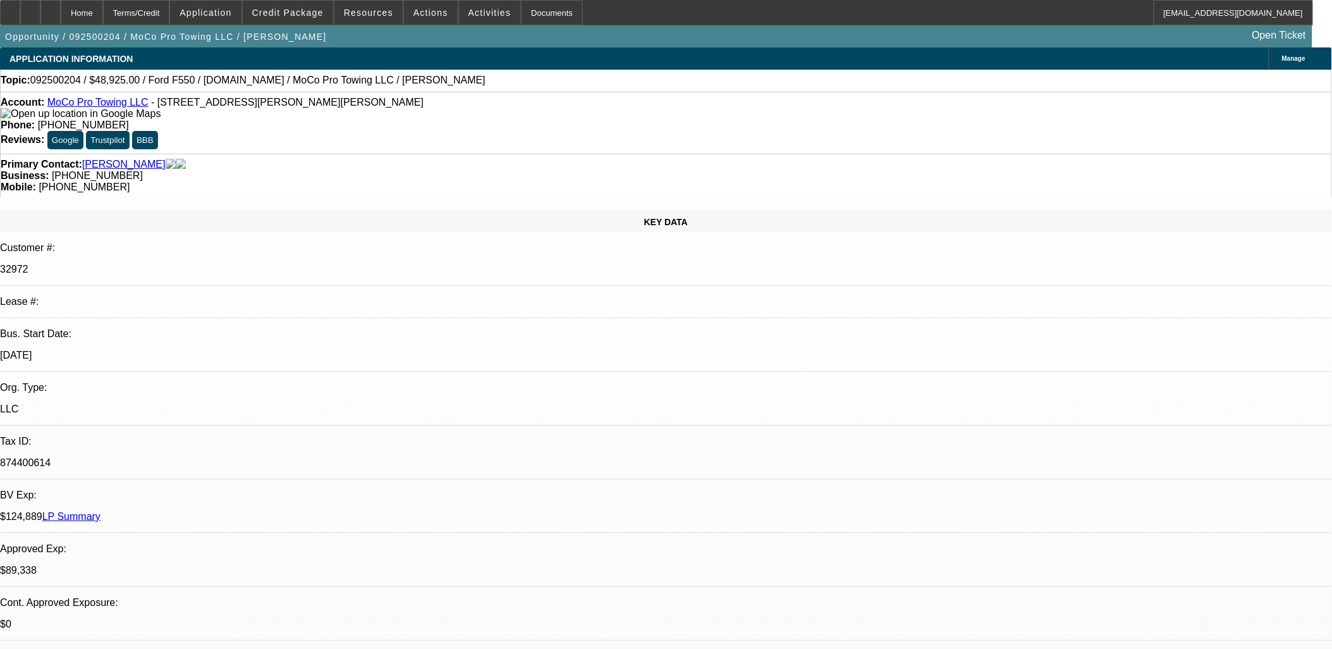
select select "0"
select select "1"
select select "2"
select select "6"
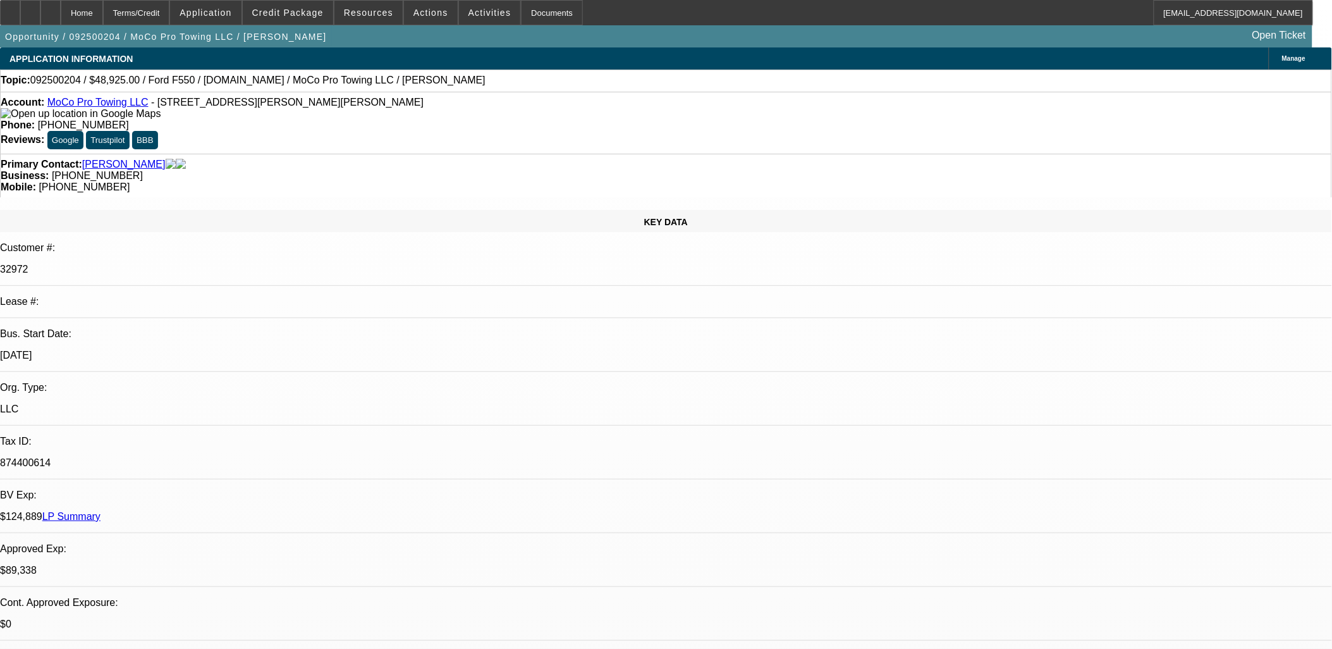
select select "1"
select select "2"
select select "6"
select select "1"
select select "2"
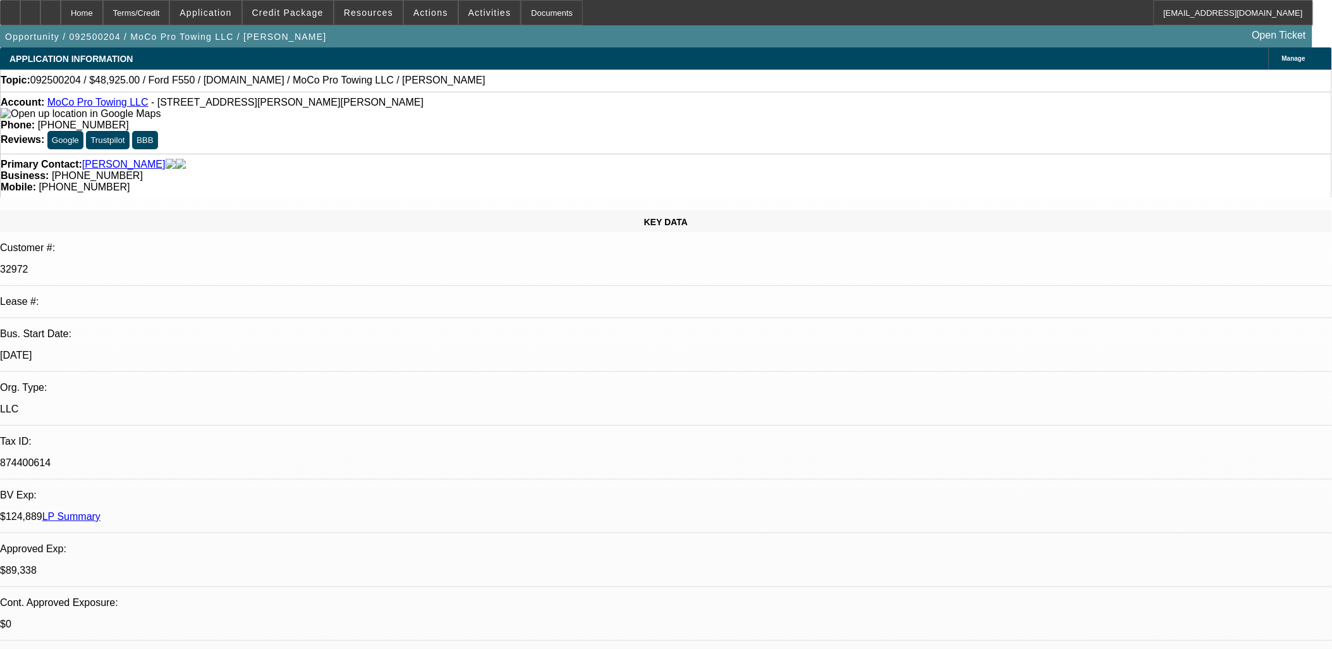
select select "6"
select select "1"
select select "2"
select select "6"
drag, startPoint x: 548, startPoint y: 325, endPoint x: 297, endPoint y: 267, distance: 257.6
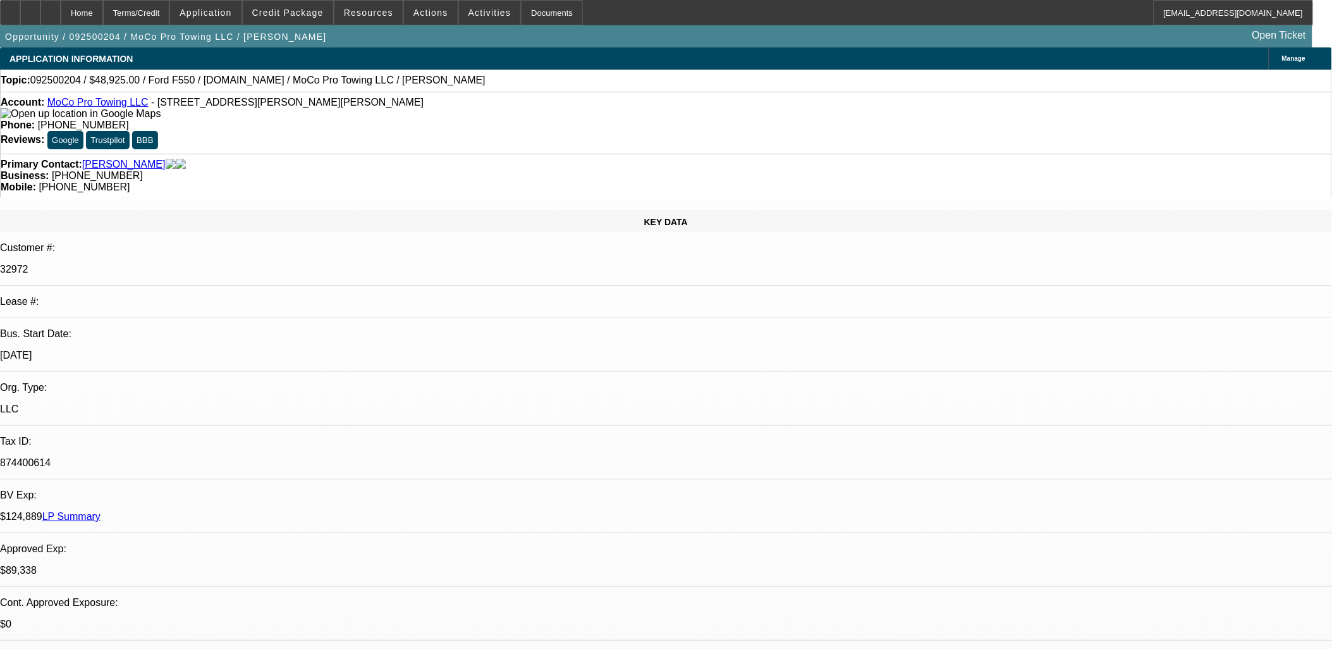
drag, startPoint x: 535, startPoint y: 338, endPoint x: 313, endPoint y: 258, distance: 235.8
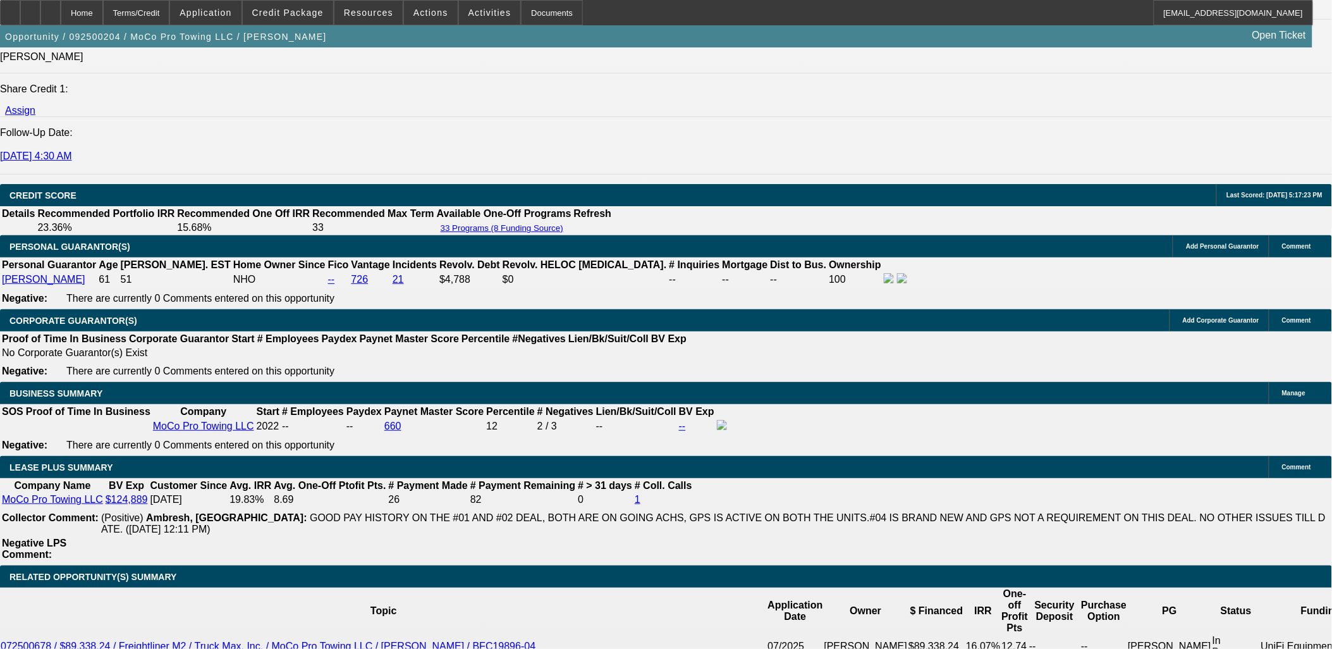
scroll to position [1756, 0]
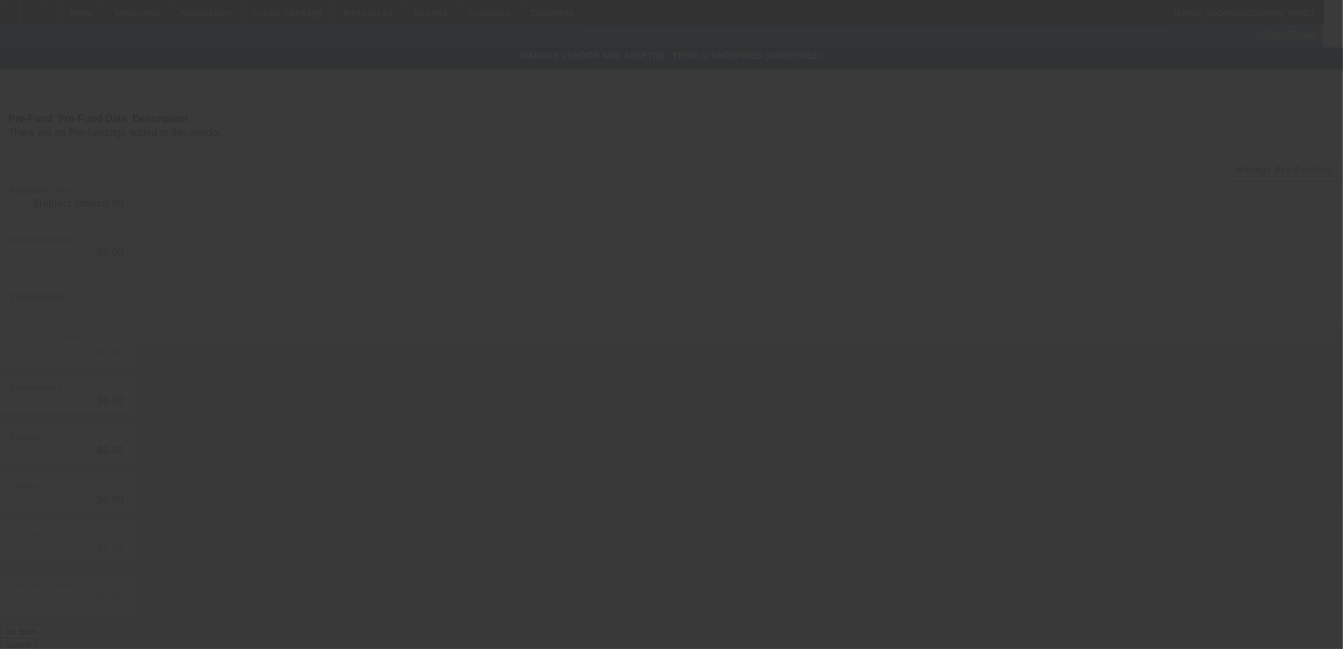
type input "$1,425.00"
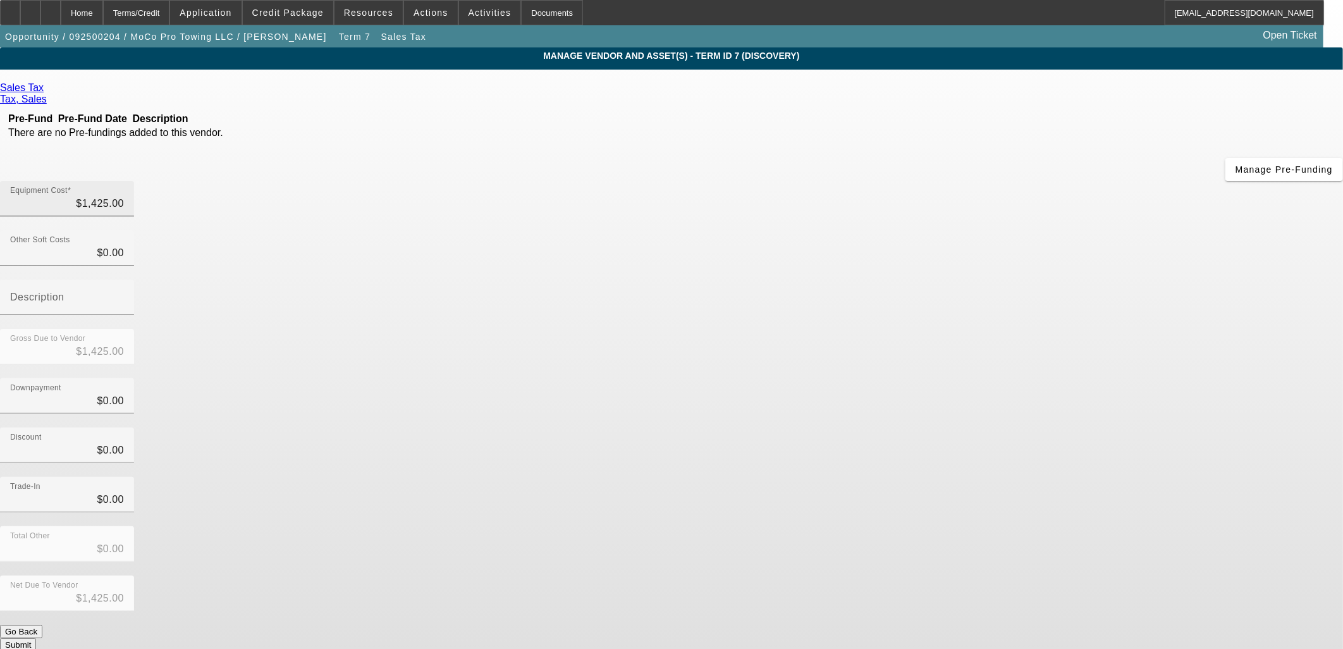
click at [124, 181] on div "Equipment Cost $1,425.00" at bounding box center [67, 198] width 114 height 35
click at [124, 196] on input "1425" at bounding box center [67, 203] width 114 height 15
type input "3"
type input "$3.00"
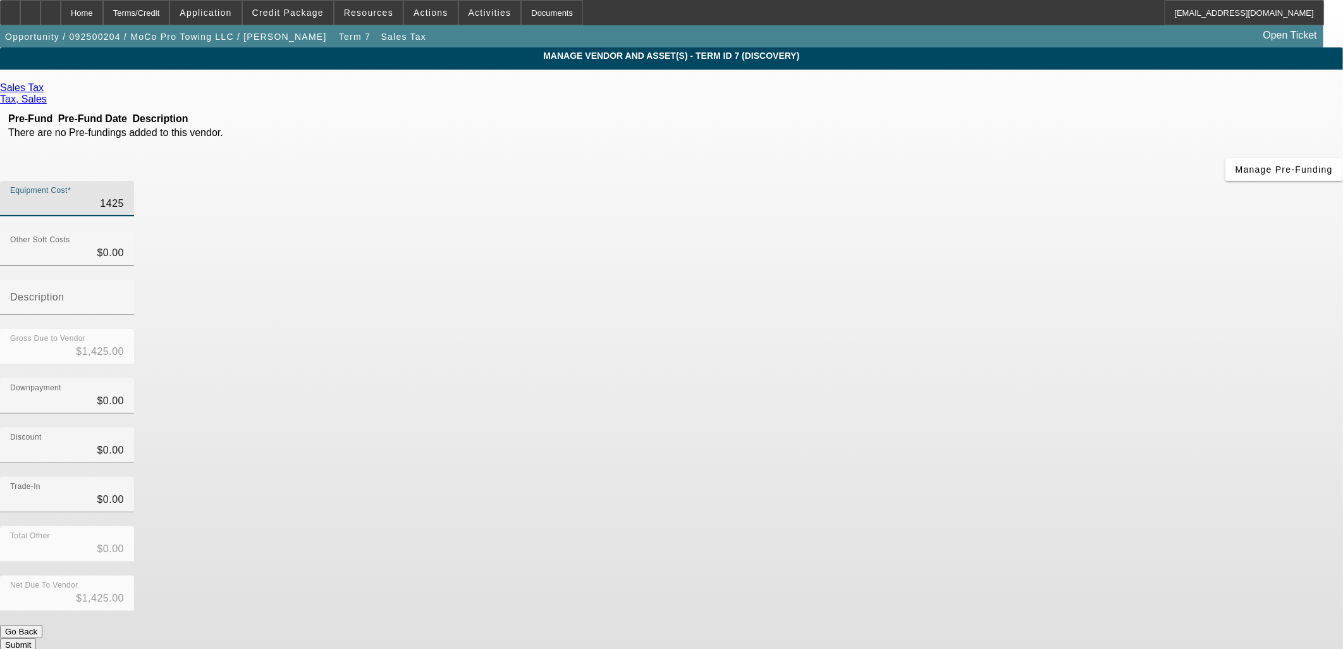
type input "$3.00"
type input "33"
type input "$33.00"
type input "332"
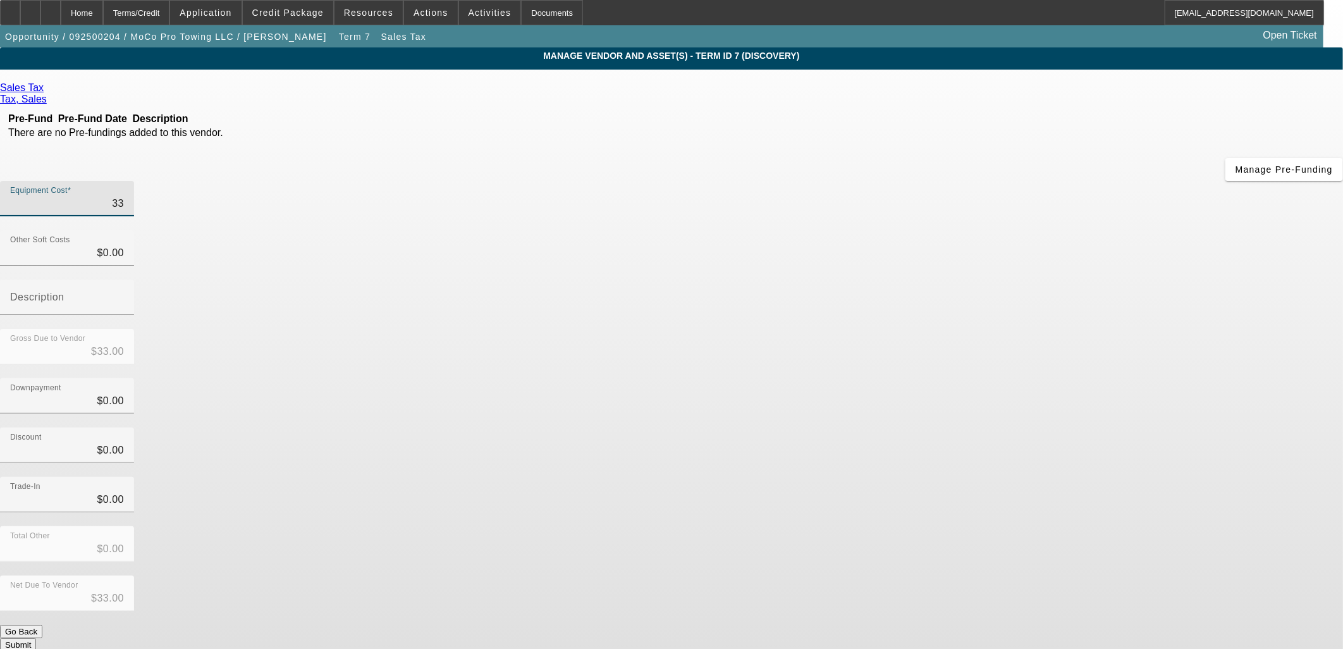
type input "$332.00"
type input "3325"
type input "$3,325.00"
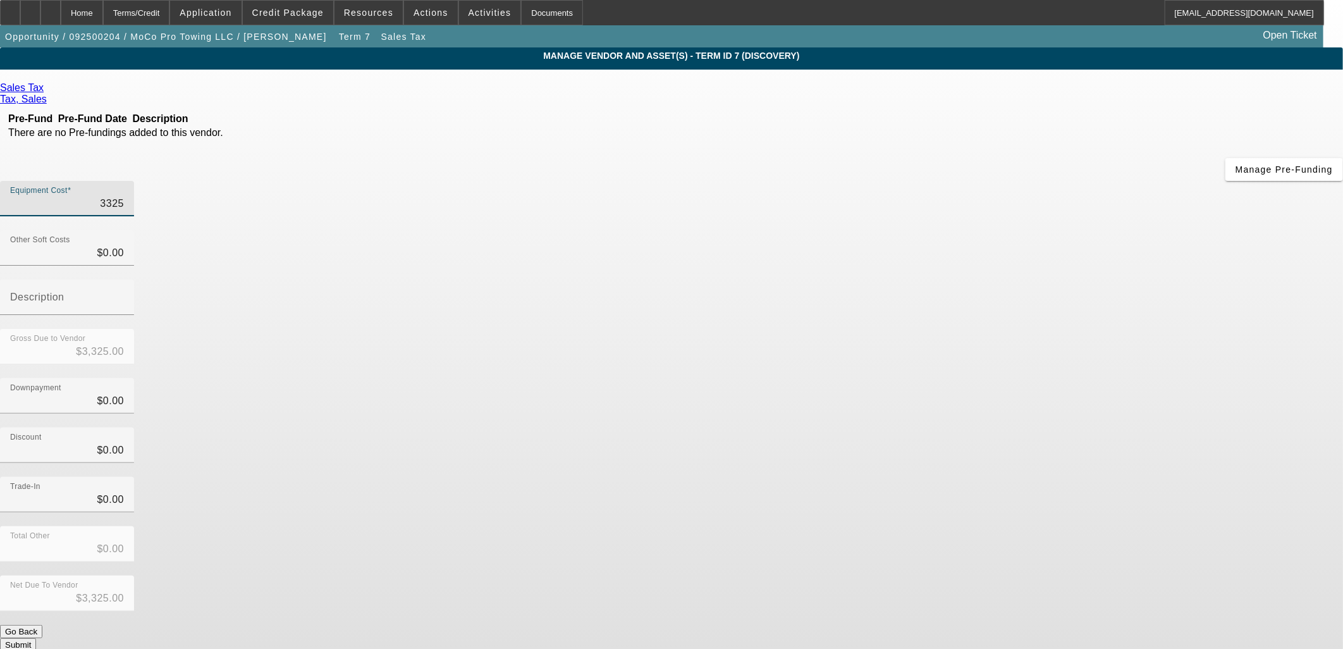
type input "$3,325.00"
click at [36, 638] on button "Submit" at bounding box center [18, 644] width 36 height 13
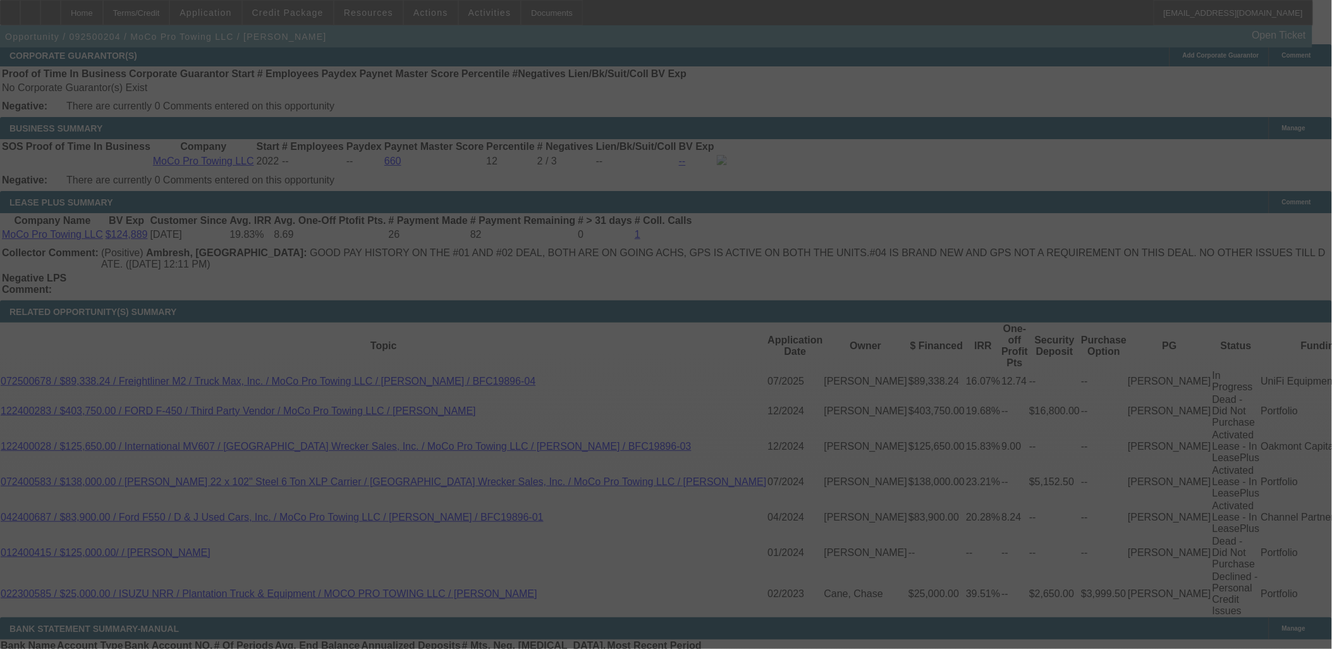
scroll to position [1977, 0]
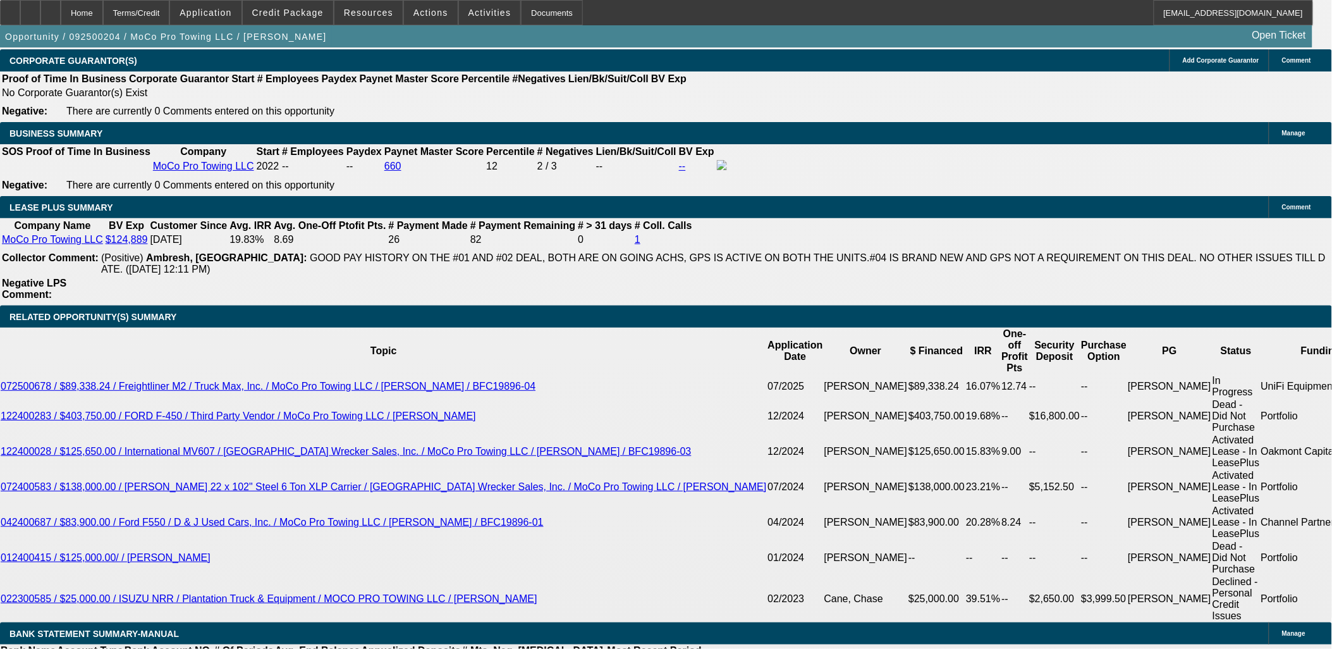
select select "0"
select select "2"
select select "0"
select select "6"
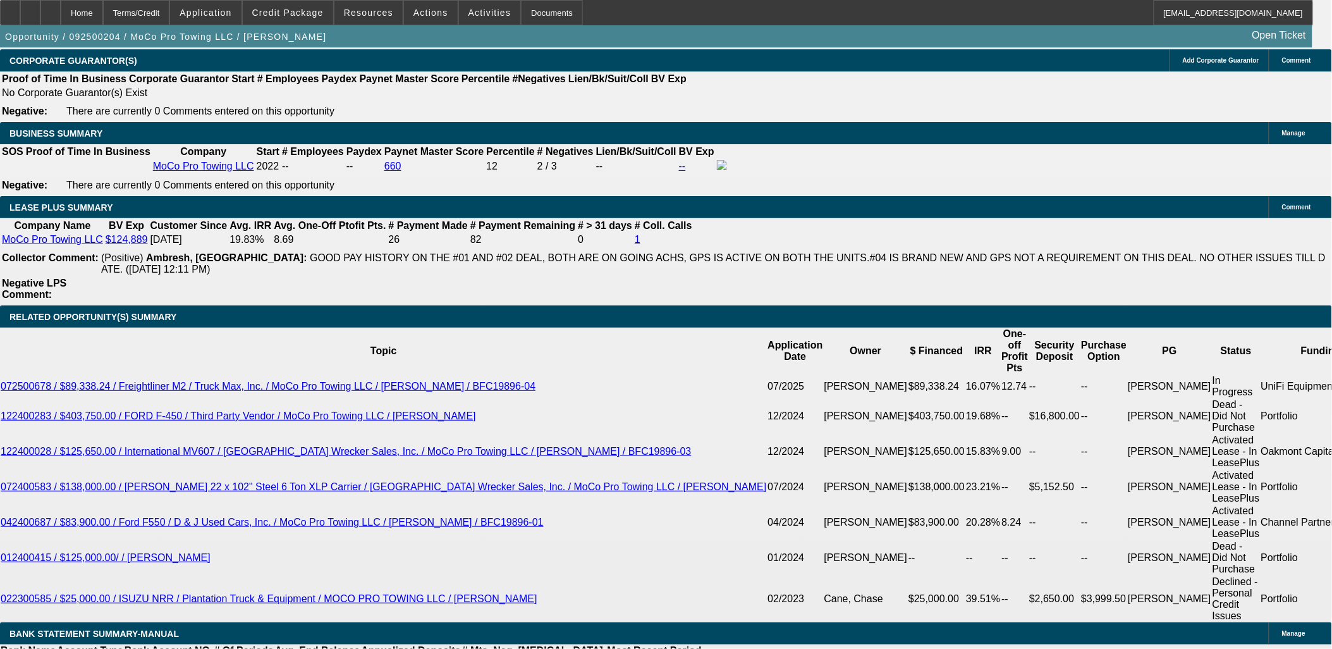
select select "0"
select select "2"
select select "0"
select select "6"
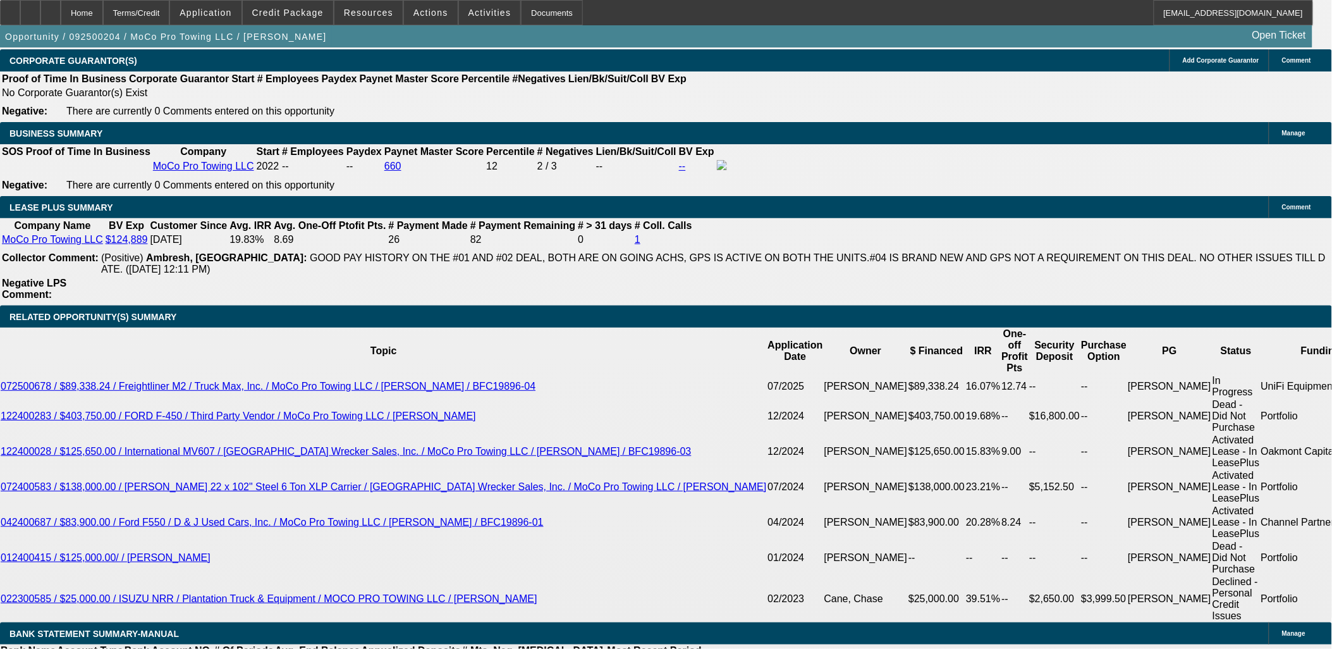
select select "0"
select select "2"
select select "0"
select select "6"
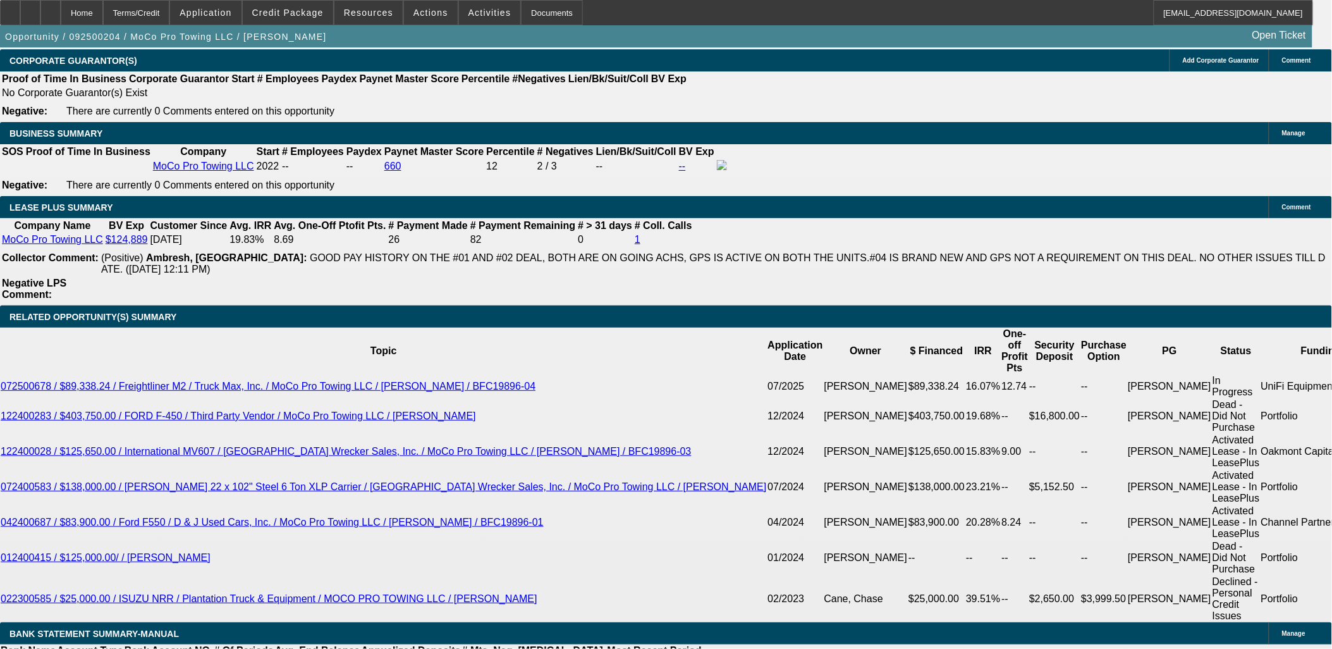
select select "0"
select select "2"
select select "0"
select select "6"
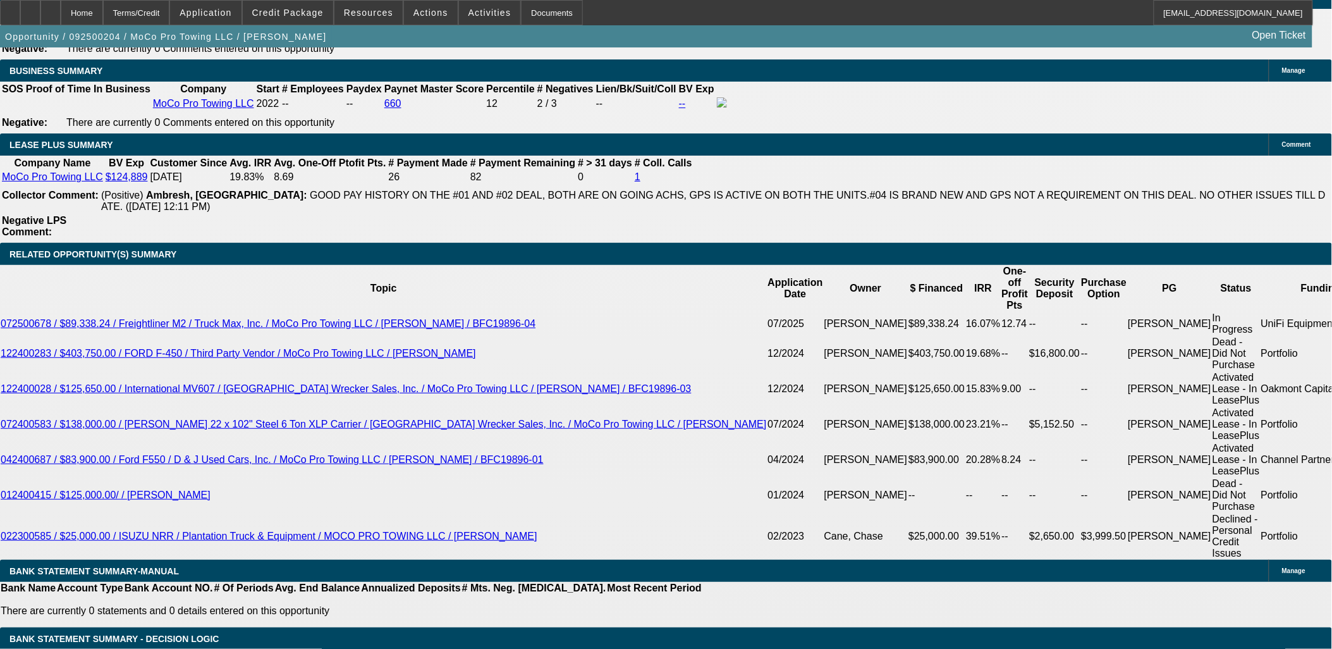
scroll to position [2048, 0]
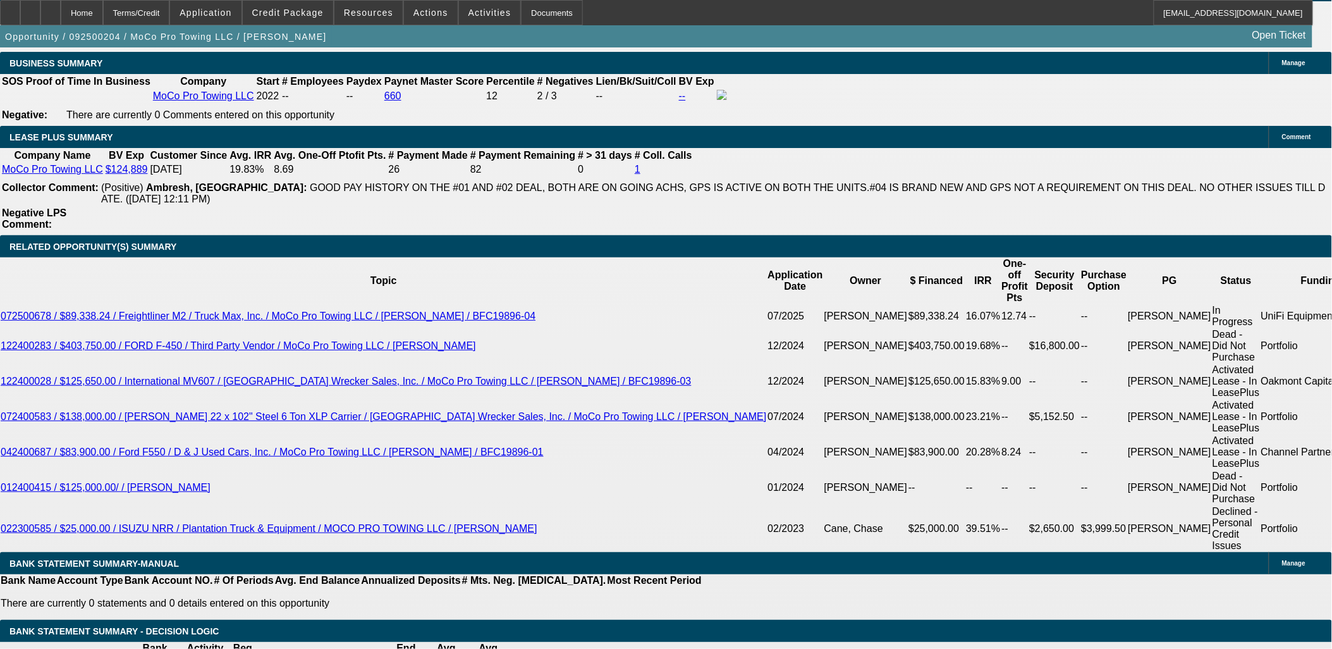
drag, startPoint x: 224, startPoint y: 350, endPoint x: 285, endPoint y: 374, distance: 64.7
type input "1399."
type input "UNKNOWN"
type input "14.4"
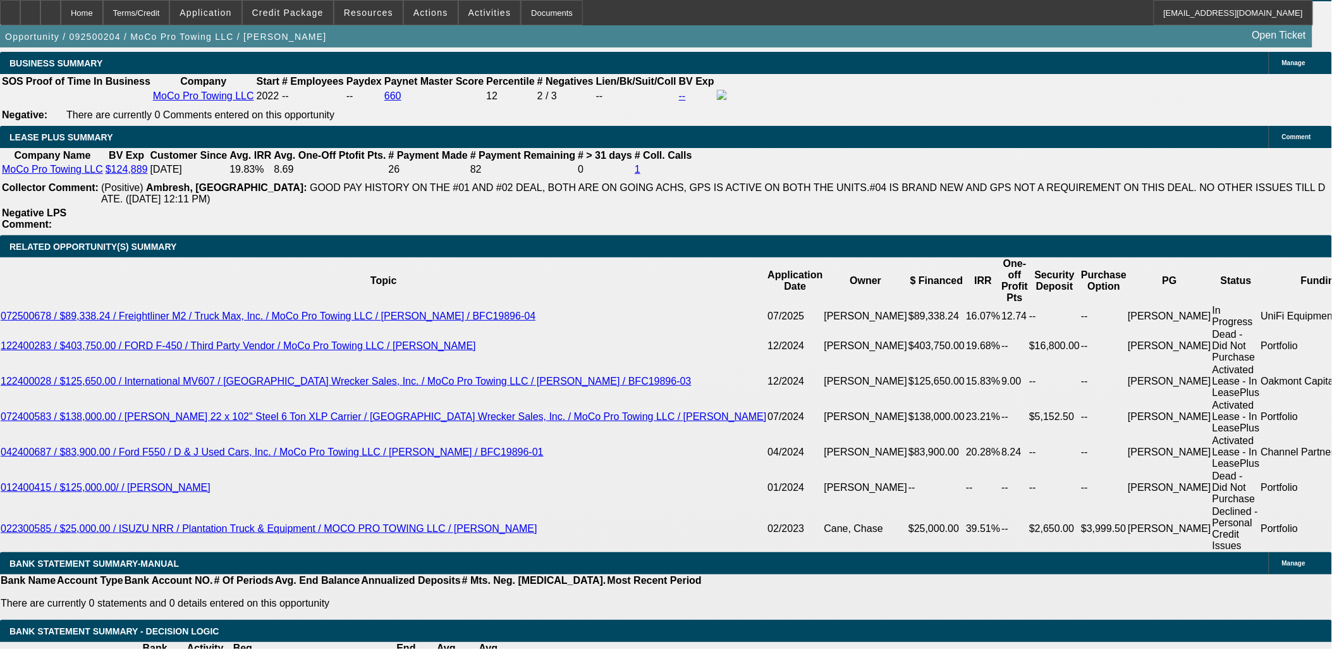
type input "$1,399.99"
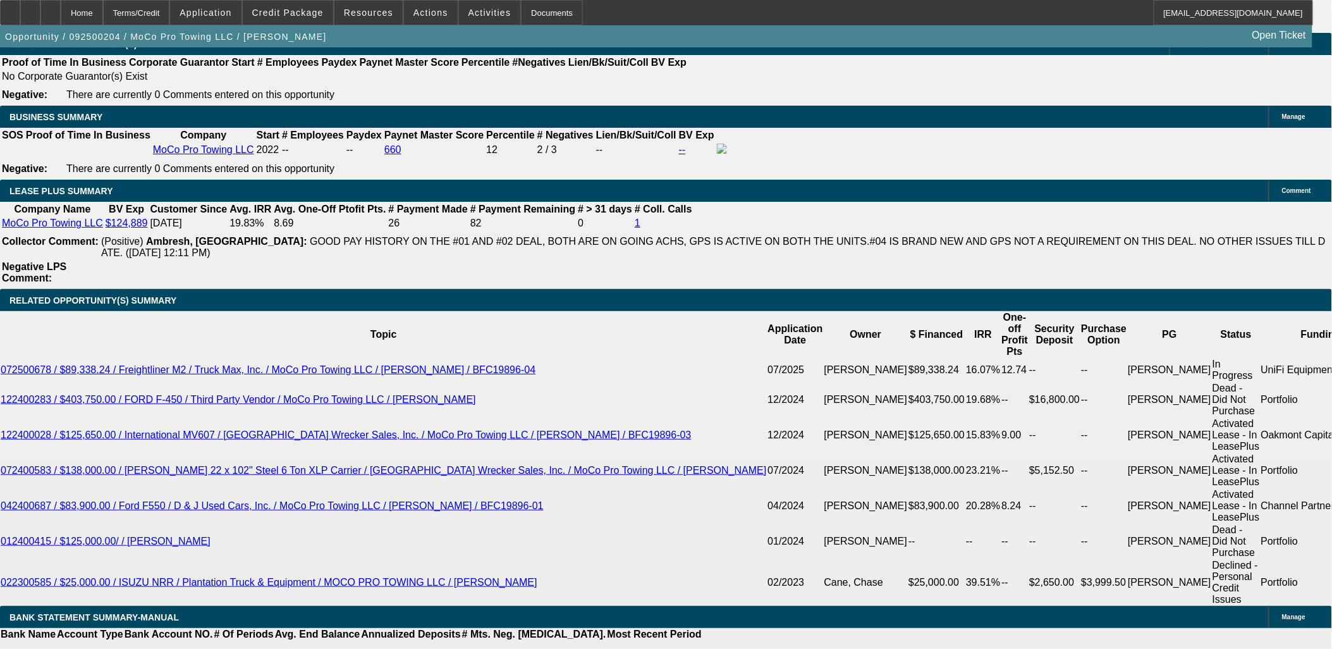
scroll to position [1907, 0]
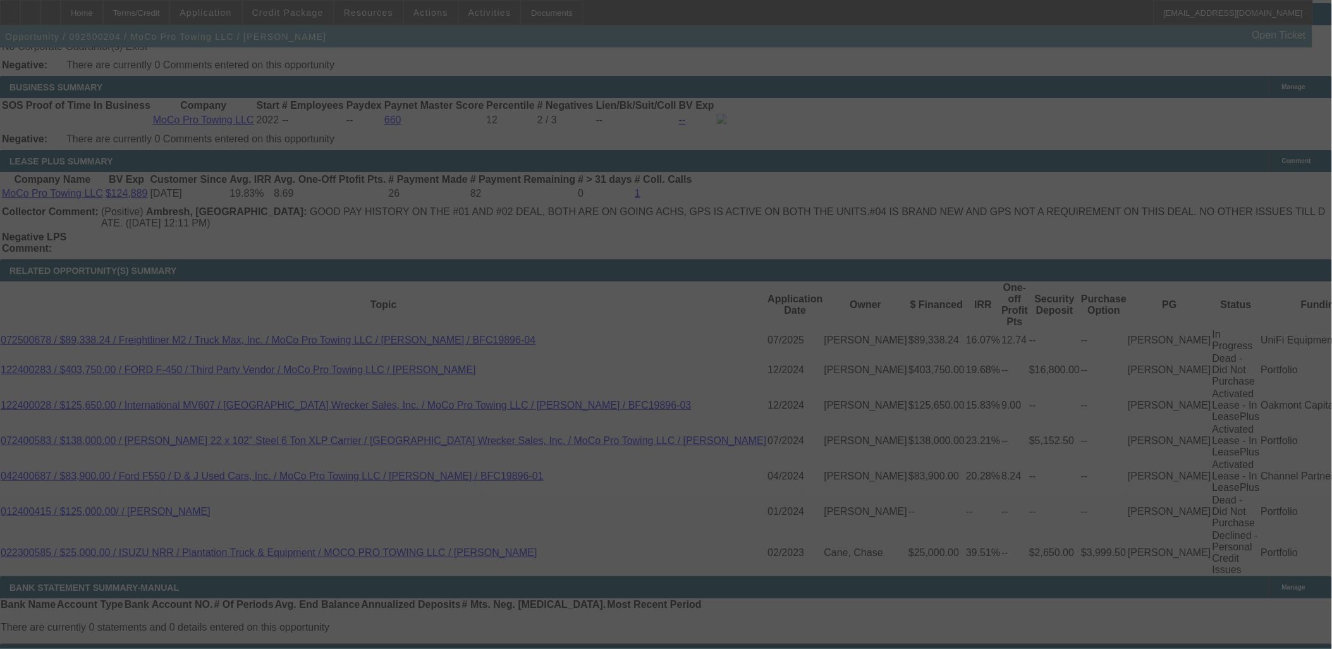
scroll to position [2048, 0]
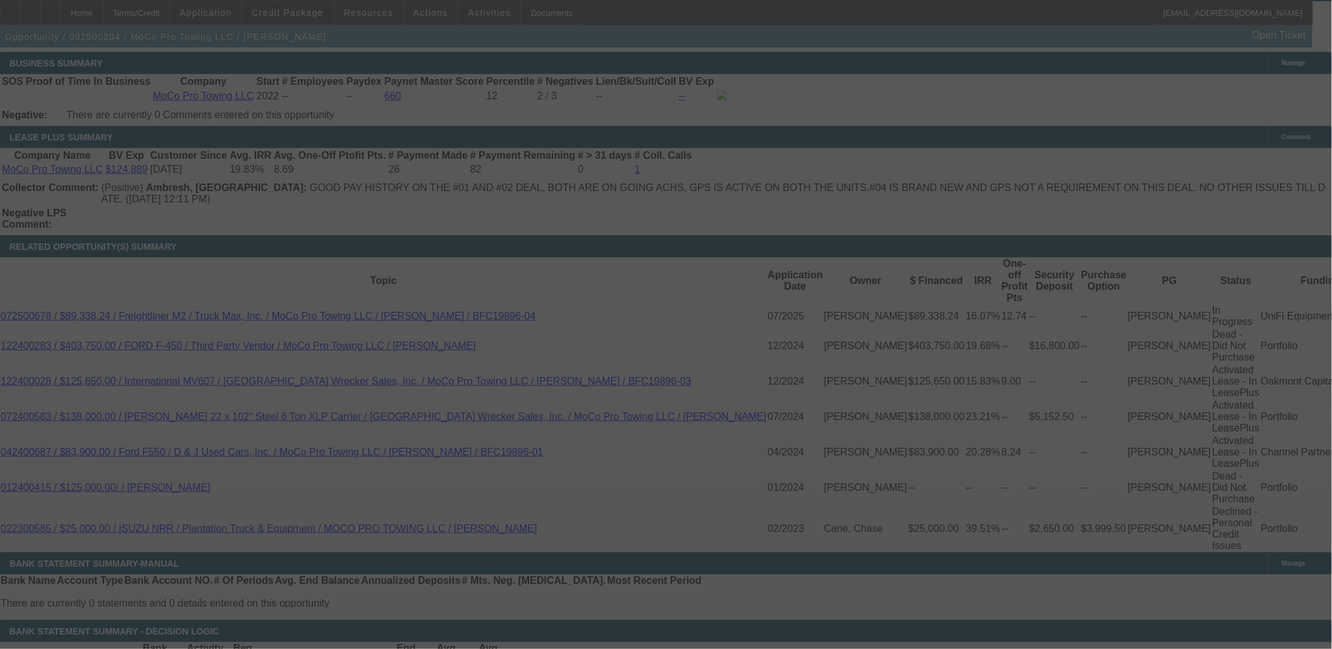
select select "0"
select select "2"
select select "0"
select select "6"
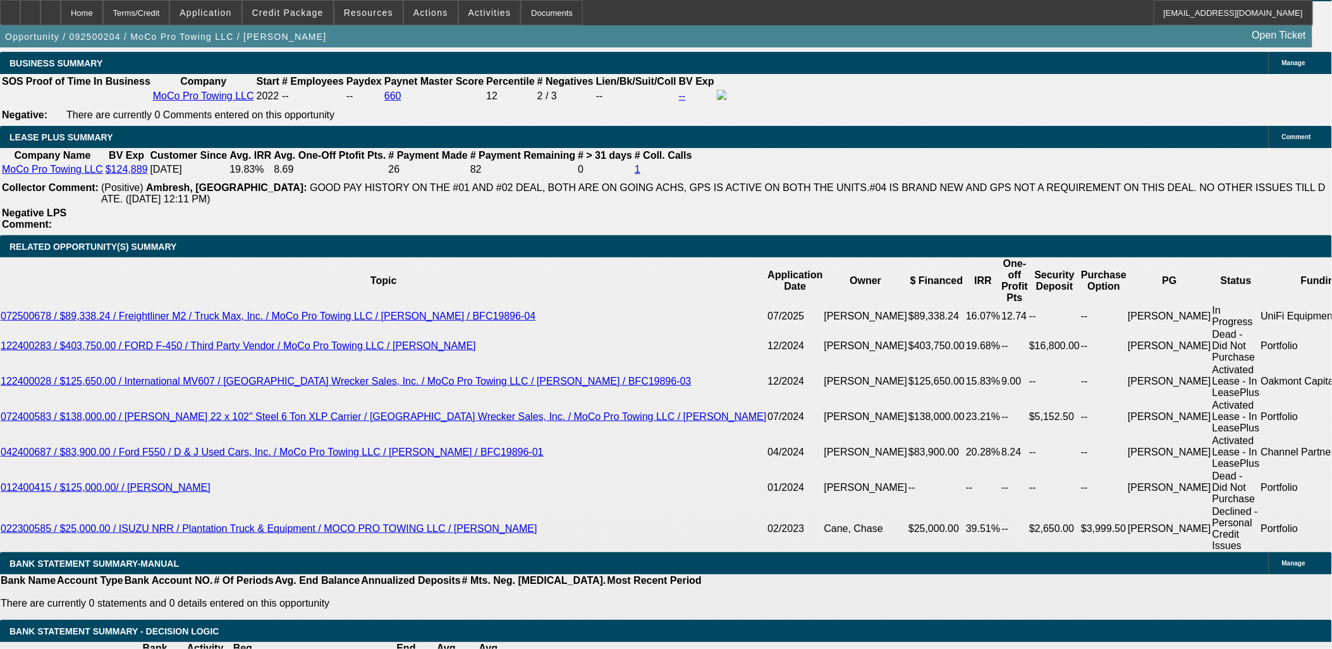
type input "1394.99"
type input "UNKNOWN"
type input "14.2"
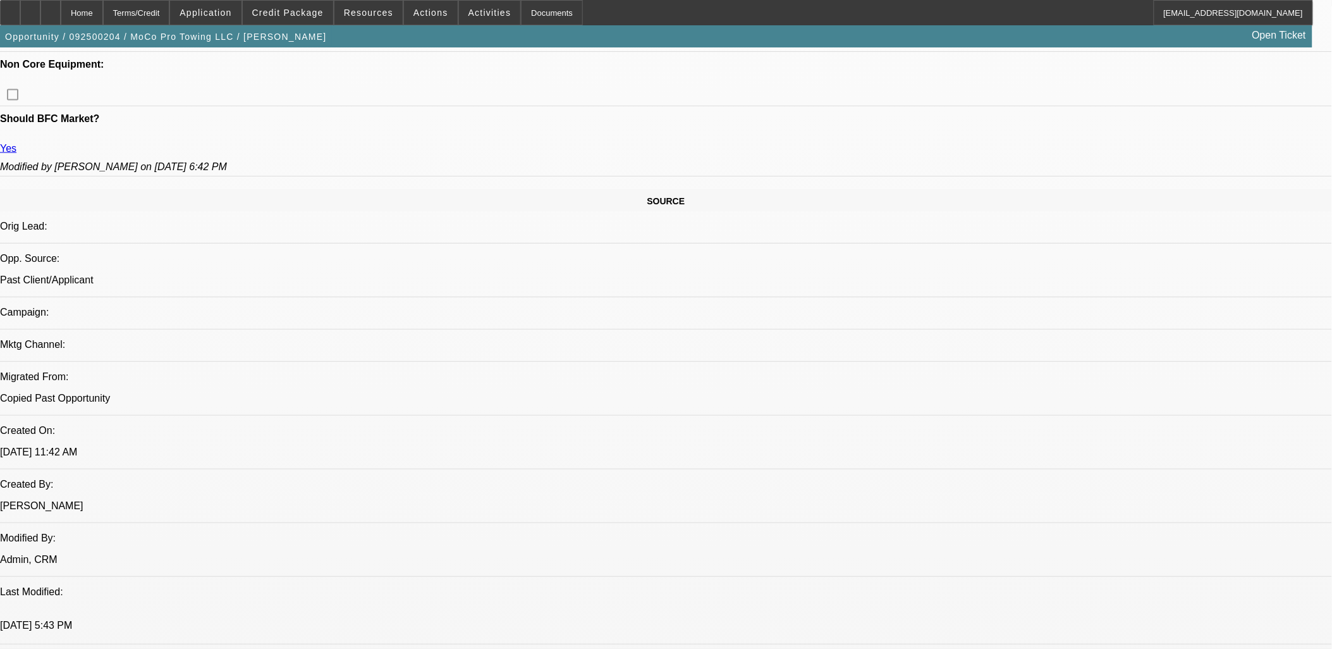
scroll to position [1697, 0]
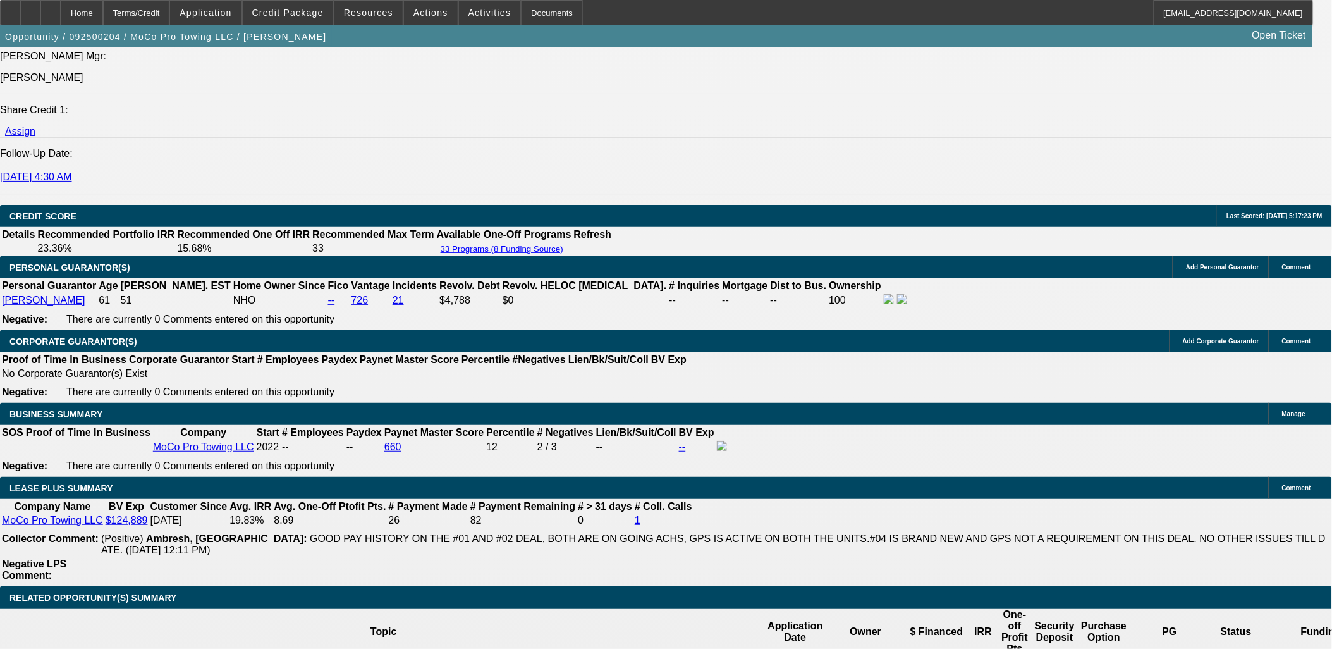
type input "$1,394.99"
drag, startPoint x: 205, startPoint y: 364, endPoint x: 207, endPoint y: 355, distance: 8.4
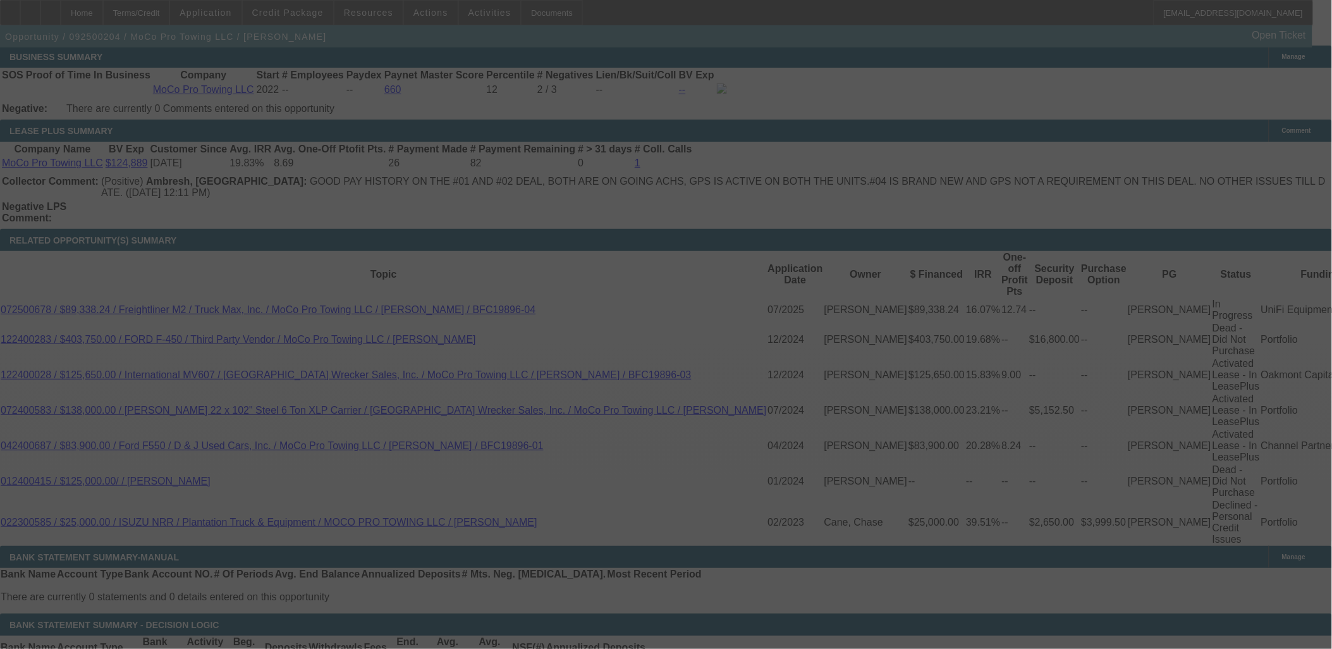
scroll to position [2048, 0]
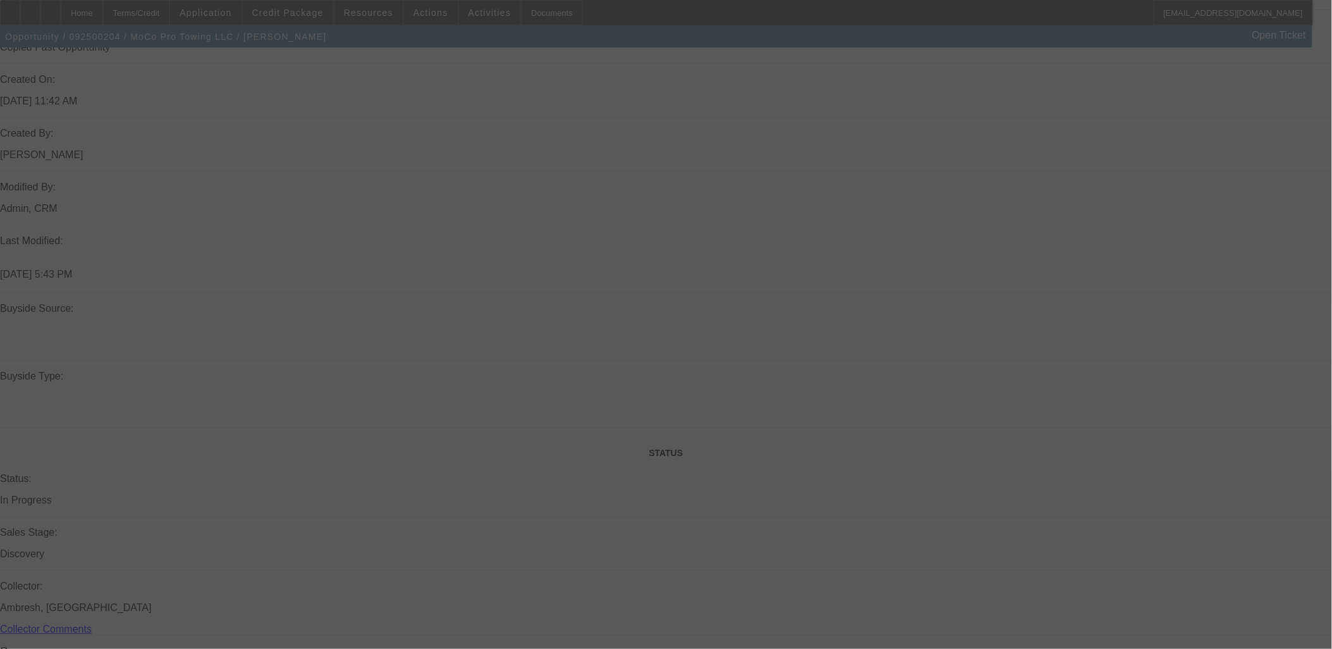
select select "0"
select select "2"
select select "0"
select select "6"
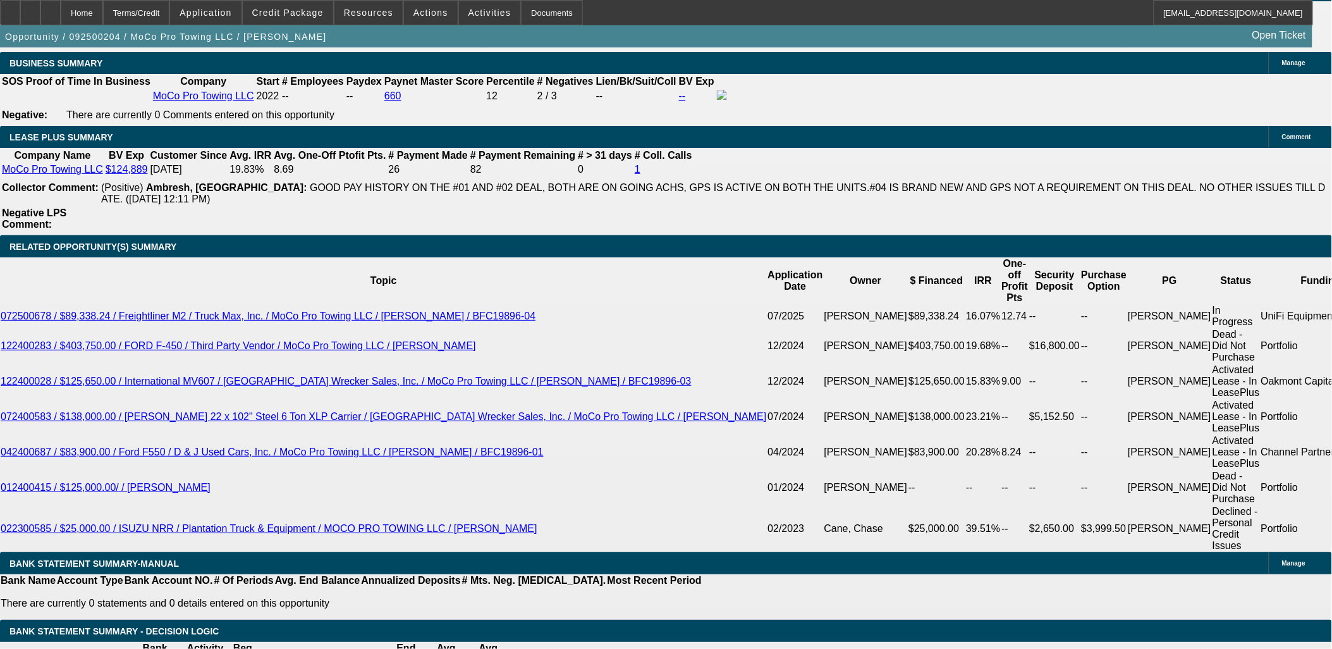
type input "$1,394.99"
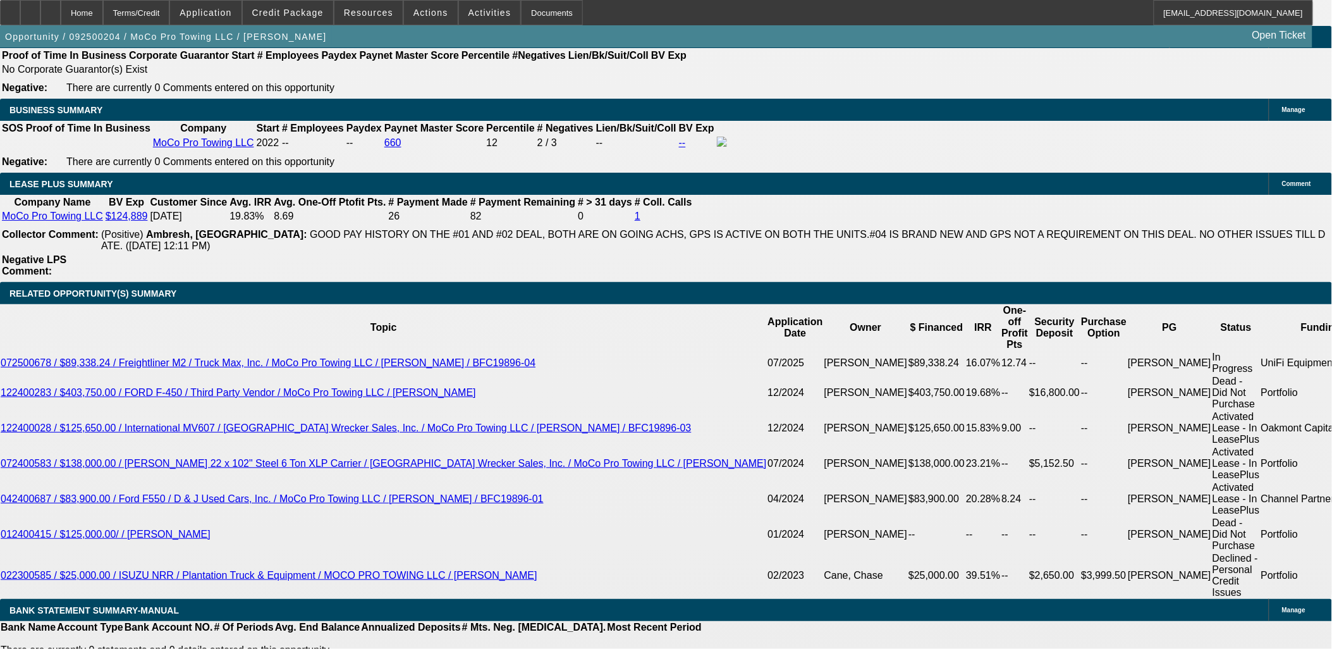
scroll to position [1977, 0]
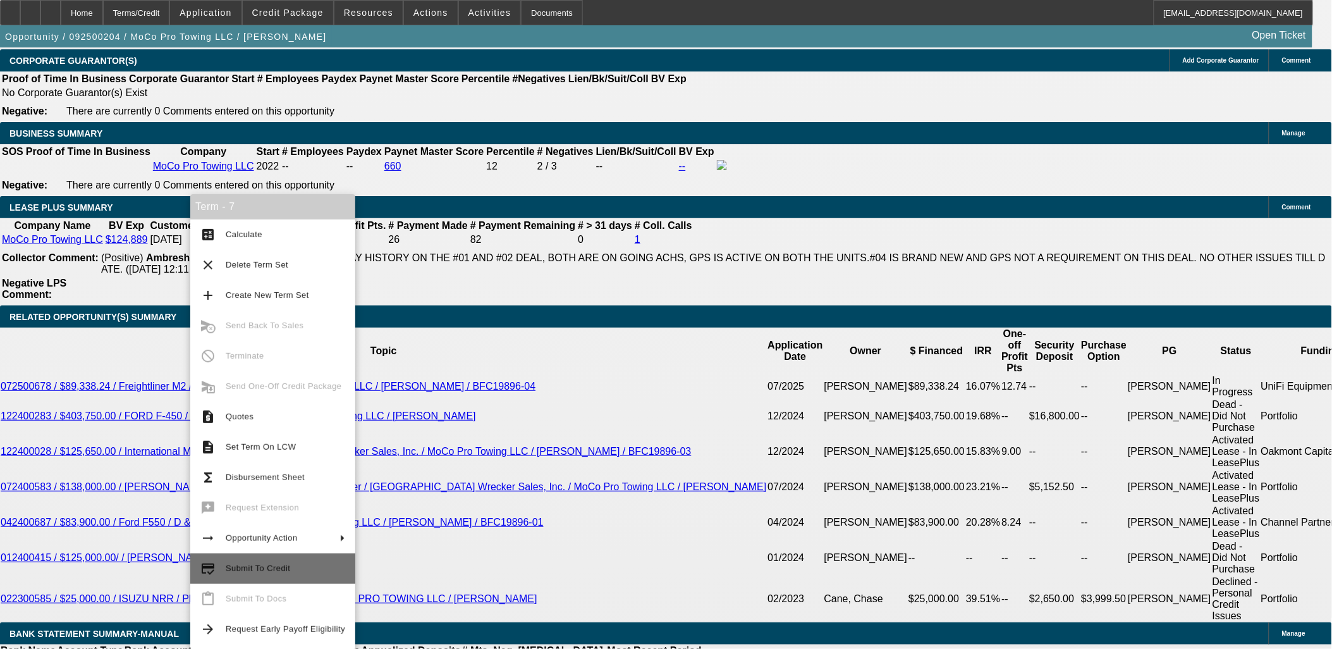
click at [290, 574] on span "Submit To Credit" at bounding box center [286, 568] width 120 height 15
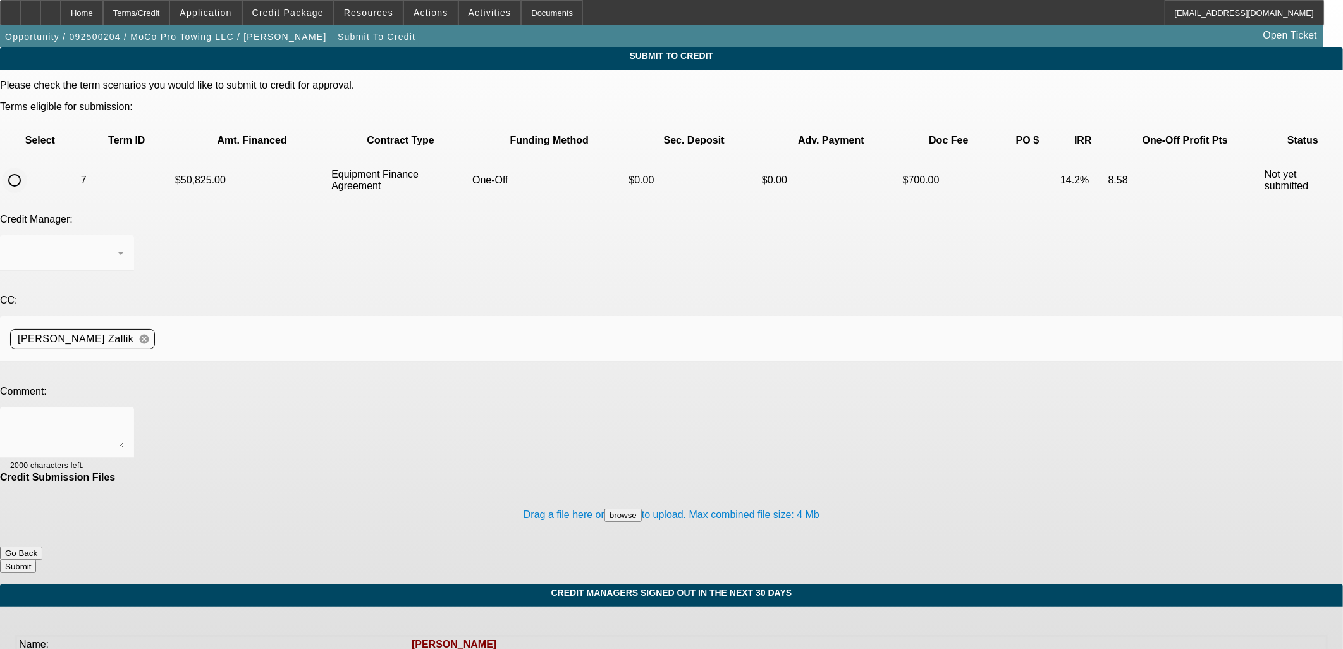
drag, startPoint x: 67, startPoint y: 150, endPoint x: 58, endPoint y: 147, distance: 9.2
click at [27, 168] on div at bounding box center [14, 180] width 25 height 25
click at [30, 165] on div at bounding box center [14, 180] width 30 height 30
radio input "true"
paste textarea "Signed sales agreement uploaded under Equipment Quote. Please send back to get …"
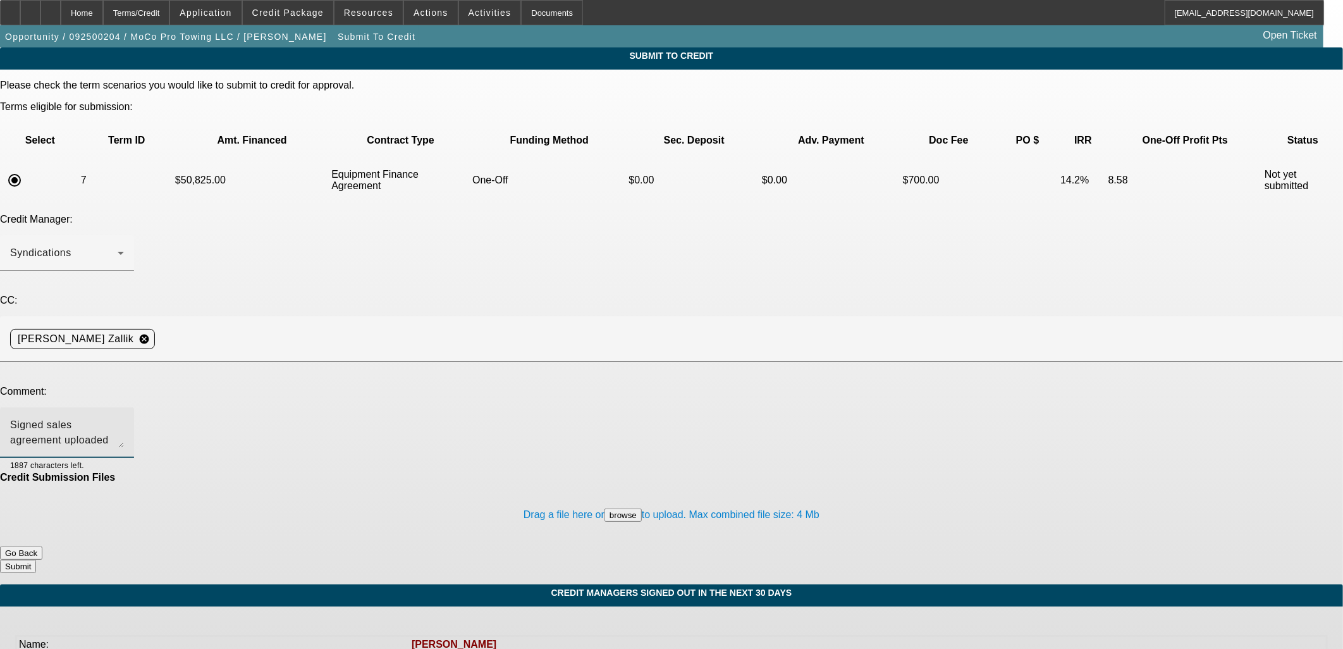
type textarea "Signed sales agreement uploaded under Equipment Quote. Please send back to get …"
click at [36, 560] on button "Submit" at bounding box center [18, 566] width 36 height 13
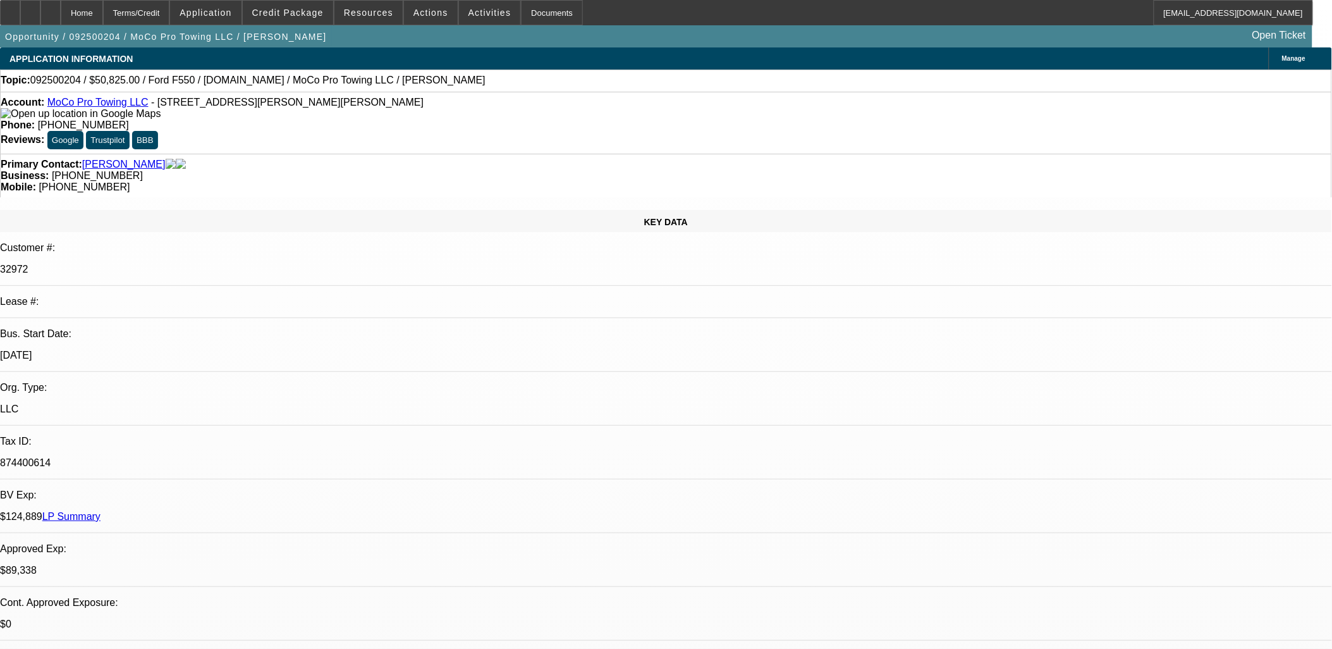
select select "0"
select select "2"
select select "0"
select select "6"
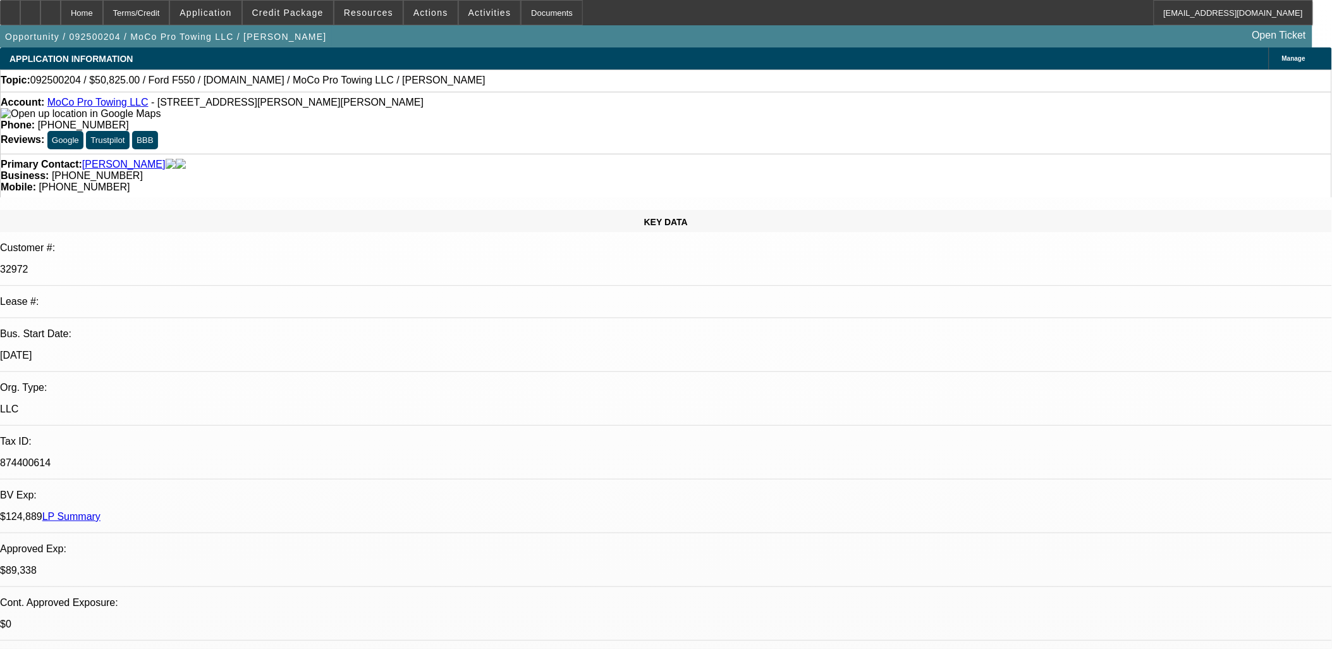
select select "0"
select select "2"
select select "0"
select select "6"
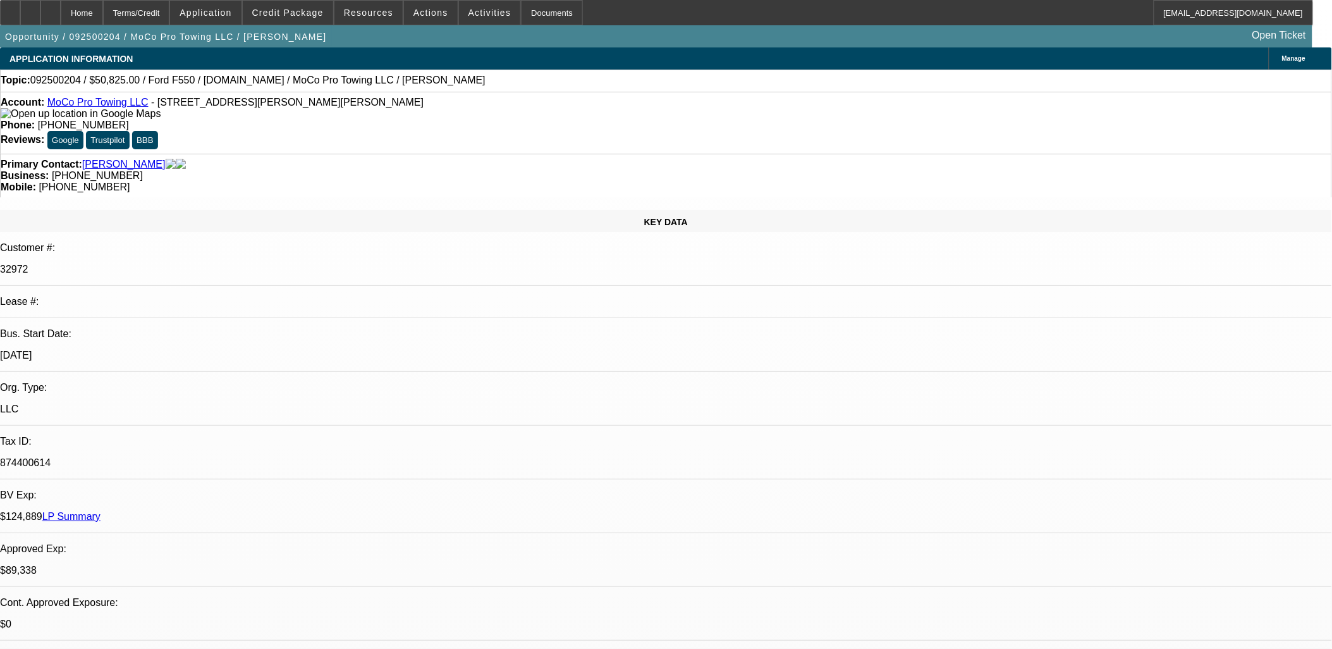
select select "0"
select select "2"
select select "0"
select select "6"
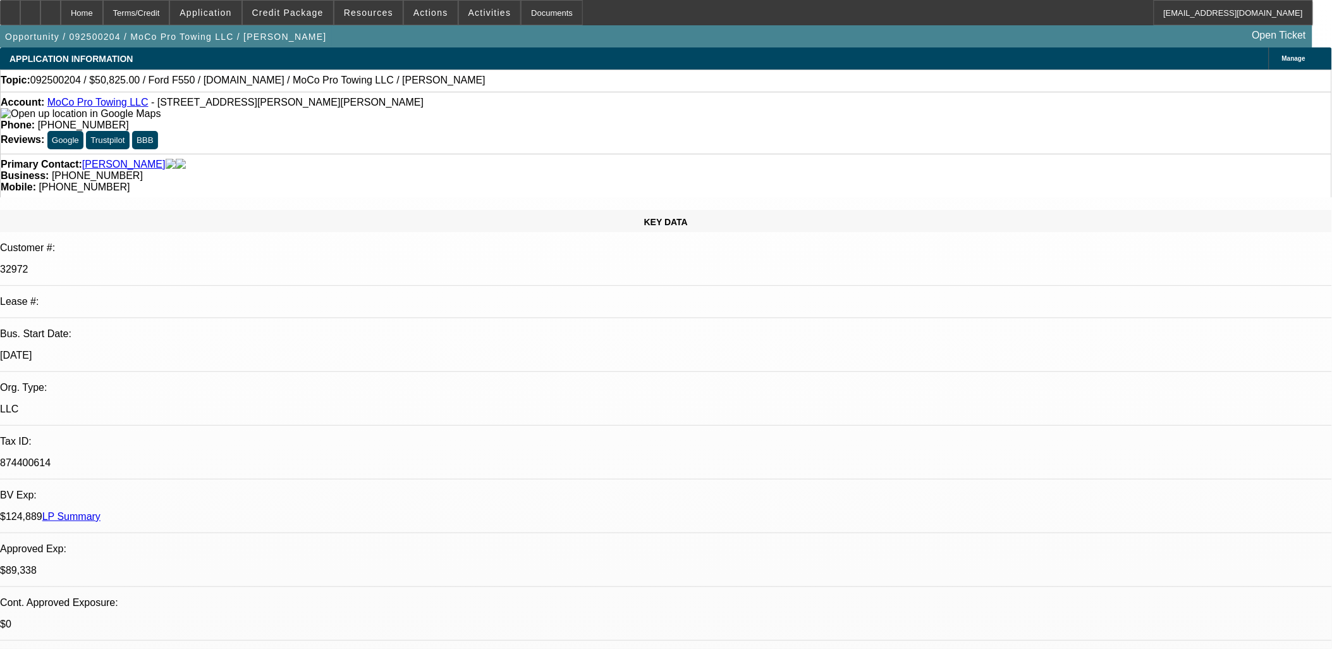
select select "0"
select select "2"
select select "0"
select select "6"
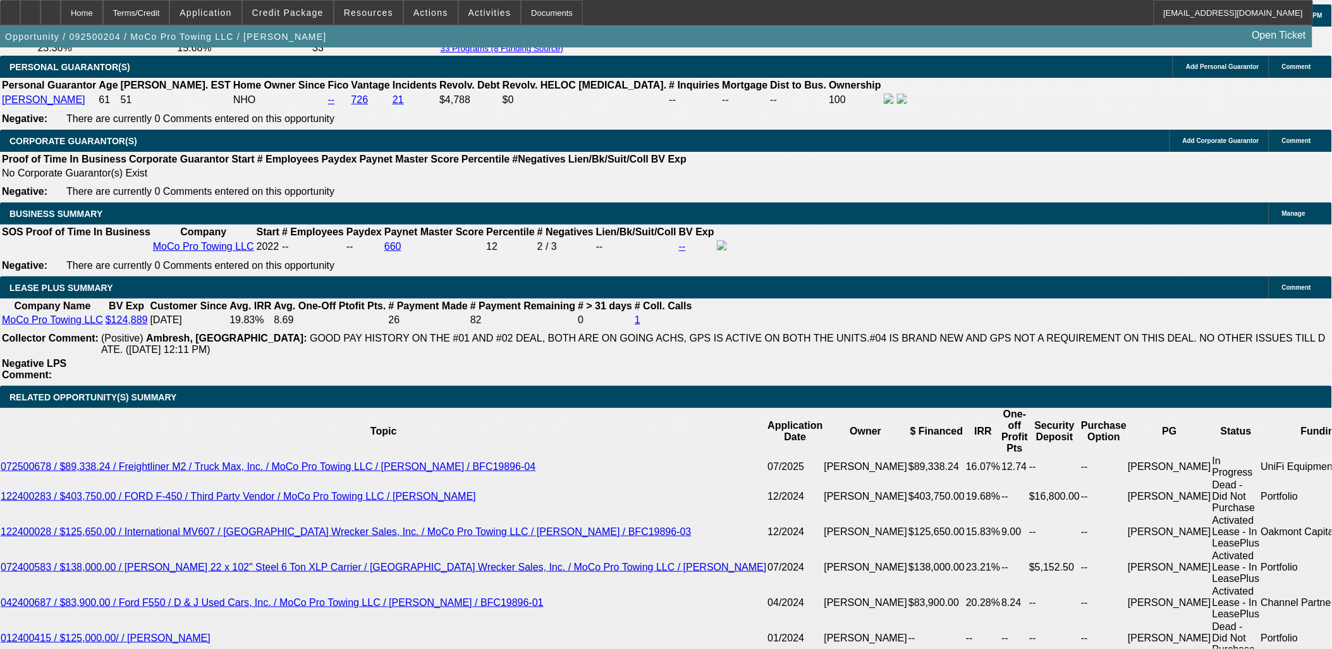
scroll to position [1405, 0]
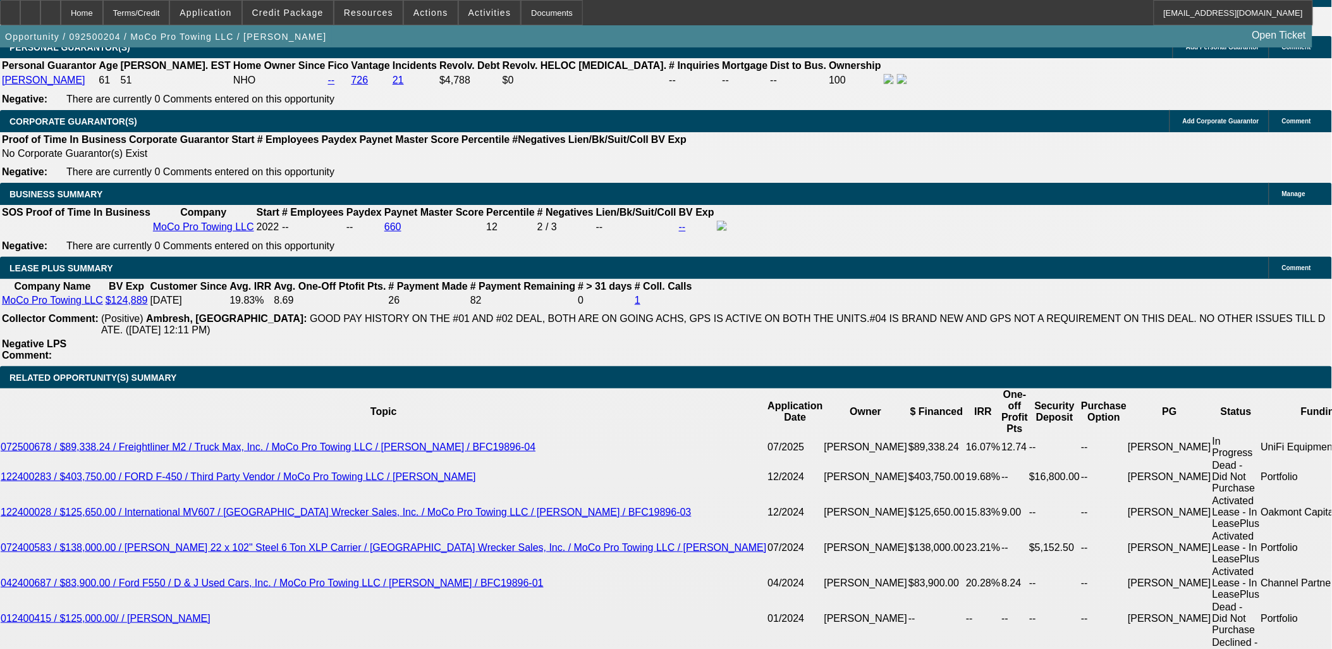
scroll to position [0, 0]
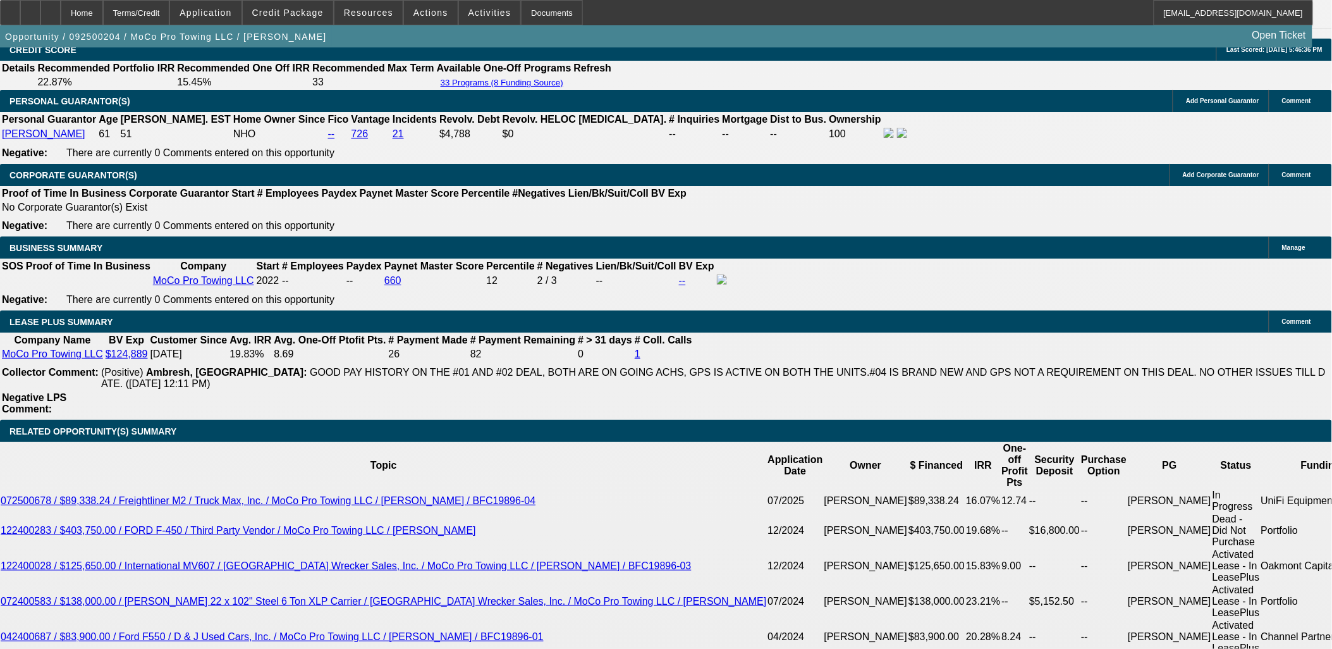
scroll to position [2057, 0]
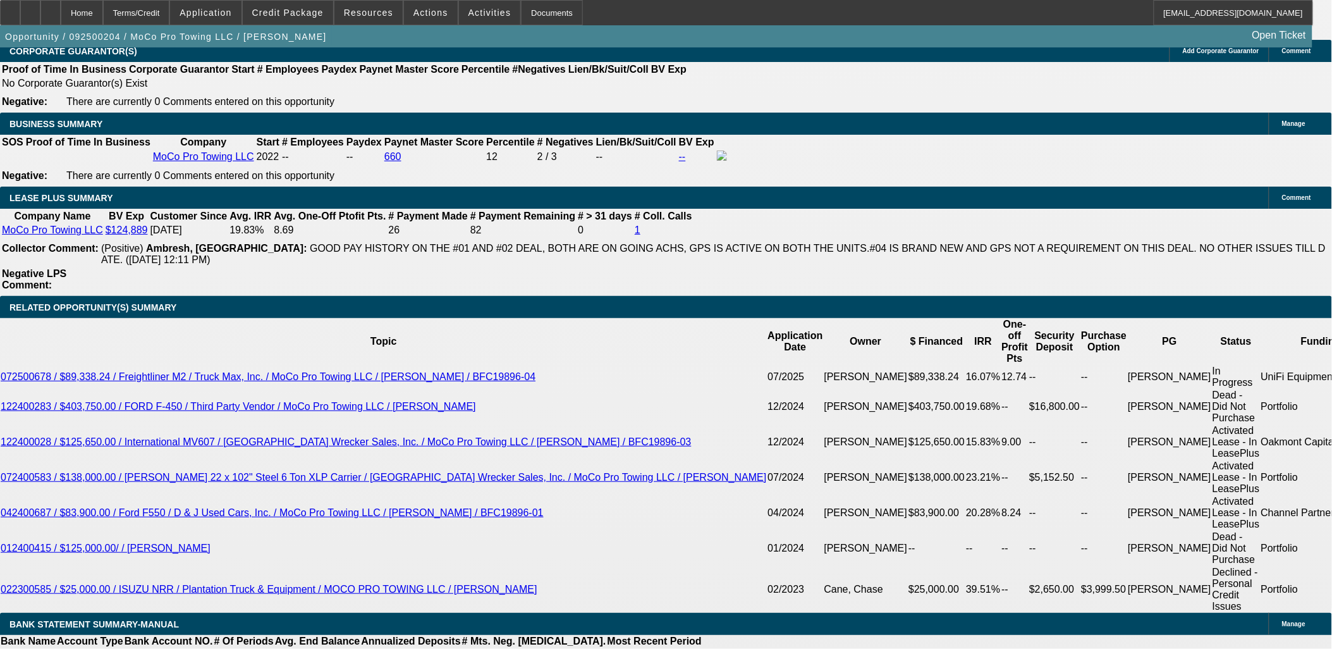
scroll to position [281, 0]
drag, startPoint x: 1053, startPoint y: 220, endPoint x: 1055, endPoint y: 276, distance: 56.3
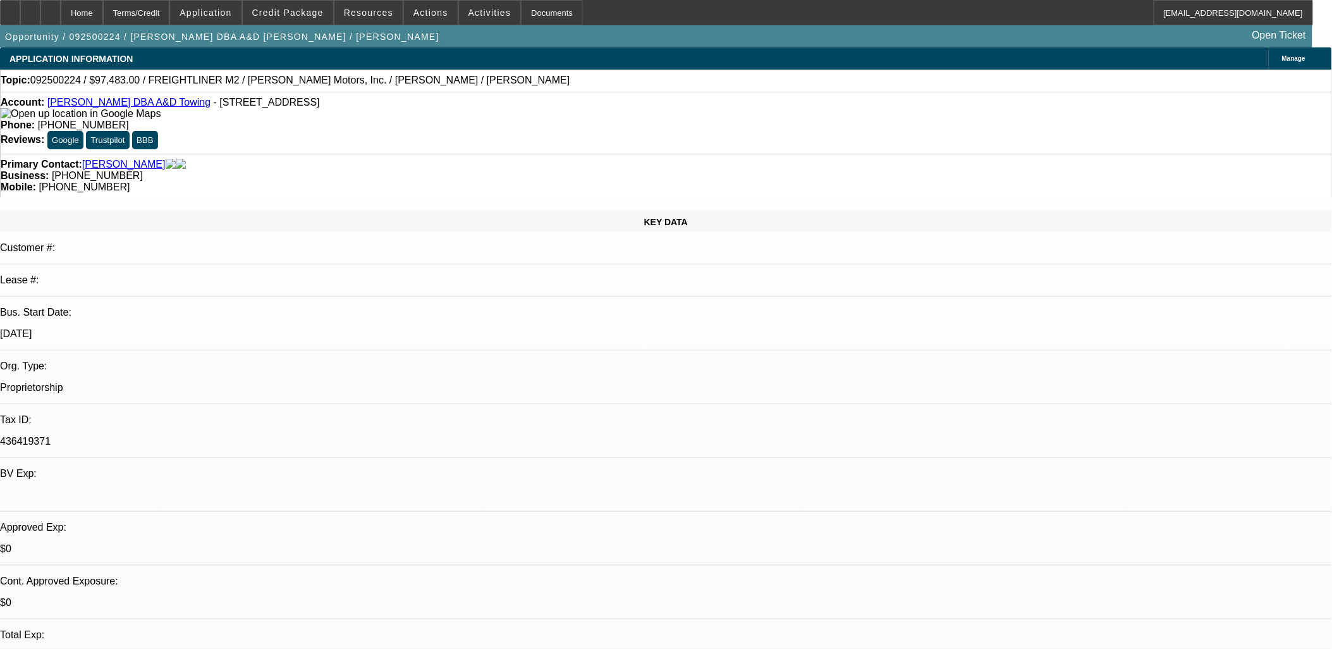
select select "0"
select select "6"
select select "0"
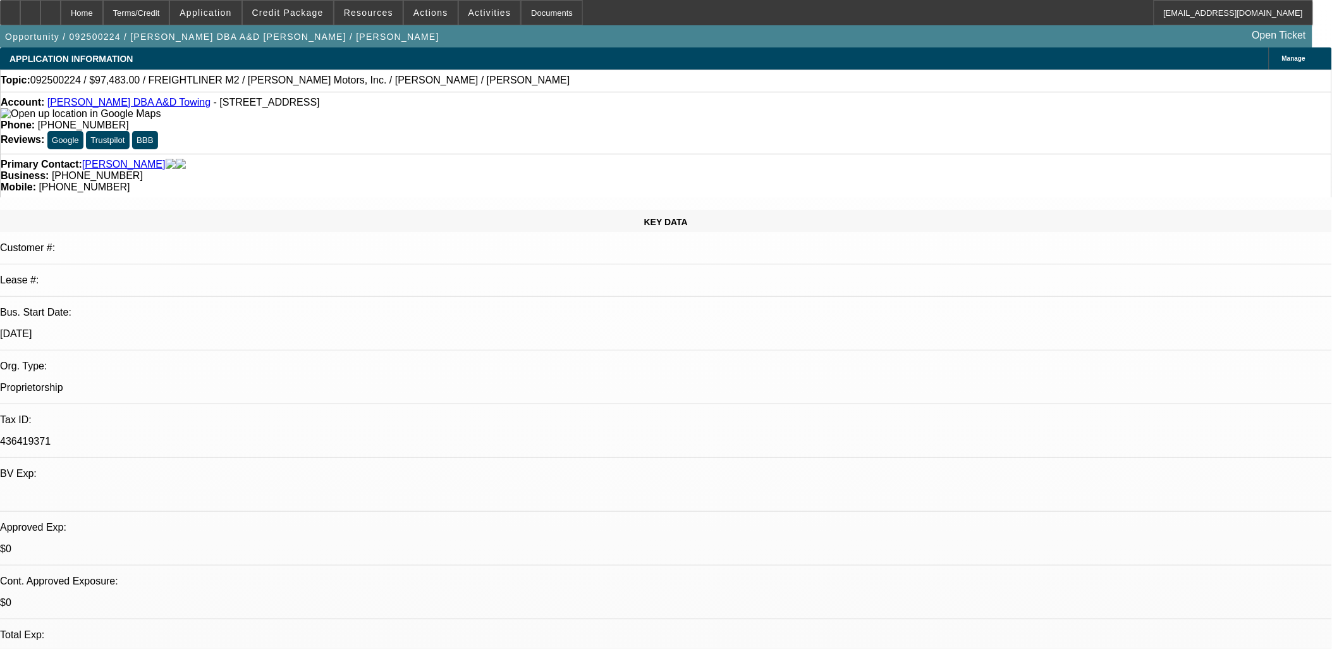
select select "0"
select select "6"
select select "0"
select select "2"
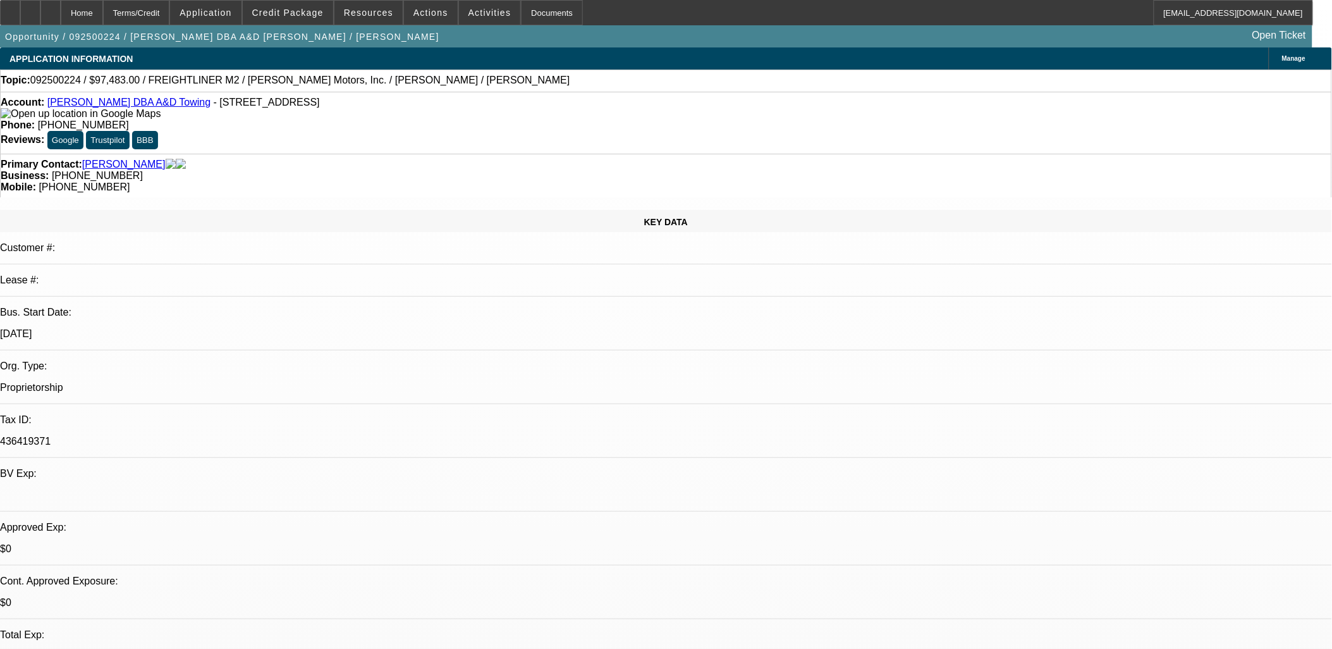
select select "2"
select select "0"
select select "6"
select select "0"
select select "2"
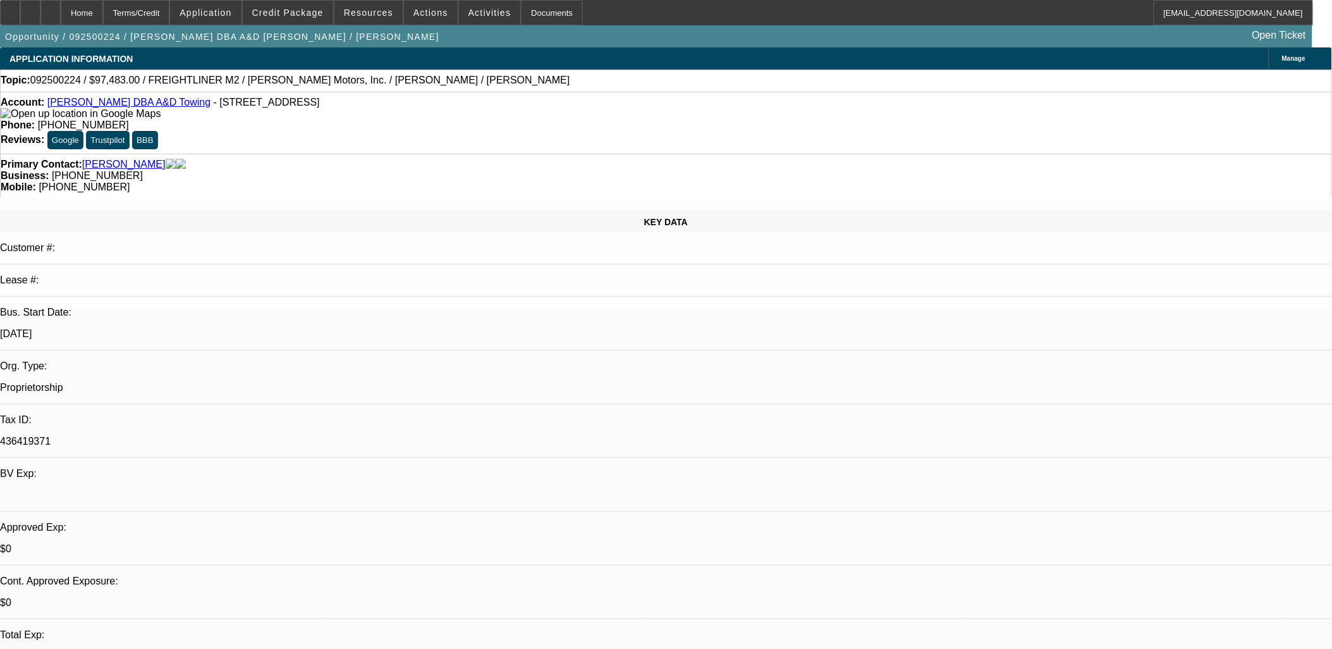
select select "2"
select select "0"
select select "6"
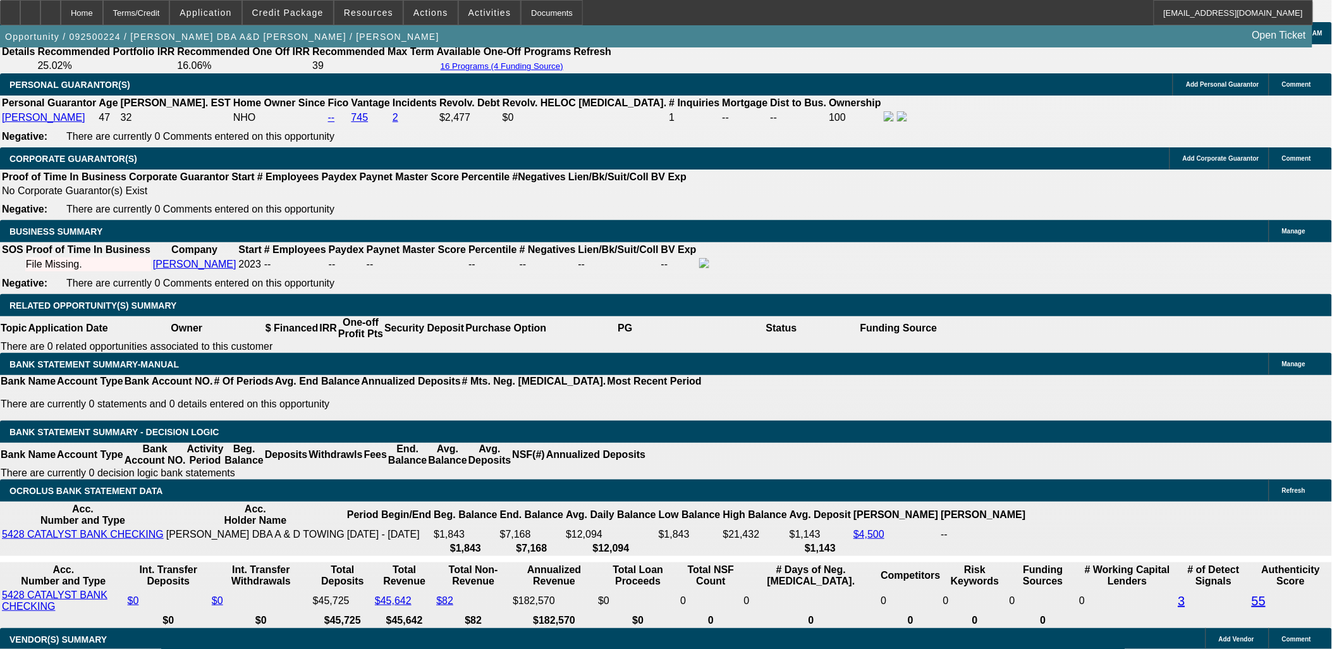
scroll to position [1897, 0]
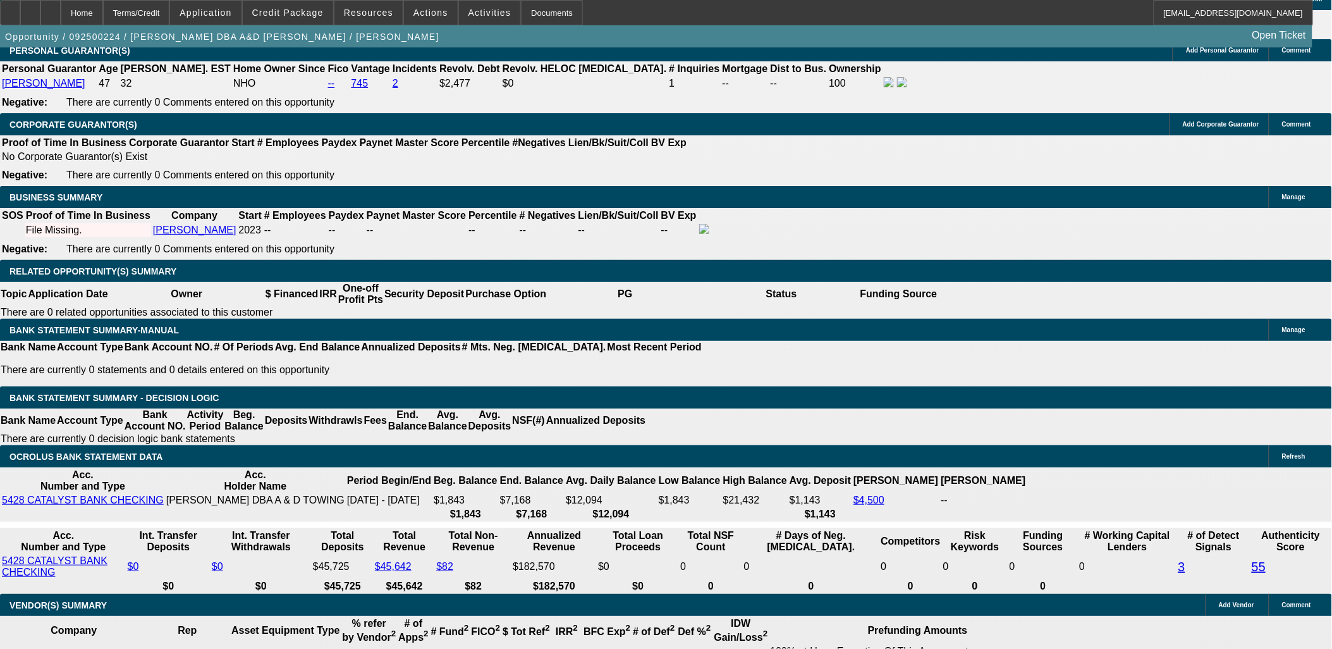
drag, startPoint x: 228, startPoint y: 352, endPoint x: 258, endPoint y: 355, distance: 29.9
type input "2999."
type input "UNKNOWN"
type input "15"
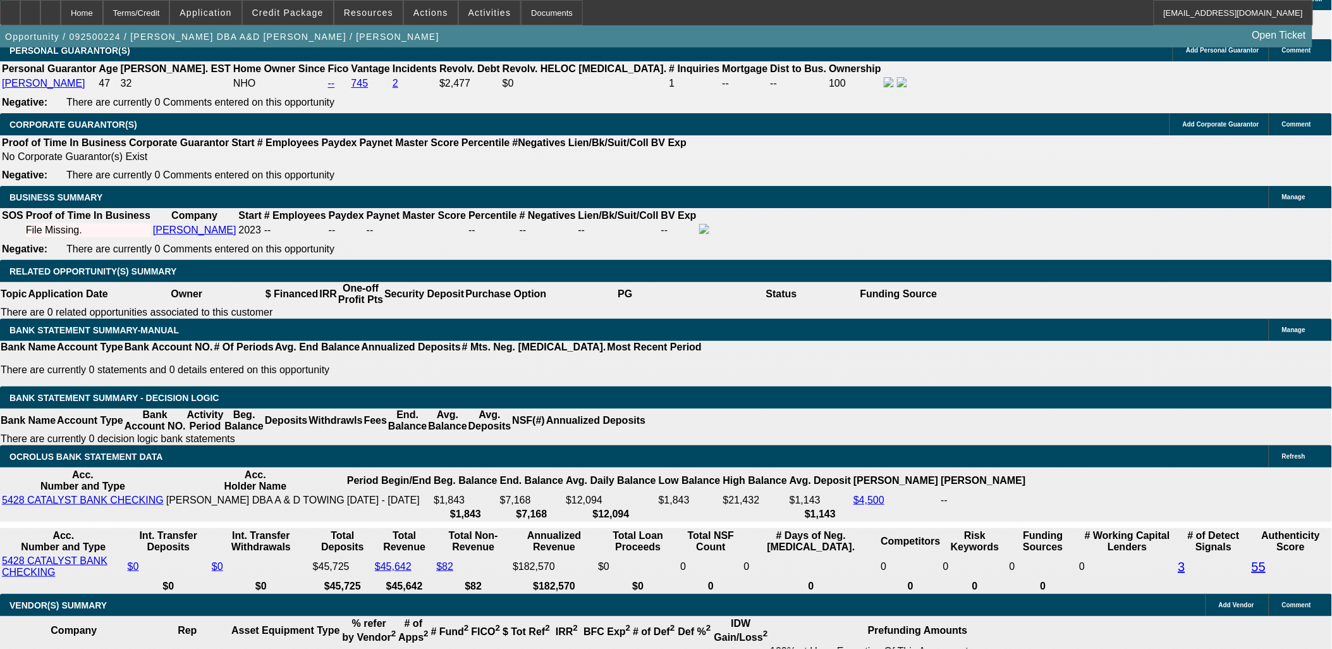
type input "2999.99"
type input "15.1"
type input "$2,999.99"
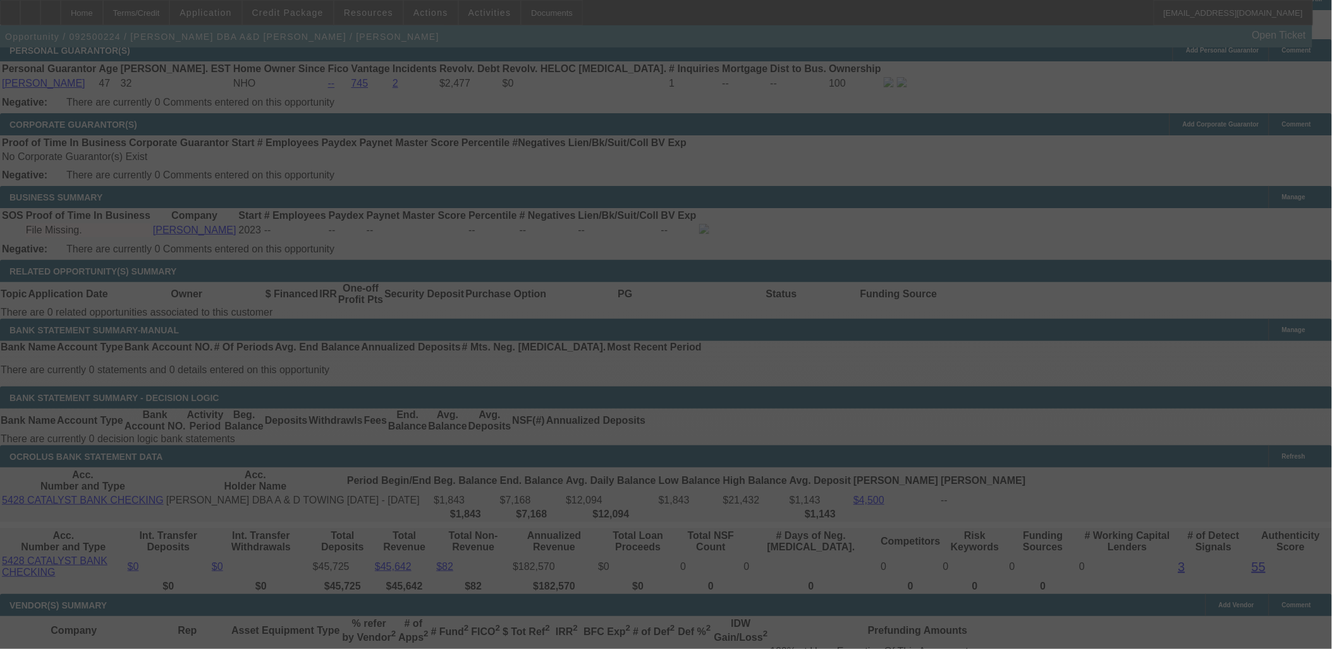
select select "0"
select select "6"
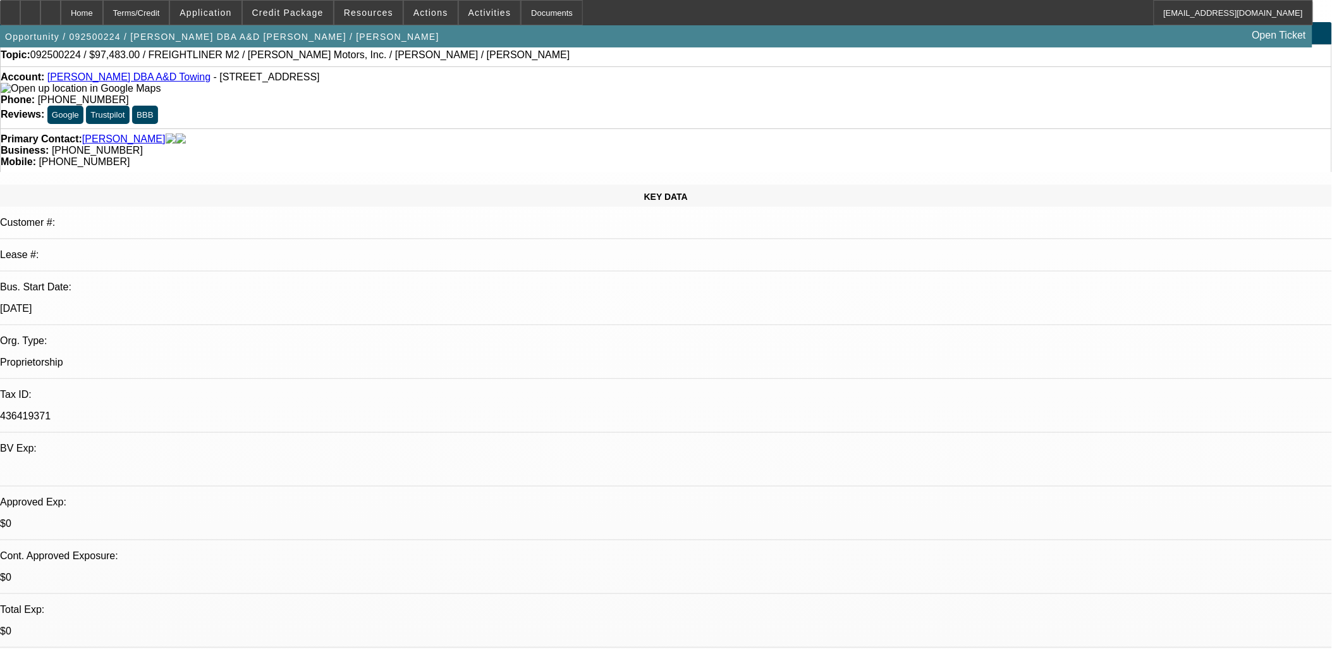
scroll to position [0, 0]
